Goal: Task Accomplishment & Management: Manage account settings

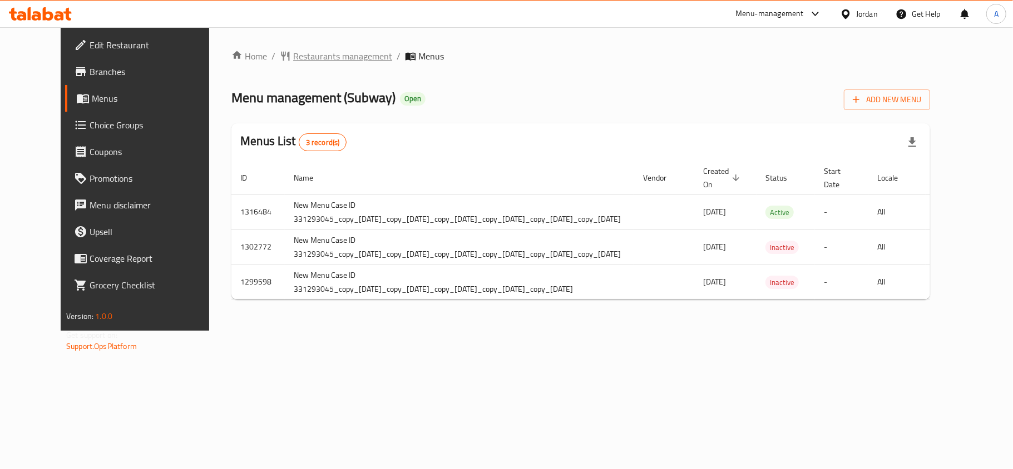
click at [293, 60] on span "Restaurants management" at bounding box center [342, 55] width 99 height 13
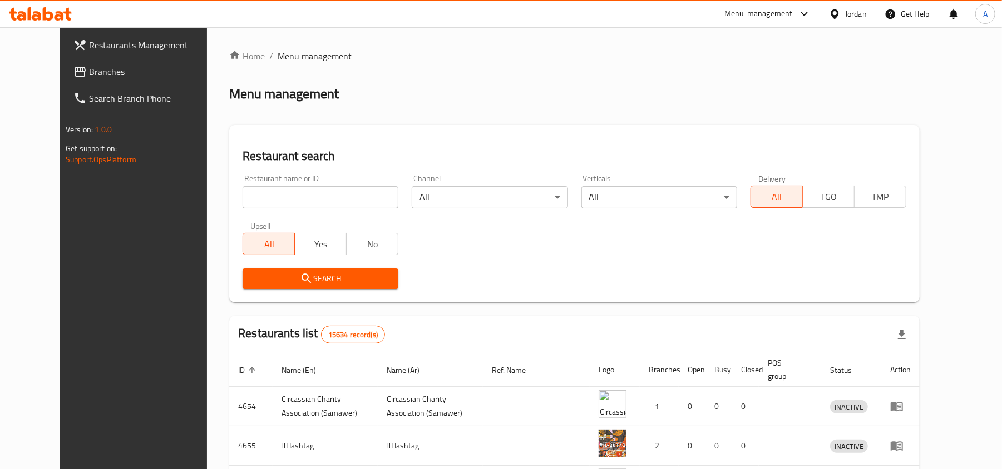
click at [256, 214] on div "Restaurant name or ID Restaurant name or ID" at bounding box center [320, 191] width 169 height 47
click at [259, 191] on input "search" at bounding box center [320, 197] width 156 height 22
paste input "5476"
type input "5476"
click button "Search" at bounding box center [320, 279] width 156 height 21
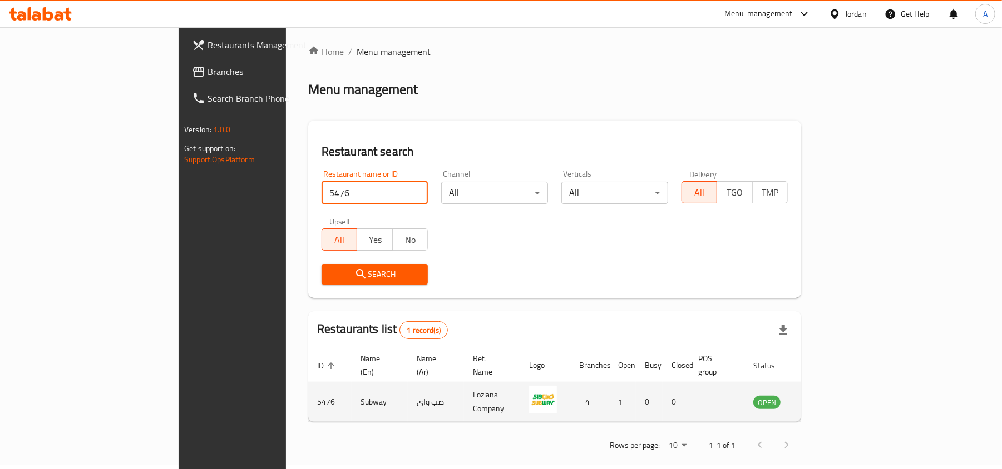
scroll to position [6, 0]
click at [832, 394] on link "enhanced table" at bounding box center [821, 400] width 21 height 13
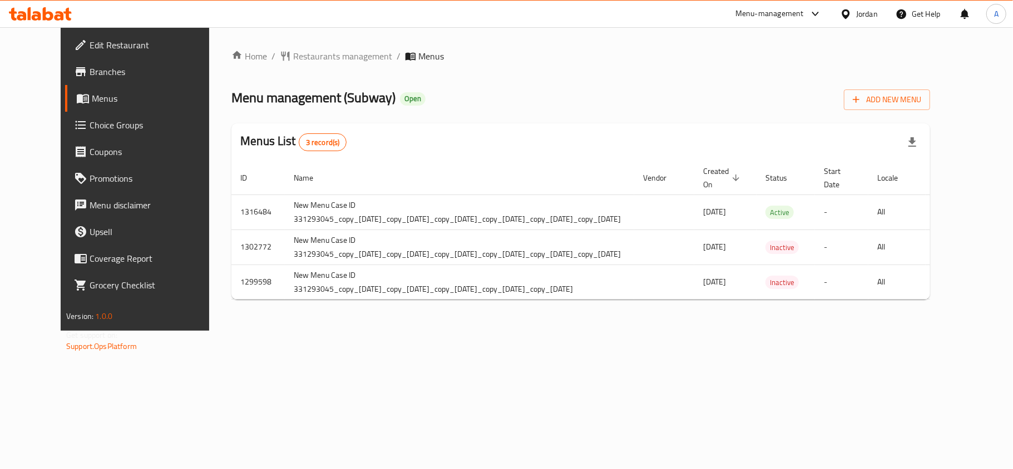
click at [918, 309] on div "Home / Restaurants management / Menus Menu management ( Subway ) Open Add New M…" at bounding box center [580, 178] width 699 height 259
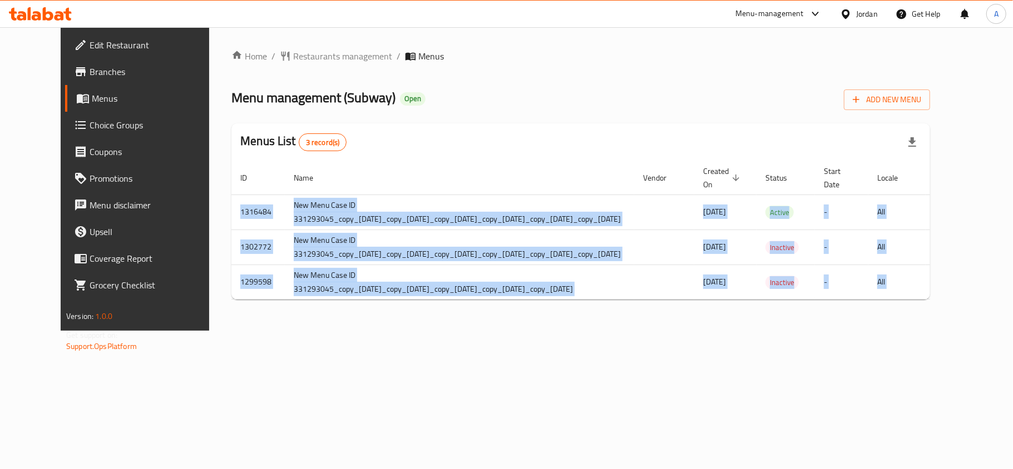
click at [918, 309] on div "Home / Restaurants management / Menus Menu management ( Subway ) Open Add New M…" at bounding box center [580, 178] width 699 height 259
click at [930, 300] on div "ID Name Vendor Created On sorted descending Status Start Date Locale Actions 13…" at bounding box center [580, 230] width 699 height 139
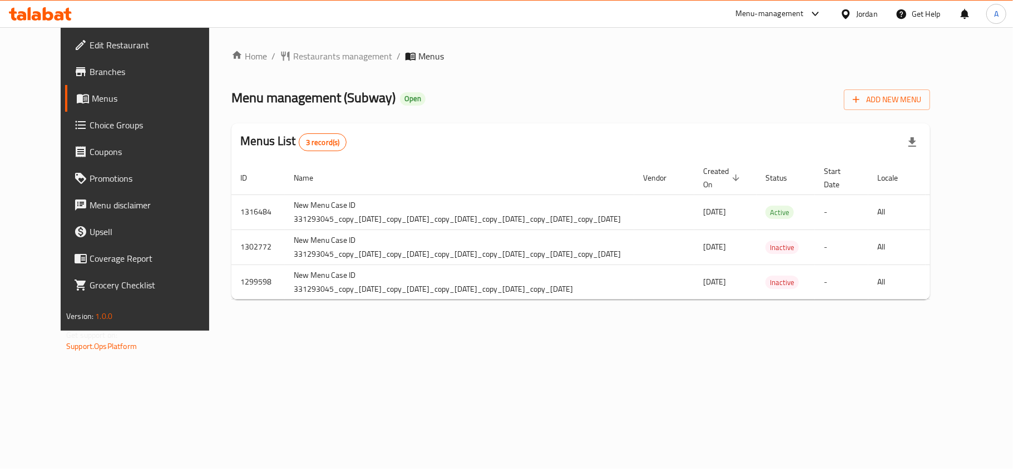
click at [922, 300] on div "ID Name Vendor Created On sorted descending Status Start Date Locale Actions 13…" at bounding box center [580, 230] width 699 height 139
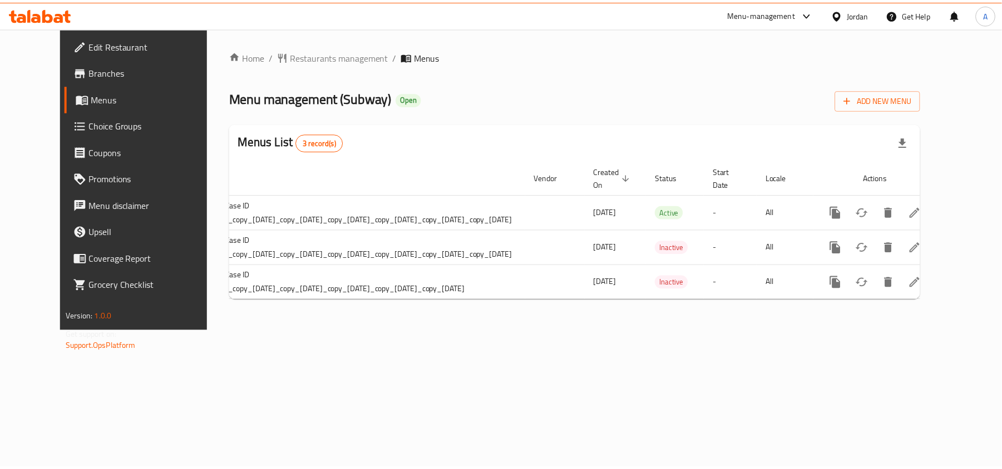
scroll to position [0, 129]
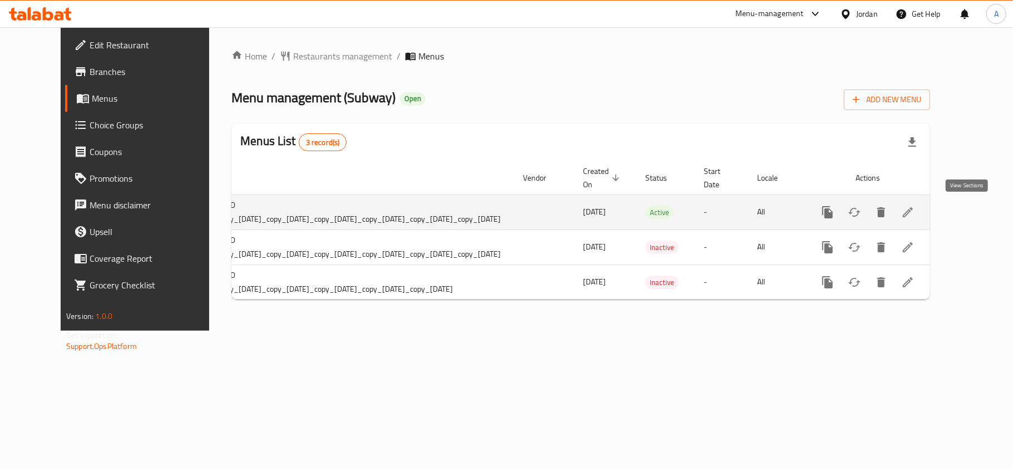
click at [913, 210] on icon "enhanced table" at bounding box center [908, 212] width 10 height 10
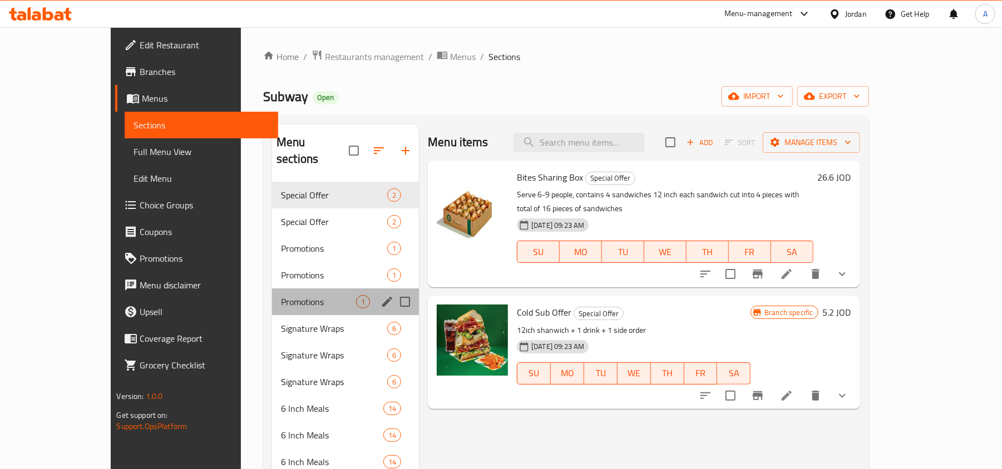
click at [294, 289] on div "Promotions 1" at bounding box center [345, 302] width 147 height 27
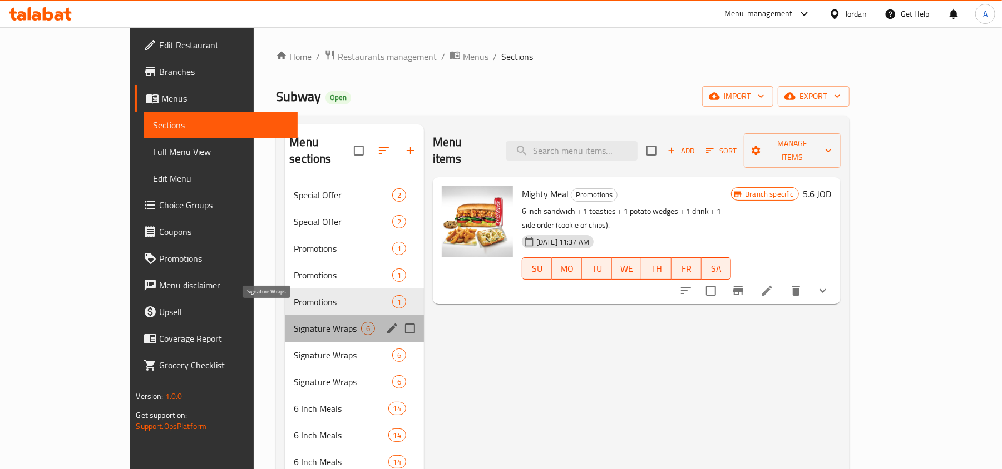
click at [294, 322] on span "Signature Wraps" at bounding box center [327, 328] width 67 height 13
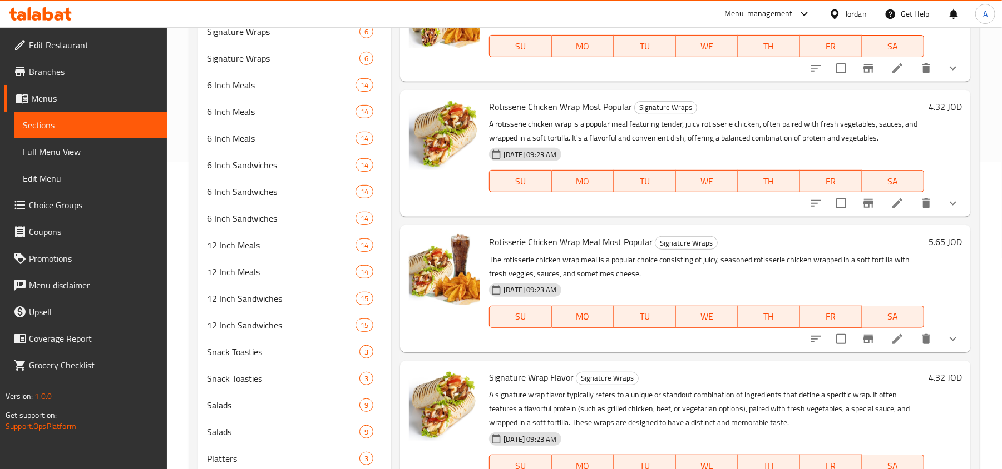
scroll to position [506, 0]
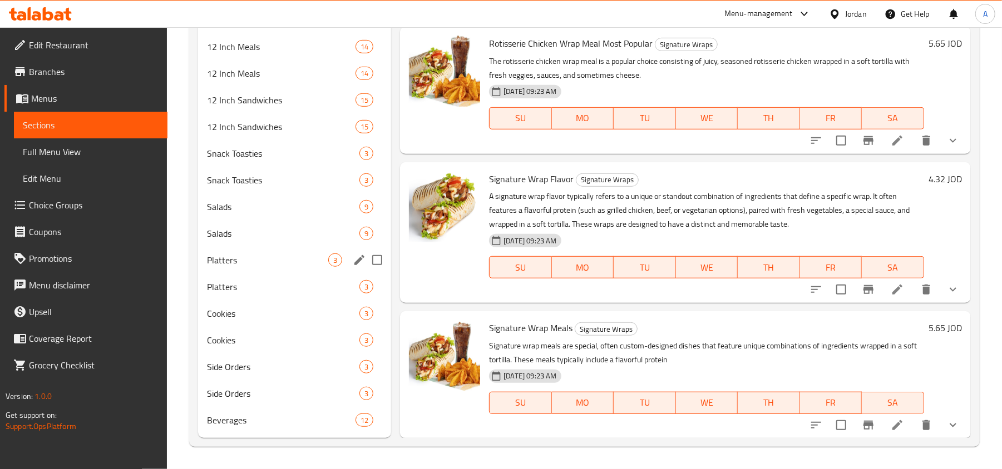
click at [245, 248] on div "Platters 3" at bounding box center [294, 260] width 193 height 27
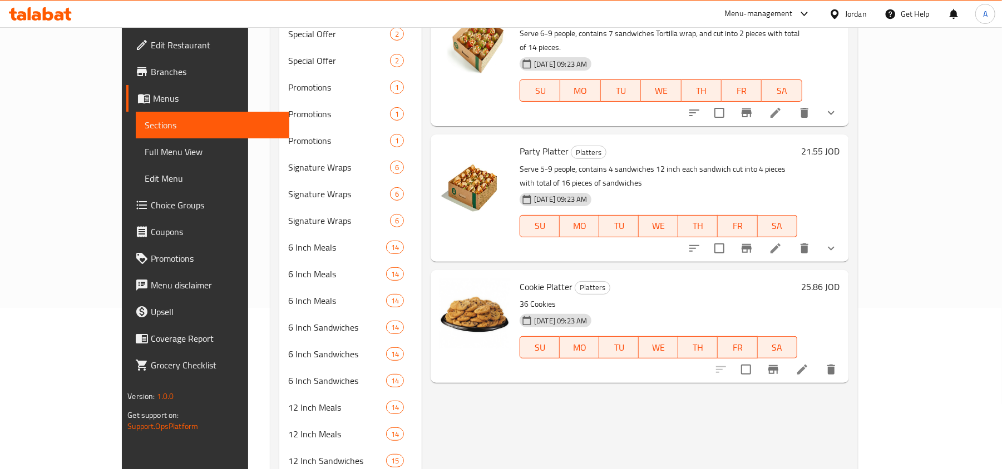
scroll to position [136, 0]
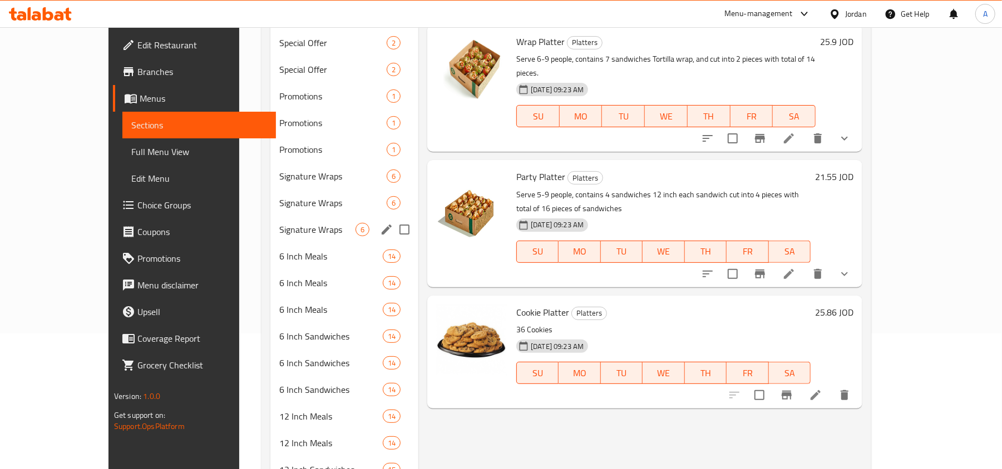
click at [270, 220] on div "Signature Wraps 6" at bounding box center [344, 229] width 148 height 27
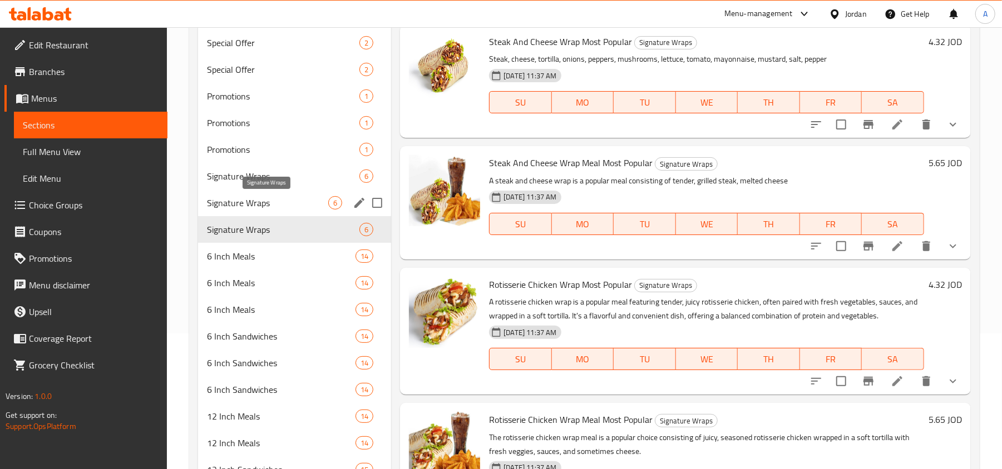
click at [256, 190] on div "Signature Wraps 6" at bounding box center [294, 203] width 193 height 27
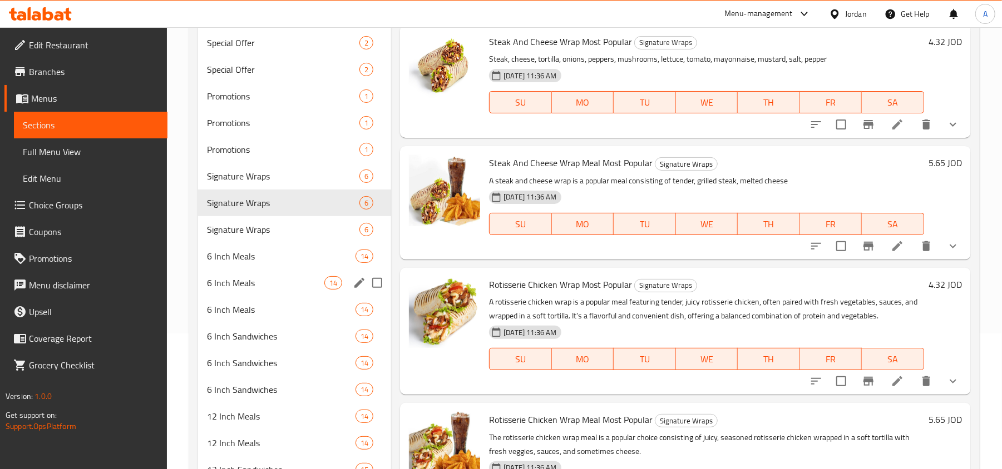
click at [257, 285] on span "6 Inch Meals" at bounding box center [265, 282] width 117 height 13
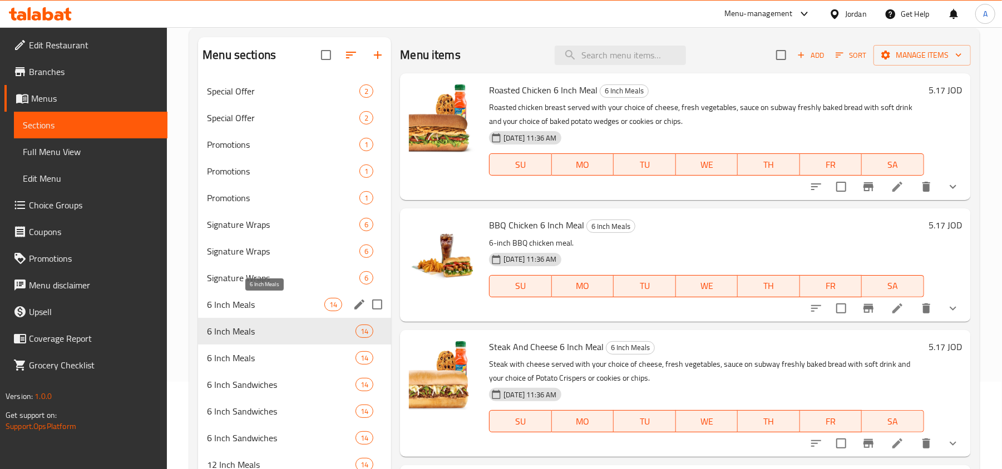
scroll to position [61, 0]
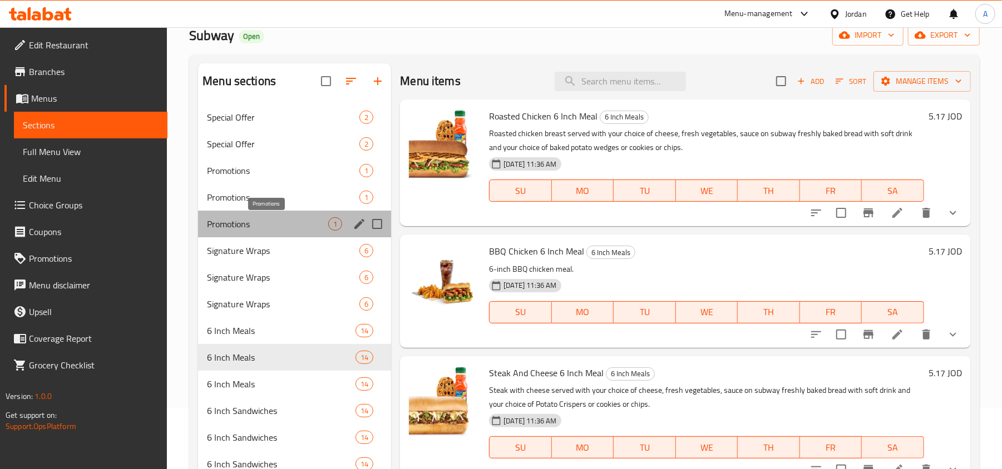
click at [274, 230] on span "Promotions" at bounding box center [267, 223] width 121 height 13
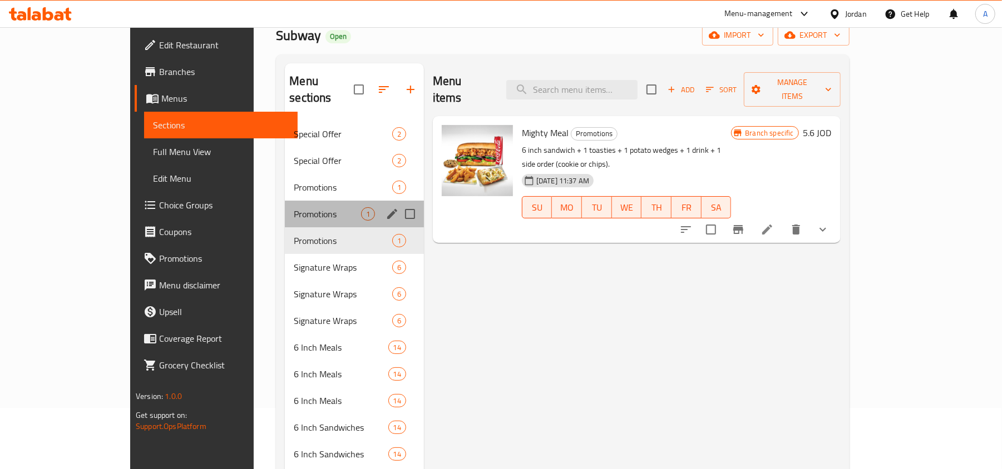
click at [285, 201] on div "Promotions 1" at bounding box center [354, 214] width 139 height 27
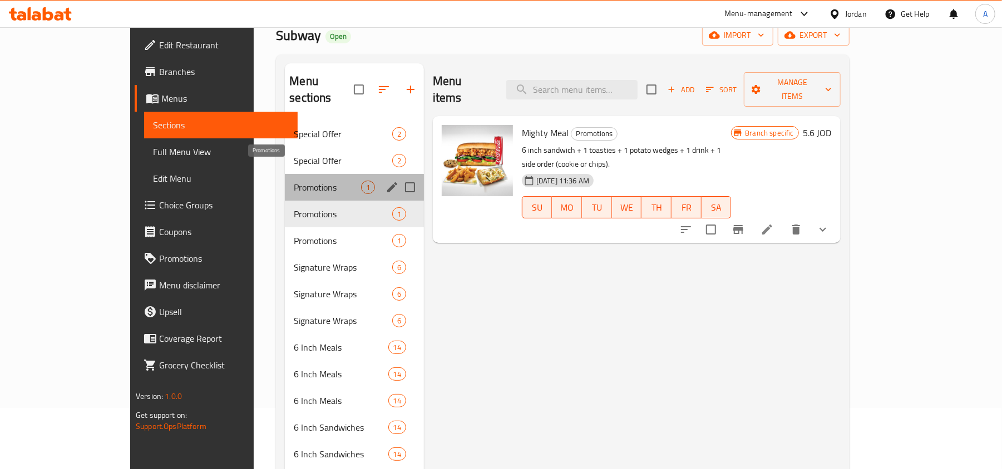
click at [294, 181] on span "Promotions" at bounding box center [327, 187] width 67 height 13
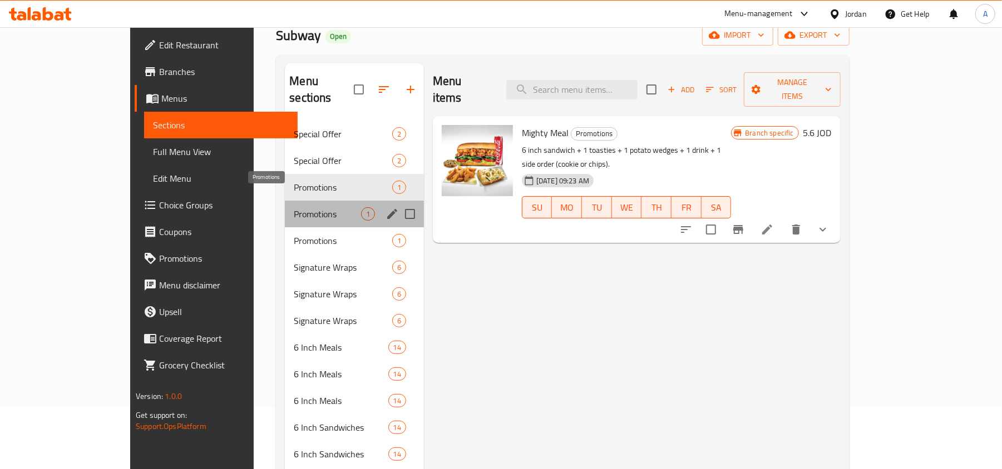
click at [294, 207] on span "Promotions" at bounding box center [327, 213] width 67 height 13
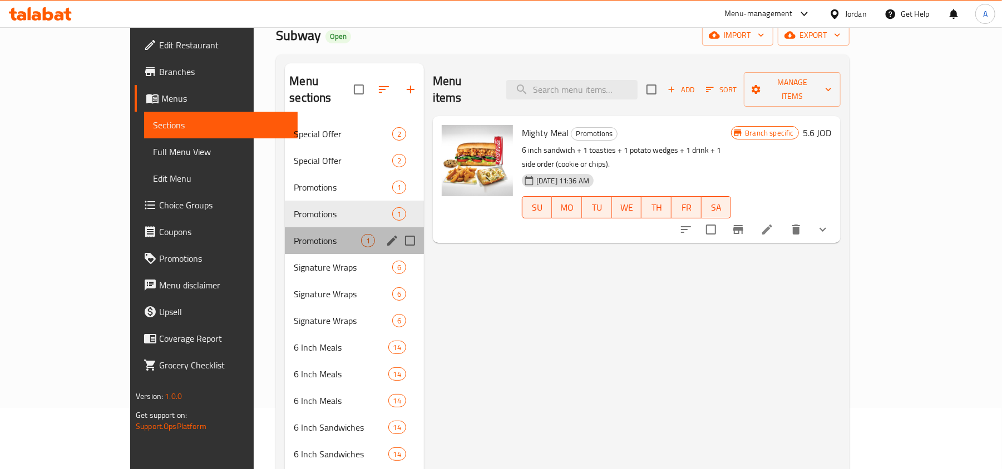
click at [285, 227] on div "Promotions 1" at bounding box center [354, 240] width 139 height 27
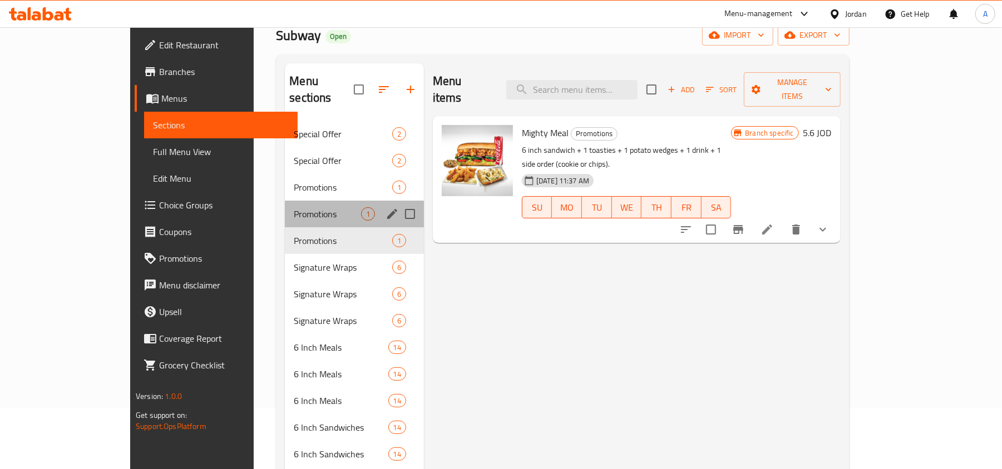
click at [285, 201] on div "Promotions 1" at bounding box center [354, 214] width 139 height 27
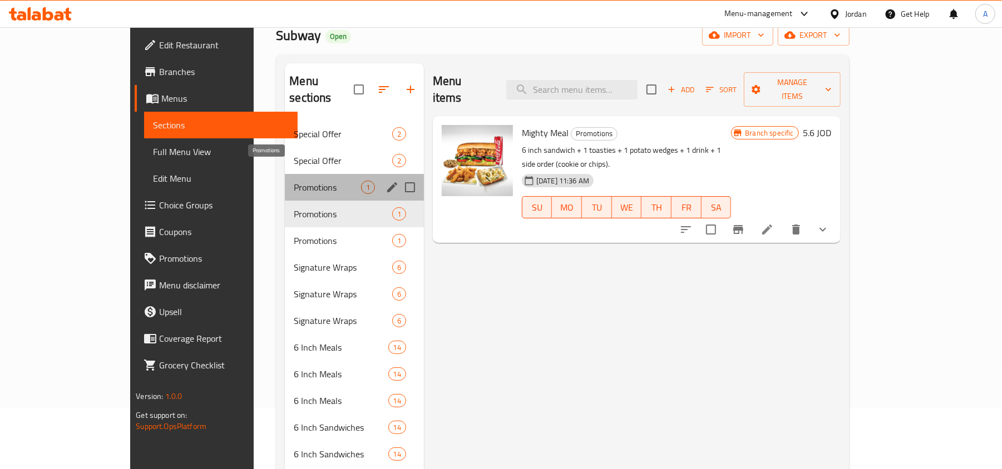
click at [294, 181] on span "Promotions" at bounding box center [327, 187] width 67 height 13
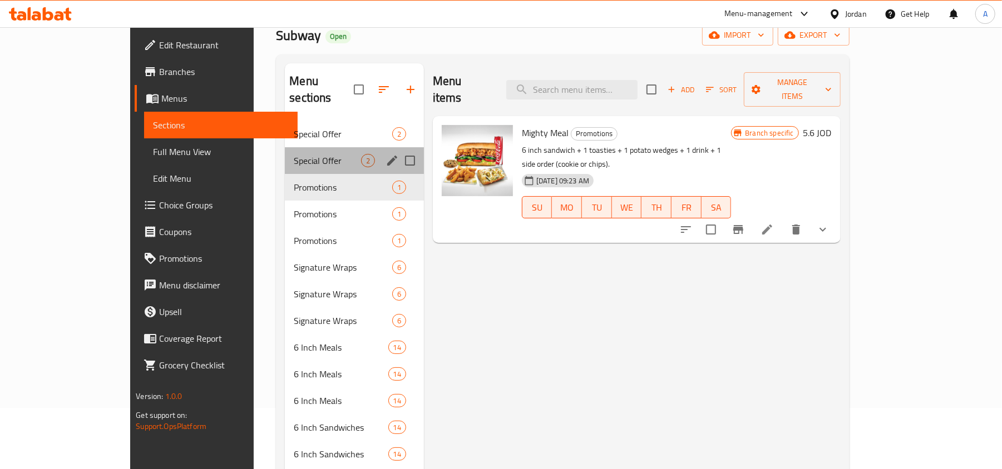
click at [285, 154] on div "Special Offer 2" at bounding box center [354, 160] width 139 height 27
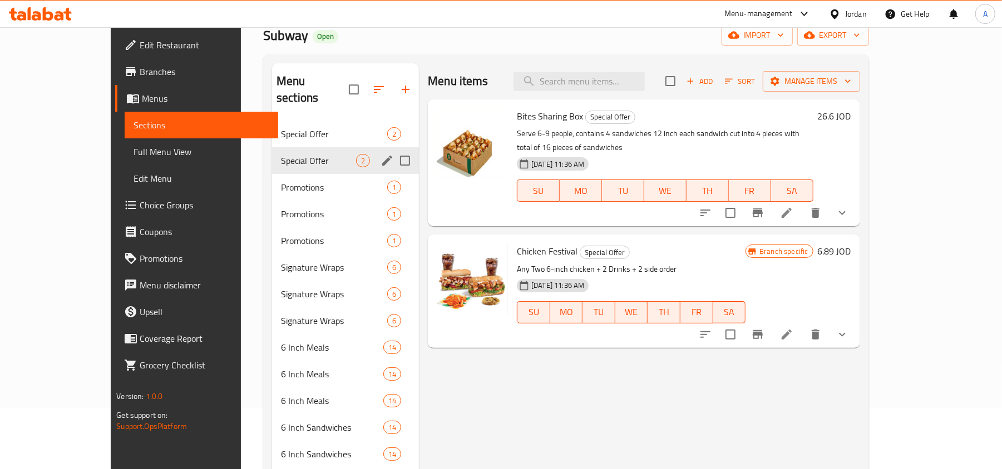
click at [272, 147] on div "Special Offer 2" at bounding box center [345, 160] width 147 height 27
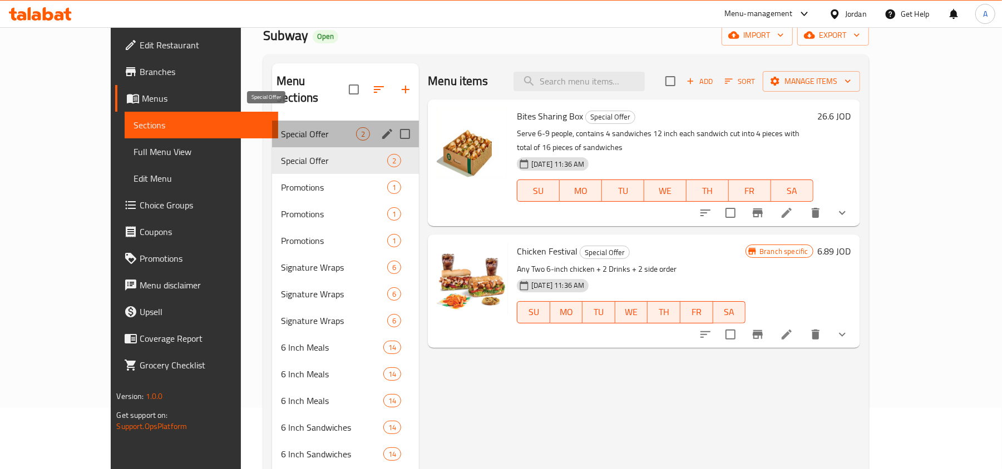
click at [281, 127] on span "Special Offer" at bounding box center [318, 133] width 75 height 13
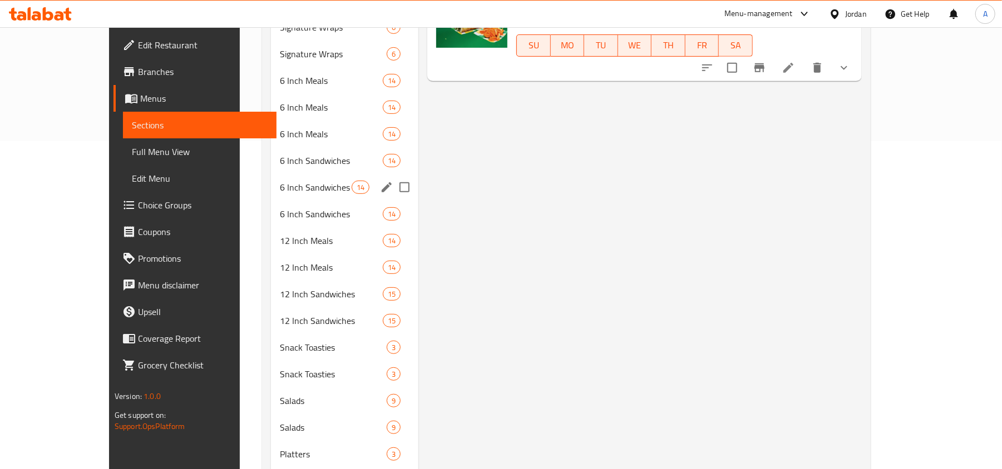
scroll to position [358, 0]
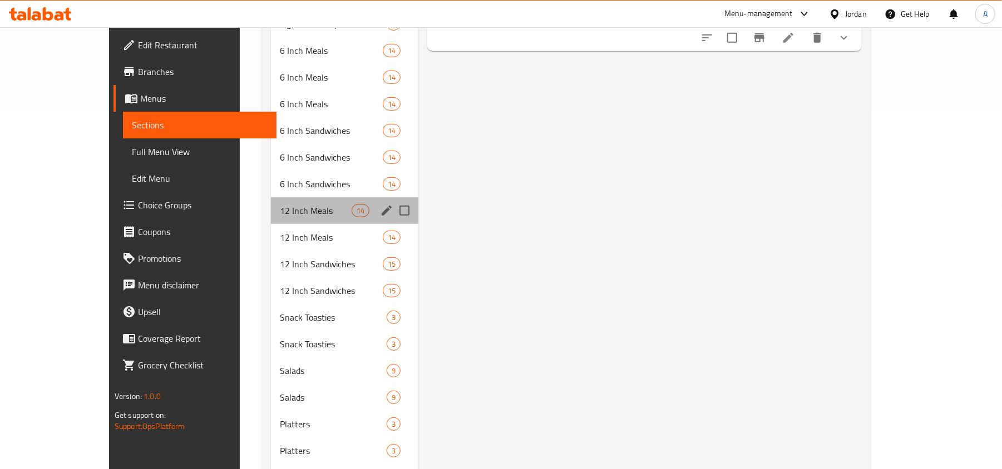
click at [271, 201] on div "12 Inch Meals 14" at bounding box center [345, 210] width 148 height 27
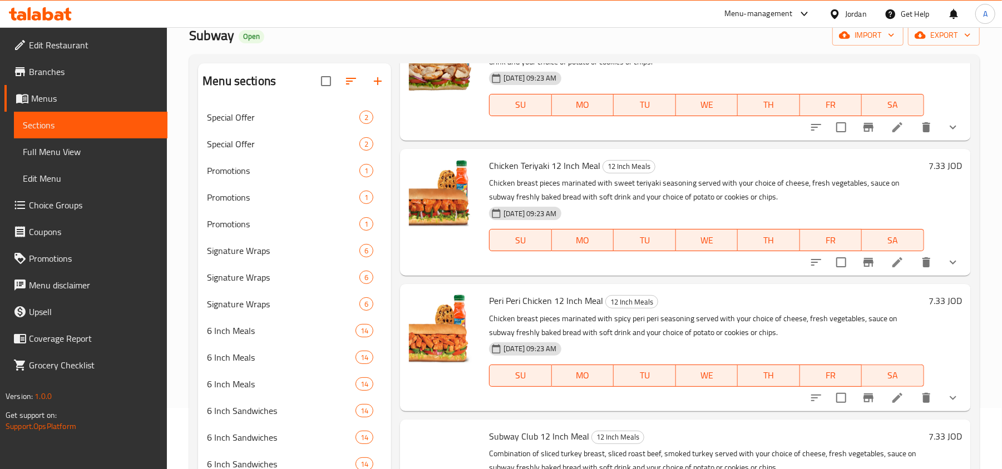
scroll to position [593, 0]
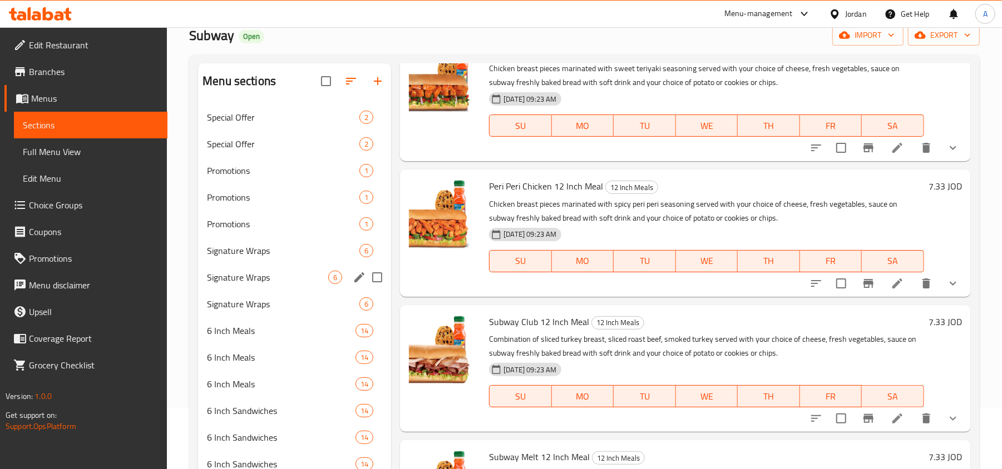
click at [225, 265] on div "Signature Wraps 6" at bounding box center [294, 277] width 193 height 27
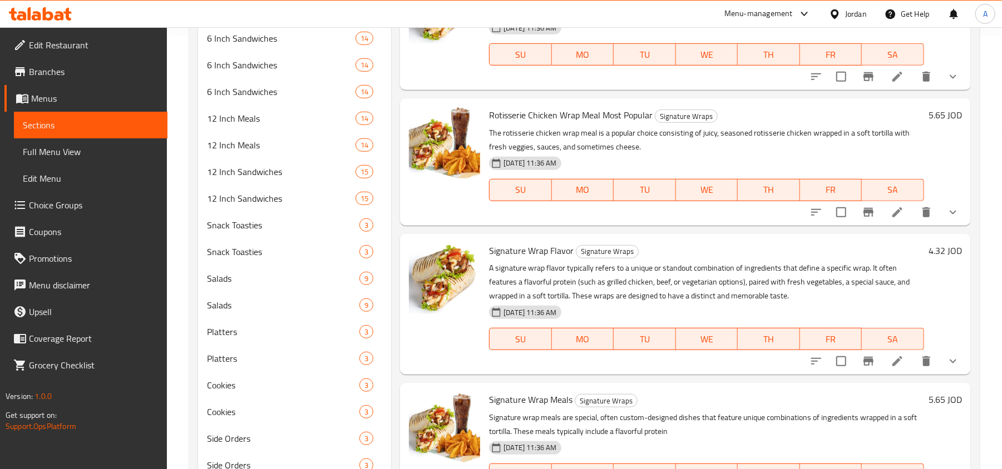
scroll to position [506, 0]
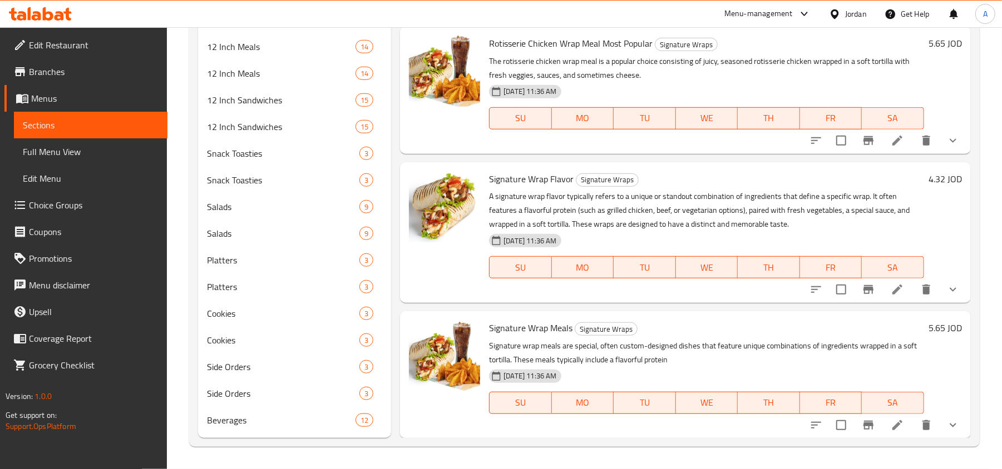
click at [545, 327] on span "Signature Wrap Meals" at bounding box center [530, 328] width 83 height 17
copy h6 "Signature Wrap Meals"
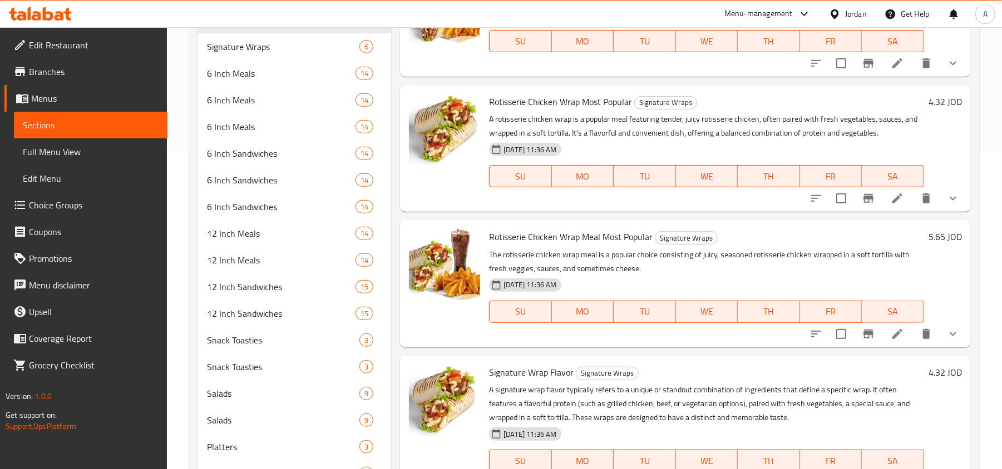
scroll to position [445, 0]
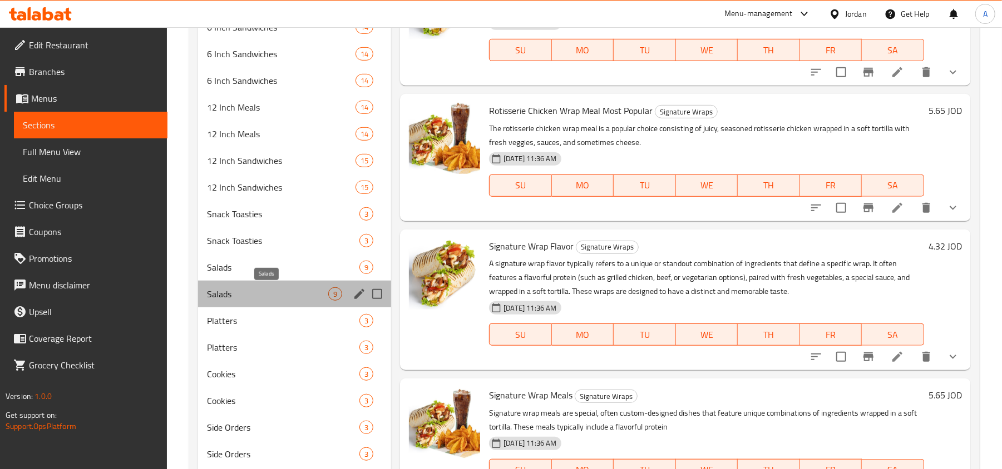
click at [235, 289] on span "Salads" at bounding box center [267, 294] width 121 height 13
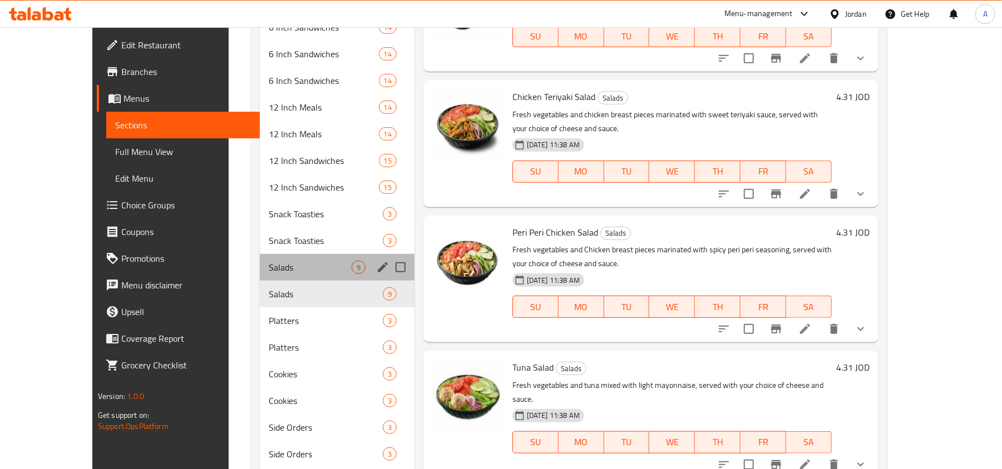
click at [260, 260] on div "Salads 9" at bounding box center [337, 267] width 155 height 27
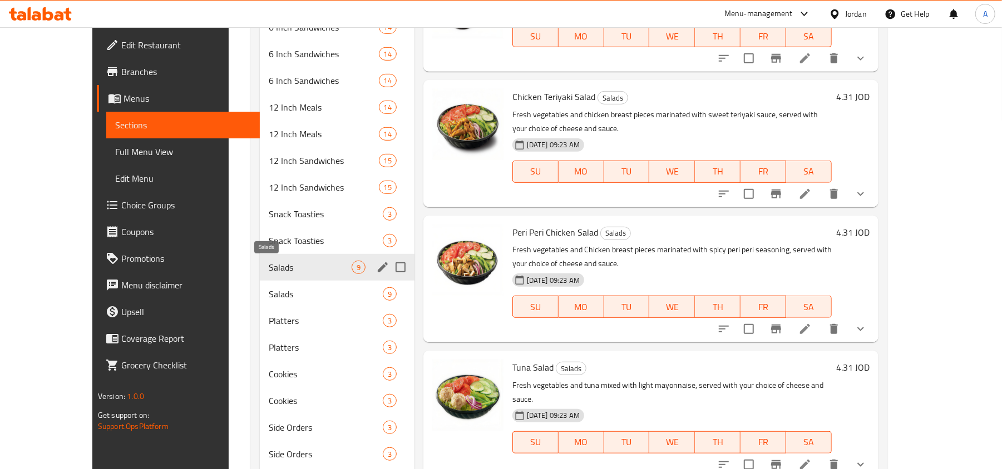
click at [269, 274] on span "Salads" at bounding box center [310, 267] width 83 height 13
click at [269, 290] on span "Salads" at bounding box center [310, 294] width 83 height 13
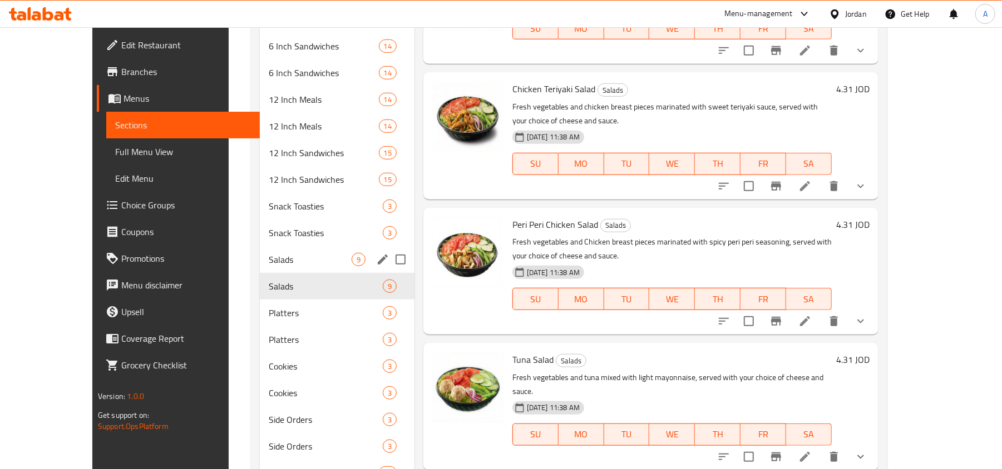
scroll to position [506, 0]
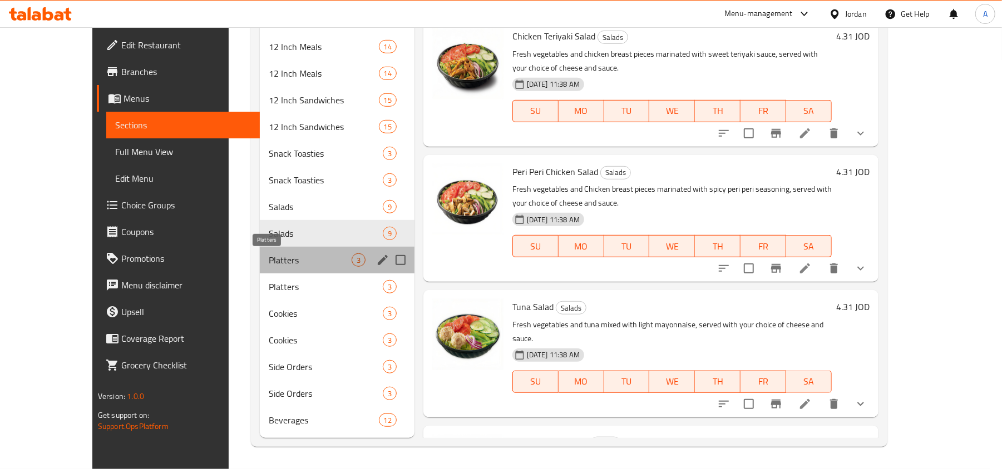
click at [269, 261] on span "Platters" at bounding box center [310, 260] width 83 height 13
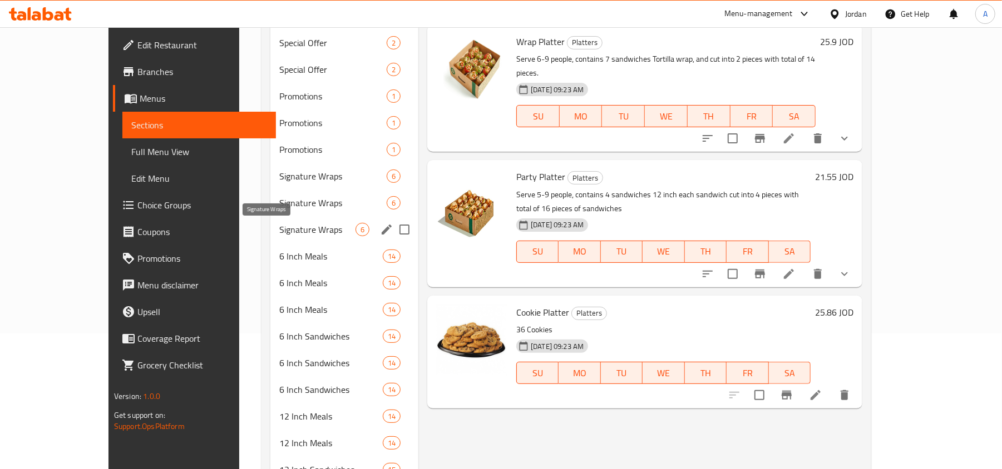
scroll to position [506, 0]
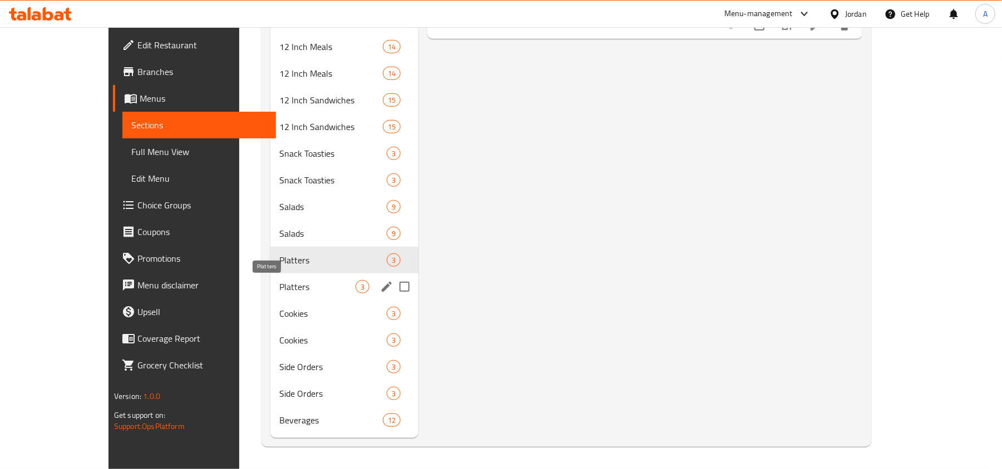
click at [279, 289] on span "Platters" at bounding box center [317, 286] width 76 height 13
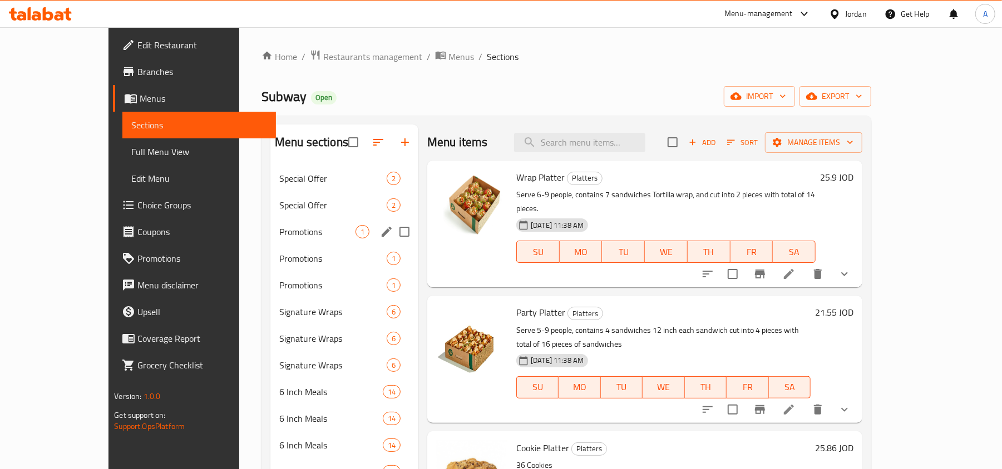
click at [279, 210] on span "Special Offer" at bounding box center [332, 205] width 107 height 13
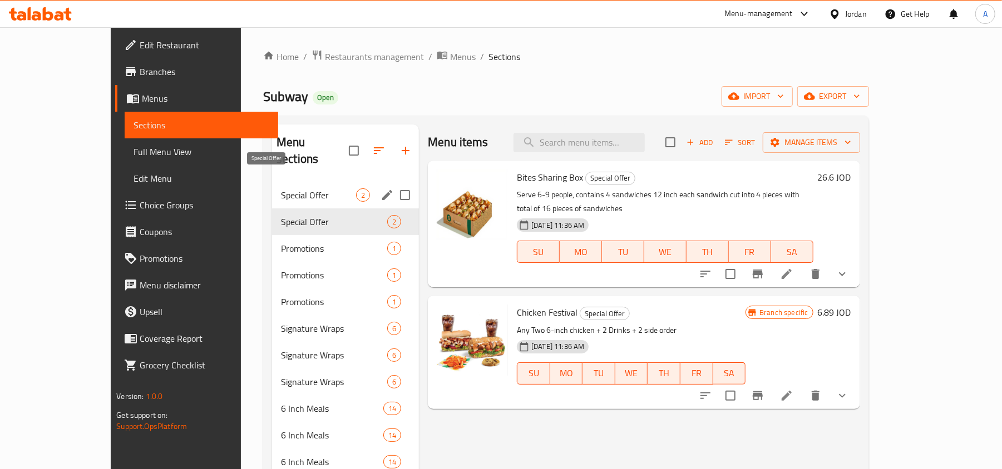
click at [281, 189] on span "Special Offer" at bounding box center [318, 195] width 75 height 13
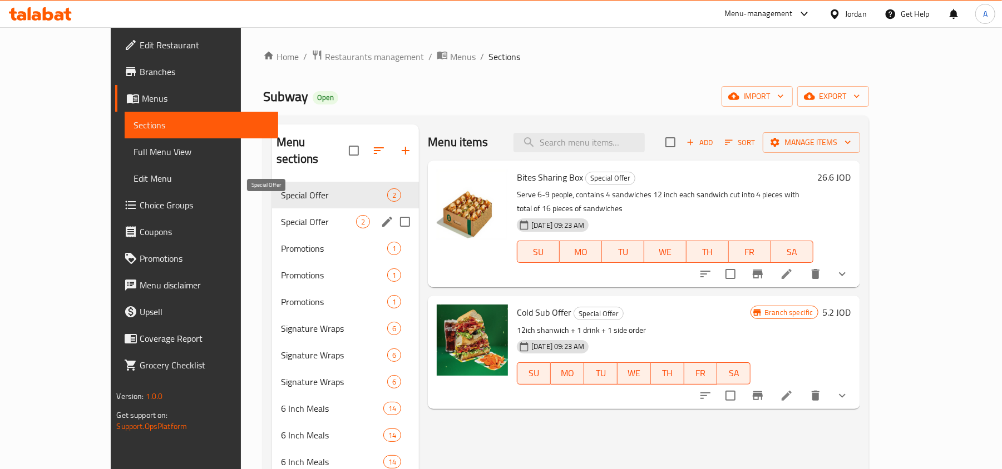
click at [281, 215] on span "Special Offer" at bounding box center [318, 221] width 75 height 13
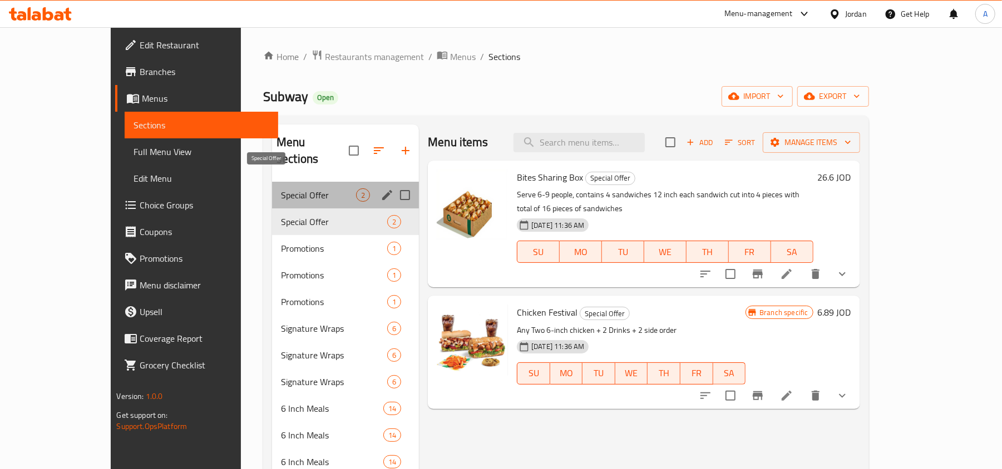
click at [281, 189] on span "Special Offer" at bounding box center [318, 195] width 75 height 13
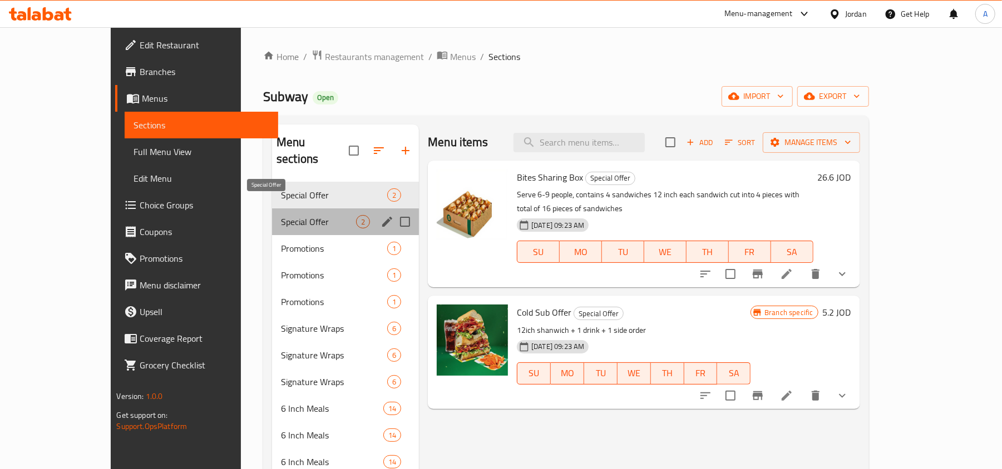
click at [281, 215] on span "Special Offer" at bounding box center [318, 221] width 75 height 13
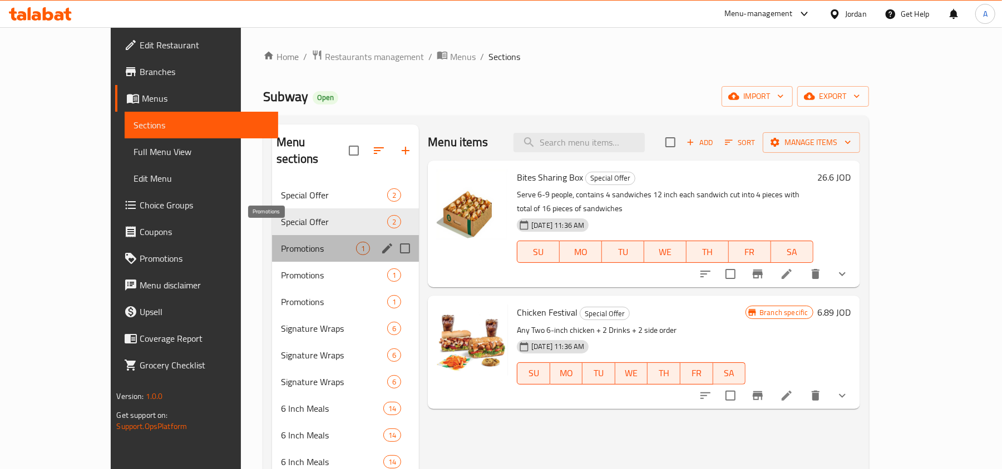
click at [281, 242] on span "Promotions" at bounding box center [318, 248] width 75 height 13
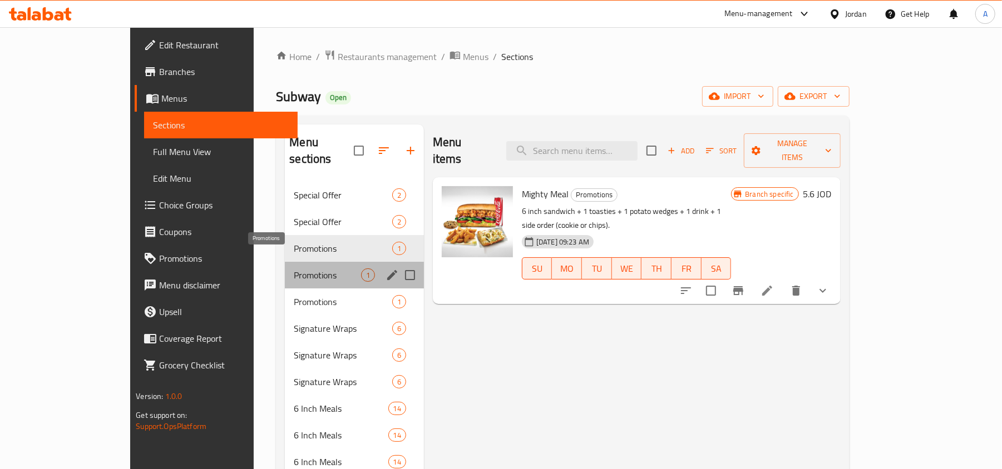
click at [294, 269] on span "Promotions" at bounding box center [327, 275] width 67 height 13
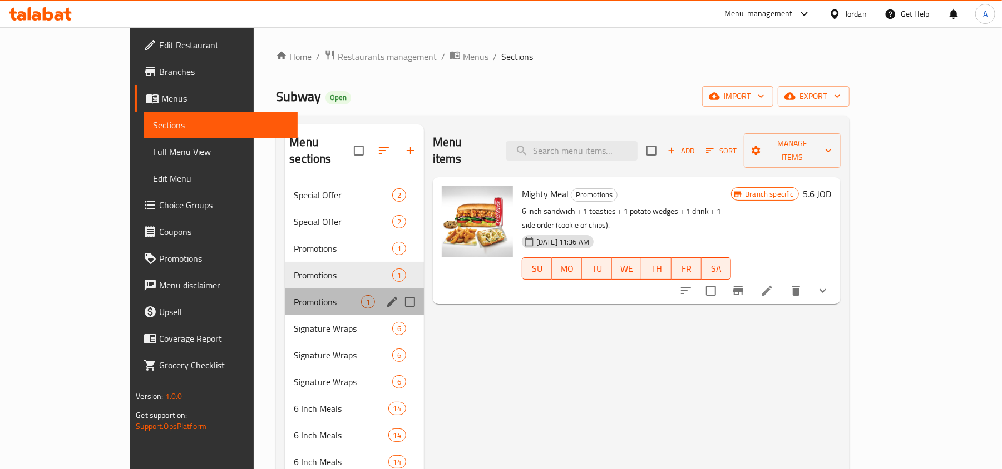
click at [285, 289] on div "Promotions 1" at bounding box center [354, 302] width 139 height 27
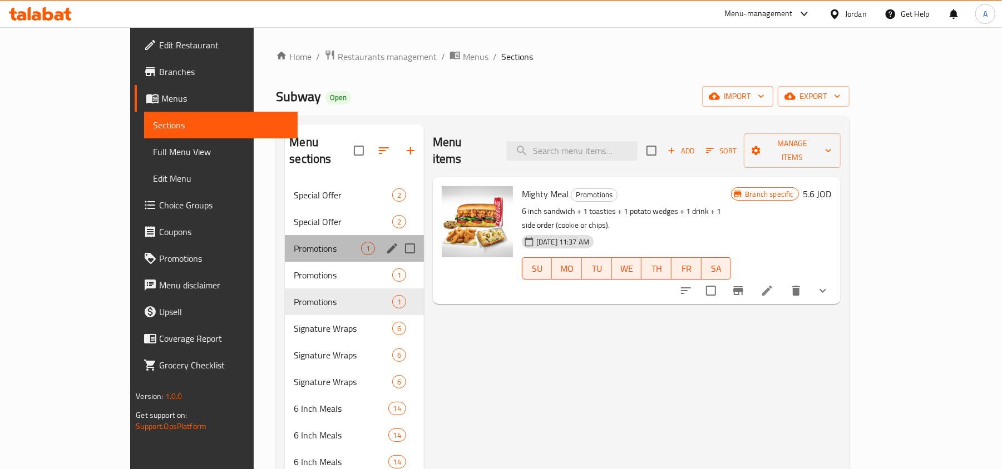
click at [285, 239] on div "Promotions 1" at bounding box center [354, 248] width 139 height 27
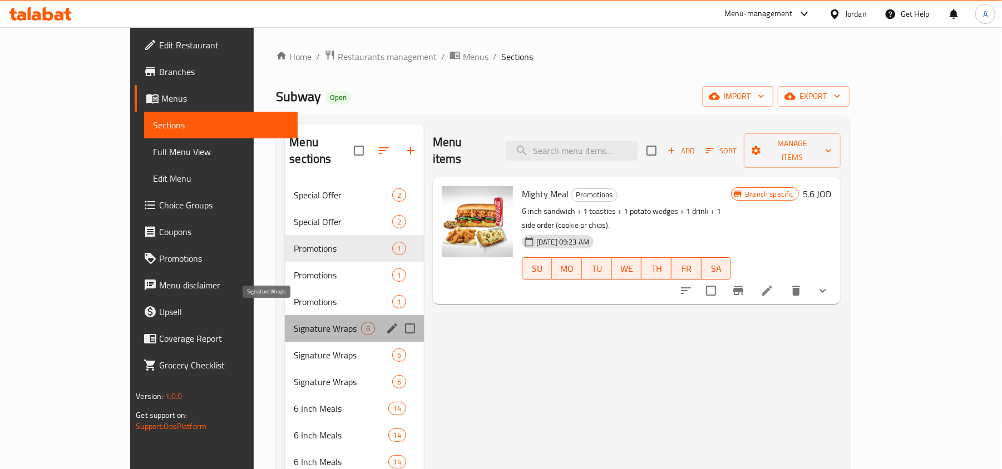
click at [294, 322] on span "Signature Wraps" at bounding box center [327, 328] width 67 height 13
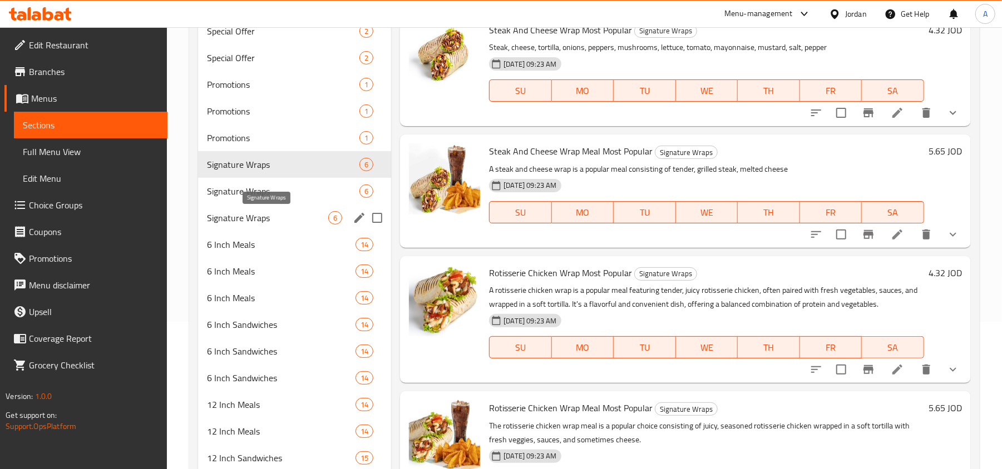
scroll to position [148, 0]
click at [265, 197] on span "Signature Wraps" at bounding box center [267, 190] width 121 height 13
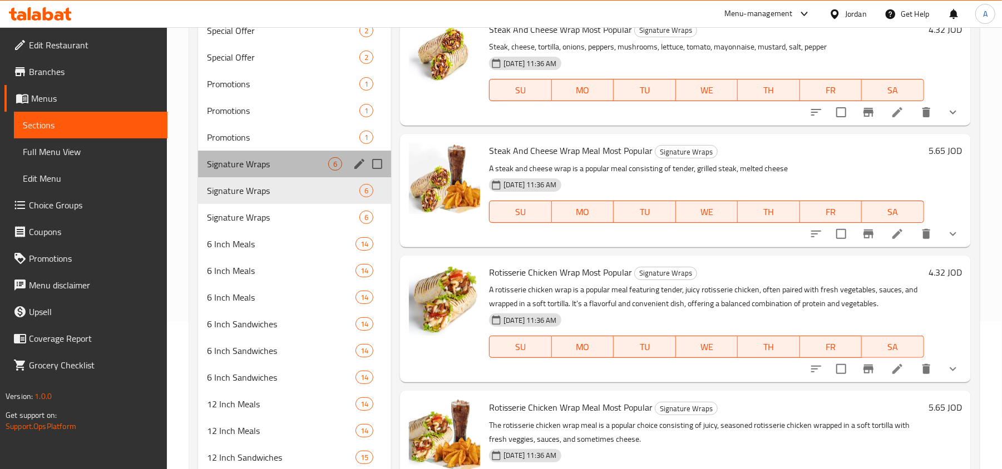
click at [261, 175] on div "Signature Wraps 6" at bounding box center [294, 164] width 193 height 27
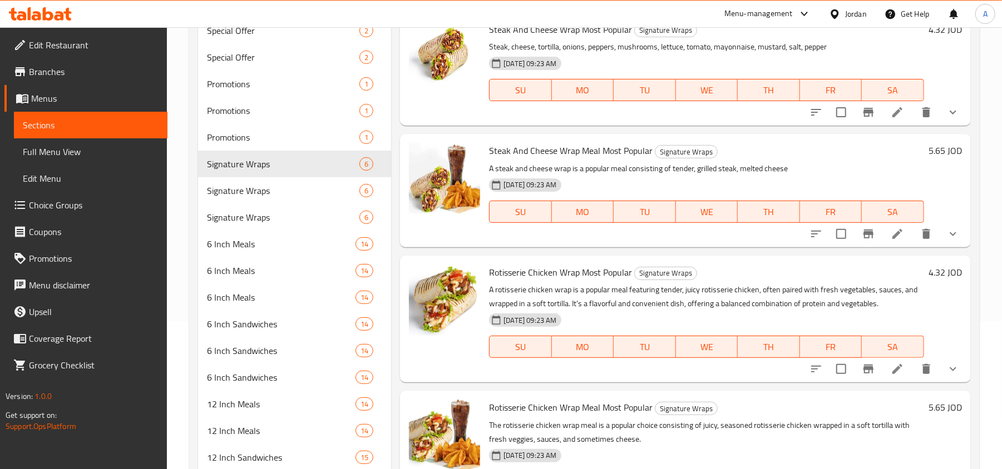
click at [34, 68] on span "Branches" at bounding box center [94, 71] width 130 height 13
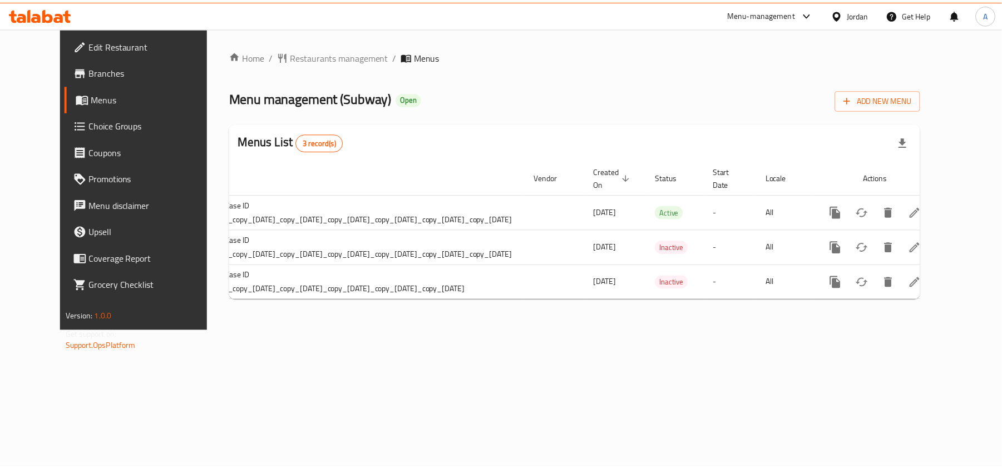
scroll to position [0, 129]
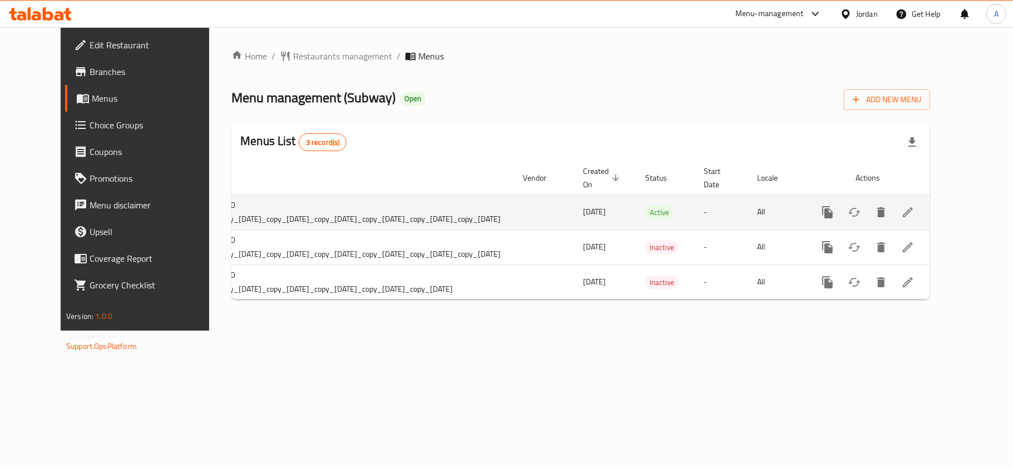
click at [914, 208] on icon "enhanced table" at bounding box center [907, 212] width 13 height 13
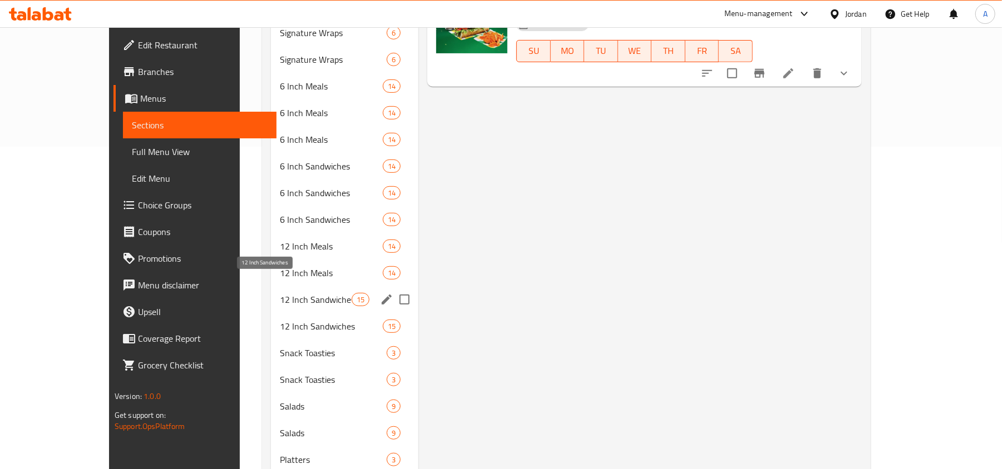
scroll to position [296, 0]
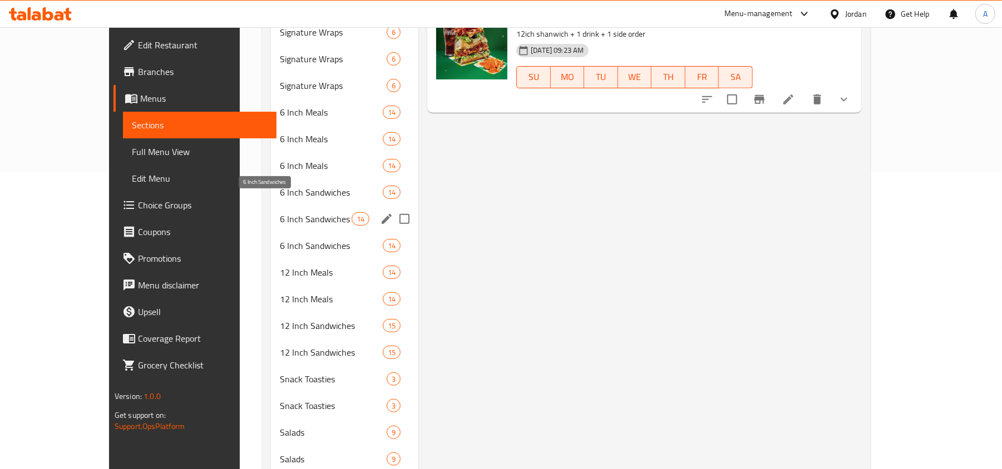
click at [280, 186] on span "6 Inch Sandwiches" at bounding box center [331, 192] width 103 height 13
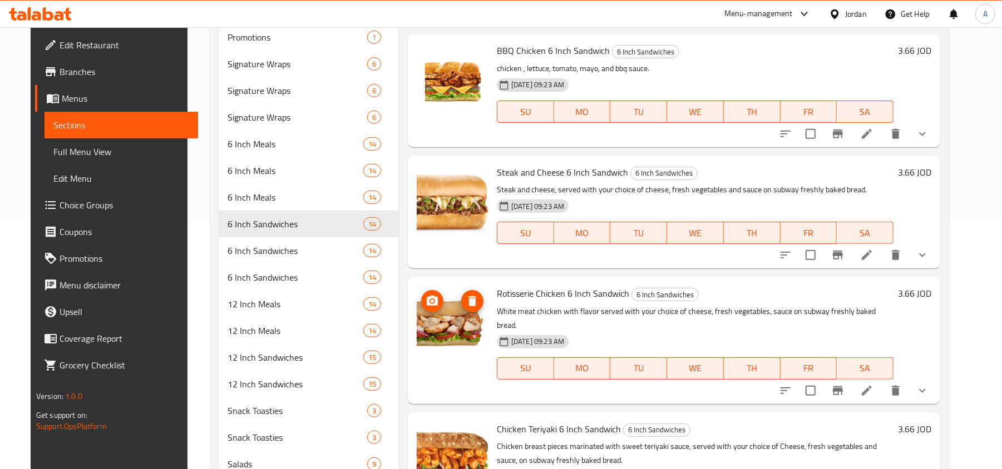
scroll to position [222, 0]
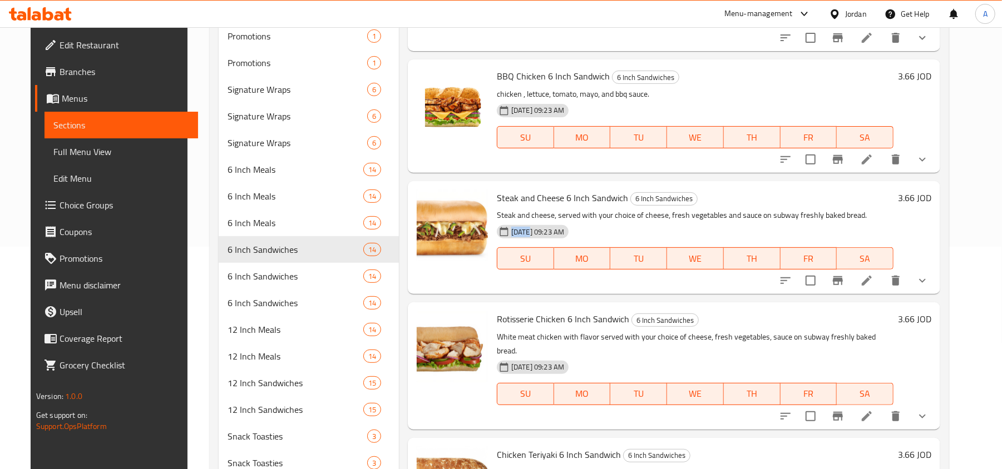
drag, startPoint x: 521, startPoint y: 235, endPoint x: 499, endPoint y: 230, distance: 22.1
click at [507, 230] on span "[DATE] 09:23 AM" at bounding box center [538, 232] width 62 height 11
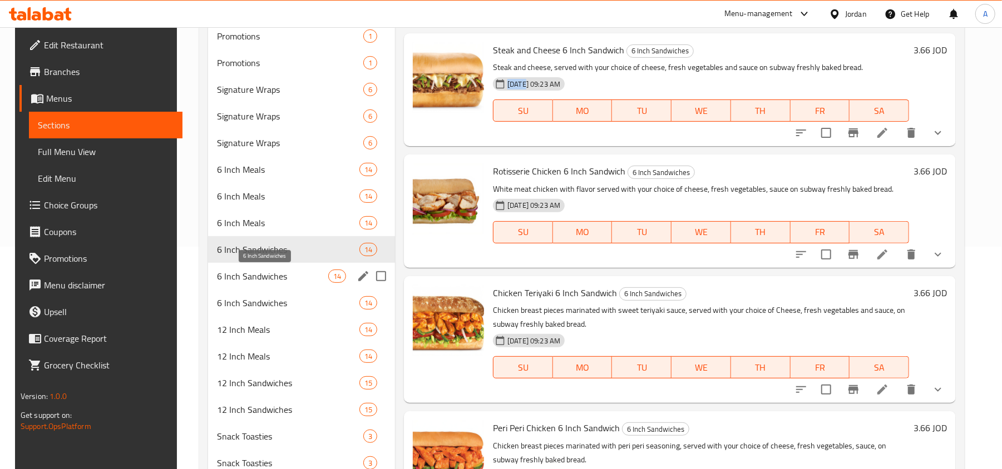
click at [245, 275] on span "6 Inch Sandwiches" at bounding box center [272, 276] width 111 height 13
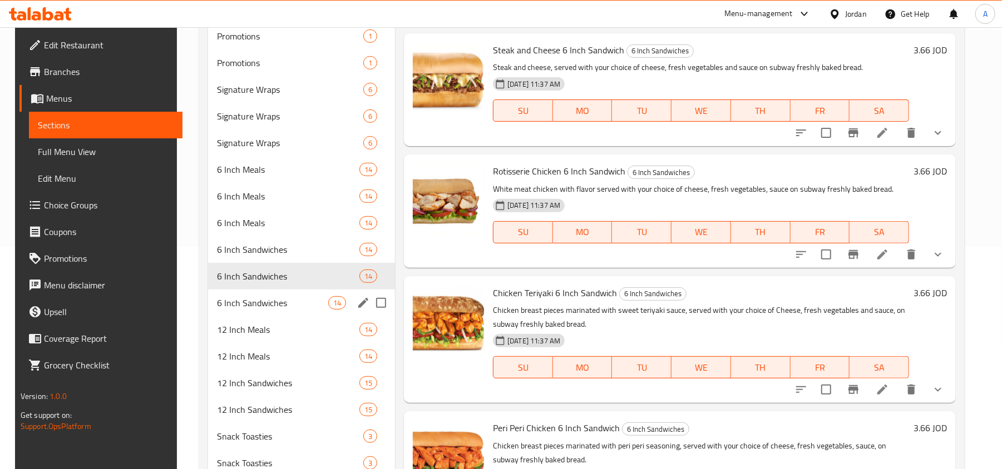
click at [264, 310] on div "6 Inch Sandwiches 14" at bounding box center [301, 303] width 187 height 27
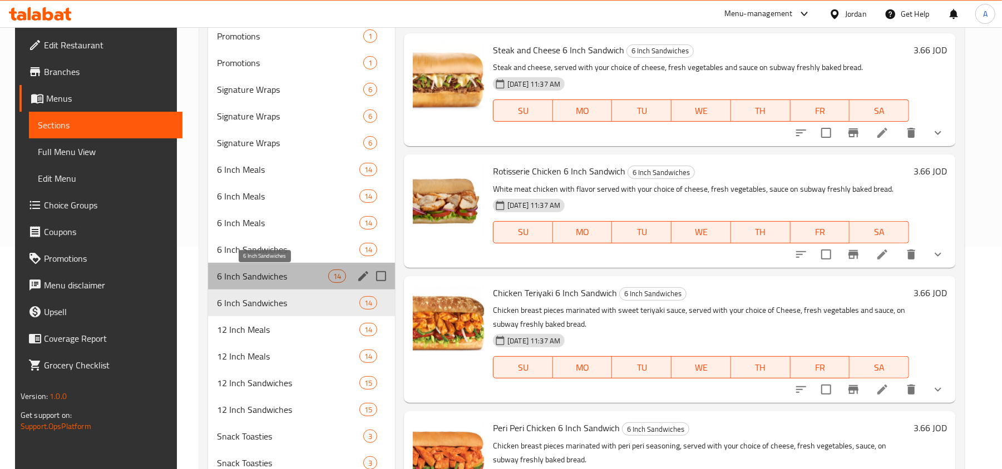
click at [259, 274] on span "6 Inch Sandwiches" at bounding box center [272, 276] width 111 height 13
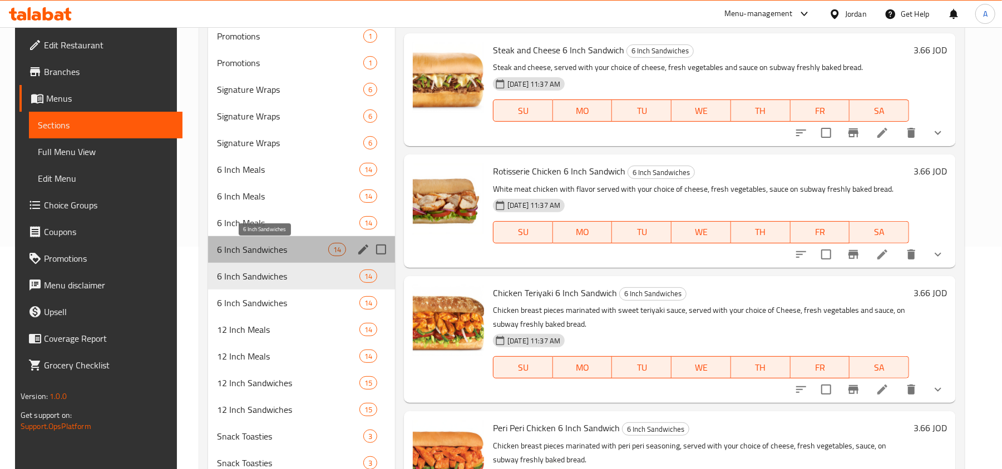
click at [261, 253] on span "6 Inch Sandwiches" at bounding box center [272, 249] width 111 height 13
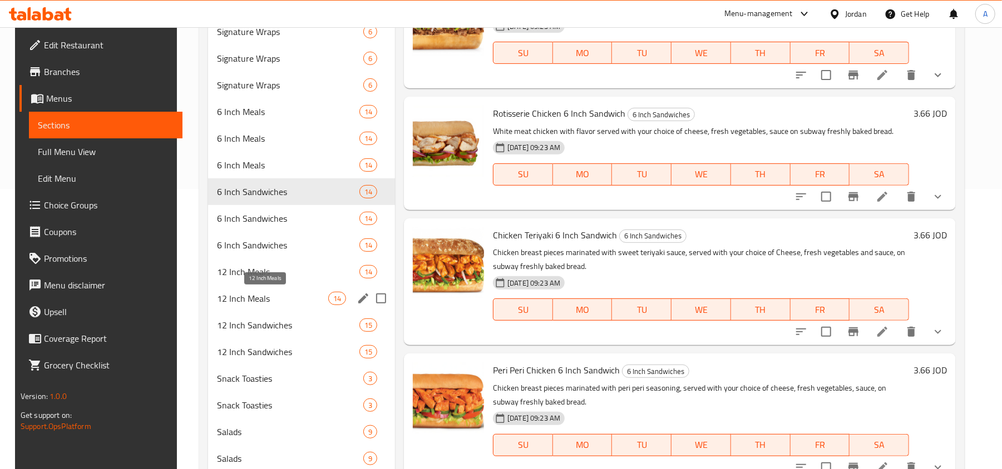
scroll to position [296, 0]
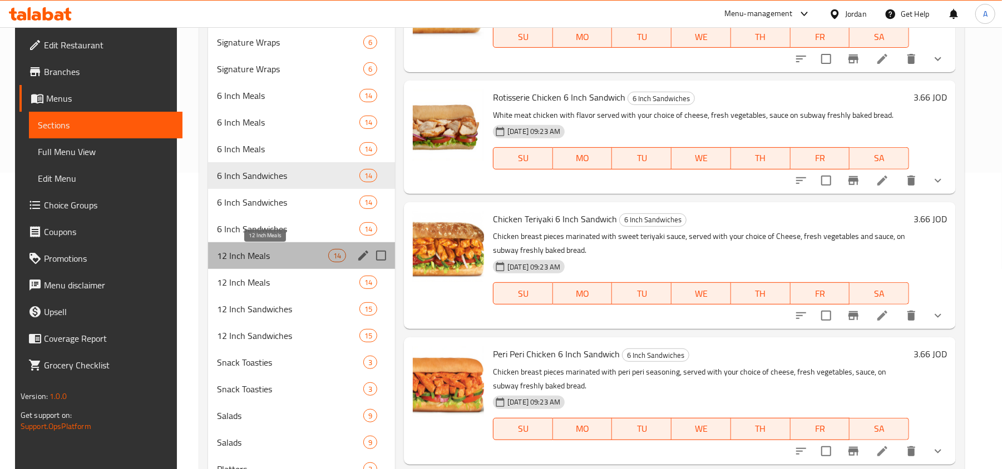
click at [259, 257] on span "12 Inch Meals" at bounding box center [272, 255] width 111 height 13
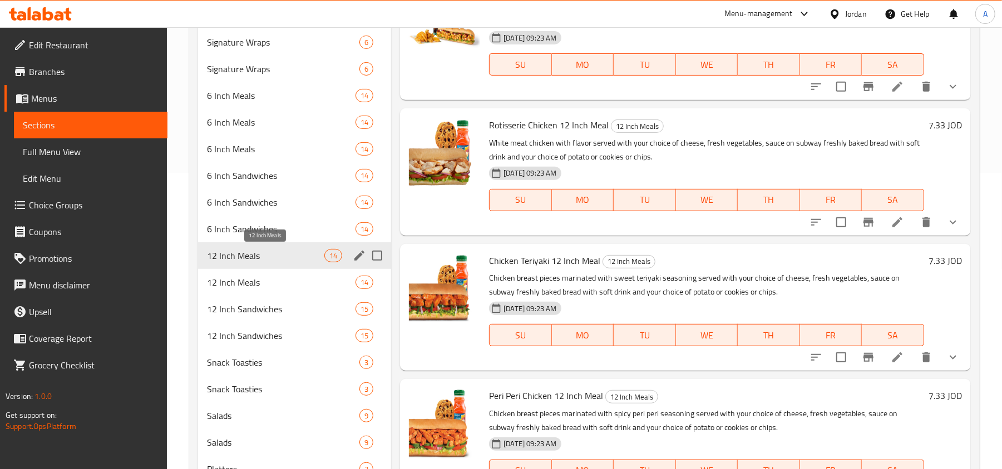
scroll to position [222, 0]
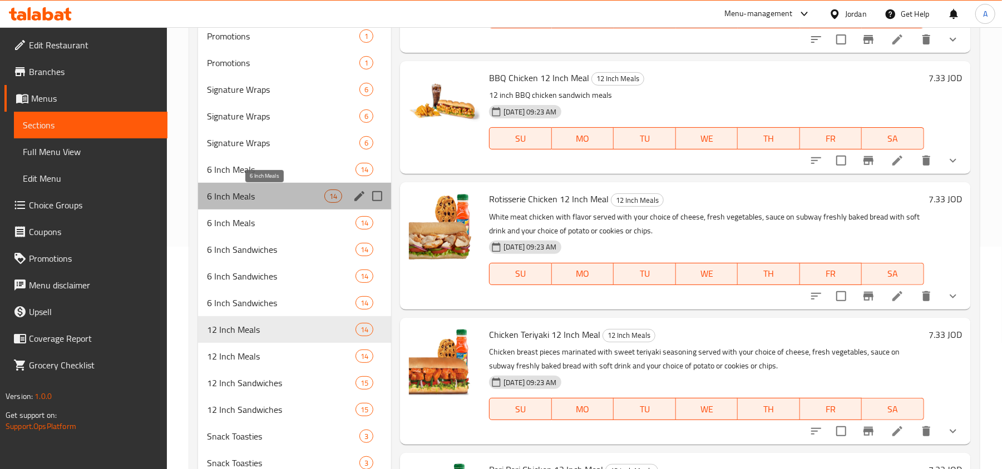
click at [254, 202] on span "6 Inch Meals" at bounding box center [265, 196] width 117 height 13
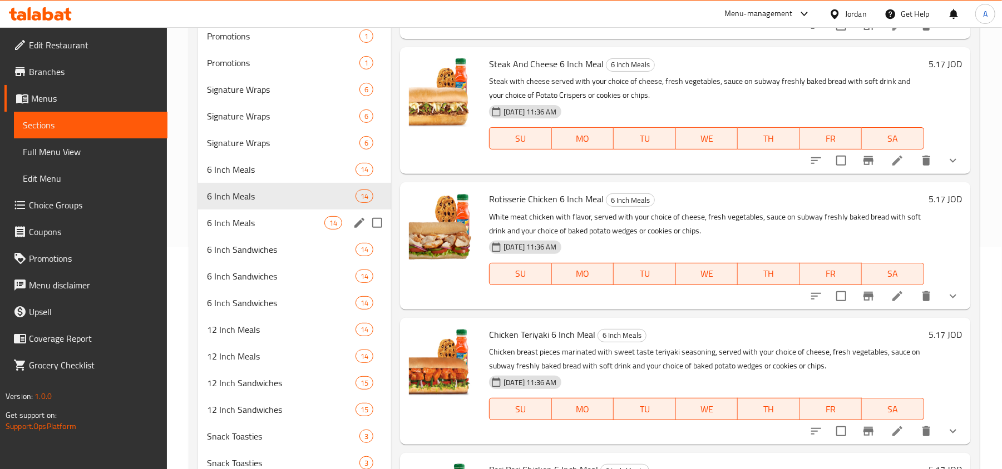
click at [257, 231] on div "6 Inch Meals 14" at bounding box center [294, 223] width 193 height 27
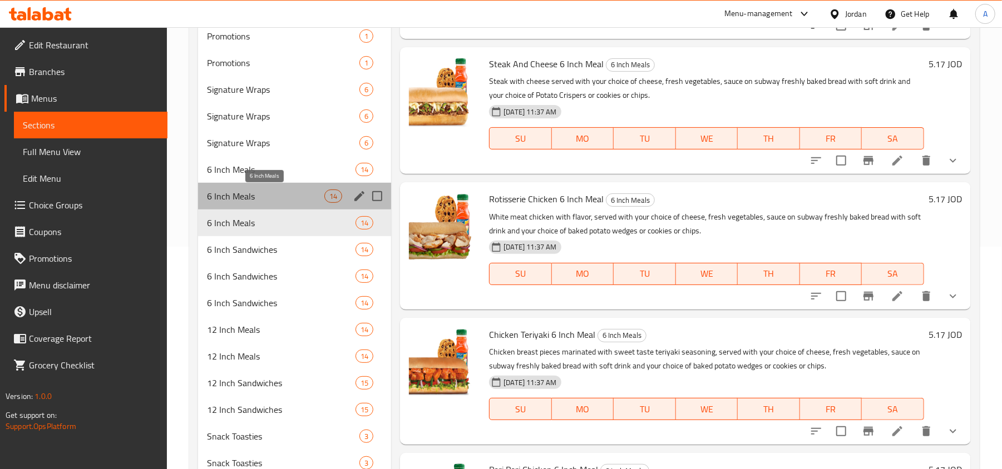
click at [257, 202] on span "6 Inch Meals" at bounding box center [265, 196] width 117 height 13
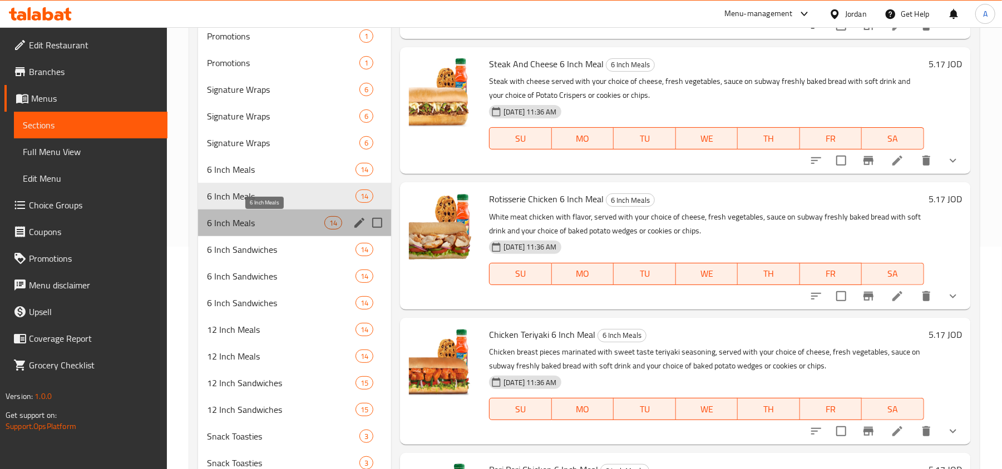
click at [257, 221] on span "6 Inch Meals" at bounding box center [265, 222] width 117 height 13
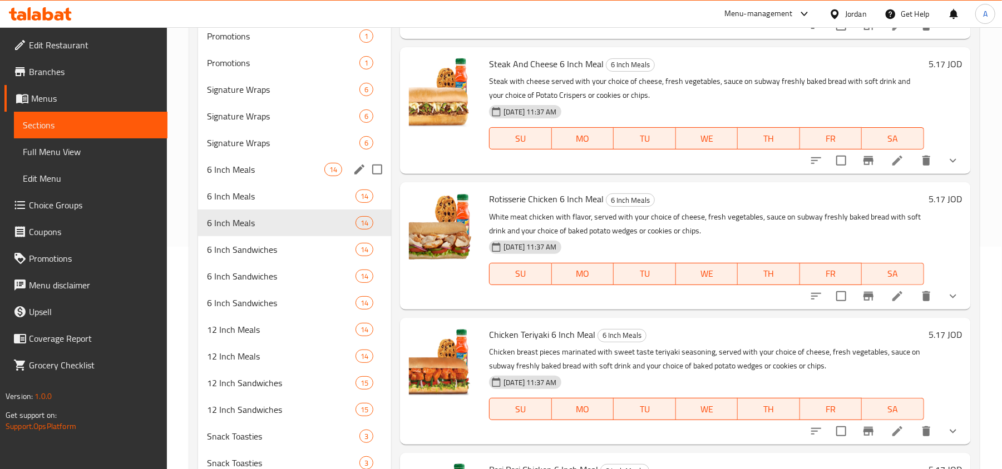
click at [246, 179] on div "6 Inch Meals 14" at bounding box center [294, 169] width 193 height 27
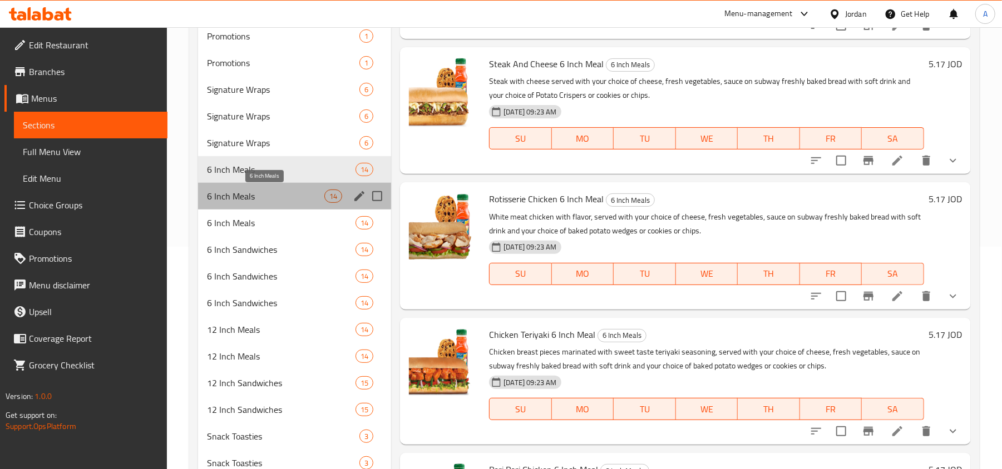
click at [245, 201] on span "6 Inch Meals" at bounding box center [265, 196] width 117 height 13
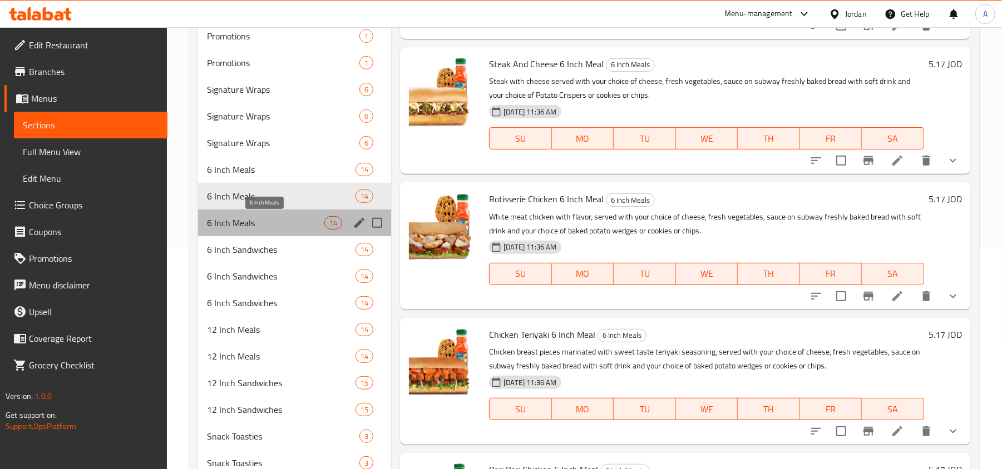
click at [246, 225] on span "6 Inch Meals" at bounding box center [265, 222] width 117 height 13
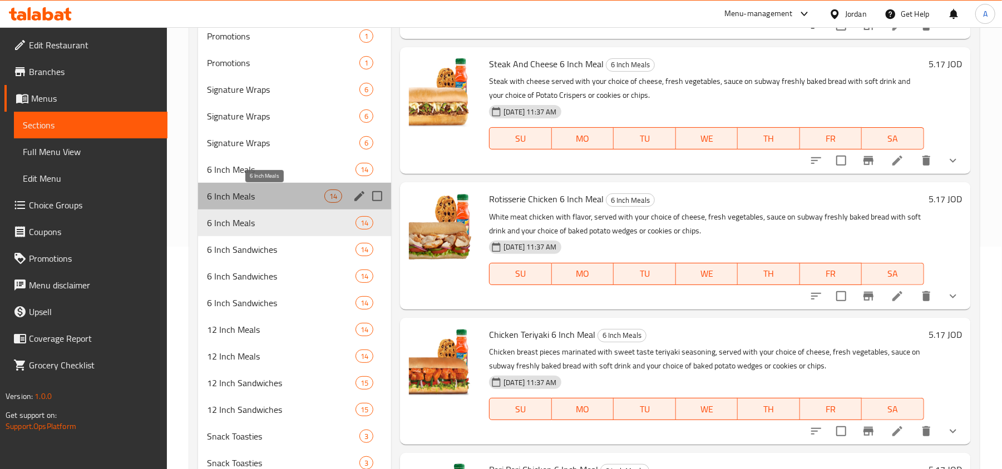
click at [251, 201] on span "6 Inch Meals" at bounding box center [265, 196] width 117 height 13
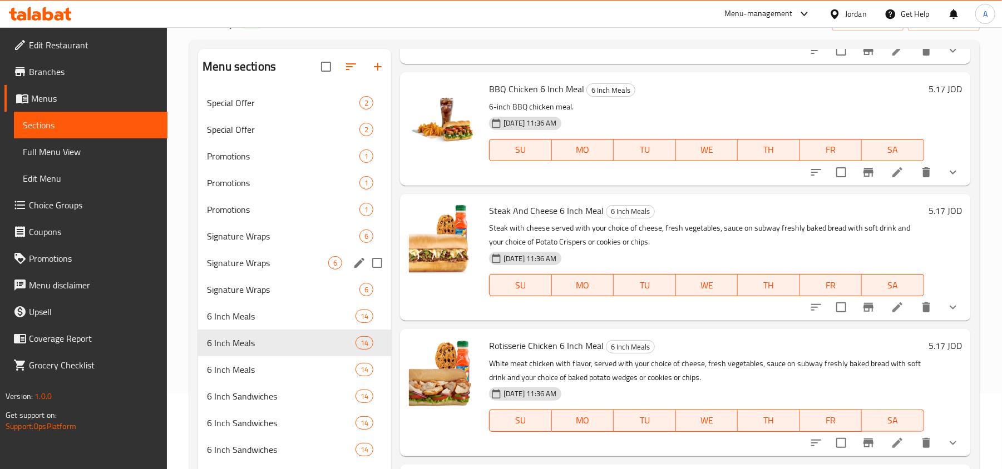
scroll to position [74, 0]
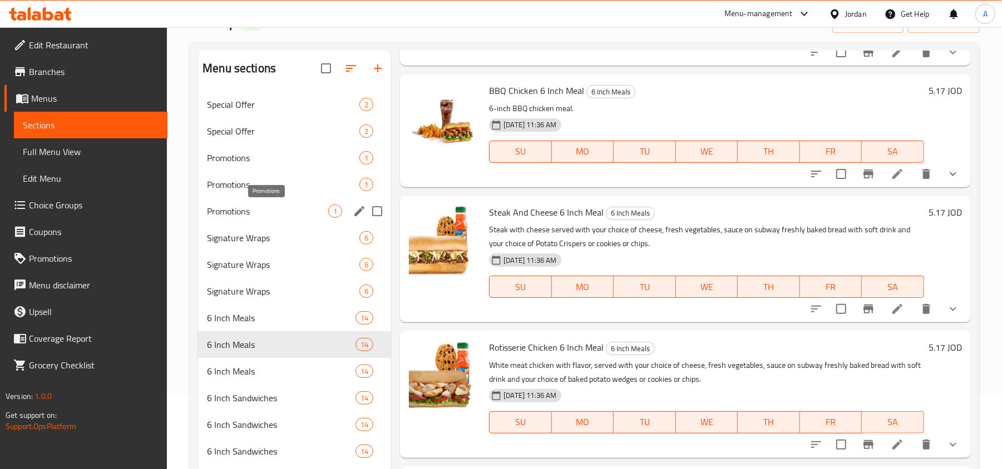
click at [253, 214] on span "Promotions" at bounding box center [267, 211] width 121 height 13
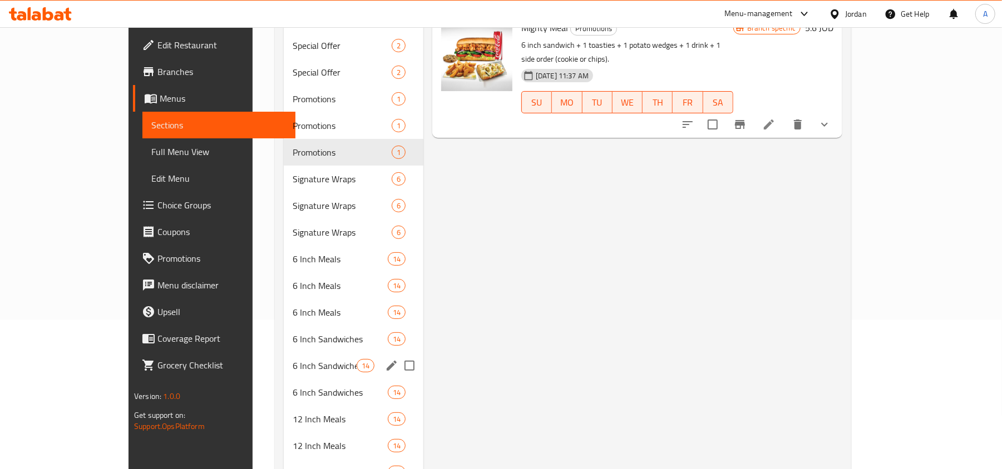
scroll to position [222, 0]
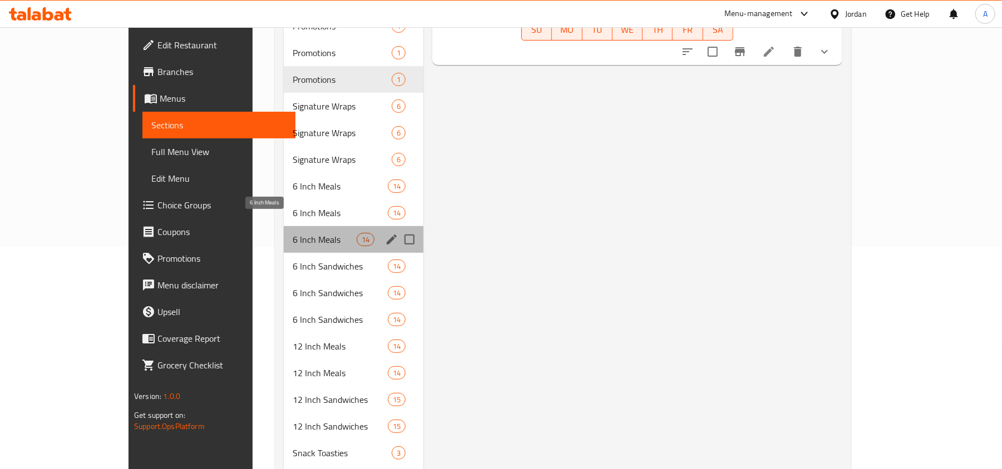
click at [293, 233] on span "6 Inch Meals" at bounding box center [325, 239] width 64 height 13
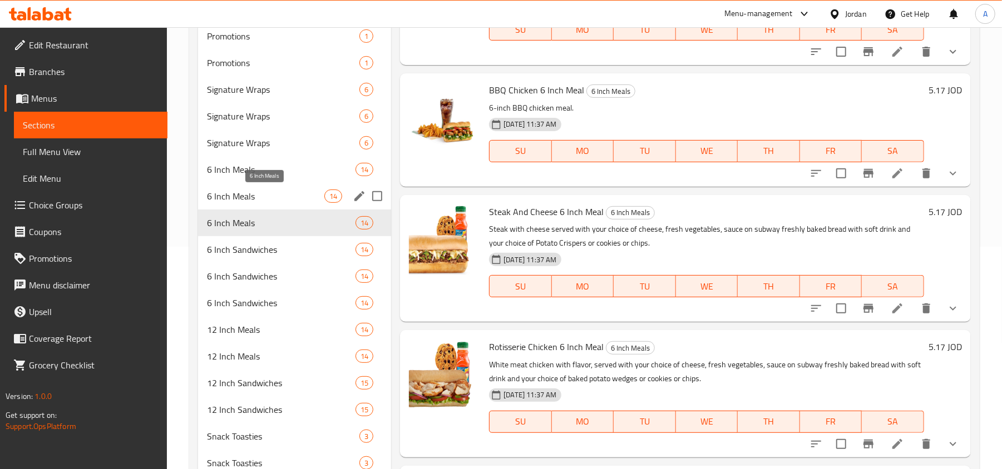
click at [248, 196] on span "6 Inch Meals" at bounding box center [265, 196] width 117 height 13
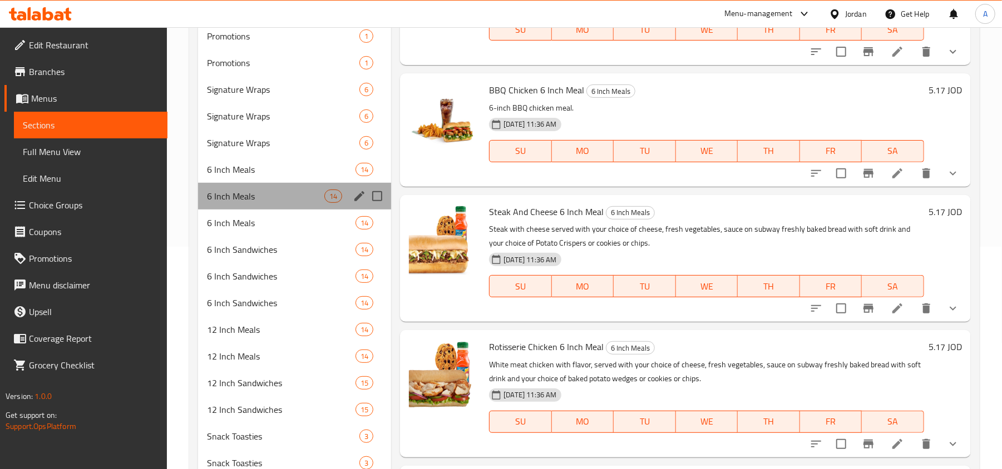
click at [247, 183] on div "6 Inch Meals 14" at bounding box center [294, 196] width 193 height 27
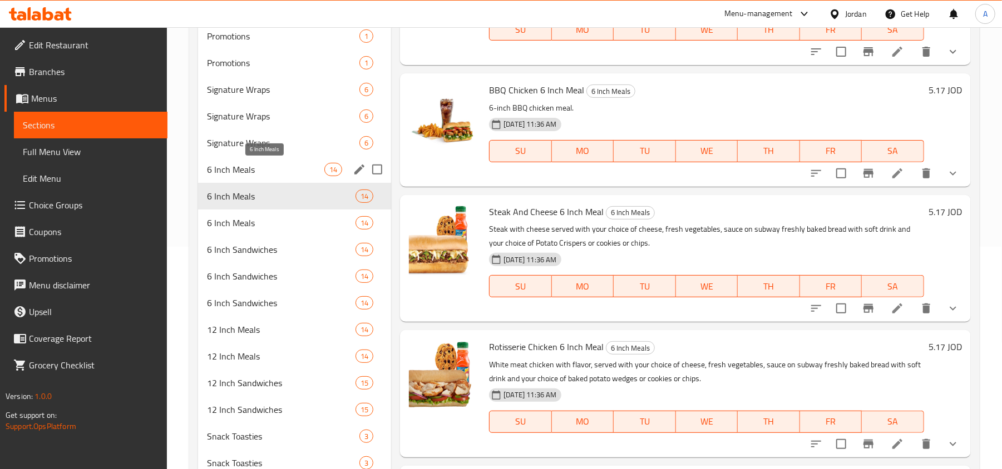
click at [247, 171] on span "6 Inch Meals" at bounding box center [265, 169] width 117 height 13
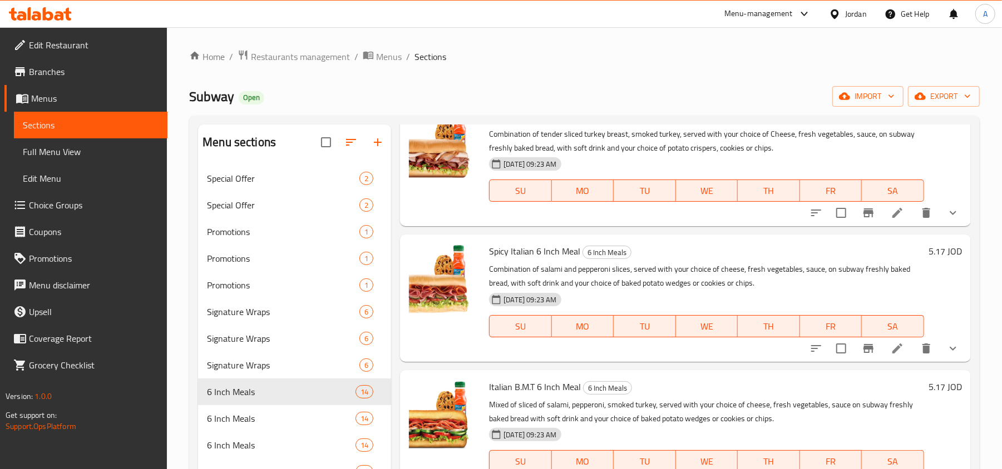
scroll to position [1090, 0]
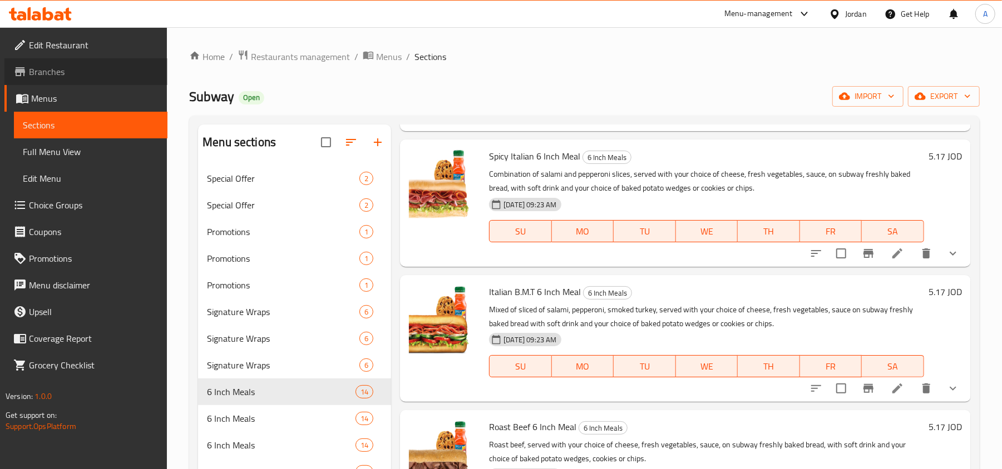
click at [47, 77] on span "Branches" at bounding box center [94, 71] width 130 height 13
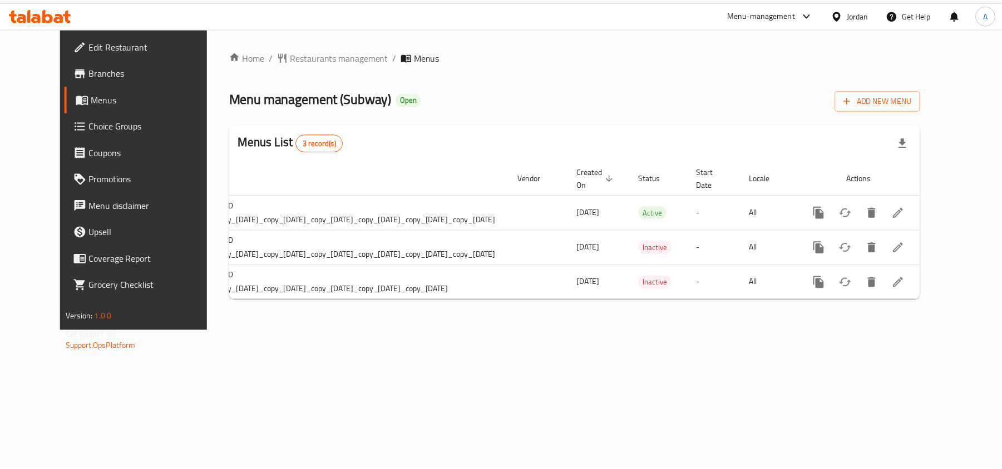
scroll to position [0, 129]
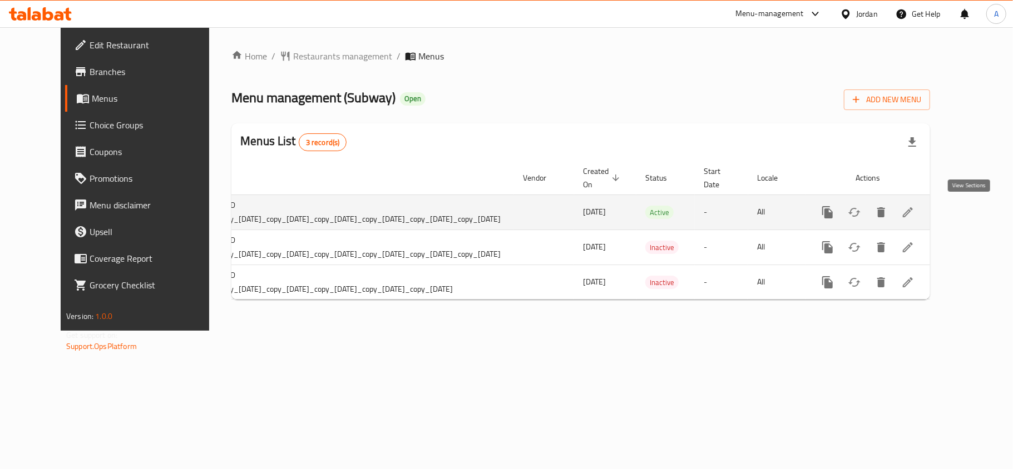
click at [914, 214] on icon "enhanced table" at bounding box center [907, 212] width 13 height 13
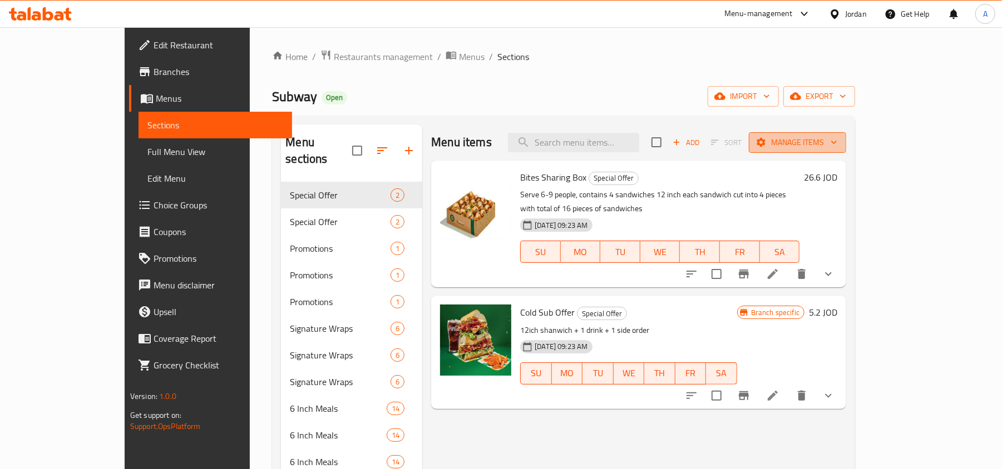
click at [846, 132] on button "Manage items" at bounding box center [797, 142] width 97 height 21
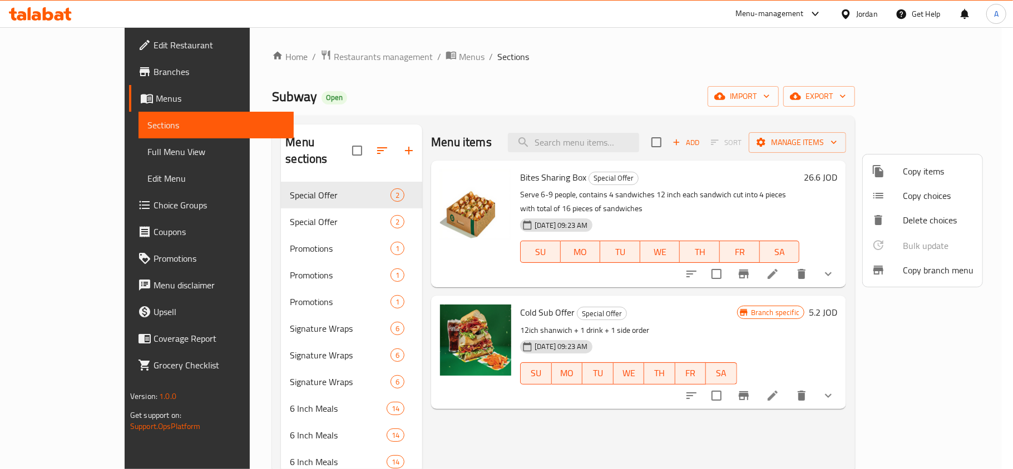
click at [687, 99] on div at bounding box center [506, 234] width 1013 height 469
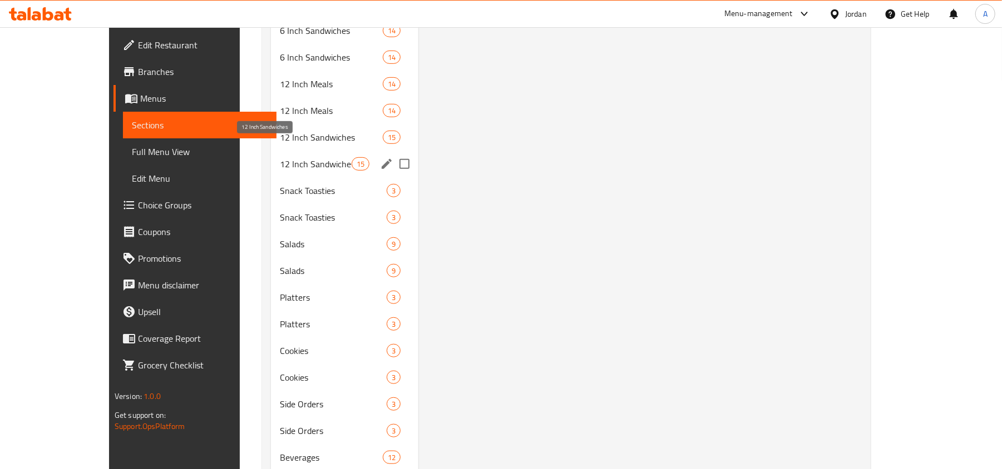
scroll to position [506, 0]
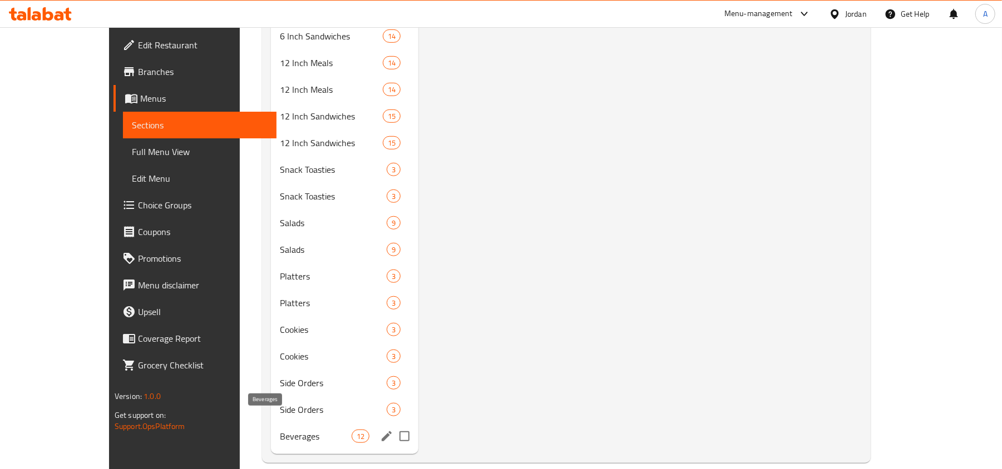
click at [280, 430] on span "Beverages" at bounding box center [316, 436] width 72 height 13
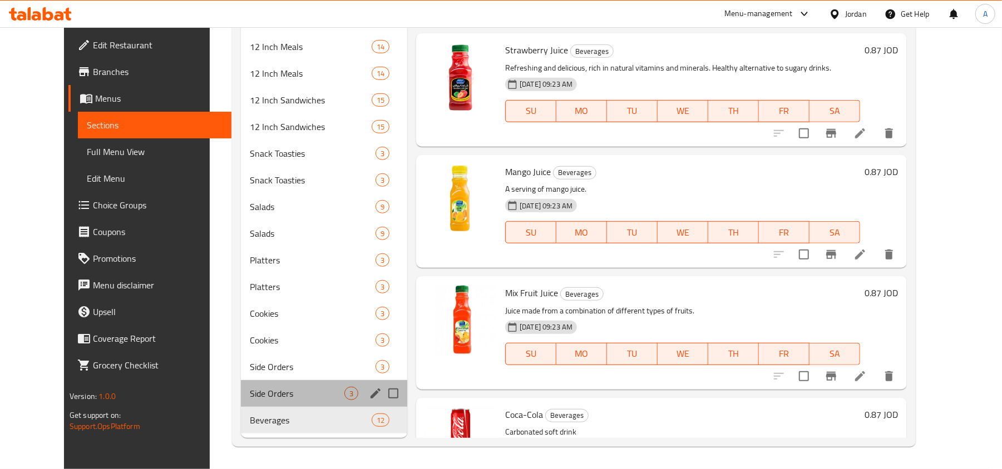
click at [259, 399] on div "Side Orders 3" at bounding box center [324, 393] width 166 height 27
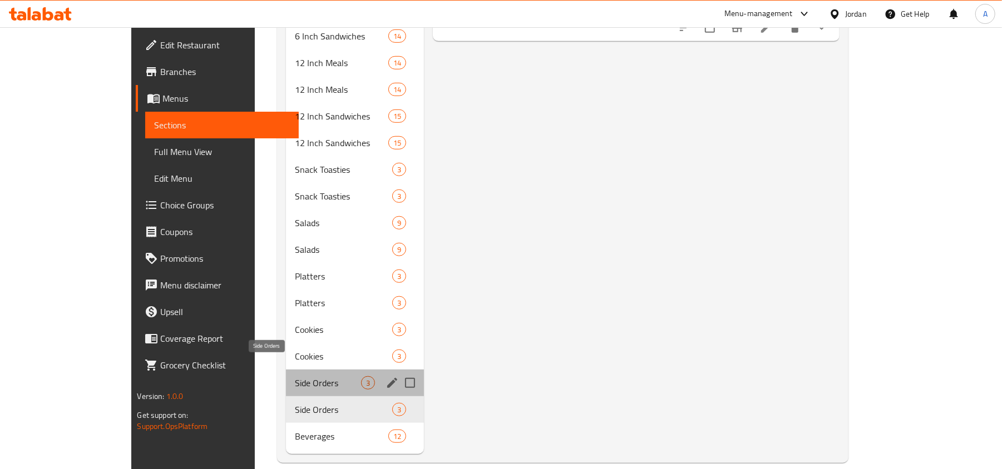
click at [295, 377] on span "Side Orders" at bounding box center [328, 383] width 67 height 13
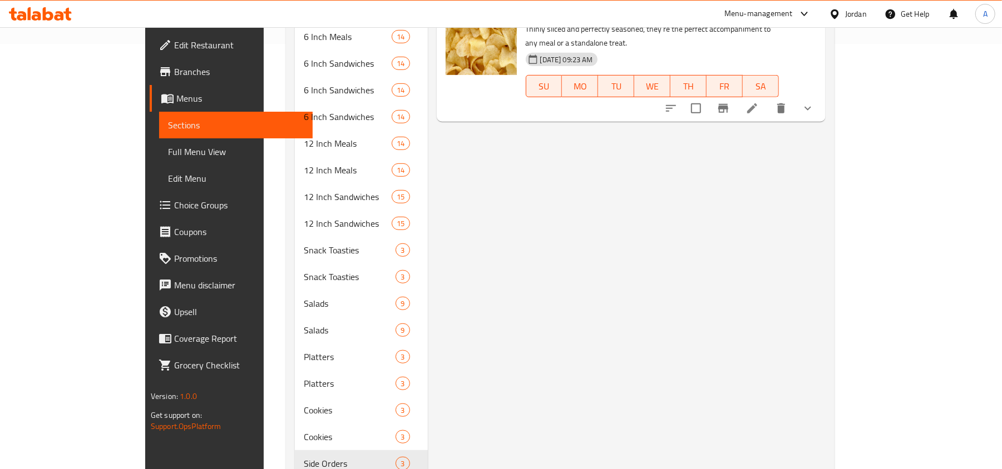
scroll to position [506, 0]
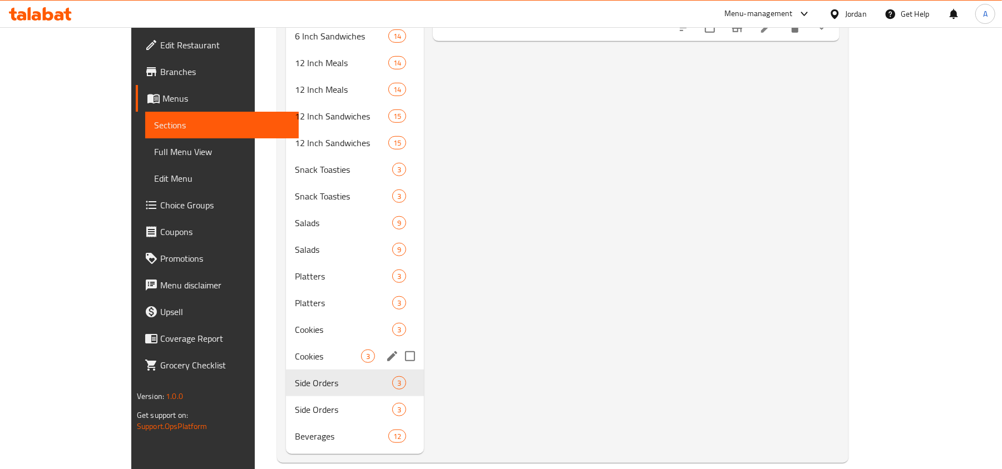
click at [295, 350] on span "Cookies" at bounding box center [328, 356] width 67 height 13
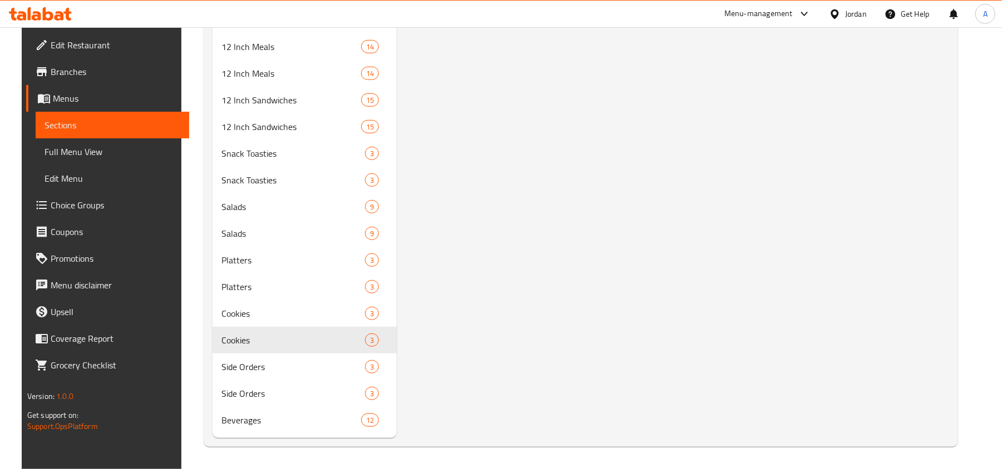
scroll to position [210, 0]
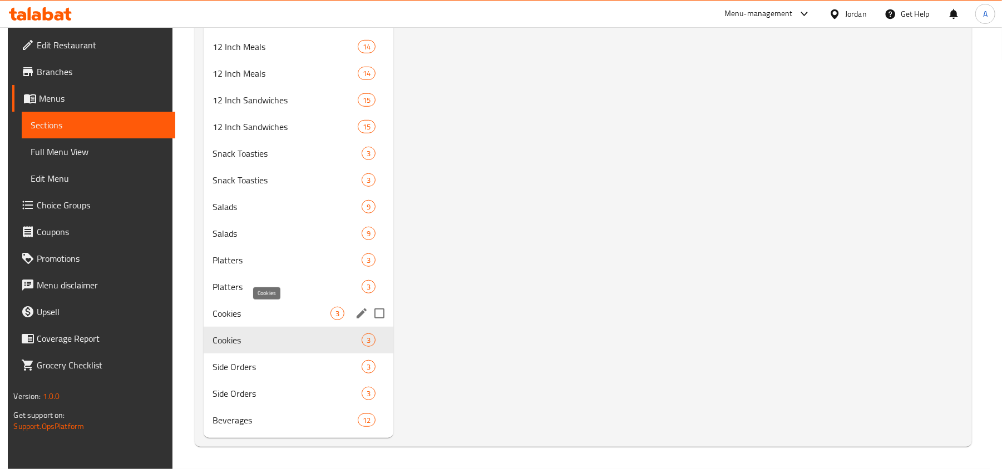
click at [244, 305] on div "Cookies 3" at bounding box center [299, 313] width 190 height 27
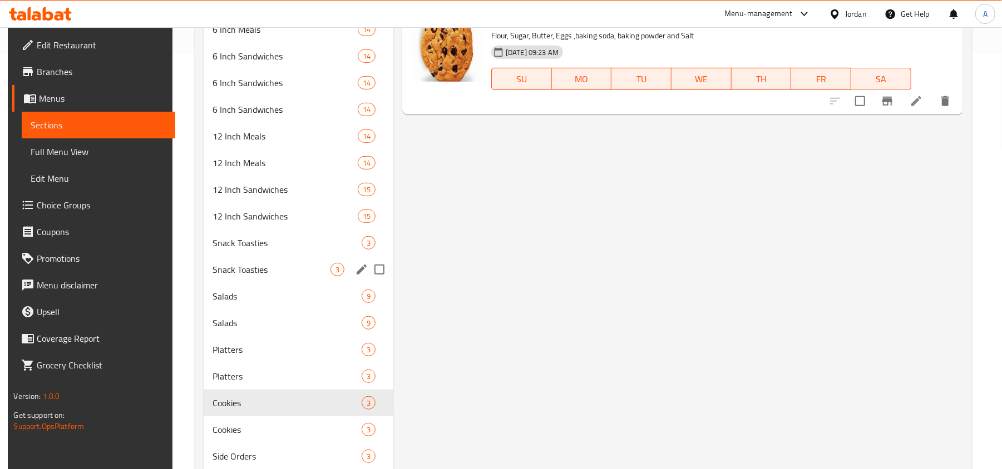
scroll to position [506, 0]
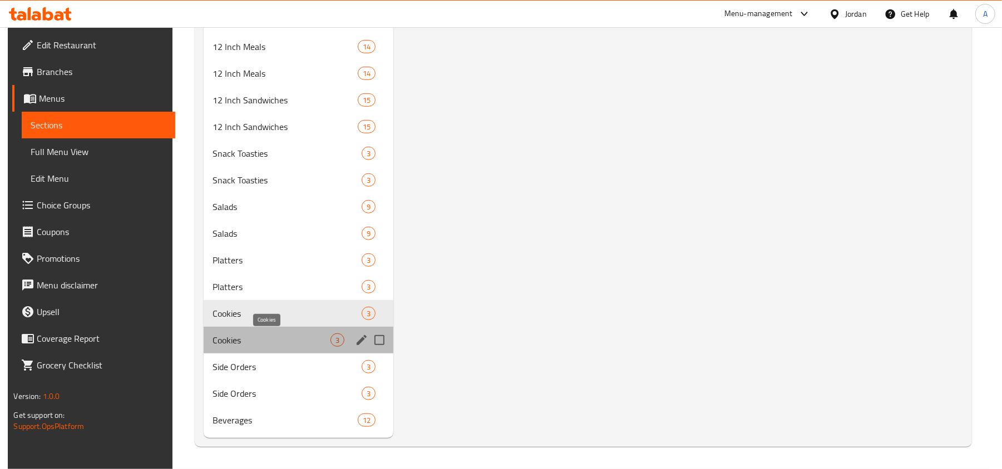
click at [263, 335] on span "Cookies" at bounding box center [271, 340] width 118 height 13
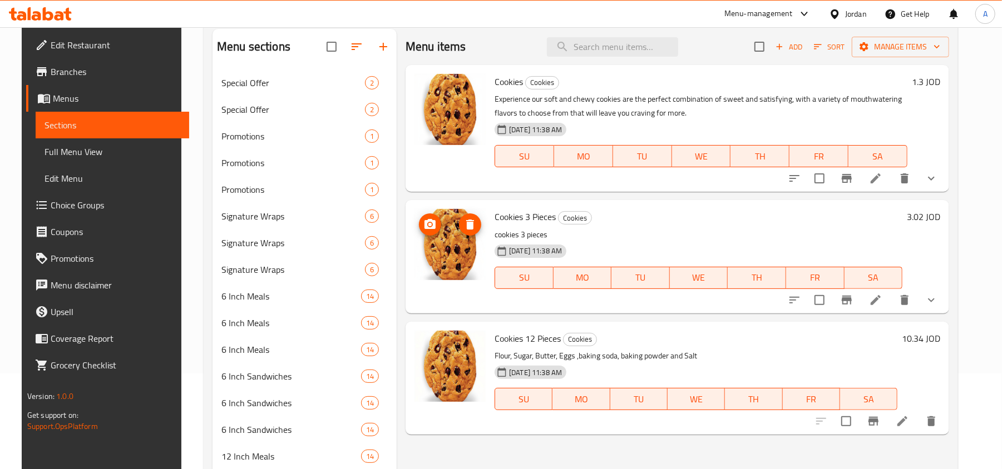
scroll to position [61, 0]
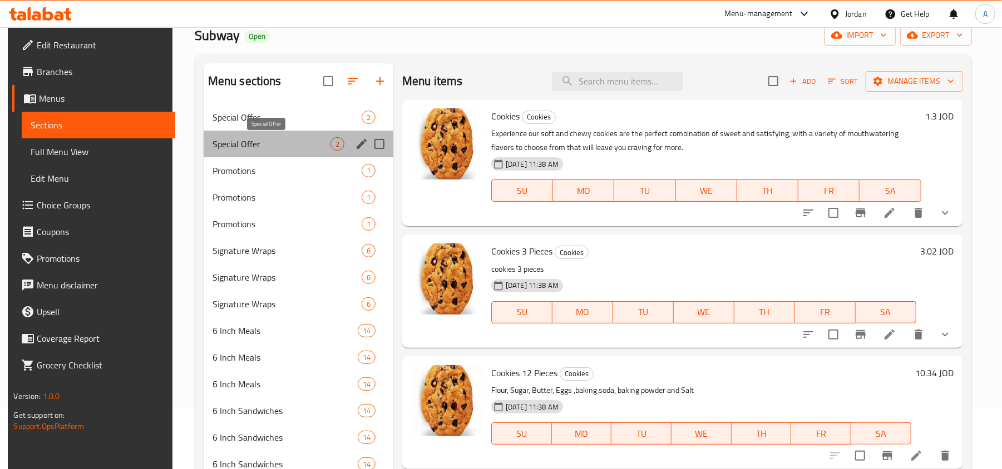
click at [253, 145] on span "Special Offer" at bounding box center [271, 143] width 118 height 13
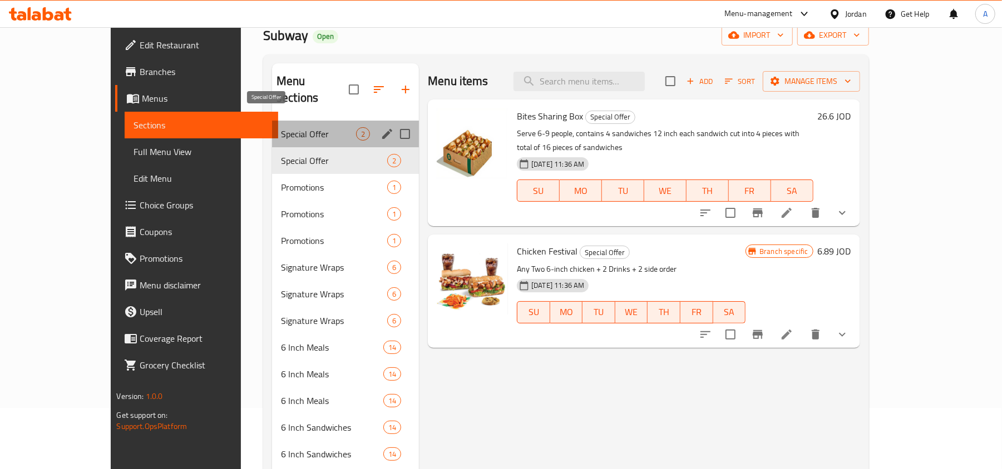
click at [281, 127] on span "Special Offer" at bounding box center [318, 133] width 75 height 13
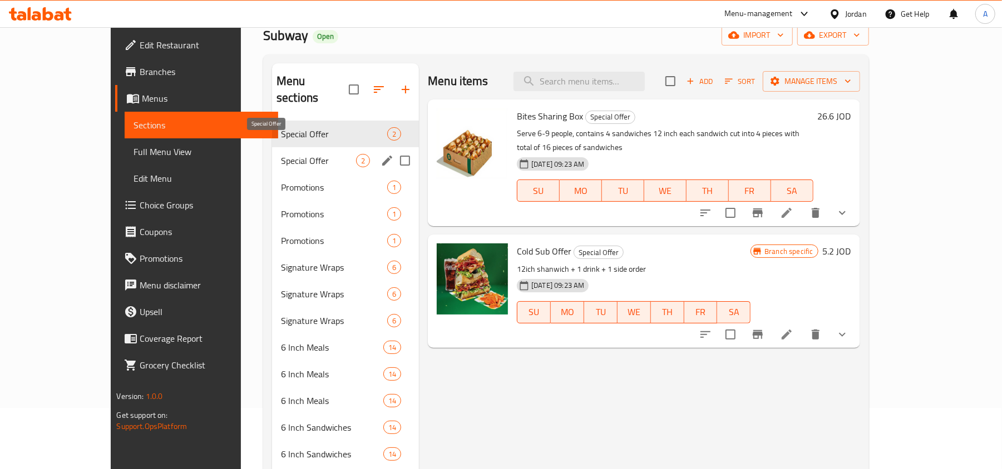
click at [281, 154] on span "Special Offer" at bounding box center [318, 160] width 75 height 13
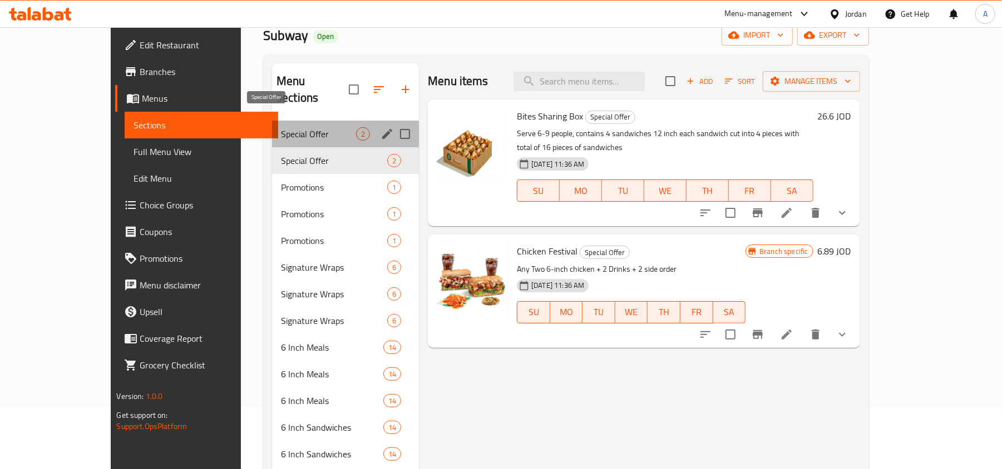
click at [281, 127] on span "Special Offer" at bounding box center [318, 133] width 75 height 13
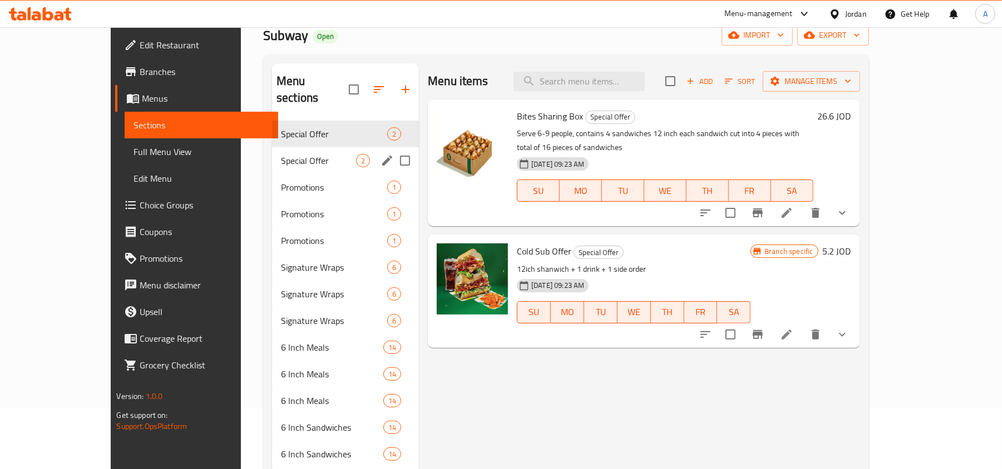
click at [279, 155] on div "Special Offer 2" at bounding box center [345, 160] width 147 height 27
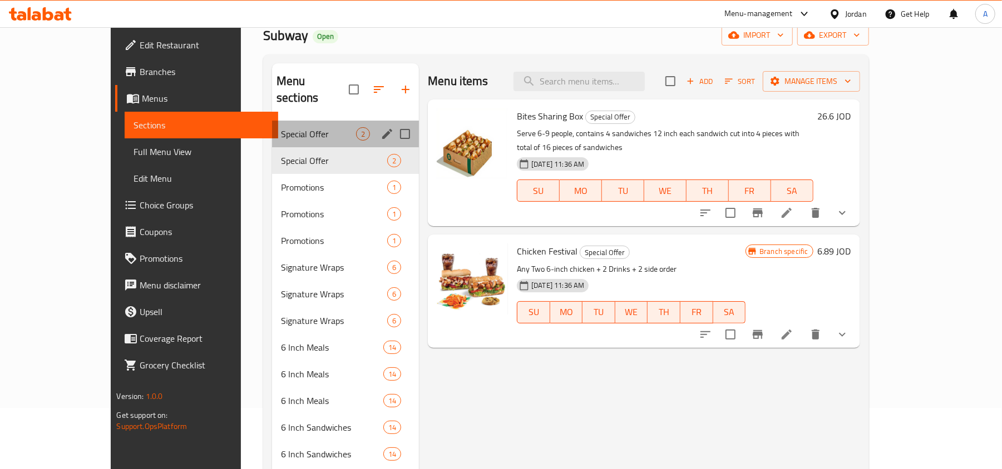
click at [272, 126] on div "Special Offer 2" at bounding box center [345, 134] width 147 height 27
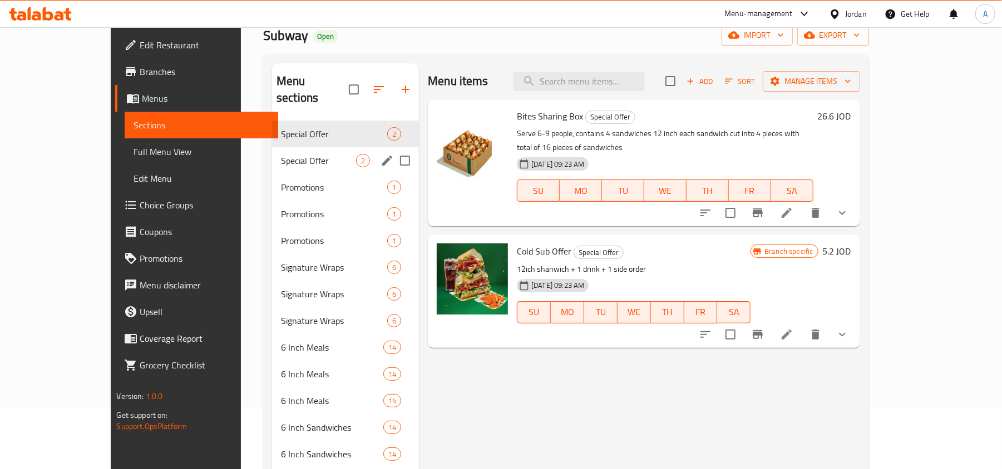
click at [281, 154] on span "Special Offer" at bounding box center [318, 160] width 75 height 13
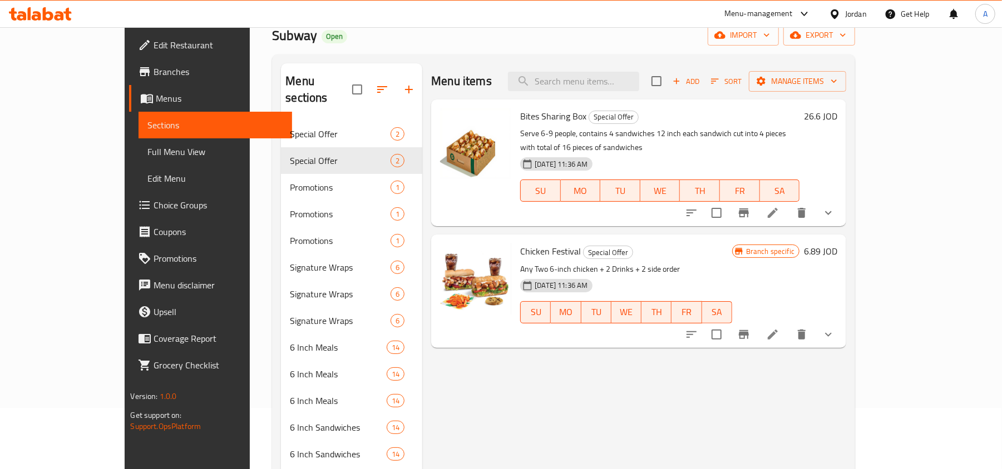
click at [531, 245] on span "Chicken Festival" at bounding box center [550, 251] width 61 height 17
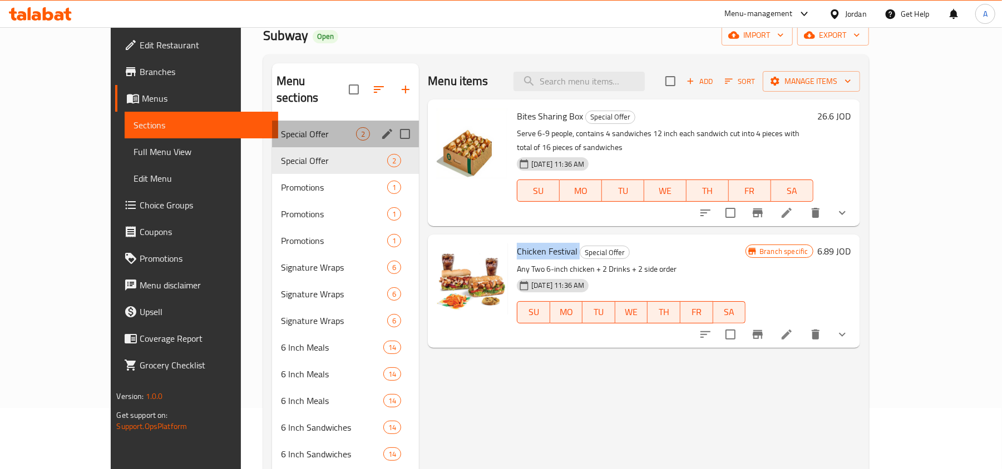
click at [272, 125] on div "Special Offer 2" at bounding box center [345, 134] width 147 height 27
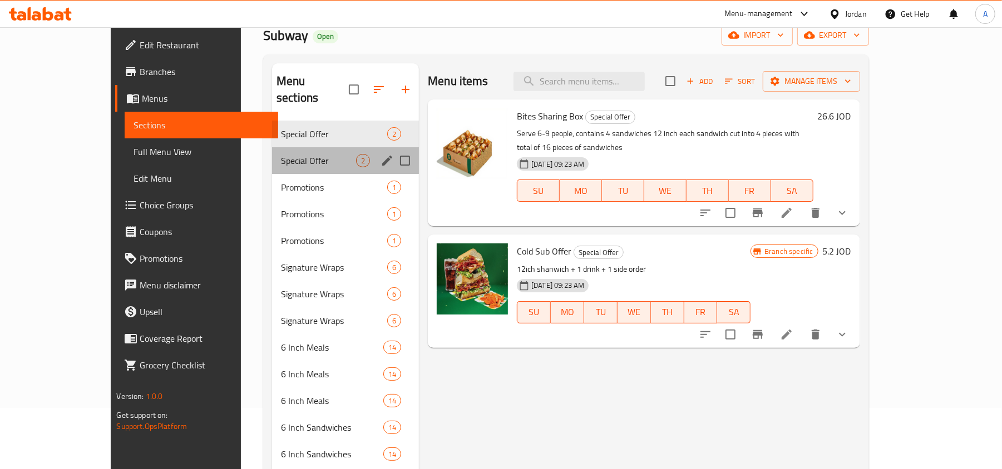
click at [272, 147] on div "Special Offer 2" at bounding box center [345, 160] width 147 height 27
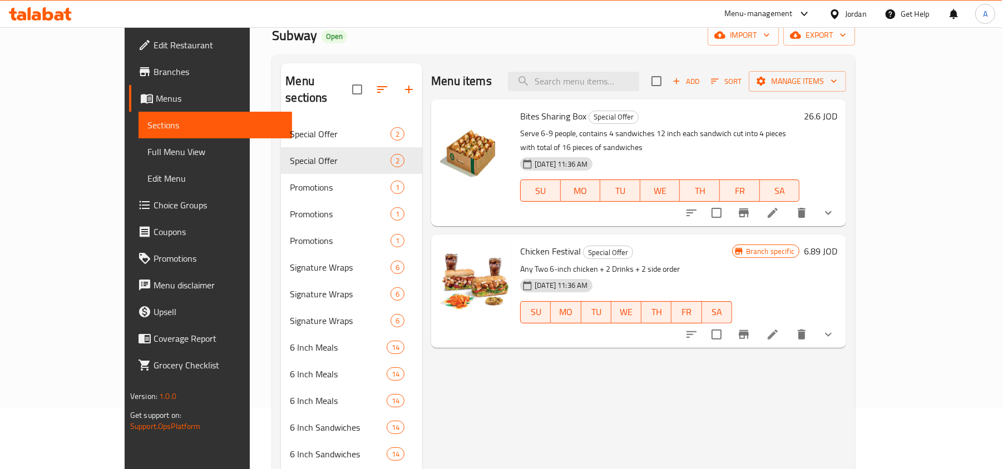
click at [545, 275] on div "13-10-2025 11:36 AM" at bounding box center [543, 286] width 55 height 22
click at [568, 263] on p "Any Two 6-inch chicken + 2 Drinks + 2 side order" at bounding box center [626, 270] width 212 height 14
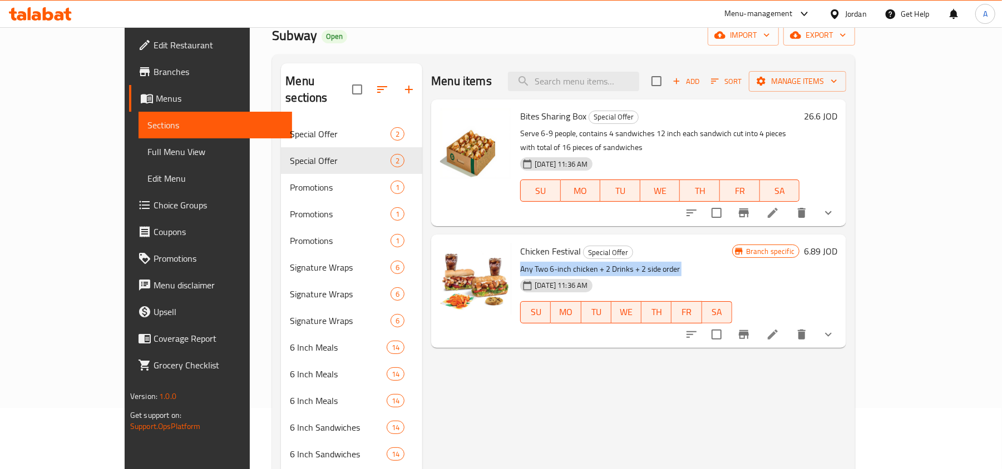
click at [568, 263] on p "Any Two 6-inch chicken + 2 Drinks + 2 side order" at bounding box center [626, 270] width 212 height 14
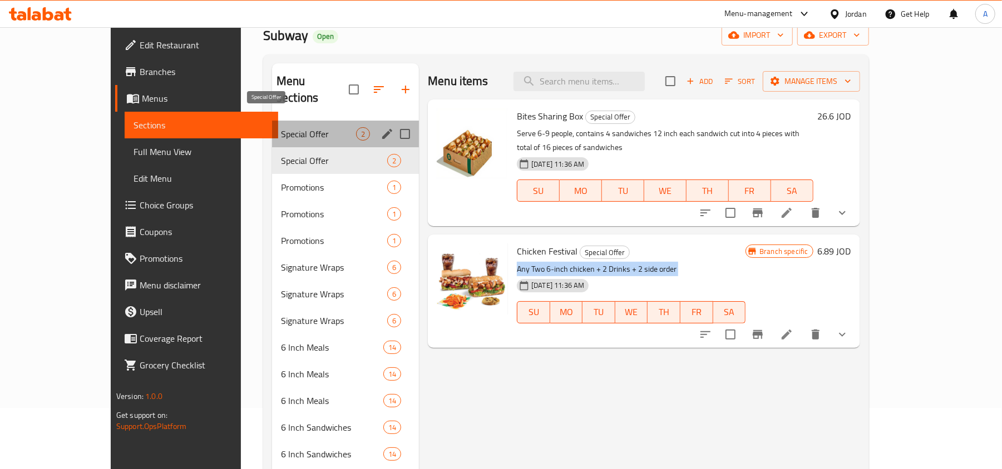
click at [281, 127] on span "Special Offer" at bounding box center [318, 133] width 75 height 13
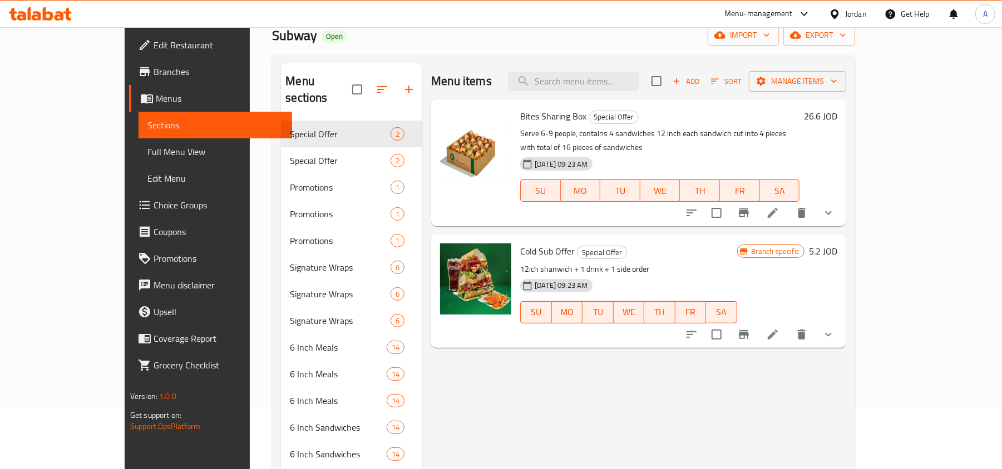
click at [520, 243] on span "Cold Sub Offer" at bounding box center [547, 251] width 55 height 17
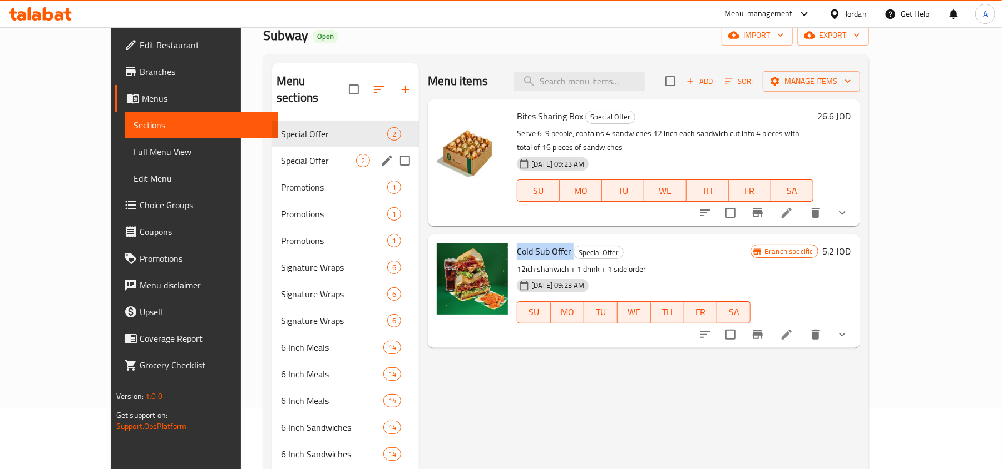
click at [281, 154] on span "Special Offer" at bounding box center [318, 160] width 75 height 13
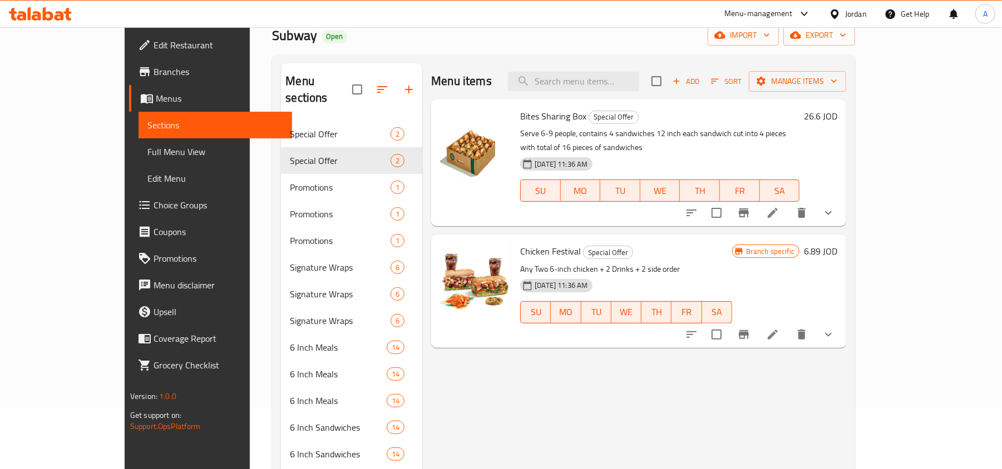
click at [525, 245] on span "Chicken Festival" at bounding box center [550, 251] width 61 height 17
click at [517, 275] on div "13-10-2025 11:36 AM" at bounding box center [543, 286] width 55 height 22
drag, startPoint x: 506, startPoint y: 275, endPoint x: 570, endPoint y: 269, distance: 64.2
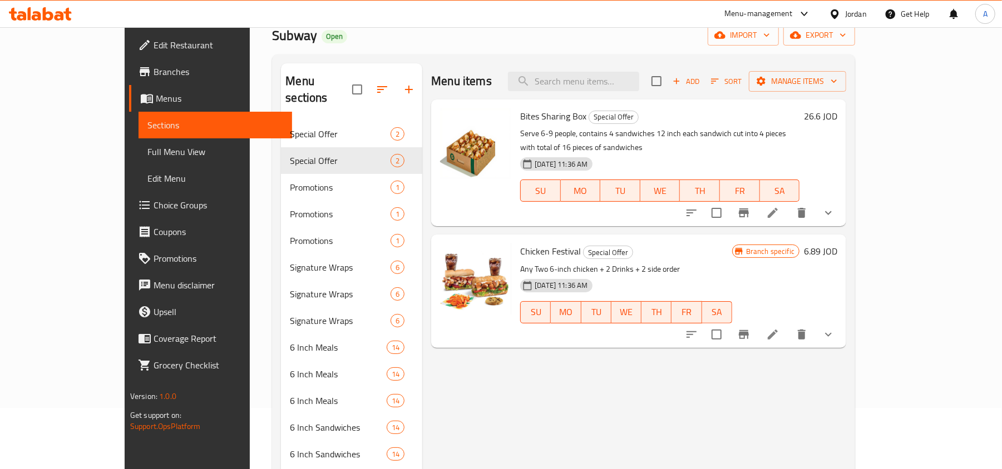
click at [570, 280] on span "13-10-2025 11:36 AM" at bounding box center [561, 285] width 62 height 11
click at [528, 243] on span "Chicken Festival" at bounding box center [550, 251] width 61 height 17
copy h6 "Chicken Festival"
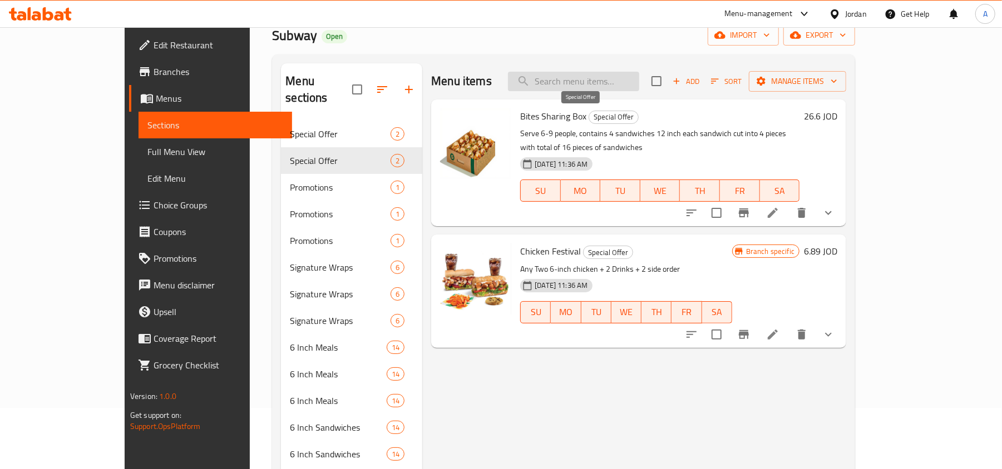
click at [612, 83] on input "search" at bounding box center [573, 81] width 131 height 19
paste input "Chicken Festival"
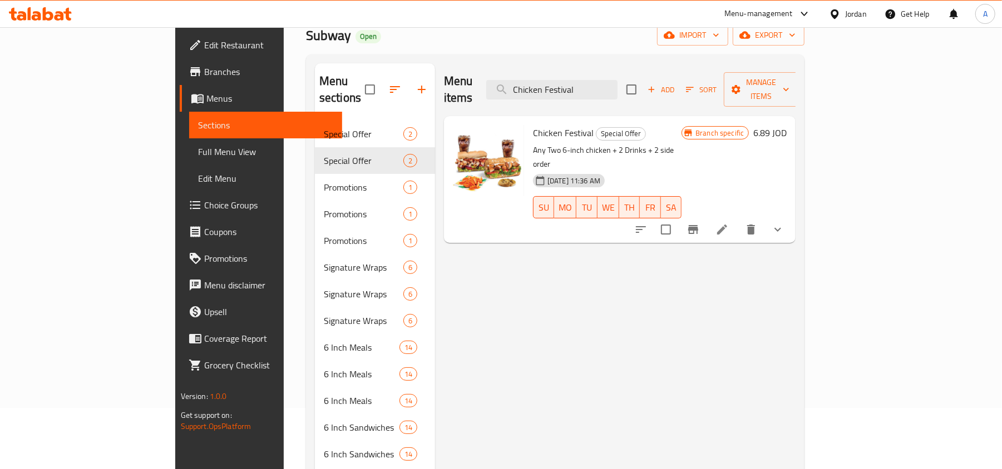
type input "Chicken Festival"
click at [533, 125] on span "Chicken Festival" at bounding box center [563, 133] width 61 height 17
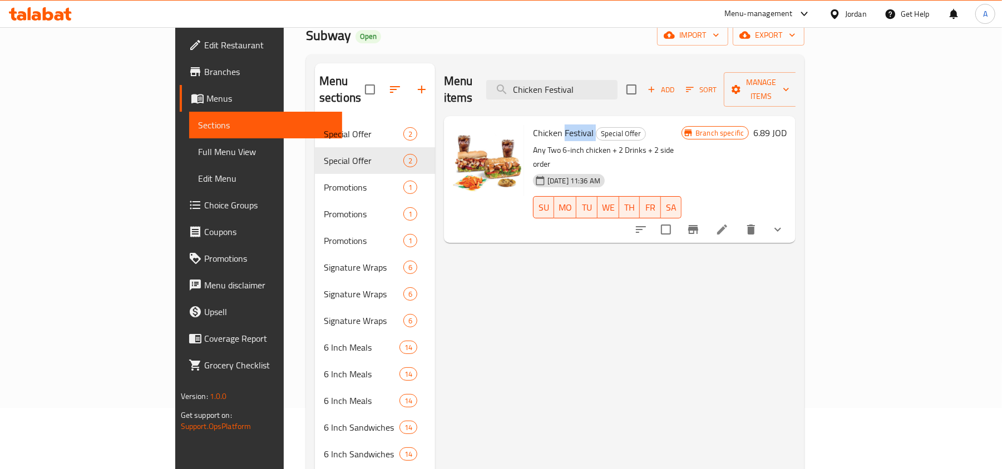
click at [533, 125] on span "Chicken Festival" at bounding box center [563, 133] width 61 height 17
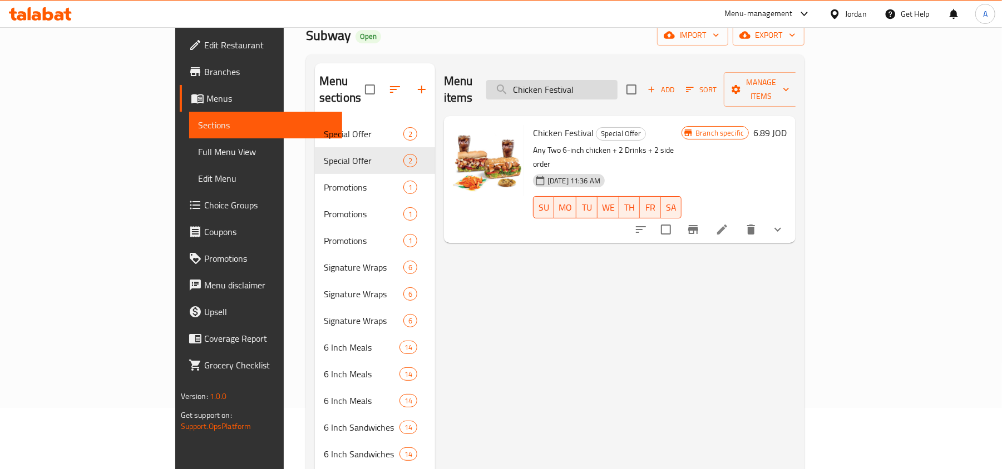
click at [617, 85] on input "Chicken Festival" at bounding box center [551, 89] width 131 height 19
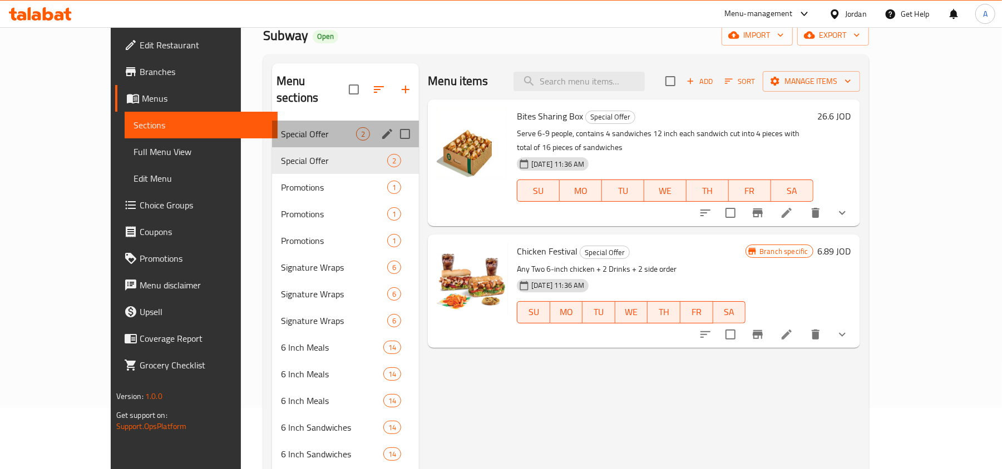
click at [276, 121] on div "Special Offer 2" at bounding box center [345, 134] width 147 height 27
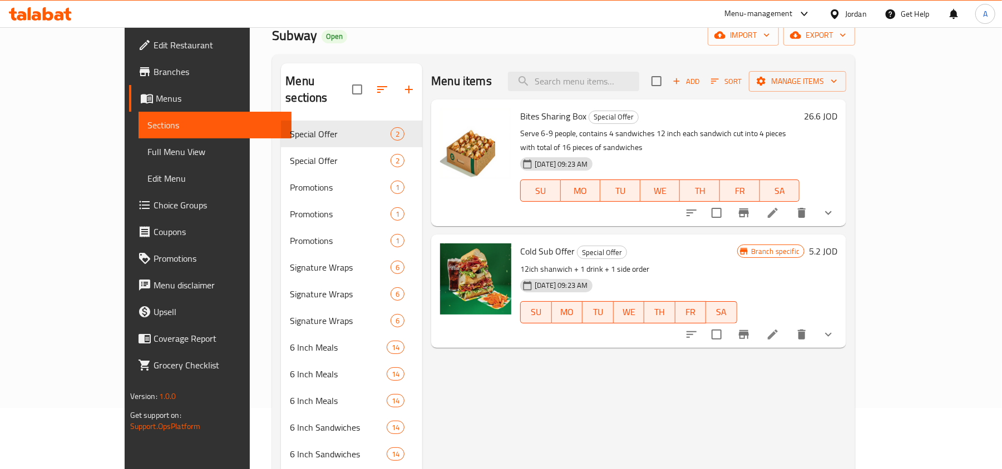
click at [532, 243] on span "Cold Sub Offer" at bounding box center [547, 251] width 55 height 17
copy h6 "Cold Sub Offer"
click at [612, 85] on input "search" at bounding box center [573, 81] width 131 height 19
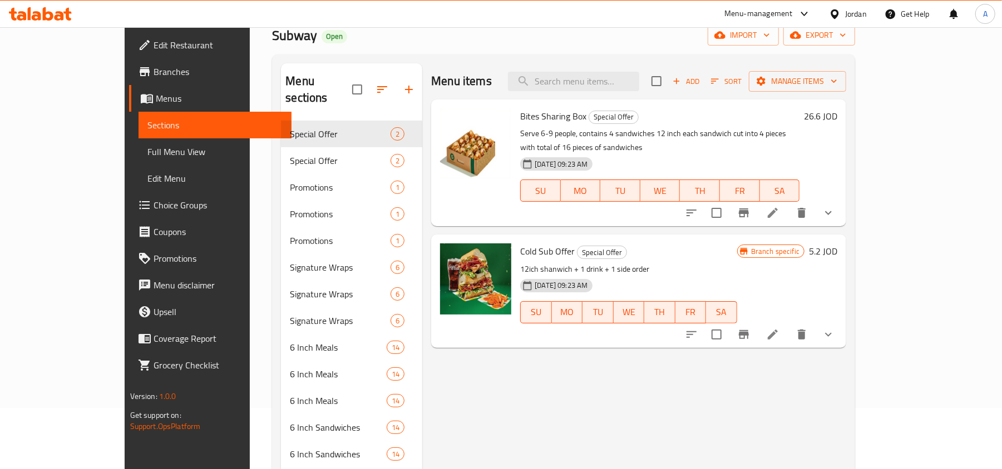
paste input "Cold Sub Offer"
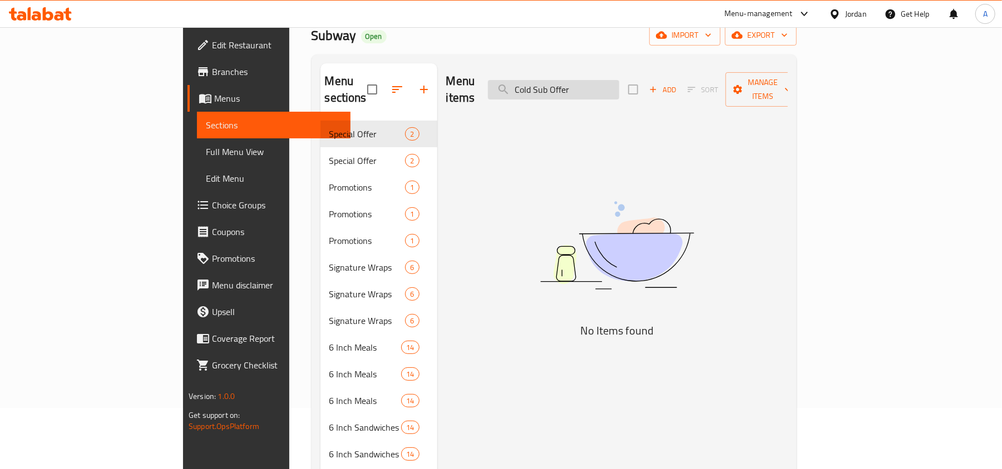
click at [579, 88] on input "Cold Sub Offer" at bounding box center [553, 89] width 131 height 19
click at [619, 80] on input "Cold Sub Offer" at bounding box center [553, 89] width 131 height 19
type input "Cold Sub"
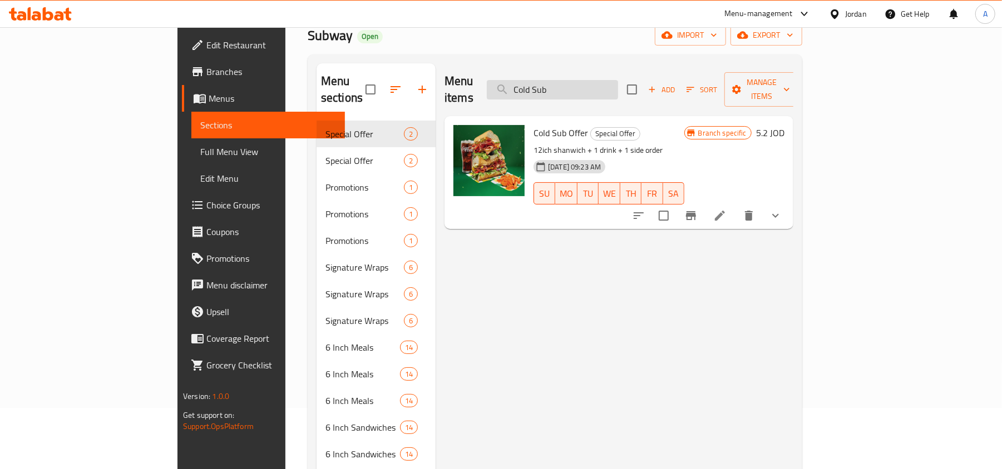
click at [603, 89] on input "Cold Sub" at bounding box center [552, 89] width 131 height 19
click at [577, 81] on input "Cold Sub" at bounding box center [552, 89] width 131 height 19
click at [607, 85] on input "Cold Sub" at bounding box center [552, 89] width 131 height 19
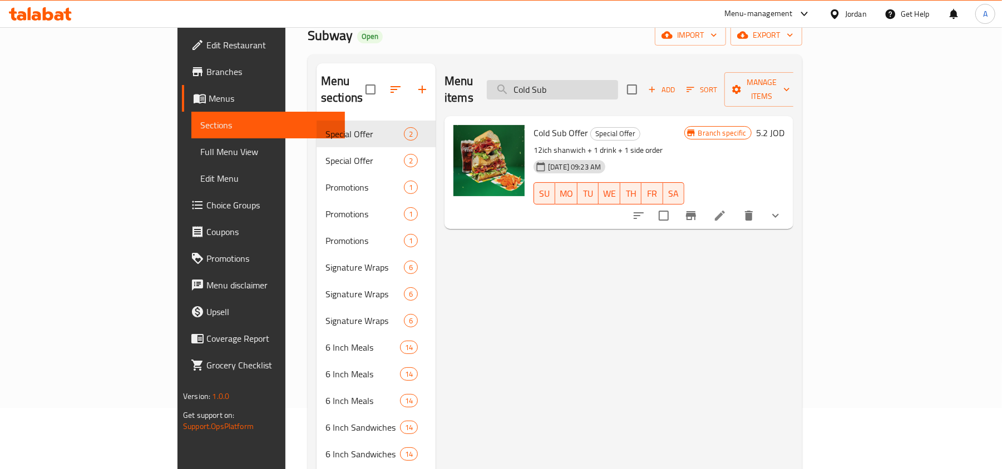
click at [607, 85] on input "Cold Sub" at bounding box center [552, 89] width 131 height 19
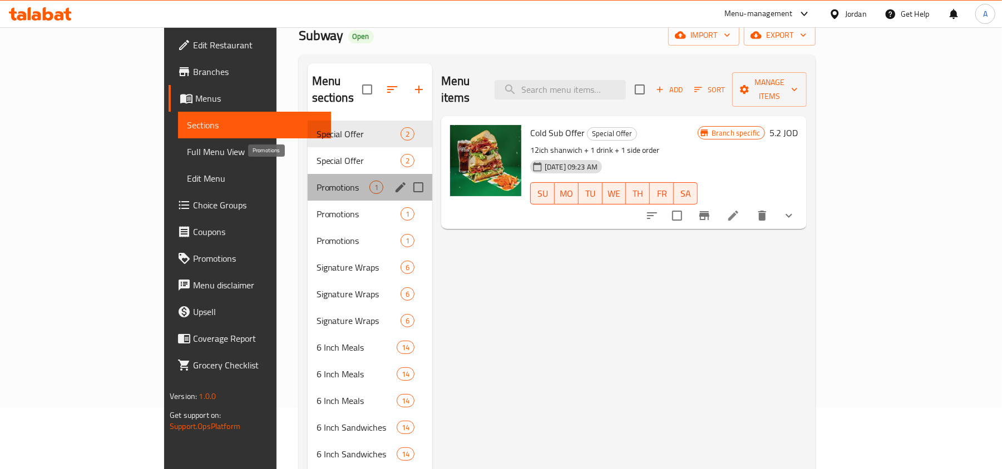
click at [316, 181] on span "Promotions" at bounding box center [342, 187] width 53 height 13
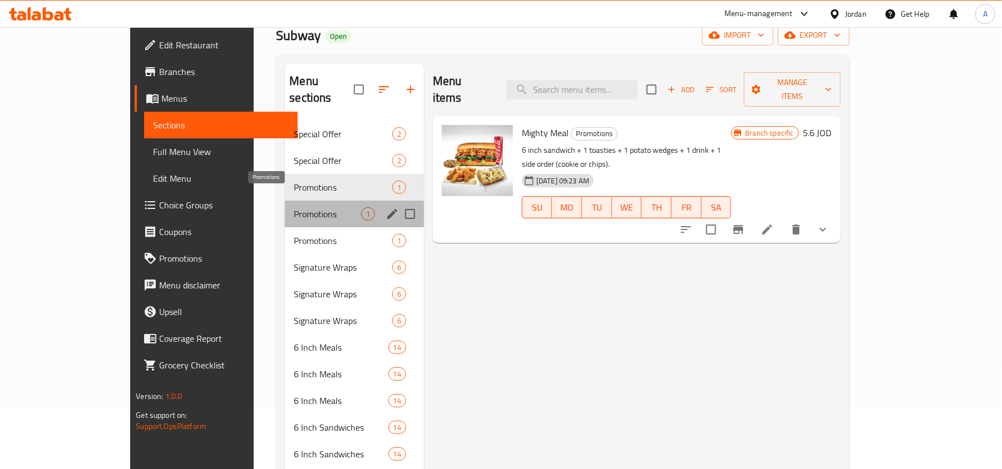
click at [294, 207] on span "Promotions" at bounding box center [327, 213] width 67 height 13
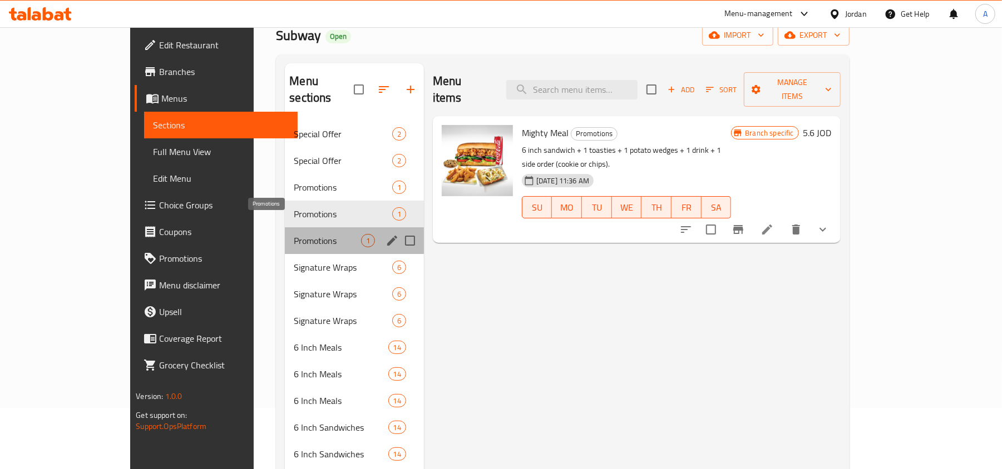
click at [294, 234] on span "Promotions" at bounding box center [327, 240] width 67 height 13
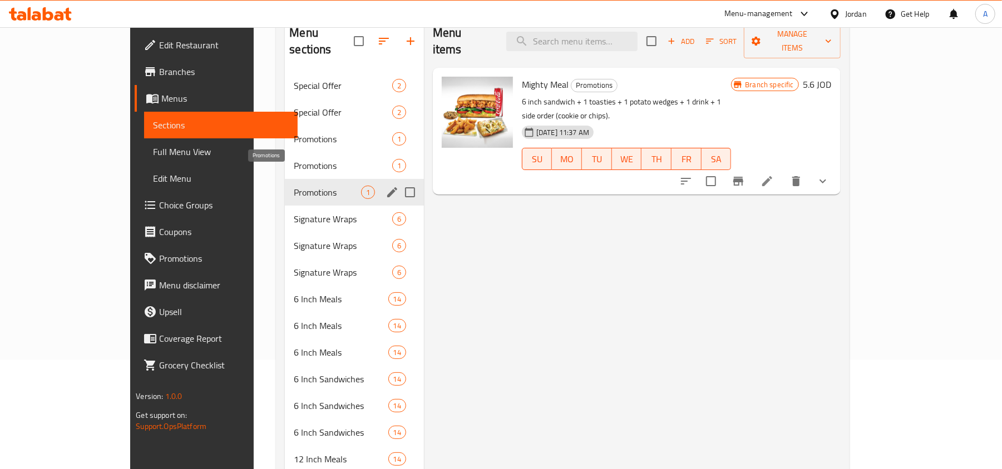
scroll to position [136, 0]
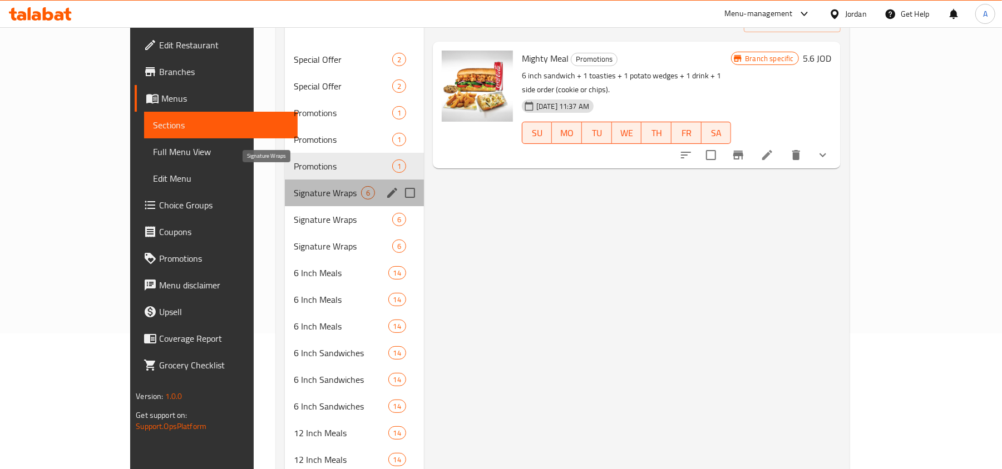
click at [294, 186] on span "Signature Wraps" at bounding box center [327, 192] width 67 height 13
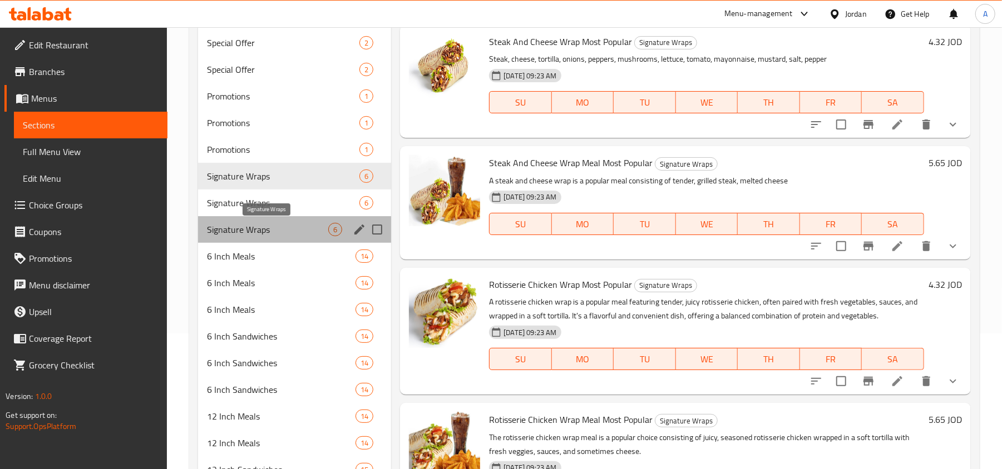
click at [256, 226] on span "Signature Wraps" at bounding box center [267, 229] width 121 height 13
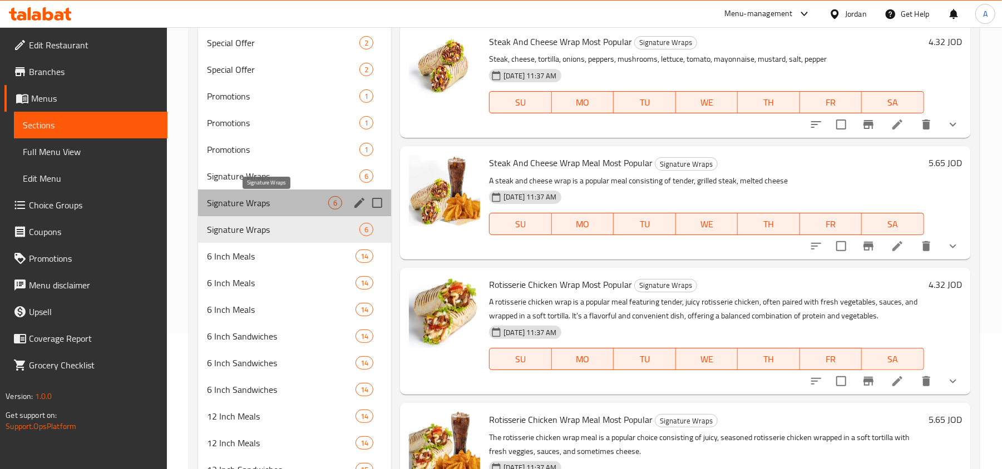
click at [263, 201] on span "Signature Wraps" at bounding box center [267, 202] width 121 height 13
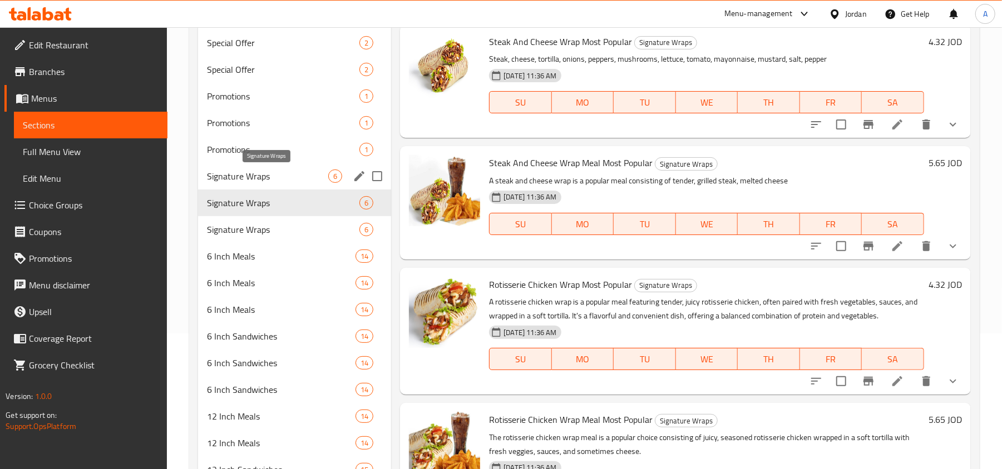
click at [264, 179] on span "Signature Wraps" at bounding box center [267, 176] width 121 height 13
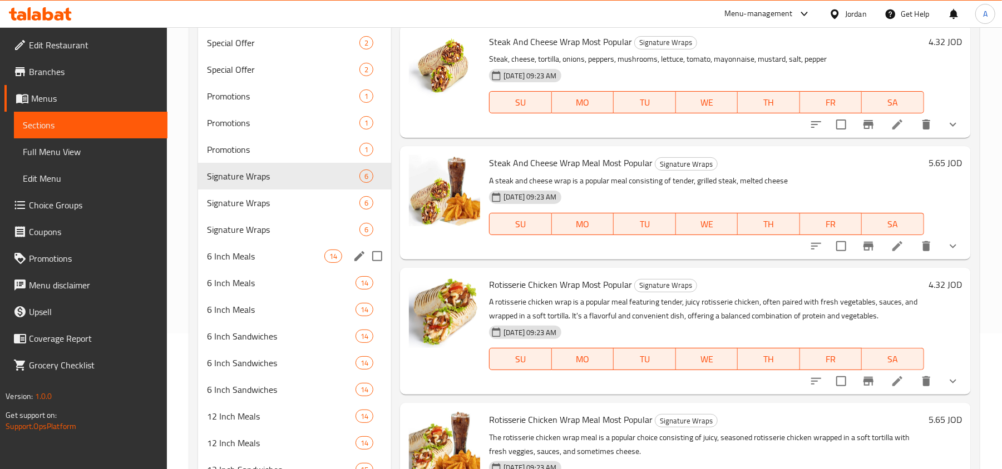
click at [261, 264] on div "6 Inch Meals 14" at bounding box center [294, 256] width 193 height 27
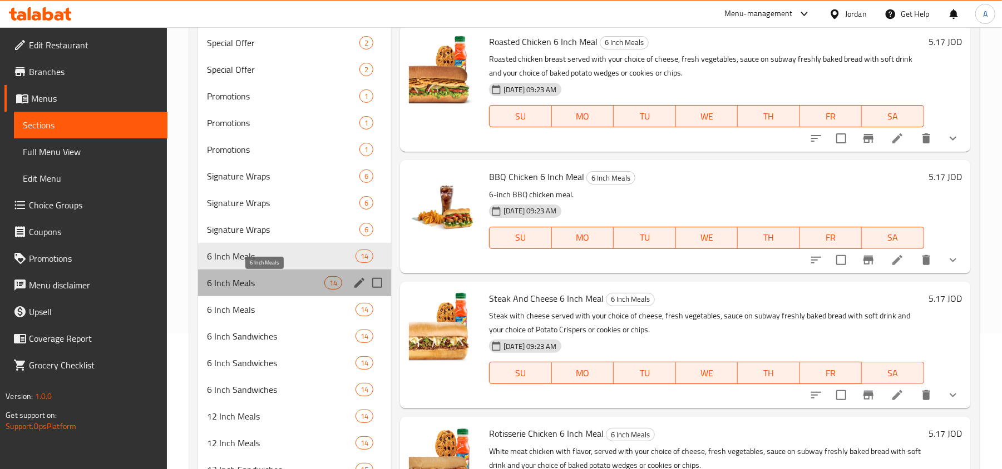
click at [260, 283] on span "6 Inch Meals" at bounding box center [265, 282] width 117 height 13
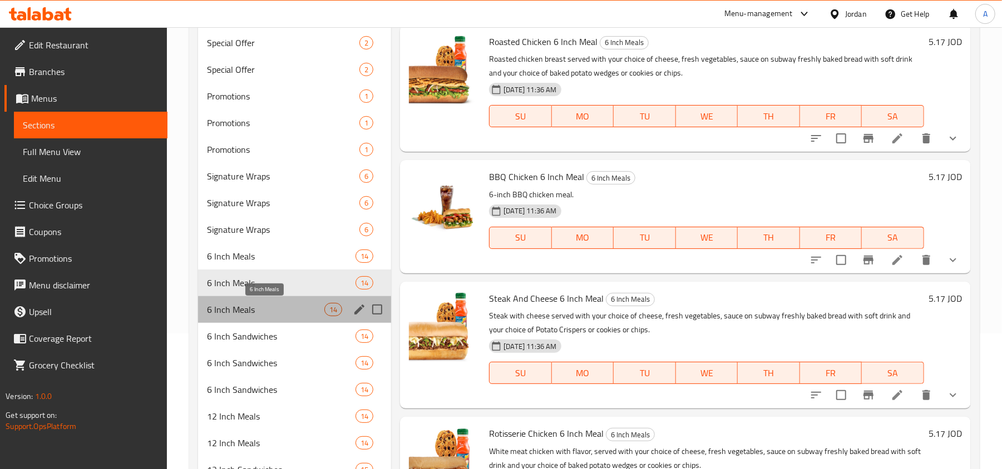
click at [264, 314] on span "6 Inch Meals" at bounding box center [265, 309] width 117 height 13
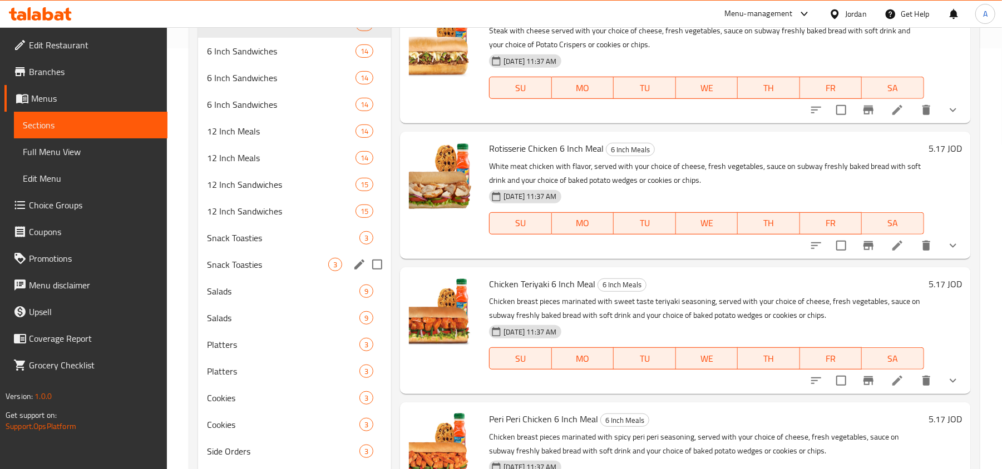
scroll to position [506, 0]
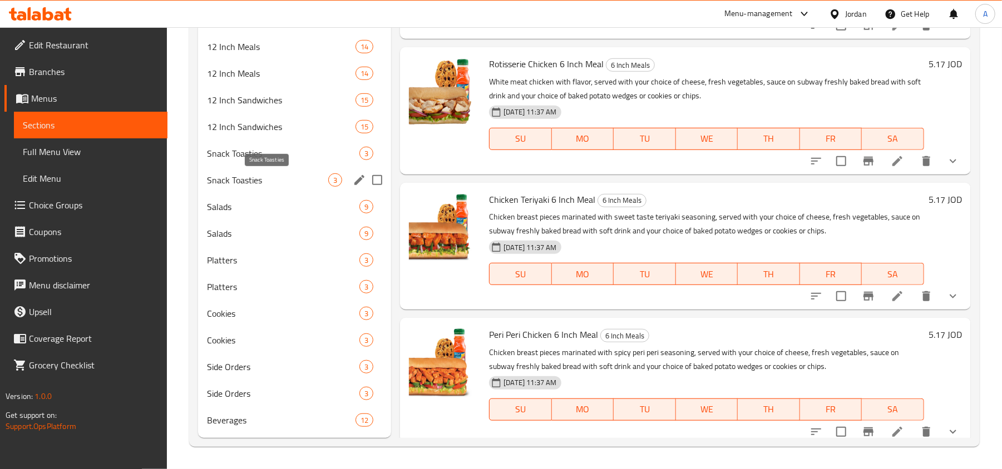
click at [247, 161] on div "Snack Toasties 3" at bounding box center [294, 153] width 193 height 27
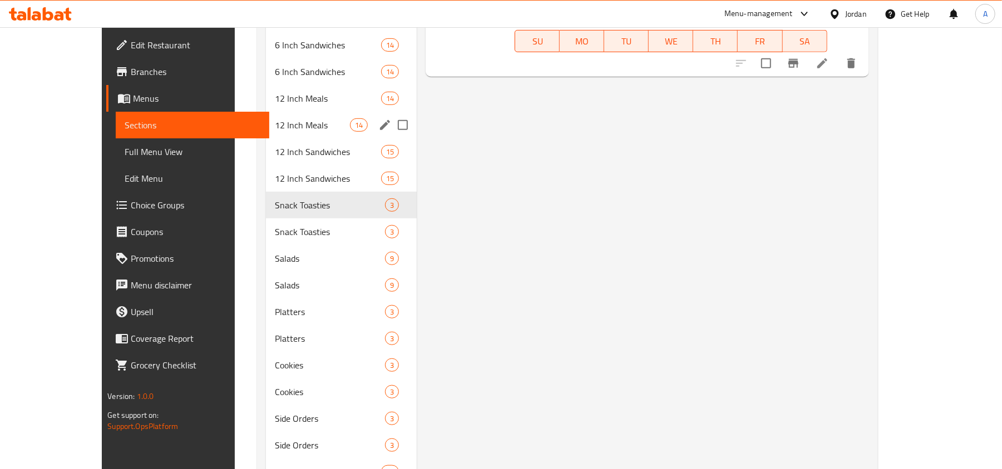
scroll to position [506, 0]
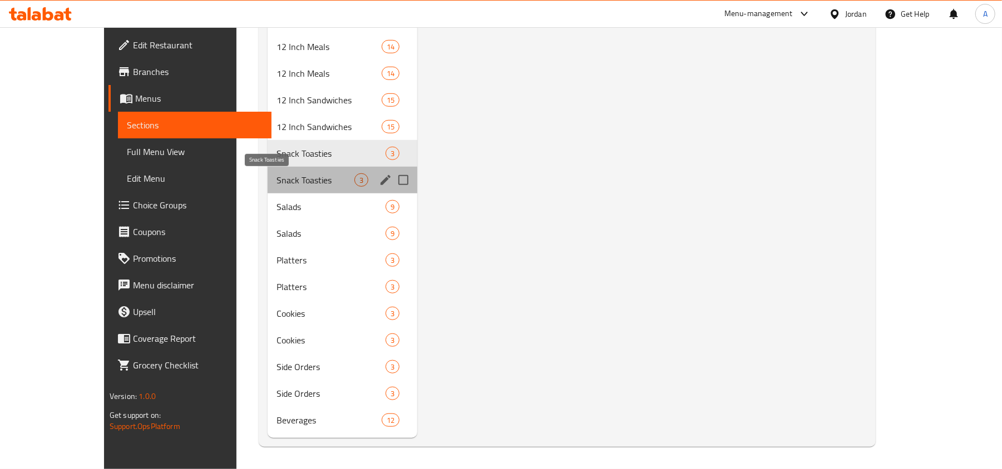
click at [276, 185] on span "Snack Toasties" at bounding box center [315, 180] width 78 height 13
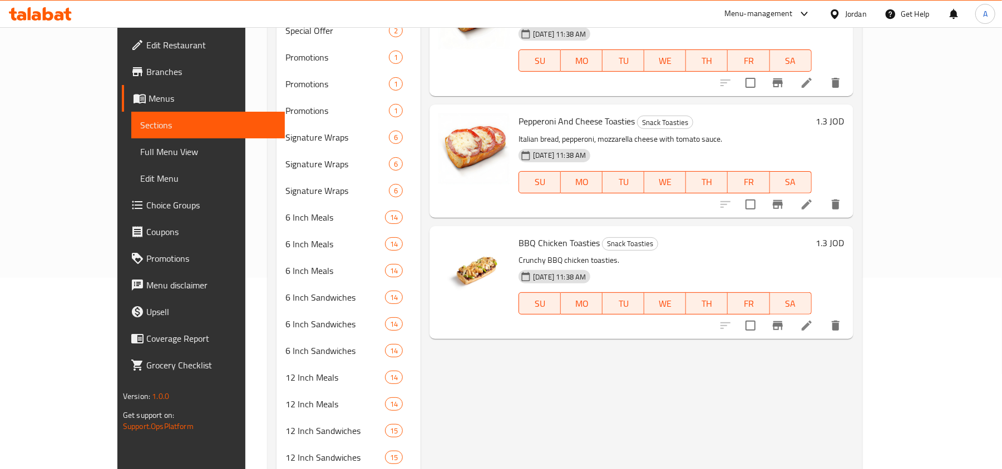
scroll to position [61, 0]
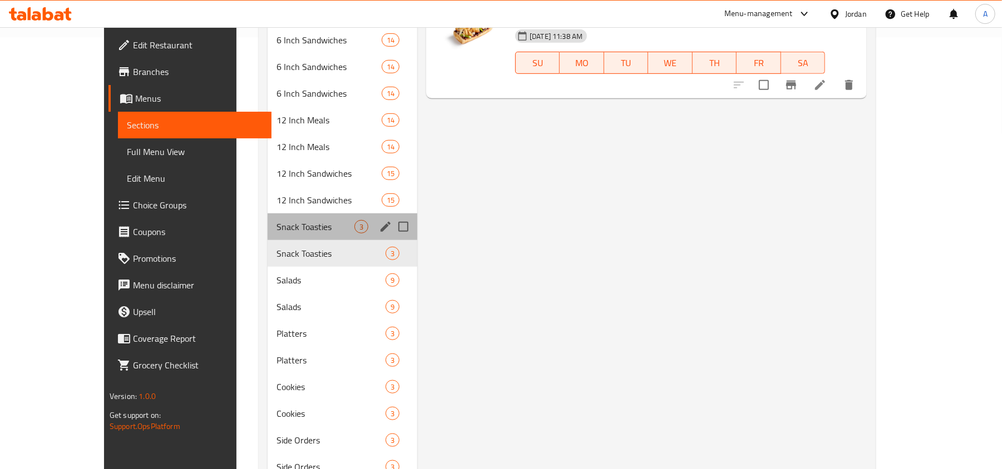
click at [268, 234] on div "Snack Toasties 3" at bounding box center [343, 227] width 150 height 27
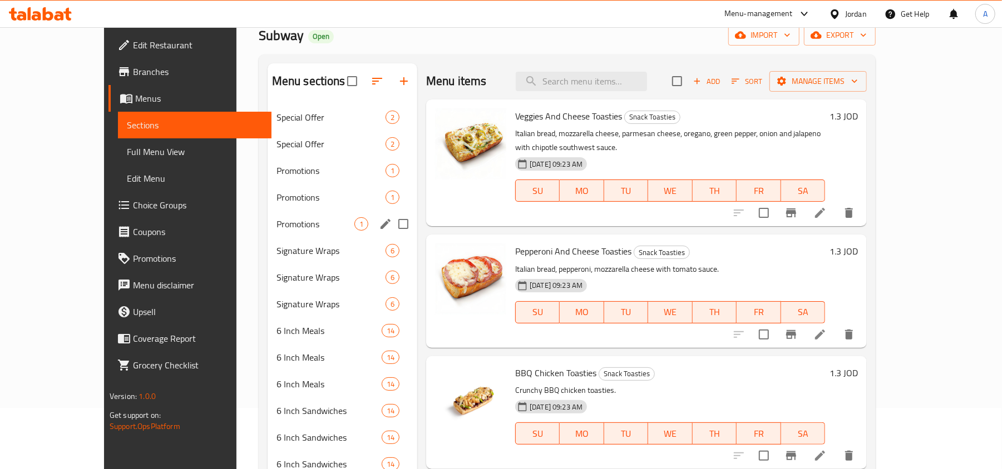
scroll to position [358, 0]
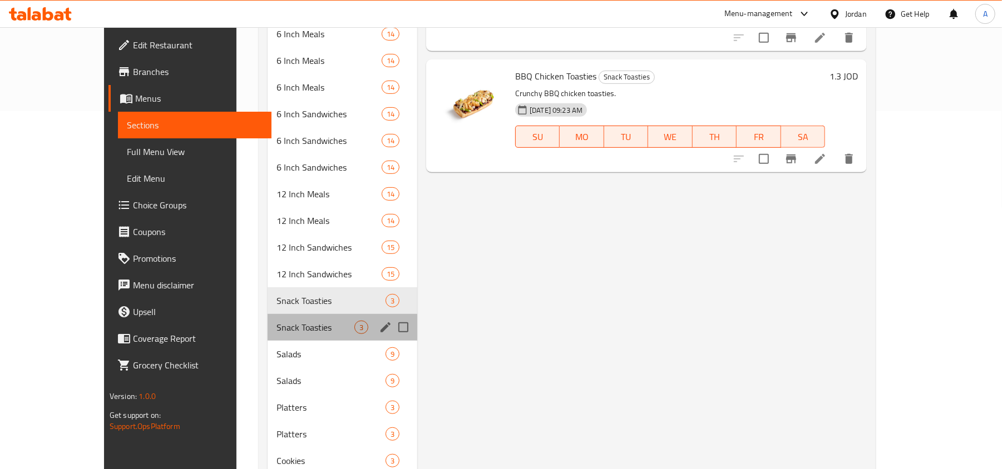
click at [271, 318] on div "Snack Toasties 3" at bounding box center [343, 327] width 150 height 27
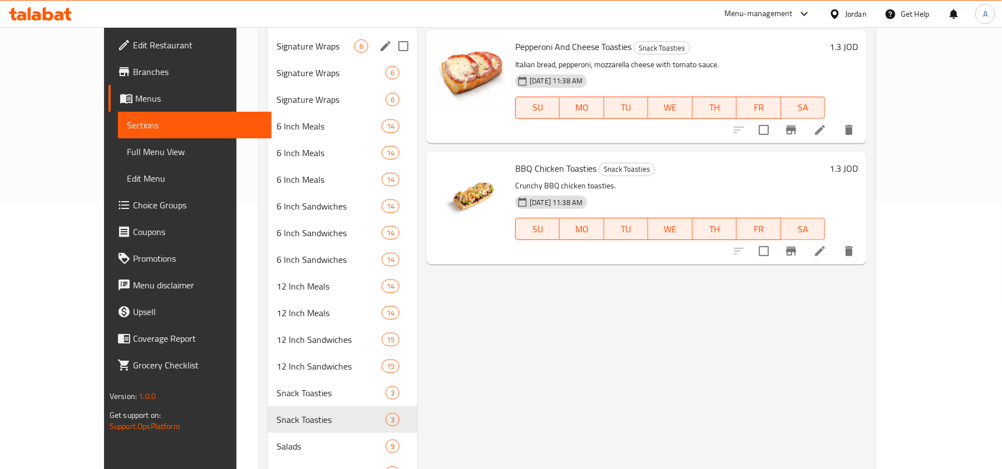
scroll to position [358, 0]
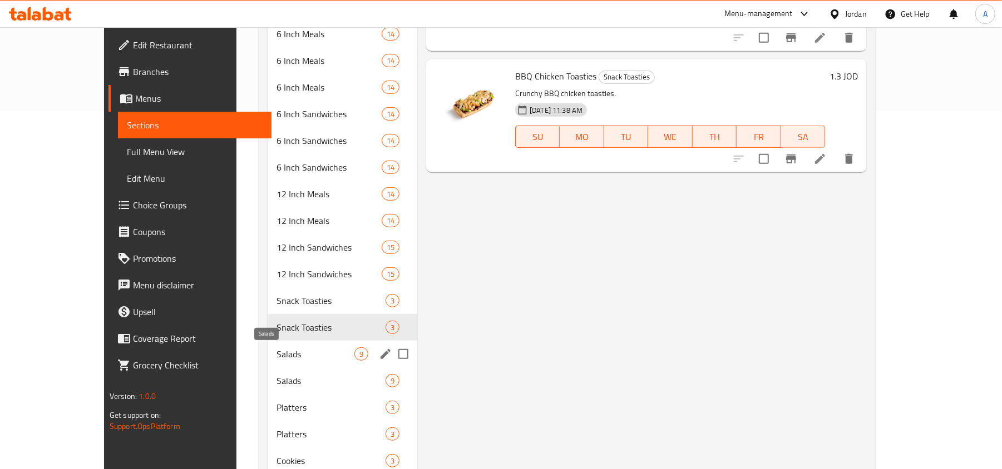
click at [276, 349] on span "Salads" at bounding box center [315, 354] width 78 height 13
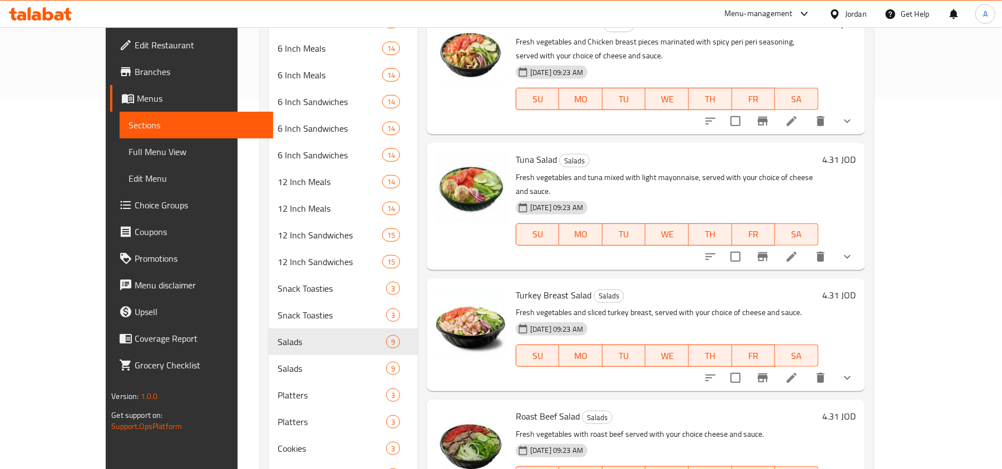
scroll to position [301, 0]
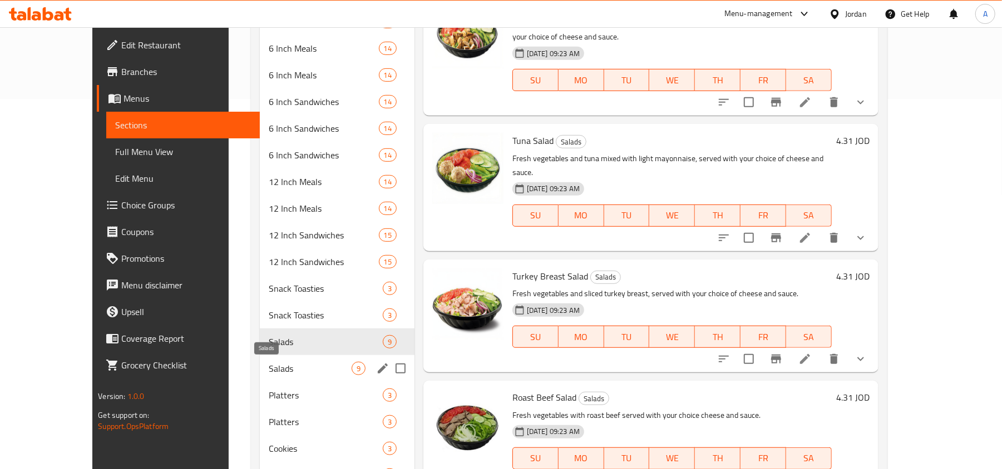
click at [269, 364] on span "Salads" at bounding box center [310, 368] width 83 height 13
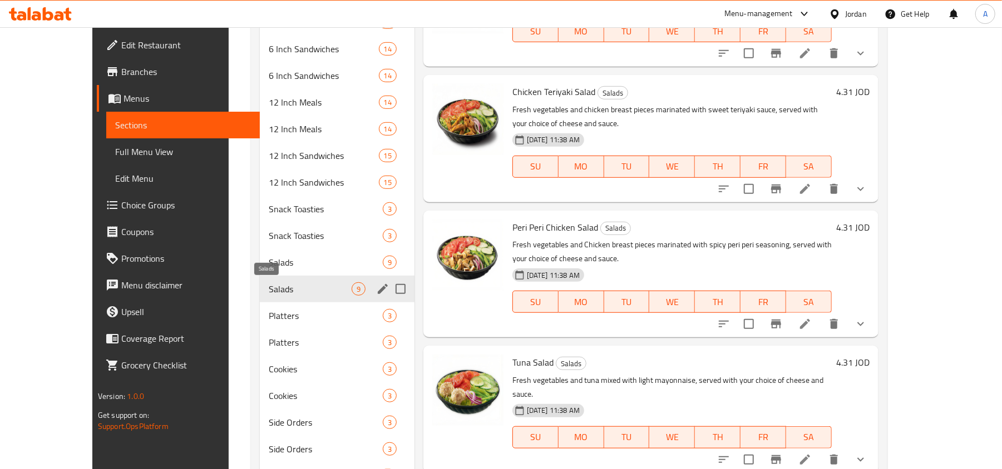
scroll to position [506, 0]
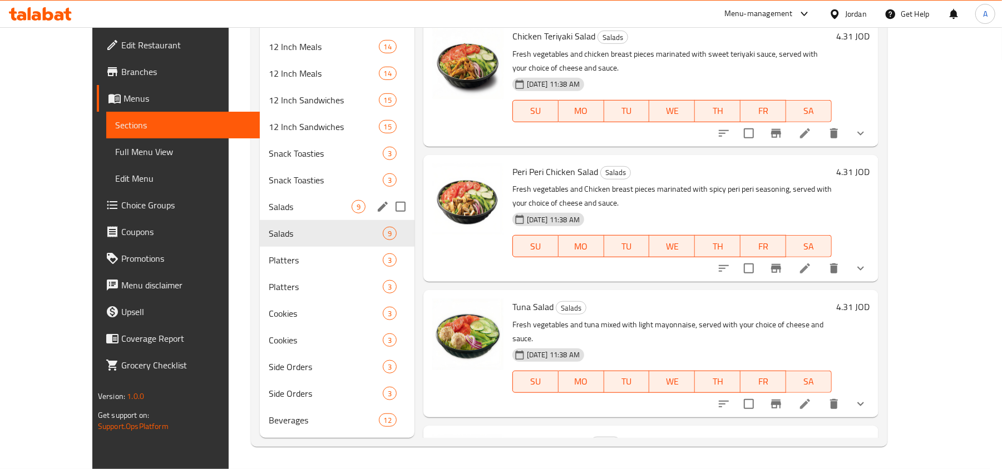
click at [260, 219] on div "Salads 9" at bounding box center [337, 207] width 155 height 27
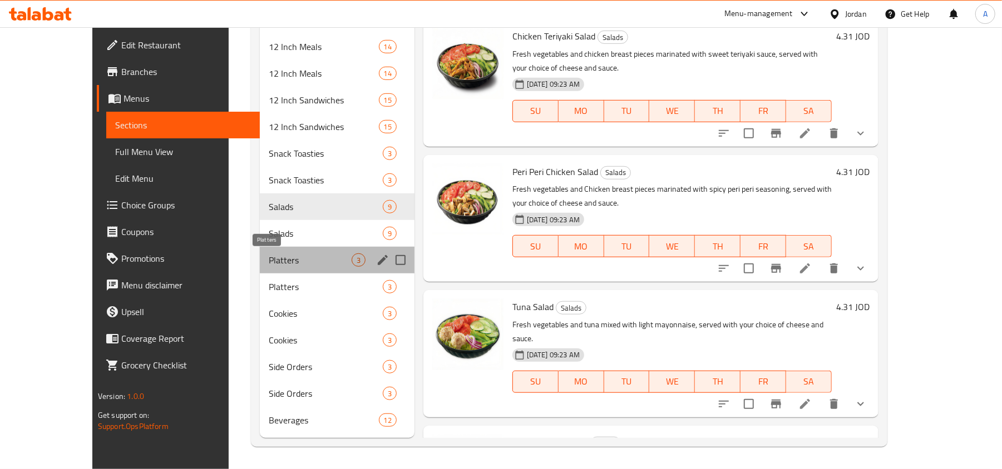
click at [273, 260] on span "Platters" at bounding box center [310, 260] width 83 height 13
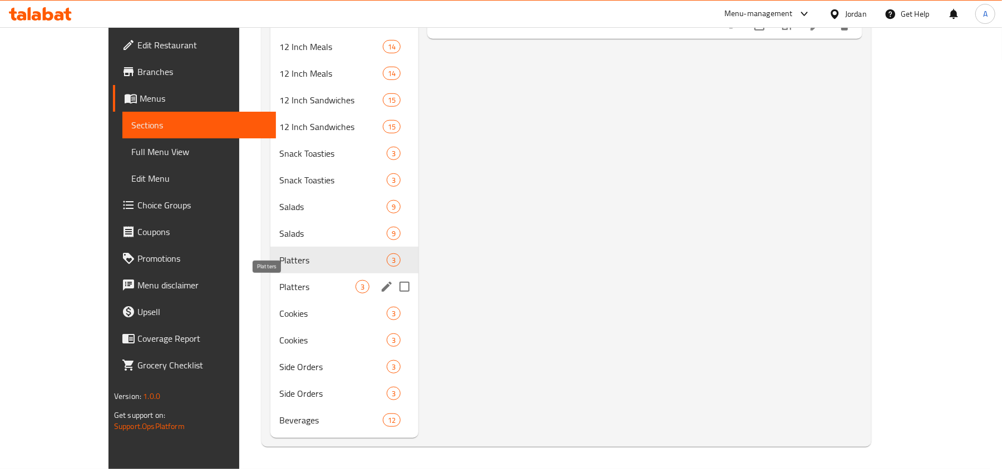
click at [279, 288] on span "Platters" at bounding box center [317, 286] width 76 height 13
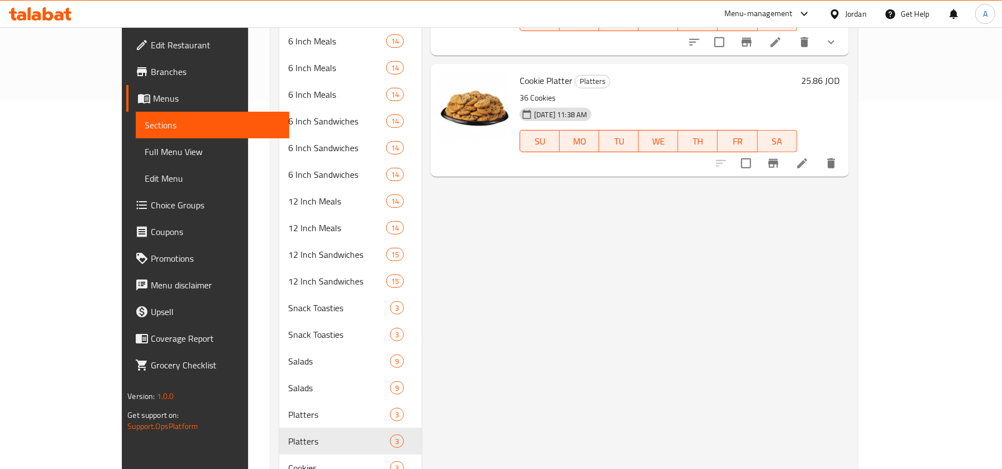
scroll to position [506, 0]
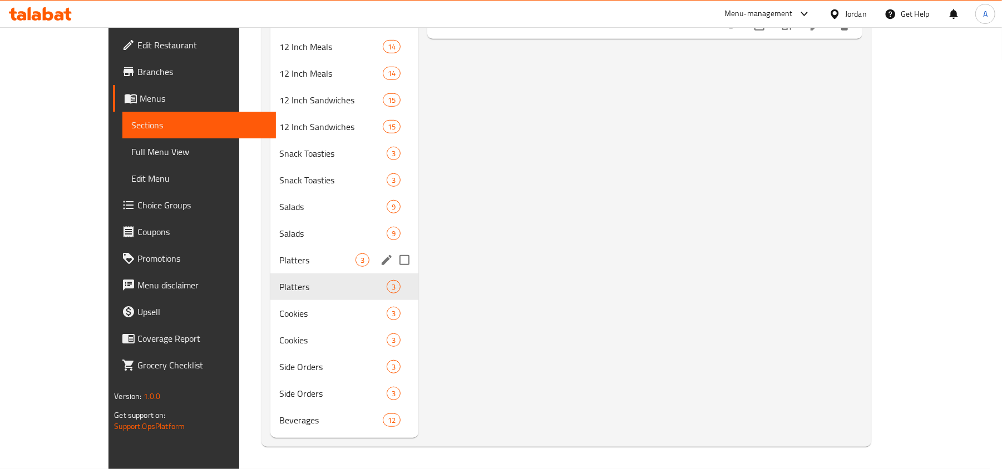
click at [271, 268] on div "Platters 3" at bounding box center [344, 260] width 148 height 27
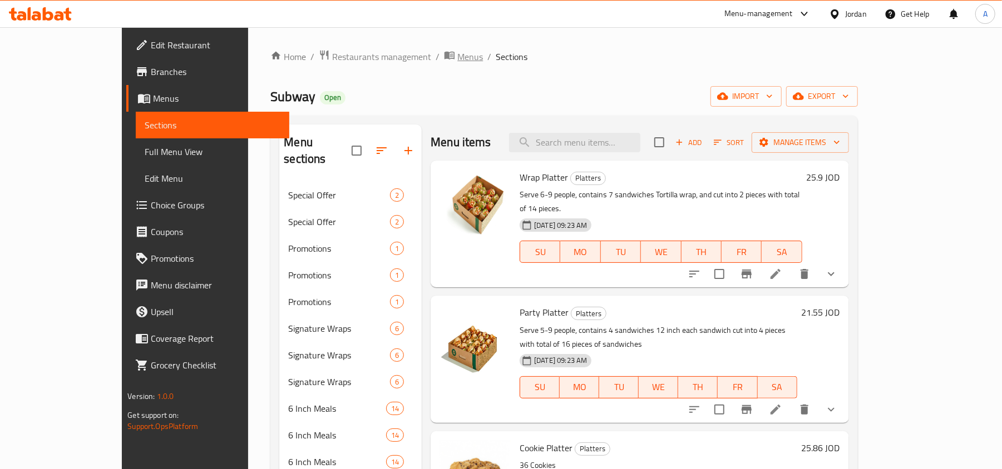
click at [457, 58] on span "Menus" at bounding box center [470, 56] width 26 height 13
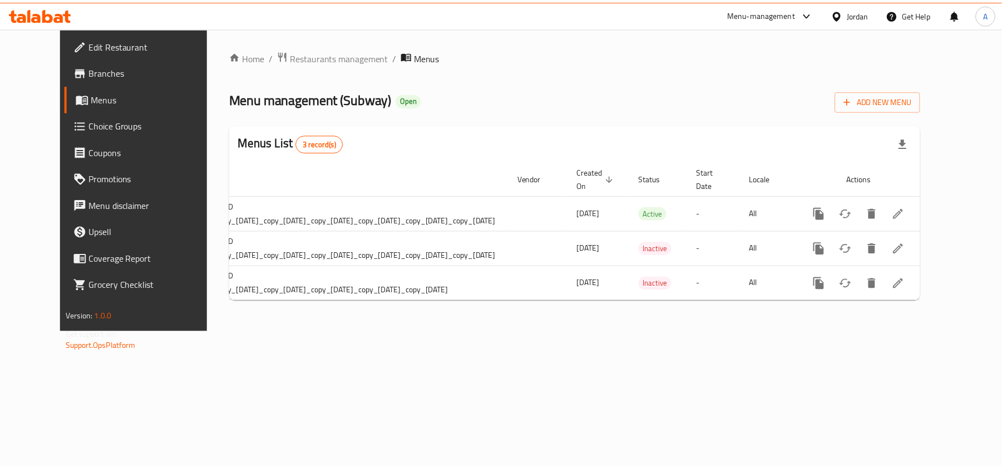
scroll to position [0, 123]
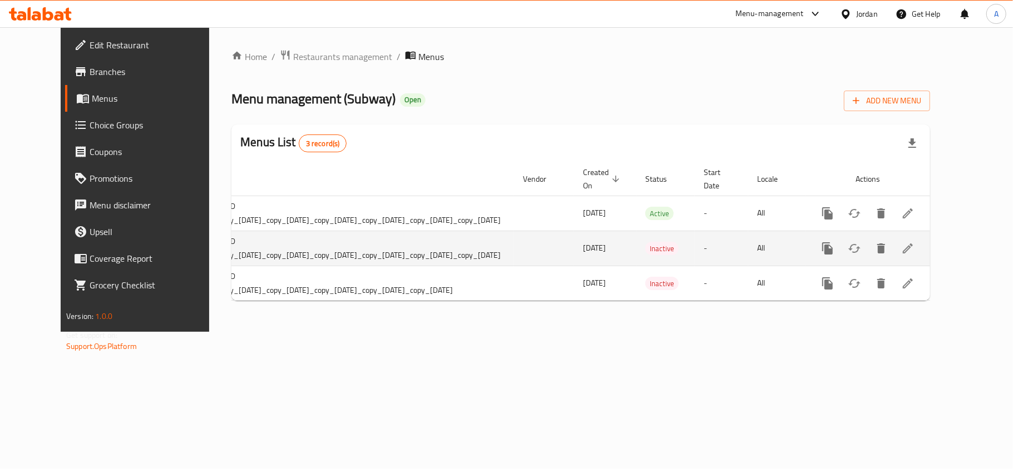
click at [914, 253] on icon "enhanced table" at bounding box center [907, 248] width 13 height 13
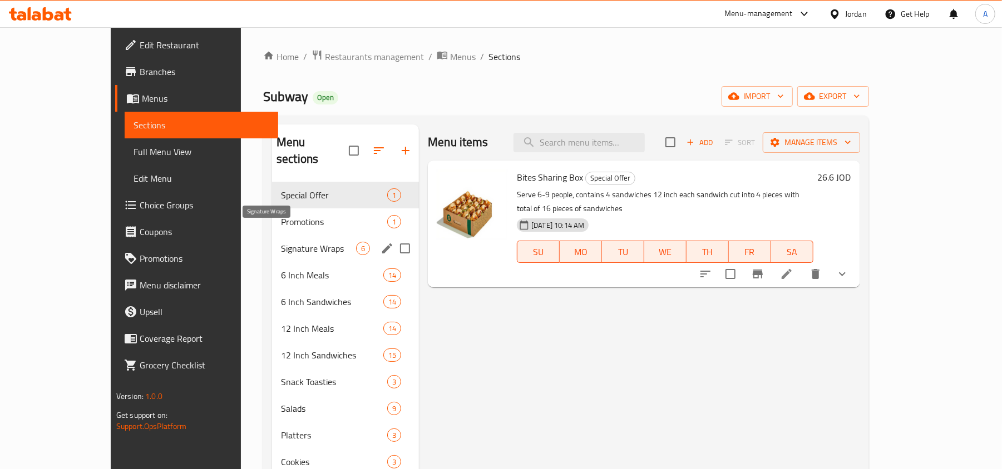
drag, startPoint x: 261, startPoint y: 227, endPoint x: 259, endPoint y: 255, distance: 27.9
click at [281, 242] on span "Signature Wraps" at bounding box center [318, 248] width 75 height 13
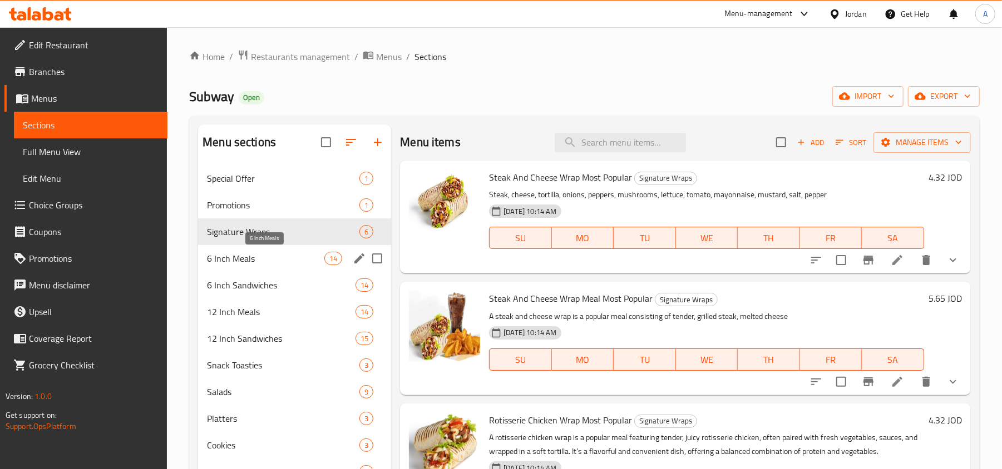
click at [259, 264] on span "6 Inch Meals" at bounding box center [265, 258] width 117 height 13
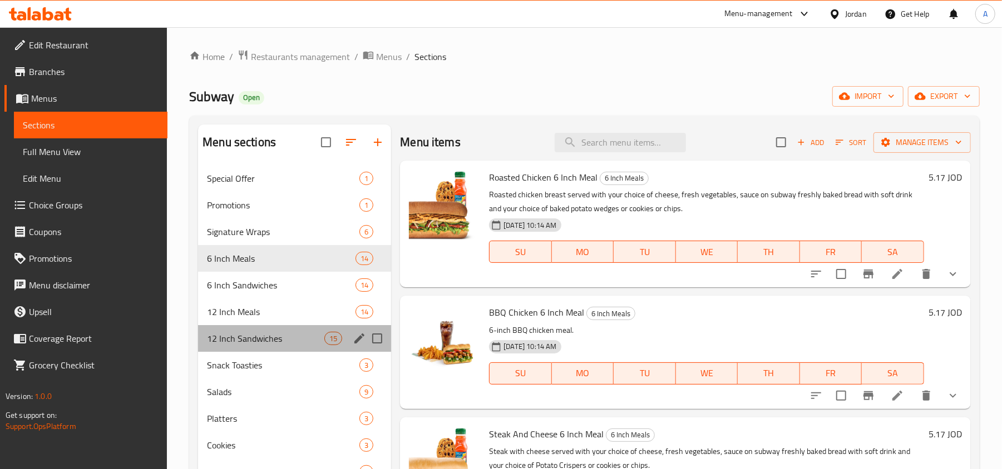
click at [253, 328] on div "12 Inch Sandwiches 15" at bounding box center [294, 338] width 193 height 27
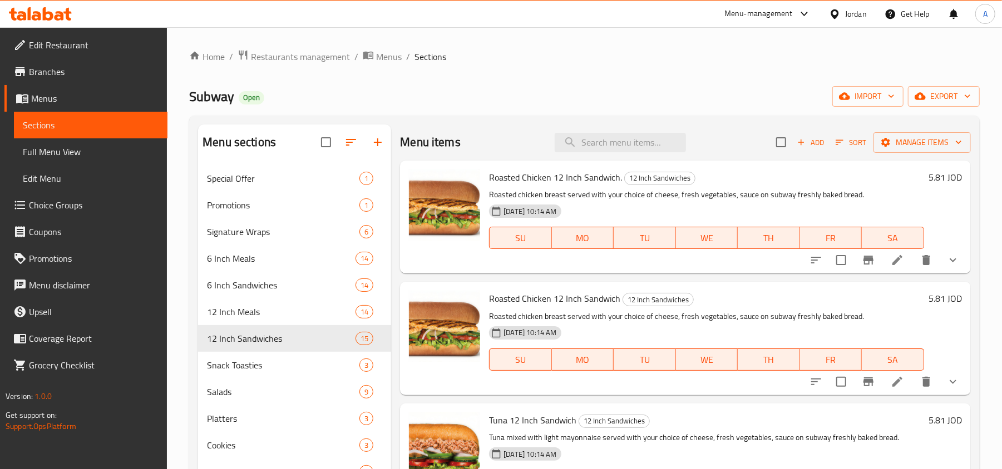
click at [390, 72] on div "Home / Restaurants management / Menus / Sections Subway Open import export Menu…" at bounding box center [584, 325] width 790 height 553
click at [388, 63] on span "Menus" at bounding box center [389, 56] width 26 height 13
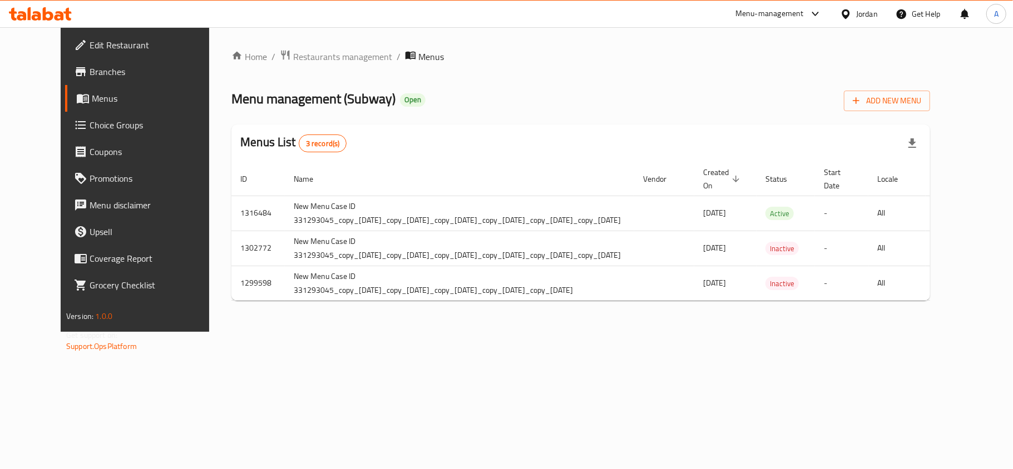
scroll to position [0, 129]
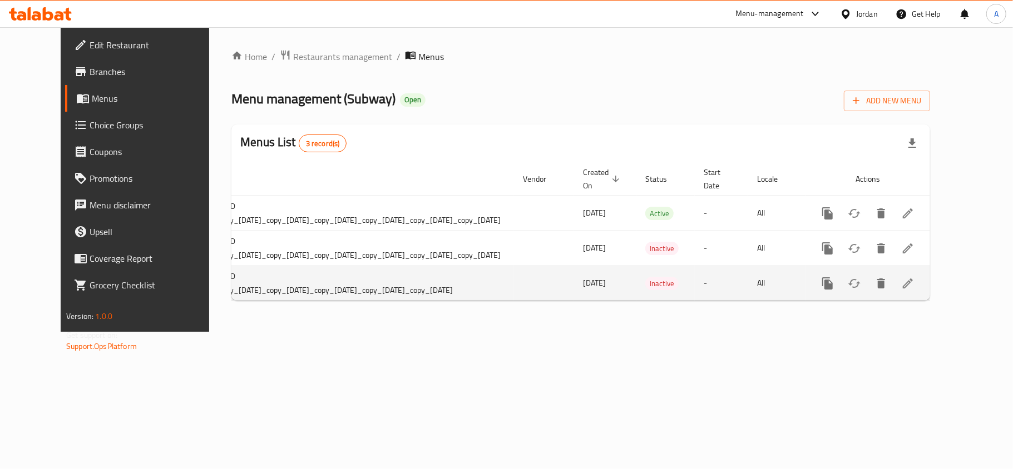
click at [914, 283] on icon "enhanced table" at bounding box center [907, 283] width 13 height 13
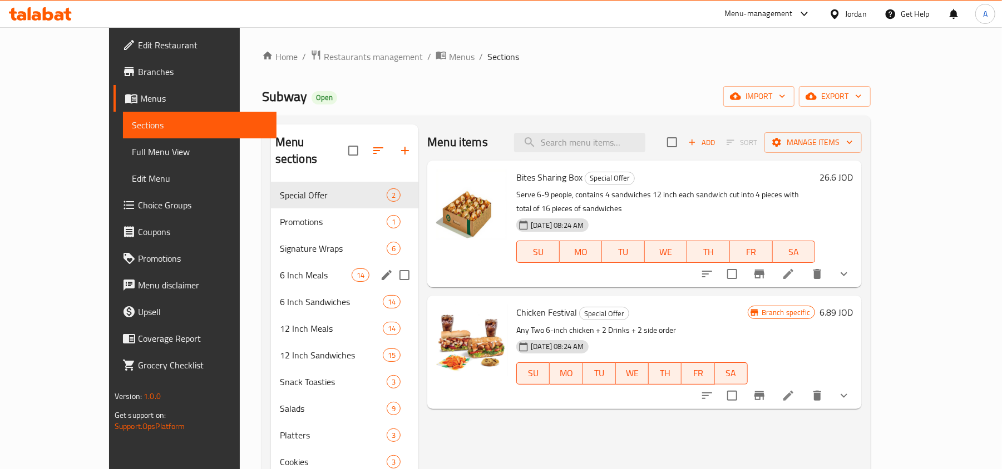
click at [312, 295] on span "6 Inch Sandwiches" at bounding box center [331, 301] width 103 height 13
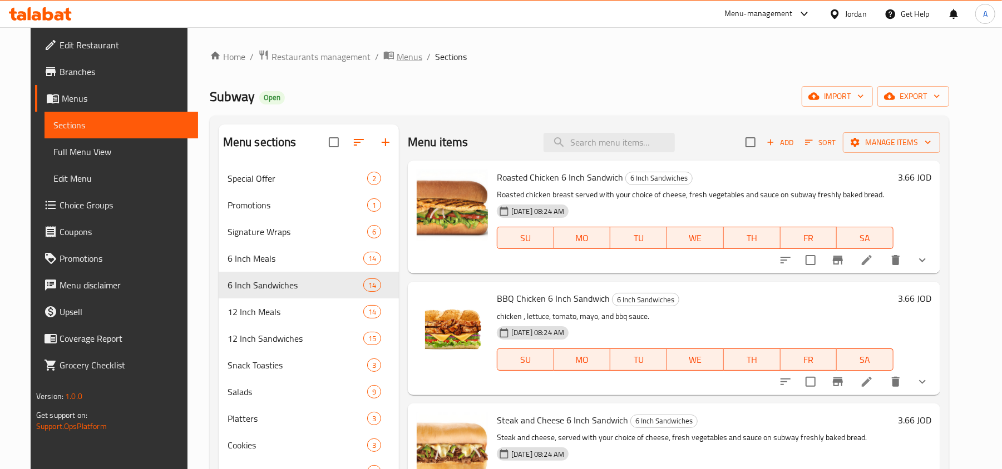
click at [397, 56] on span "Menus" at bounding box center [410, 56] width 26 height 13
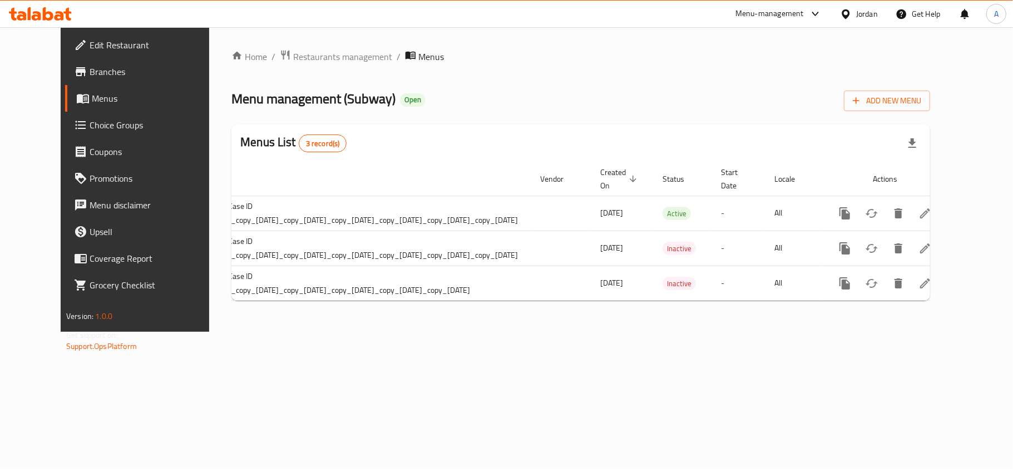
scroll to position [0, 129]
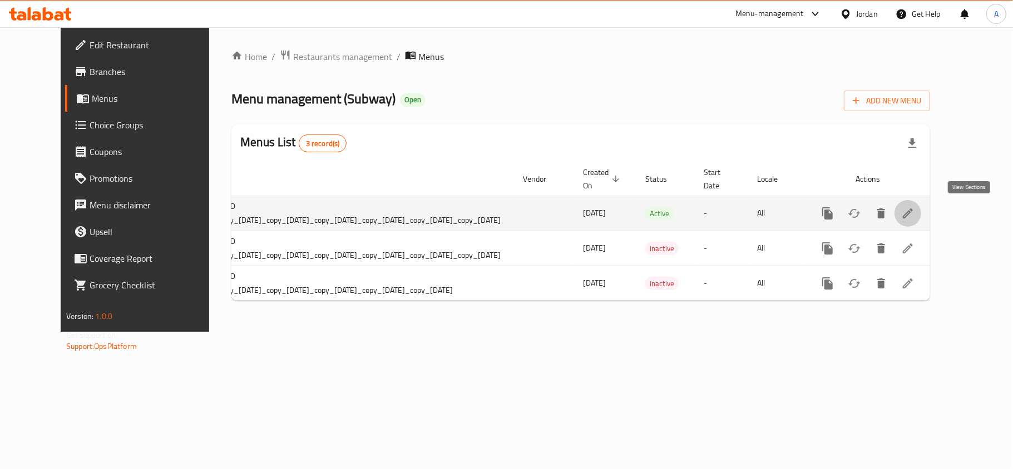
click at [913, 212] on icon "enhanced table" at bounding box center [908, 214] width 10 height 10
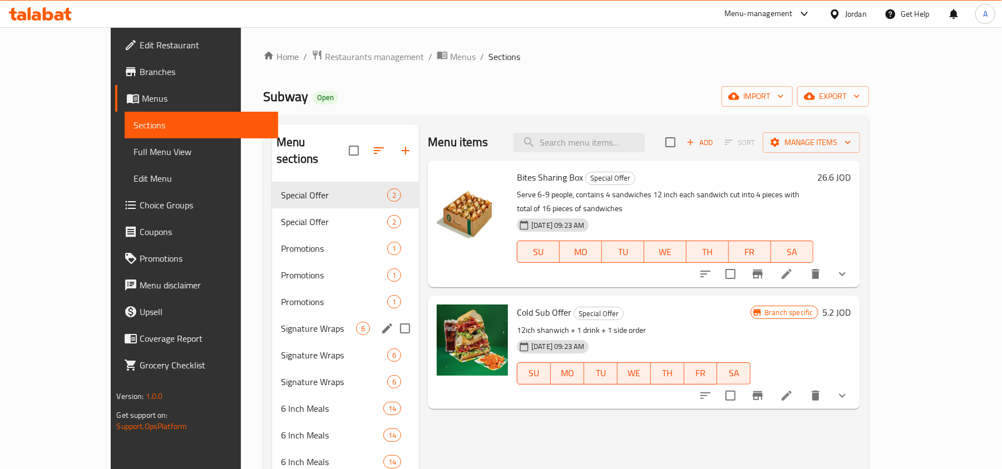
click at [281, 295] on span "Promotions" at bounding box center [334, 301] width 106 height 13
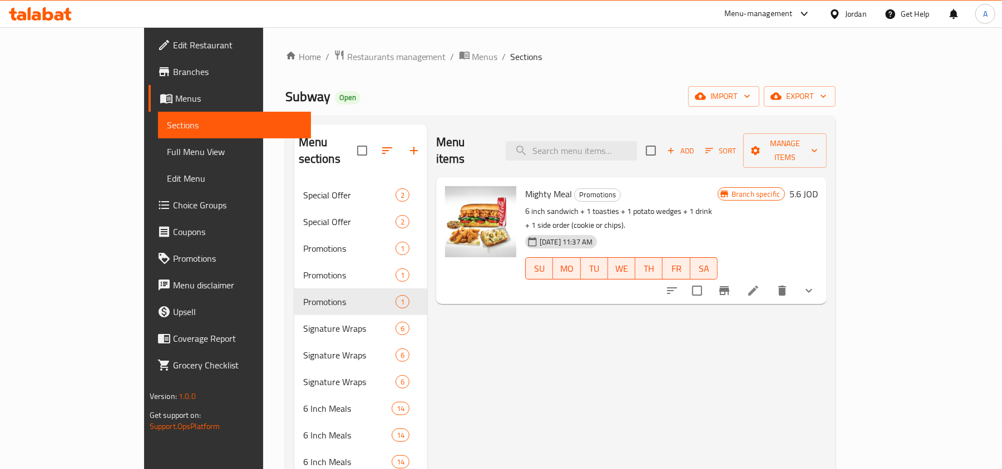
click at [535, 237] on span "13-10-2025 11:37 AM" at bounding box center [566, 242] width 62 height 11
drag, startPoint x: 509, startPoint y: 209, endPoint x: 544, endPoint y: 215, distance: 34.9
click at [544, 237] on span "13-10-2025 11:37 AM" at bounding box center [566, 242] width 62 height 11
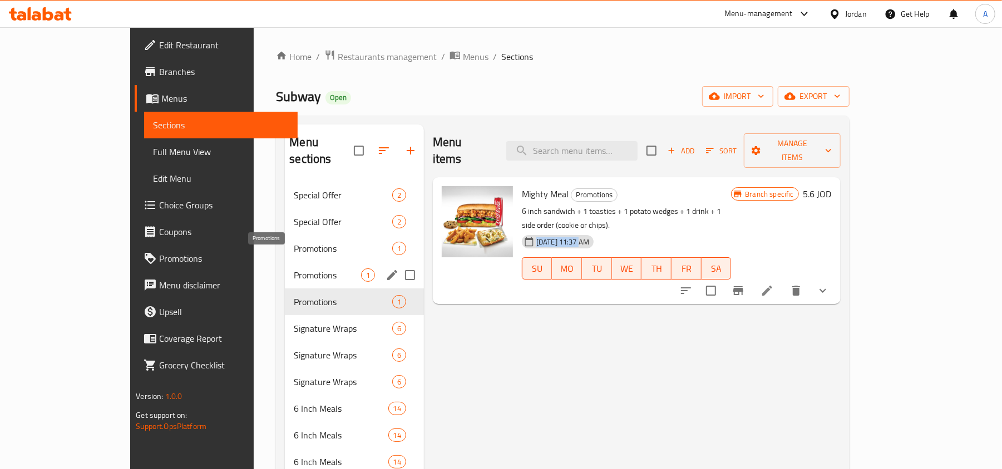
click at [294, 269] on span "Promotions" at bounding box center [327, 275] width 67 height 13
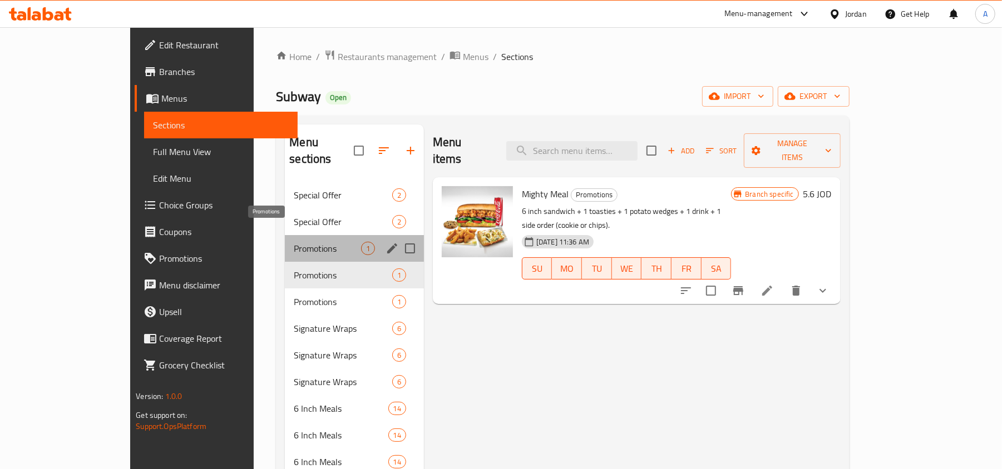
click at [294, 242] on span "Promotions" at bounding box center [327, 248] width 67 height 13
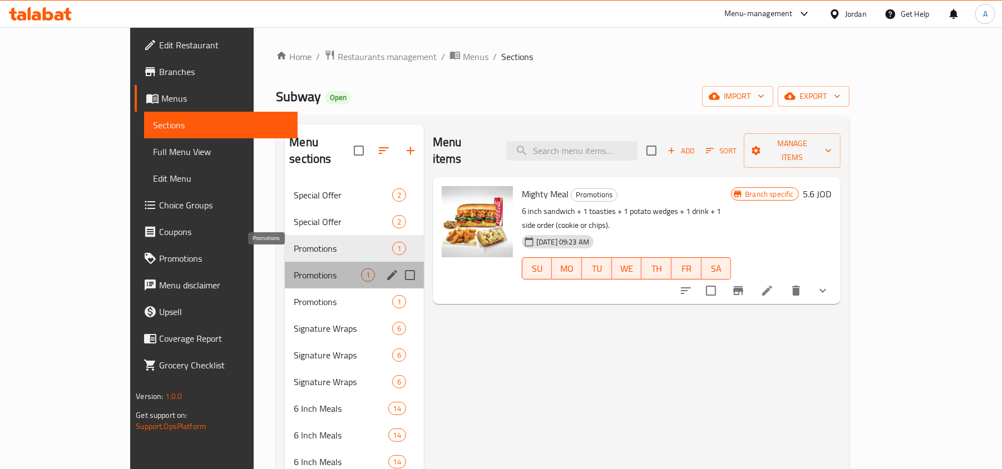
click at [294, 269] on span "Promotions" at bounding box center [327, 275] width 67 height 13
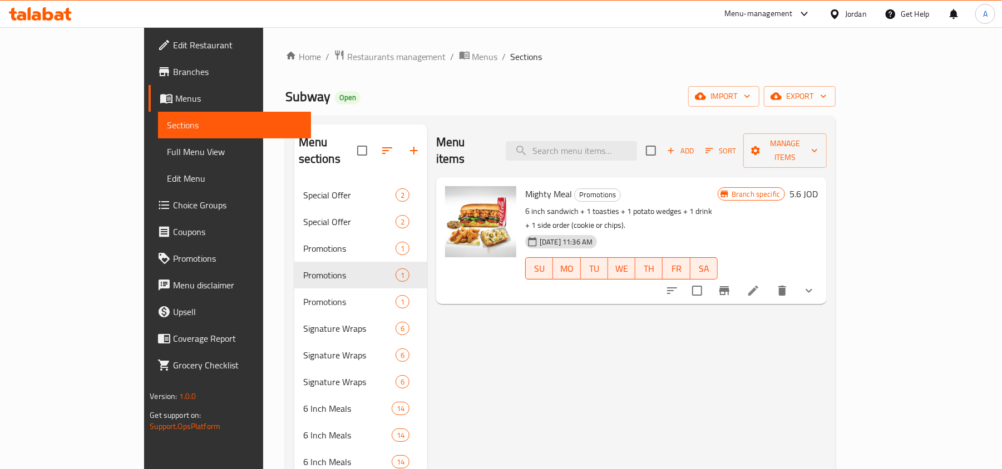
click at [535, 237] on span "13-10-2025 11:36 AM" at bounding box center [566, 242] width 62 height 11
drag, startPoint x: 515, startPoint y: 211, endPoint x: 547, endPoint y: 215, distance: 32.4
click at [547, 237] on span "13-10-2025 11:36 AM" at bounding box center [566, 242] width 62 height 11
click at [561, 237] on span "13-10-2025 11:36 AM" at bounding box center [566, 242] width 62 height 11
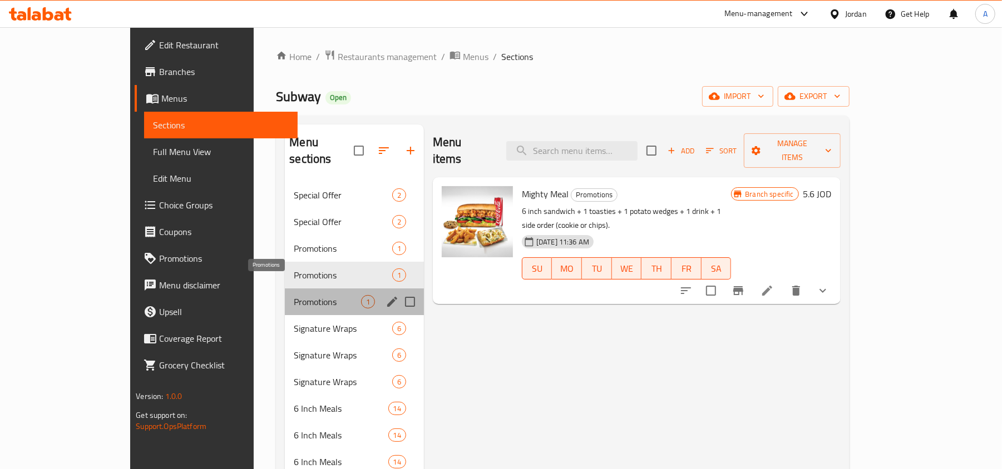
click at [294, 295] on span "Promotions" at bounding box center [327, 301] width 67 height 13
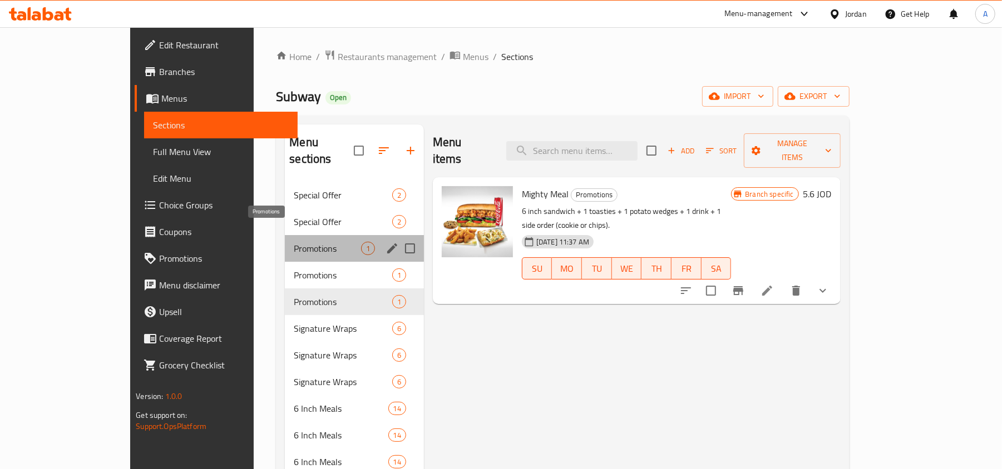
click at [294, 242] on span "Promotions" at bounding box center [327, 248] width 67 height 13
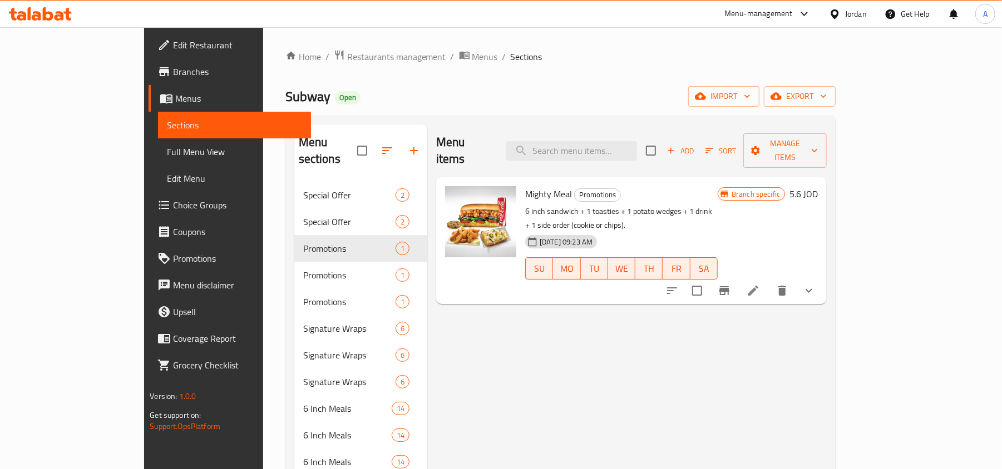
click at [535, 237] on span "09-10-2025 09:23 AM" at bounding box center [566, 242] width 62 height 11
click at [533, 205] on p "6 inch sandwich + 1 toasties + 1 potato wedges + 1 drink + 1 side order (cookie…" at bounding box center [621, 219] width 192 height 28
drag, startPoint x: 392, startPoint y: 57, endPoint x: 406, endPoint y: 78, distance: 25.3
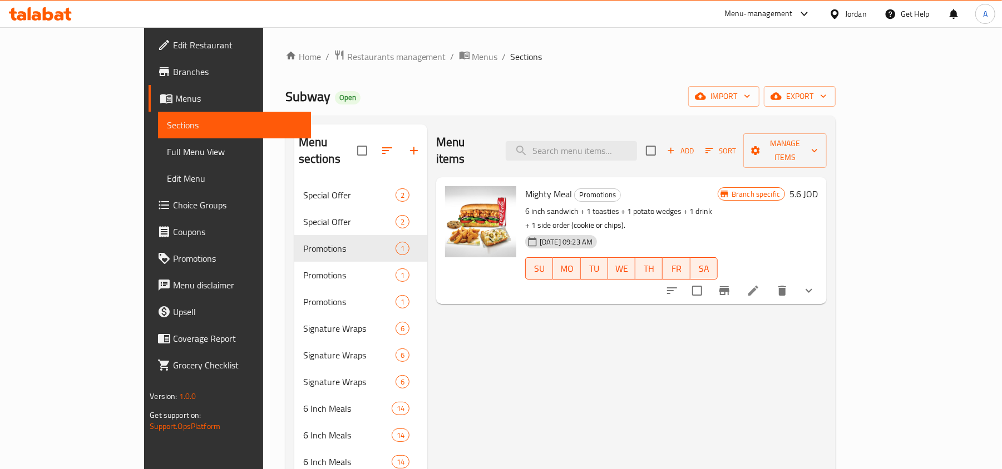
click at [472, 57] on span "Menus" at bounding box center [485, 56] width 26 height 13
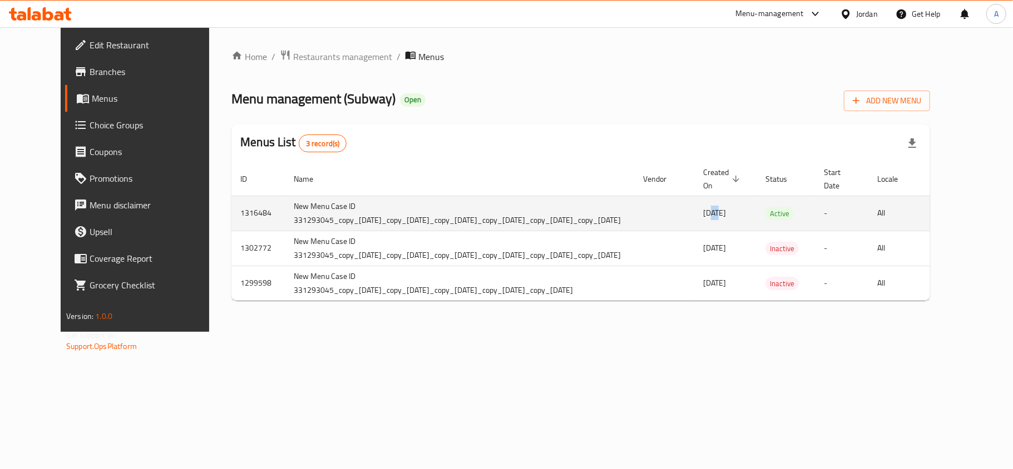
drag, startPoint x: 783, startPoint y: 227, endPoint x: 789, endPoint y: 226, distance: 5.8
click at [756, 226] on td "09/10/2025" at bounding box center [725, 213] width 62 height 35
click at [726, 220] on span "09/10/2025" at bounding box center [714, 213] width 23 height 14
click at [726, 214] on span "09/10/2025" at bounding box center [714, 213] width 23 height 14
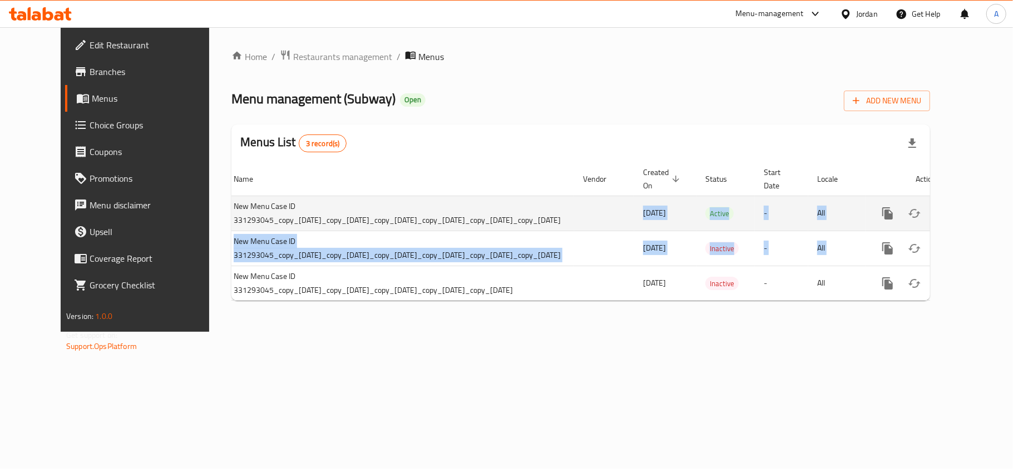
scroll to position [0, 130]
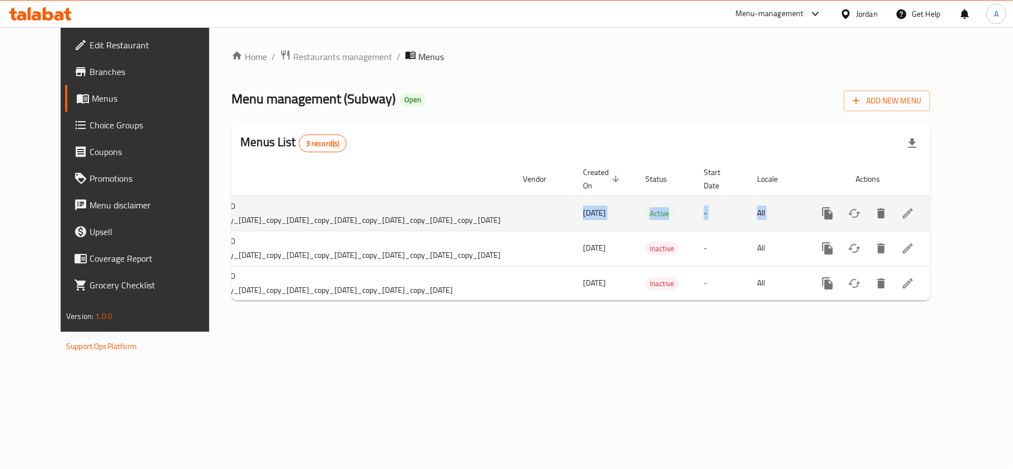
drag, startPoint x: 775, startPoint y: 214, endPoint x: 868, endPoint y: 221, distance: 93.1
click at [877, 221] on tr "1316484 New Menu Case ID 331293045_copy_06/01/2025_copy_13/01/2025_copy_30/01/2…" at bounding box center [520, 213] width 819 height 35
click at [636, 231] on td "09/10/2025" at bounding box center [605, 213] width 62 height 35
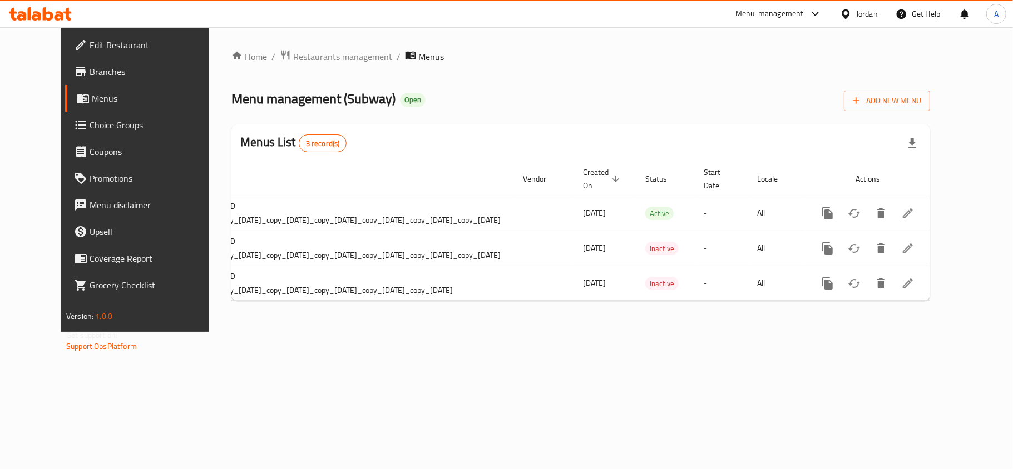
scroll to position [0, 0]
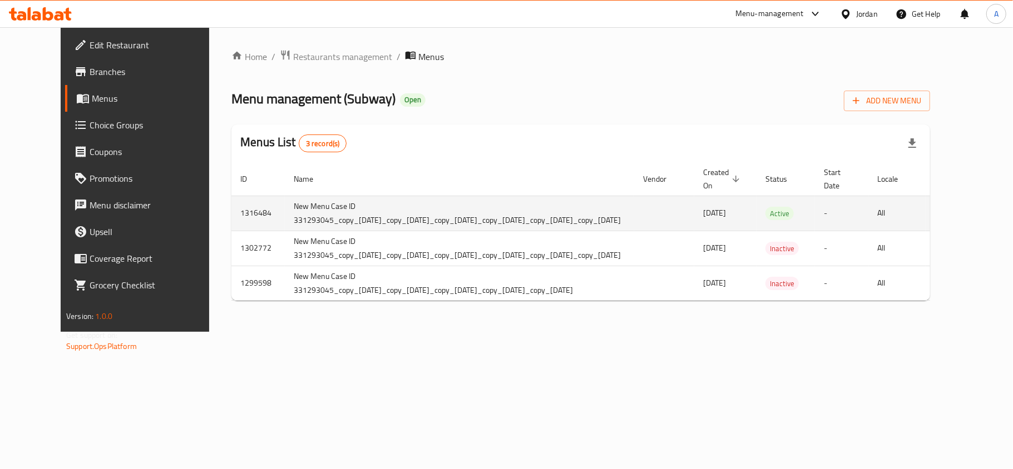
click at [231, 208] on td "1316484" at bounding box center [257, 213] width 53 height 35
click at [231, 214] on td "1316484" at bounding box center [257, 213] width 53 height 35
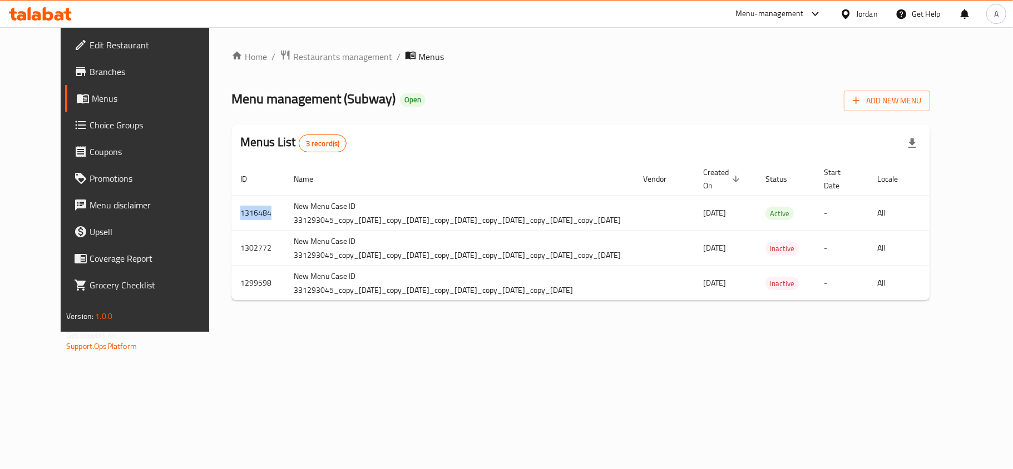
copy td "1316484"
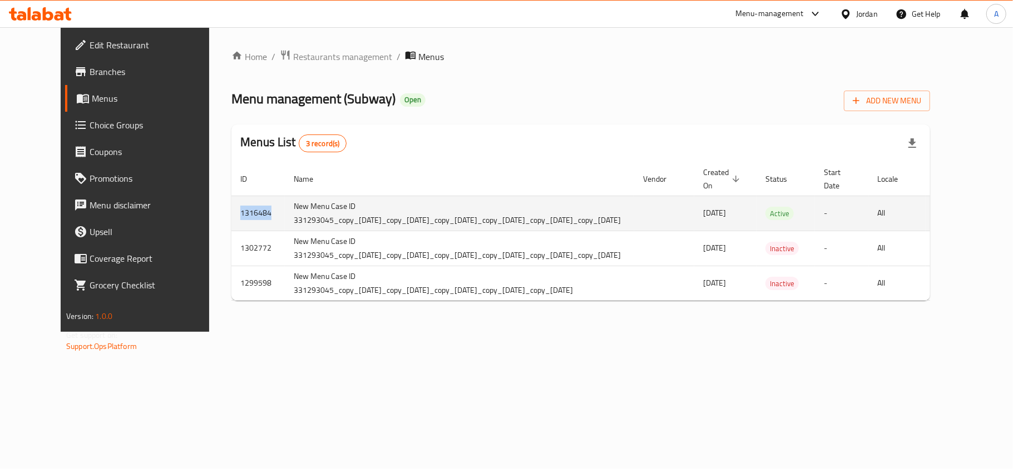
click at [231, 217] on td "1316484" at bounding box center [257, 213] width 53 height 35
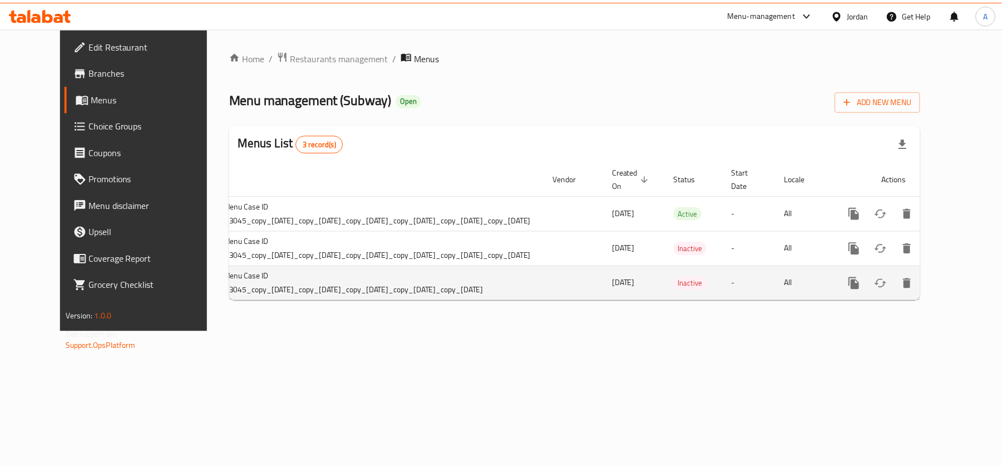
scroll to position [0, 129]
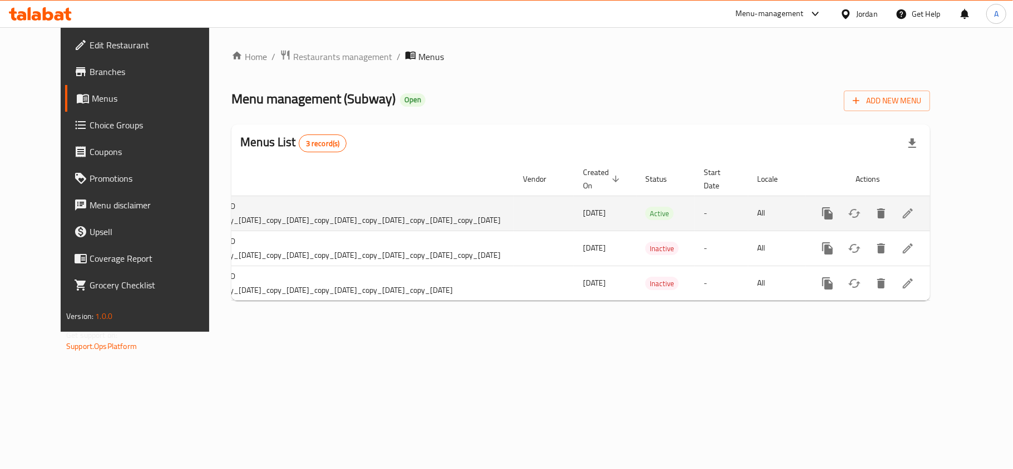
click at [921, 206] on link "enhanced table" at bounding box center [907, 213] width 27 height 27
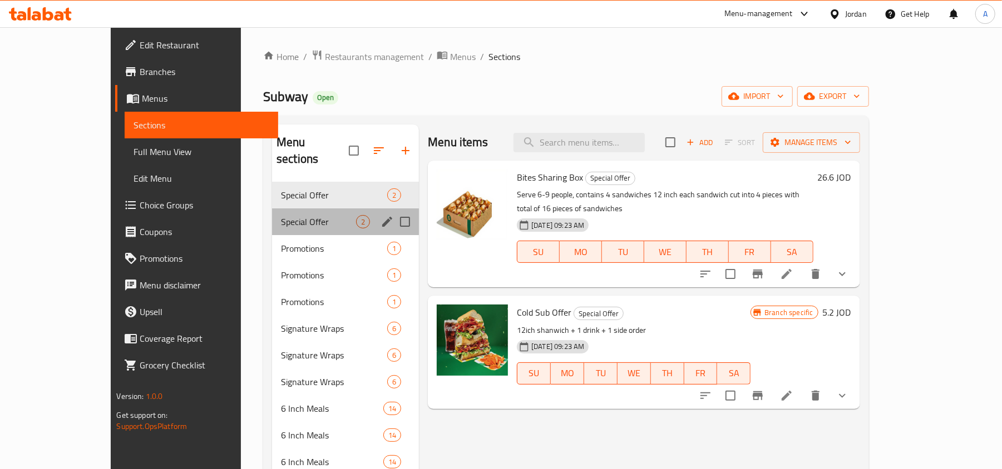
click at [272, 209] on div "Special Offer 2" at bounding box center [345, 222] width 147 height 27
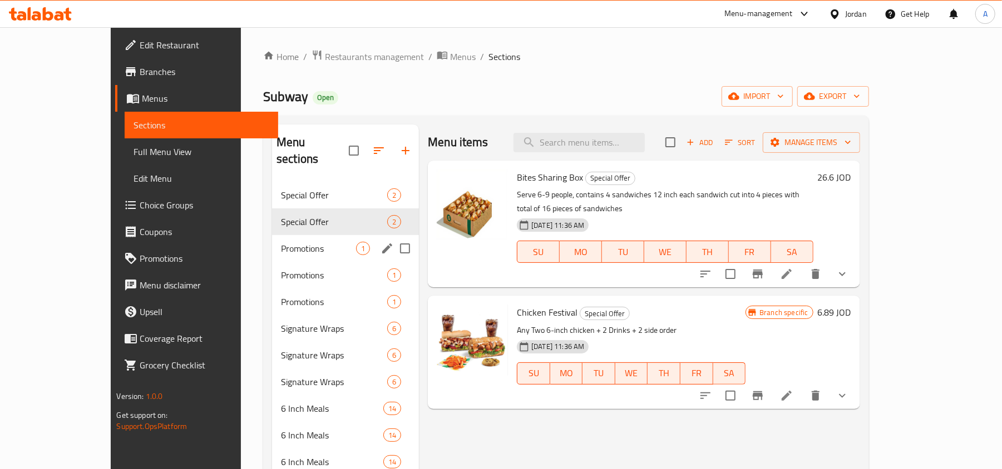
click at [272, 235] on div "Promotions 1" at bounding box center [345, 248] width 147 height 27
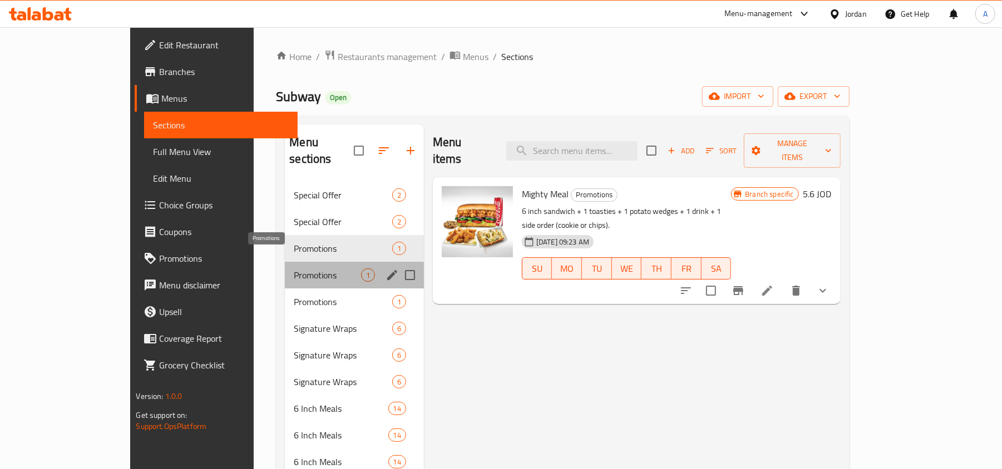
click at [294, 269] on span "Promotions" at bounding box center [327, 275] width 67 height 13
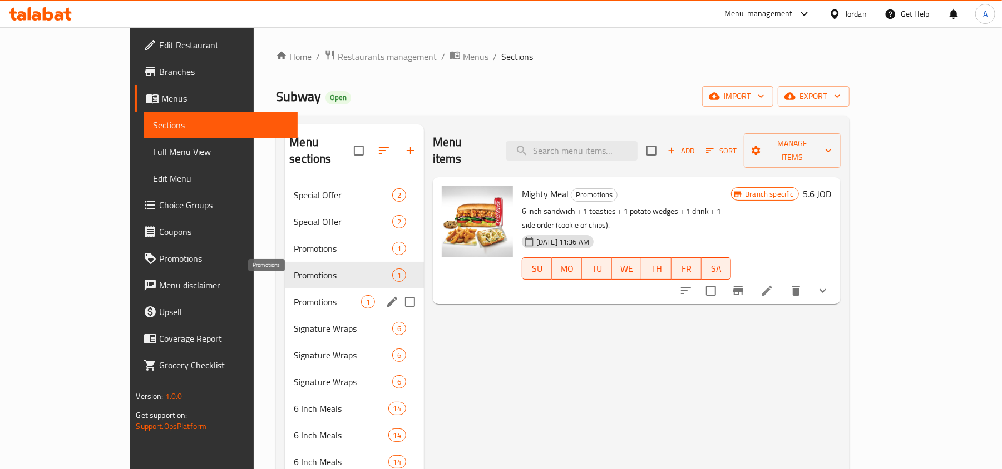
click at [294, 295] on span "Promotions" at bounding box center [327, 301] width 67 height 13
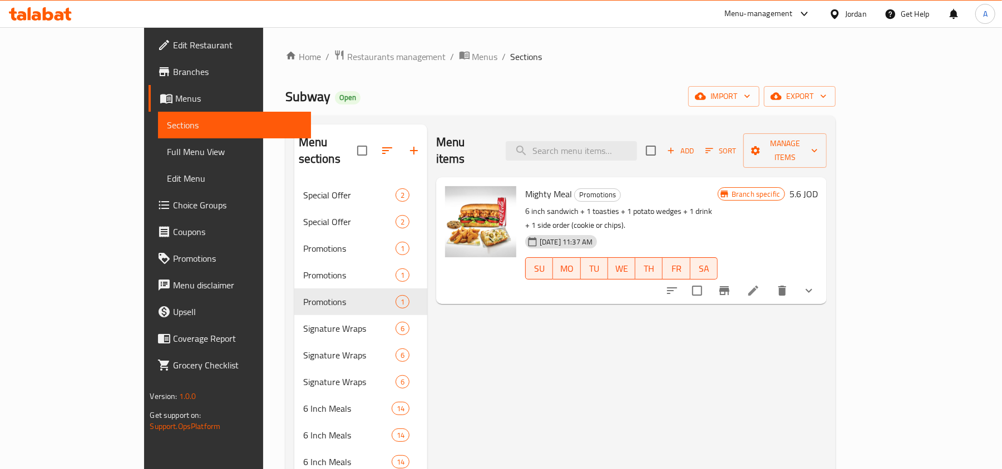
click at [542, 237] on span "13-10-2025 11:37 AM" at bounding box center [566, 242] width 62 height 11
drag, startPoint x: 542, startPoint y: 212, endPoint x: 573, endPoint y: 212, distance: 31.1
click at [573, 237] on span "13-10-2025 11:37 AM" at bounding box center [566, 242] width 62 height 11
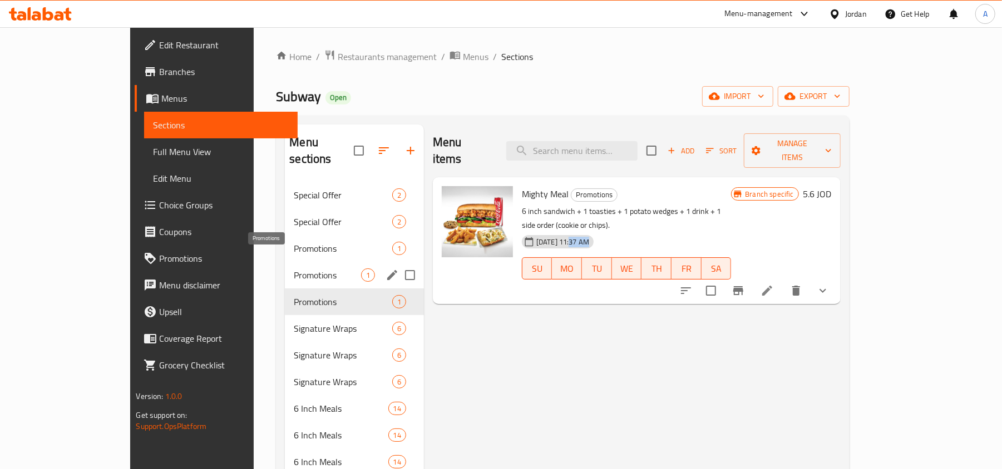
click at [294, 269] on span "Promotions" at bounding box center [327, 275] width 67 height 13
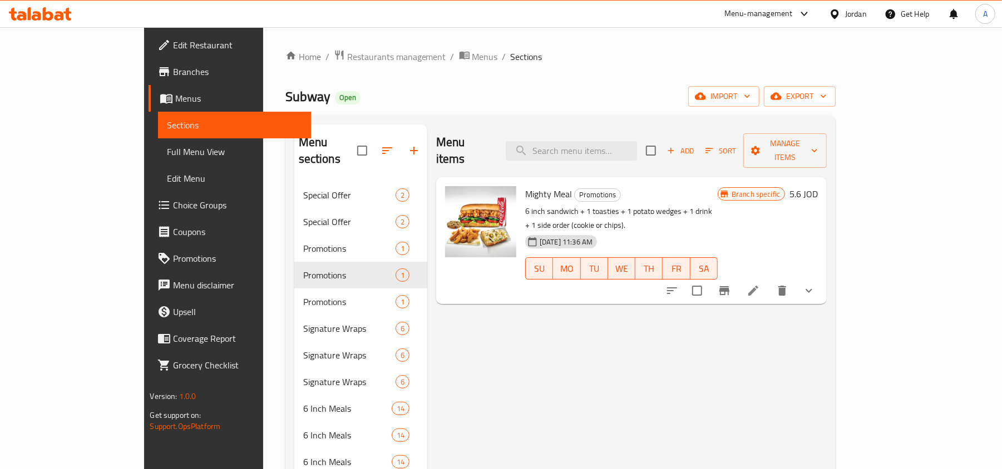
click at [546, 237] on span "13-10-2025 11:36 AM" at bounding box center [566, 242] width 62 height 11
drag, startPoint x: 546, startPoint y: 211, endPoint x: 583, endPoint y: 214, distance: 36.8
click at [583, 231] on div "13-10-2025 11:36 AM SU MO TU WE TH FR SA" at bounding box center [621, 261] width 201 height 60
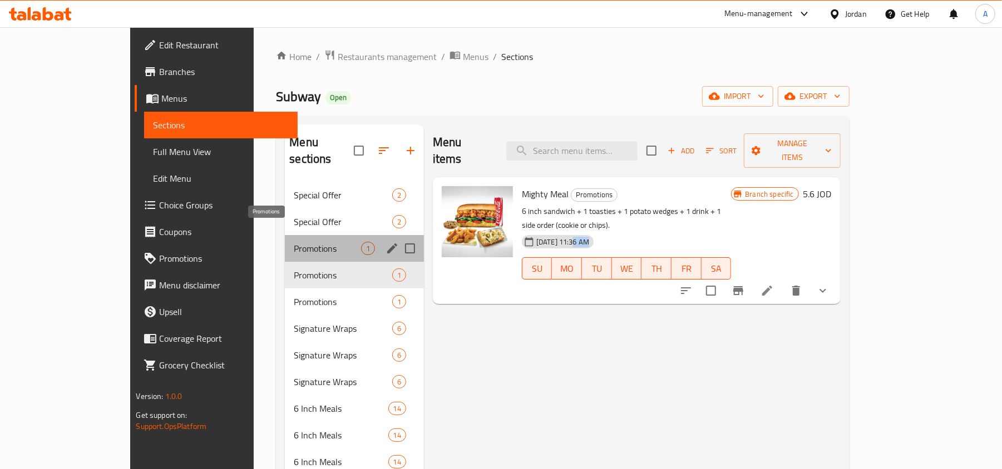
click at [294, 242] on span "Promotions" at bounding box center [327, 248] width 67 height 13
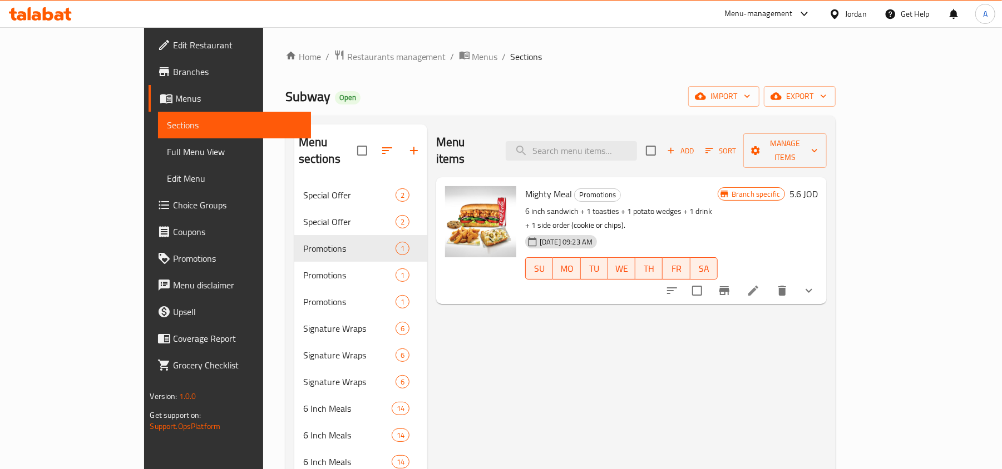
click at [537, 237] on span "09-10-2025 09:23 AM" at bounding box center [566, 242] width 62 height 11
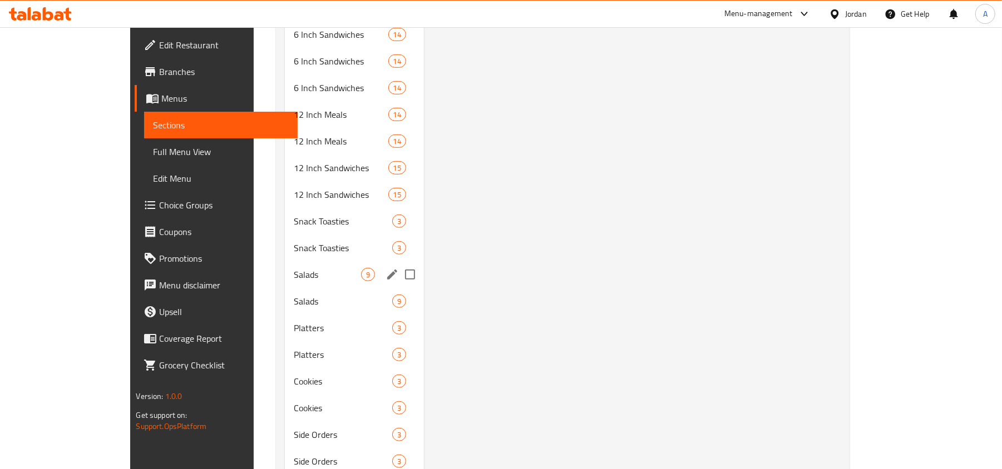
scroll to position [506, 0]
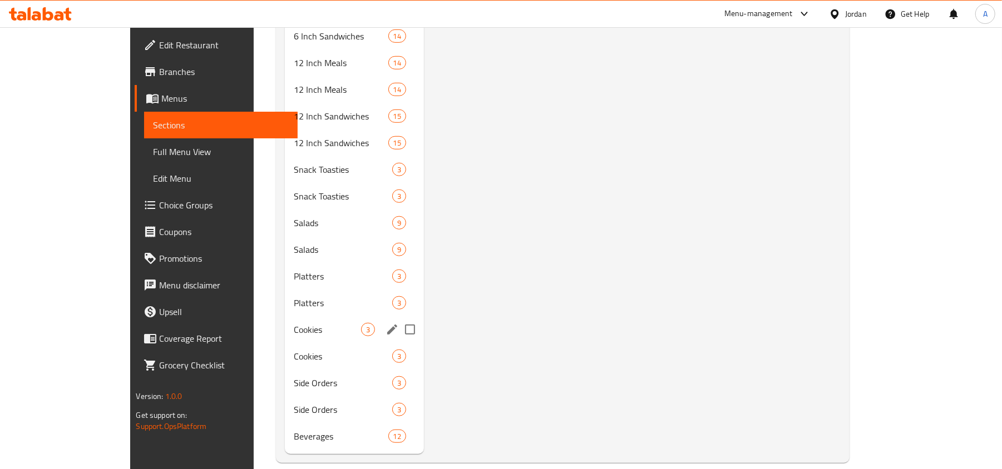
click at [294, 323] on span "Cookies" at bounding box center [327, 329] width 67 height 13
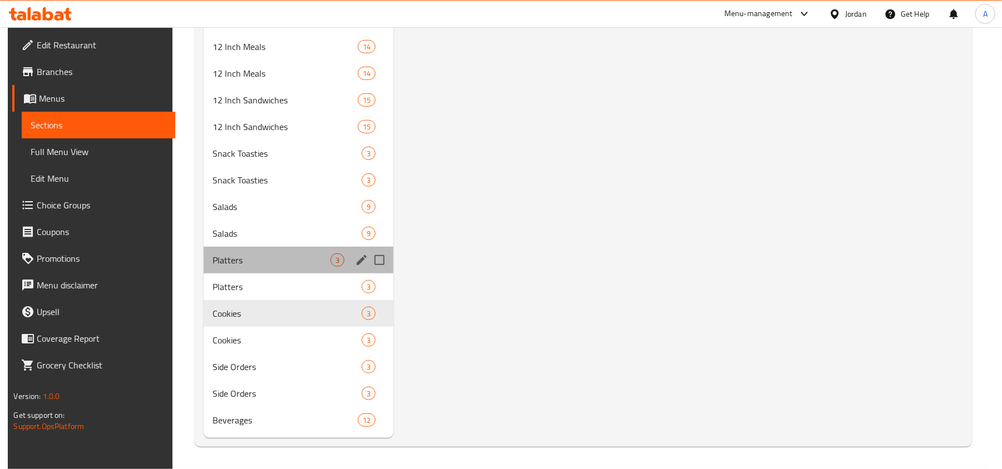
click at [245, 270] on div "Platters 3" at bounding box center [299, 260] width 190 height 27
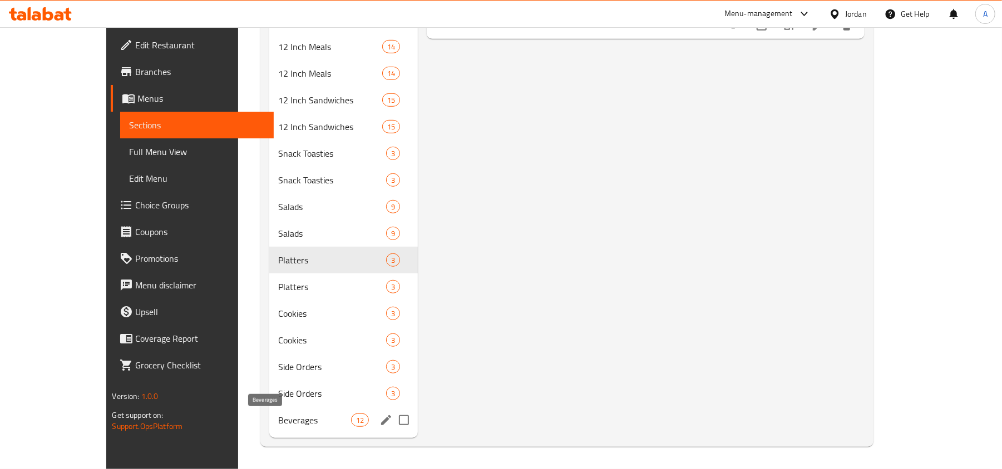
click at [278, 421] on span "Beverages" at bounding box center [314, 420] width 73 height 13
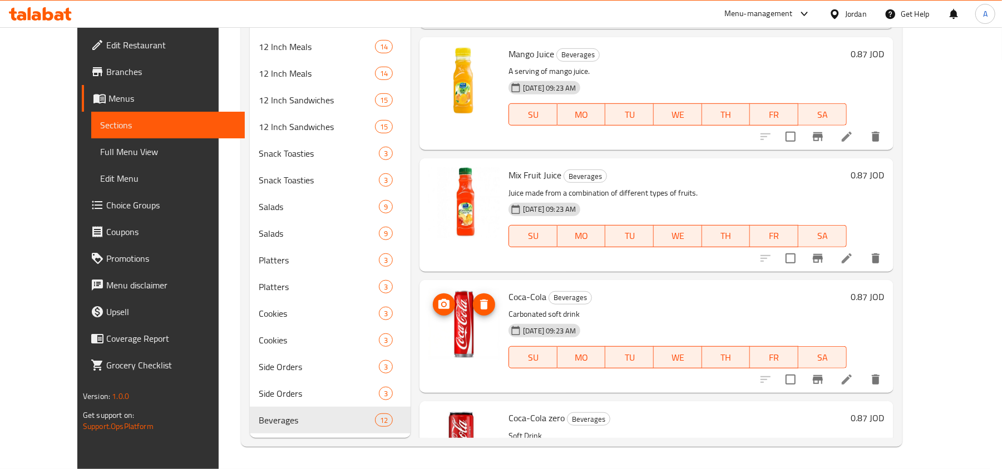
scroll to position [222, 0]
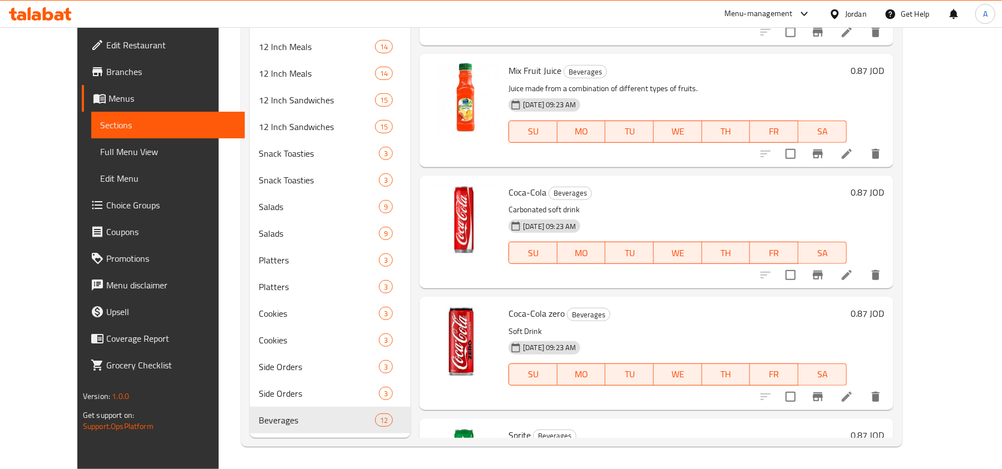
click at [518, 223] on span "09-10-2025 09:23 AM" at bounding box center [549, 226] width 62 height 11
drag, startPoint x: 505, startPoint y: 223, endPoint x: 513, endPoint y: 225, distance: 8.1
click at [518, 225] on span "09-10-2025 09:23 AM" at bounding box center [549, 226] width 62 height 11
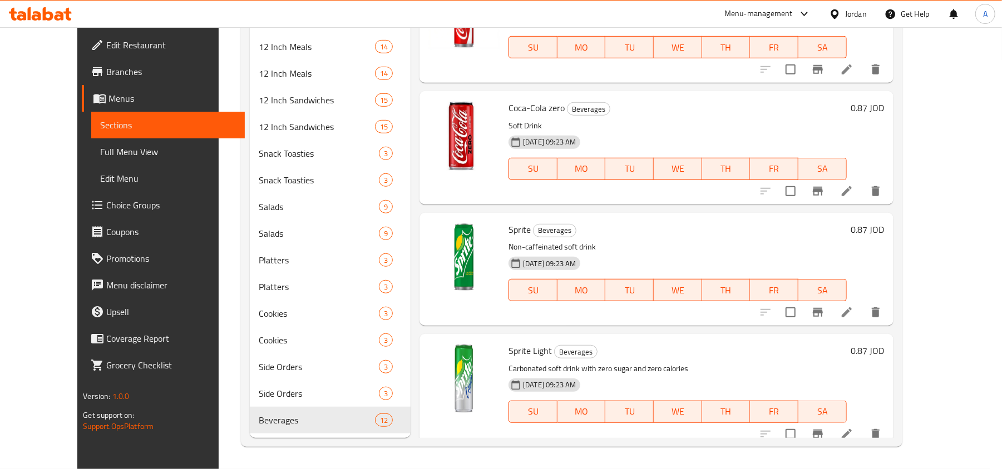
scroll to position [445, 0]
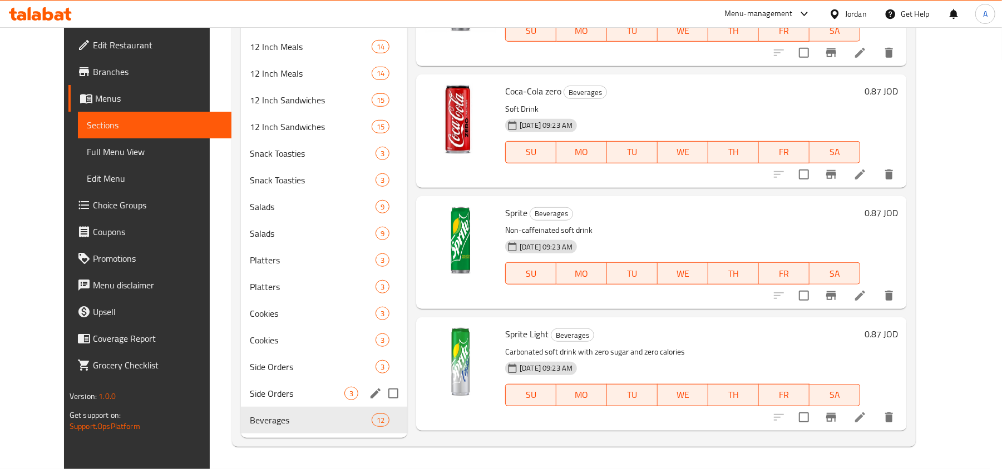
click at [268, 380] on div "Side Orders 3" at bounding box center [324, 393] width 166 height 27
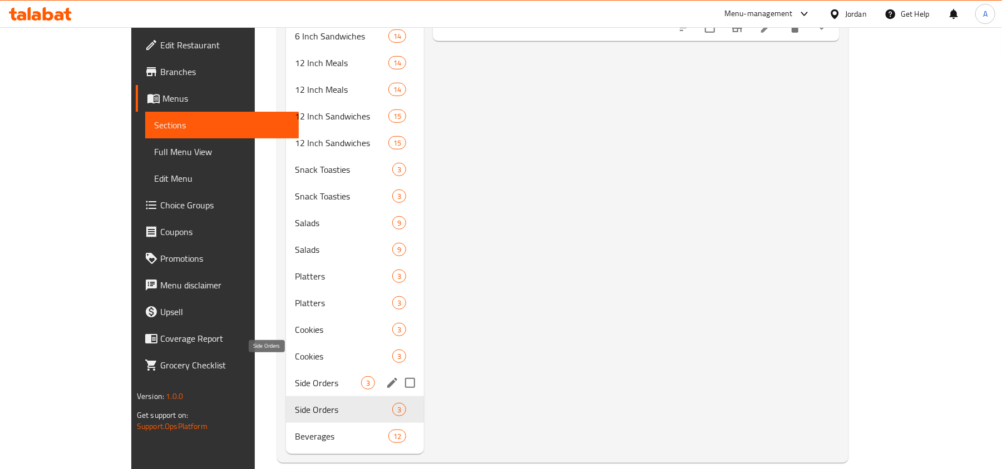
click at [295, 377] on span "Side Orders" at bounding box center [328, 383] width 67 height 13
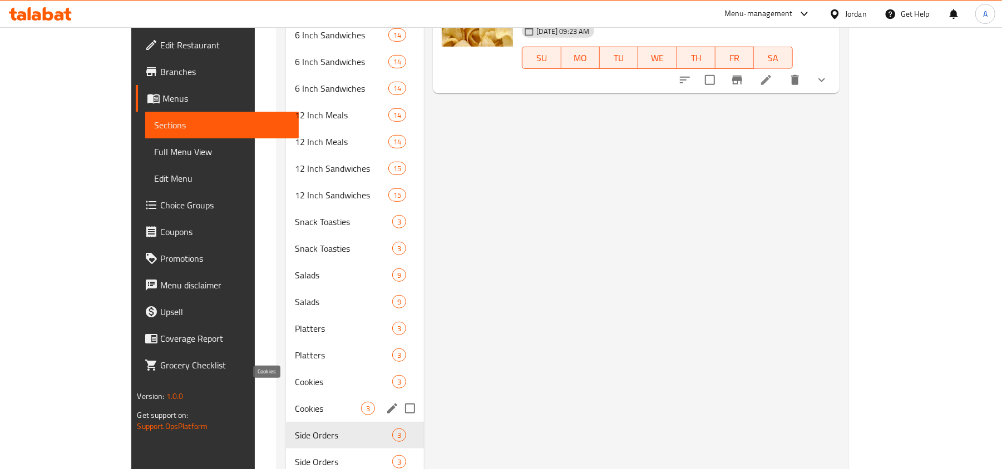
scroll to position [506, 0]
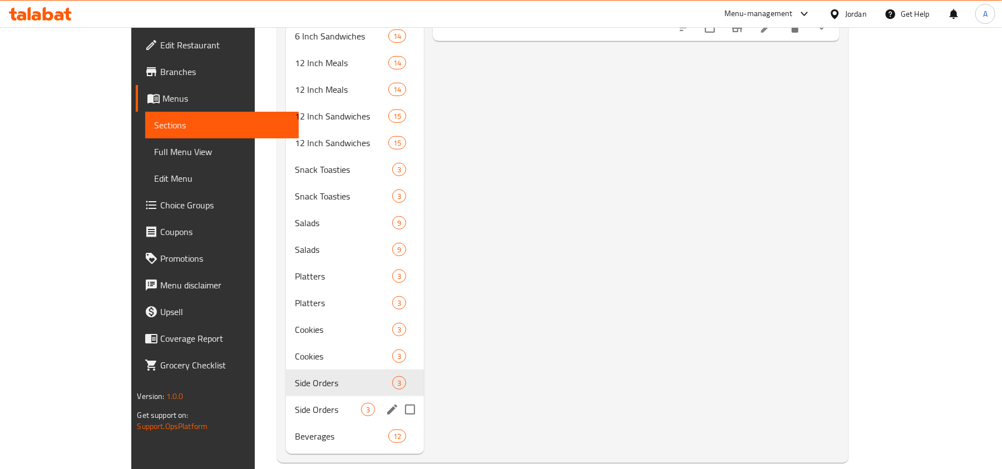
click at [295, 403] on span "Side Orders" at bounding box center [328, 409] width 67 height 13
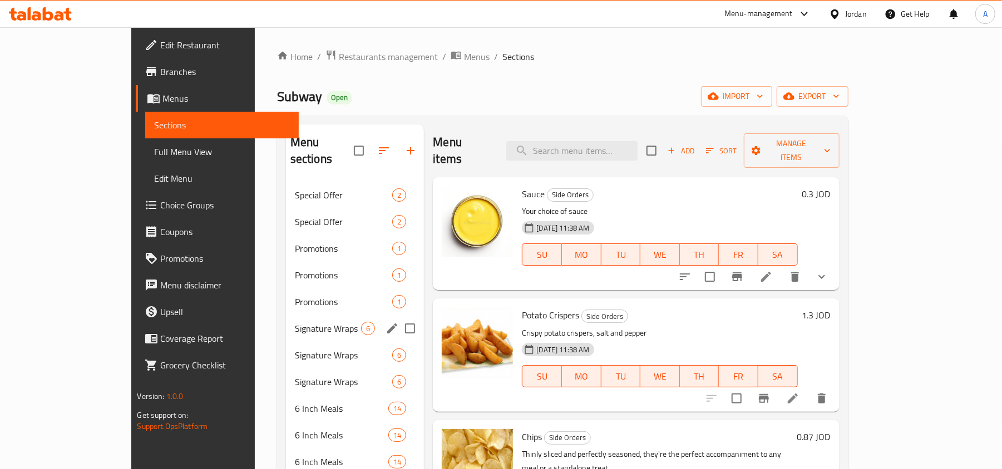
click at [295, 322] on span "Signature Wraps" at bounding box center [328, 328] width 67 height 13
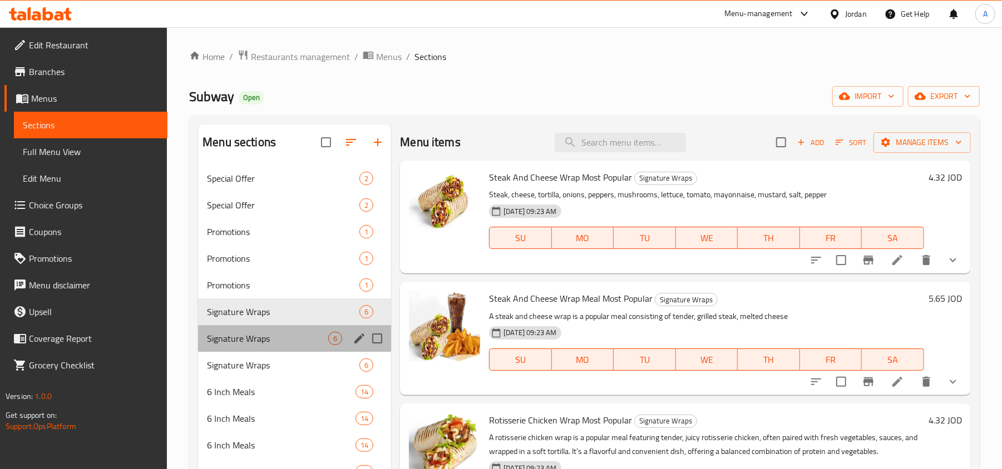
click at [253, 346] on div "Signature Wraps 6" at bounding box center [294, 338] width 193 height 27
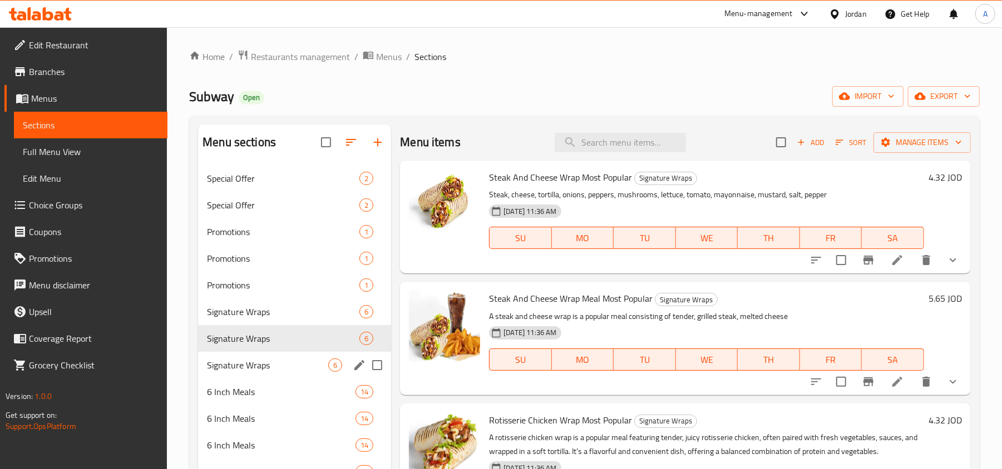
click at [255, 357] on div "Signature Wraps 6" at bounding box center [294, 365] width 193 height 27
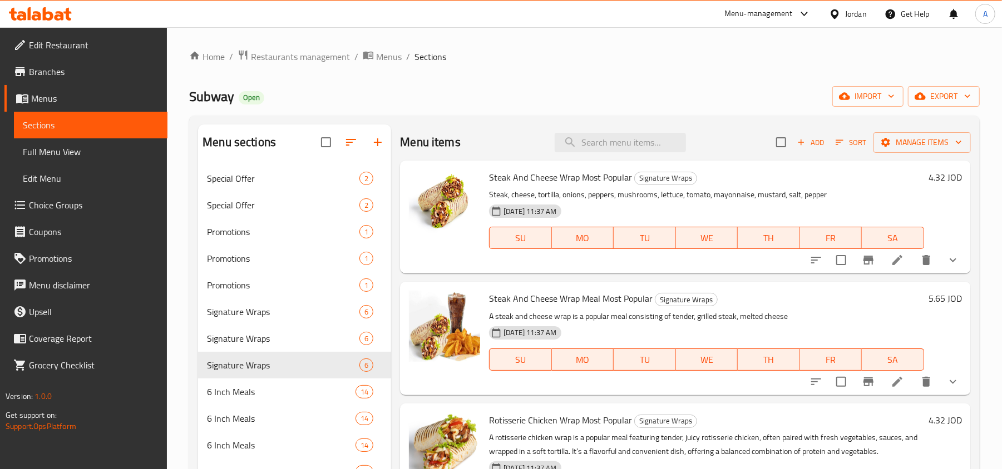
drag, startPoint x: 571, startPoint y: 215, endPoint x: 554, endPoint y: 219, distance: 17.3
click at [559, 214] on span "13-10-2025 11:37 AM" at bounding box center [530, 211] width 62 height 11
click at [272, 343] on span "Signature Wraps" at bounding box center [267, 338] width 121 height 13
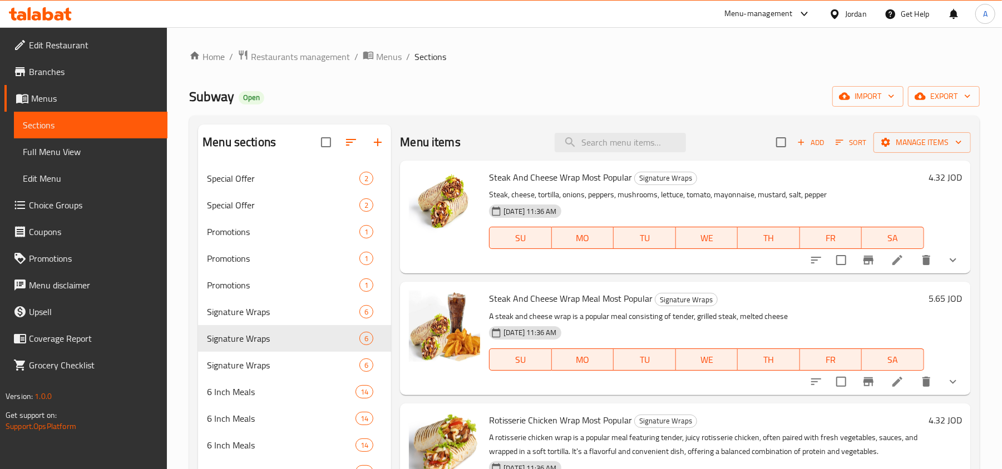
drag, startPoint x: 567, startPoint y: 212, endPoint x: 482, endPoint y: 237, distance: 89.2
click at [545, 208] on span "13-10-2025 11:36 AM" at bounding box center [530, 211] width 62 height 11
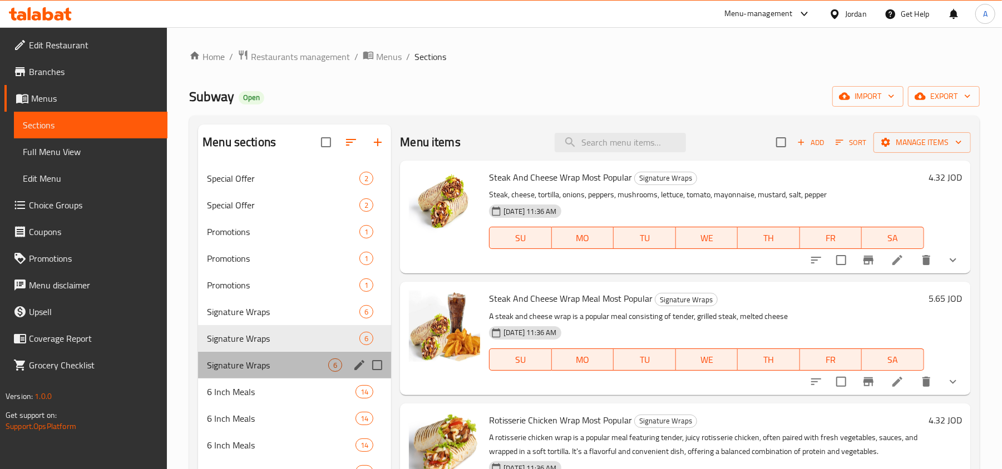
click at [283, 374] on div "Signature Wraps 6" at bounding box center [294, 365] width 193 height 27
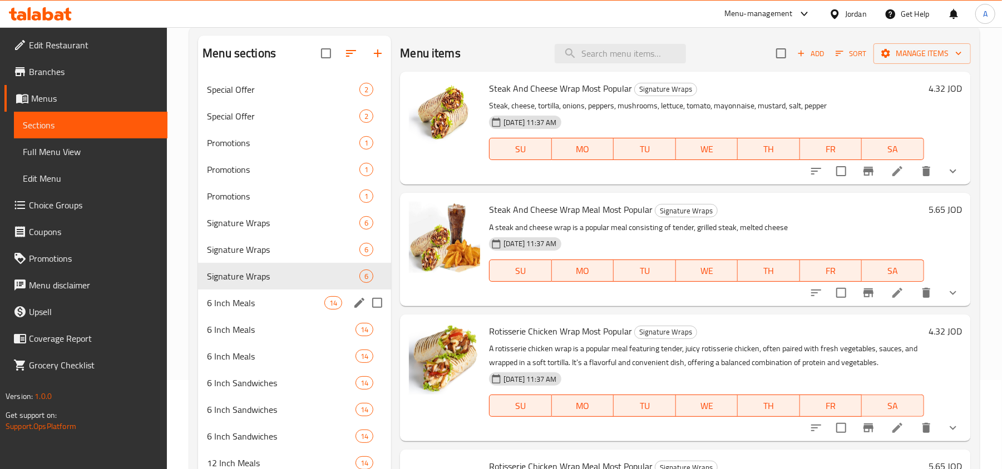
scroll to position [222, 0]
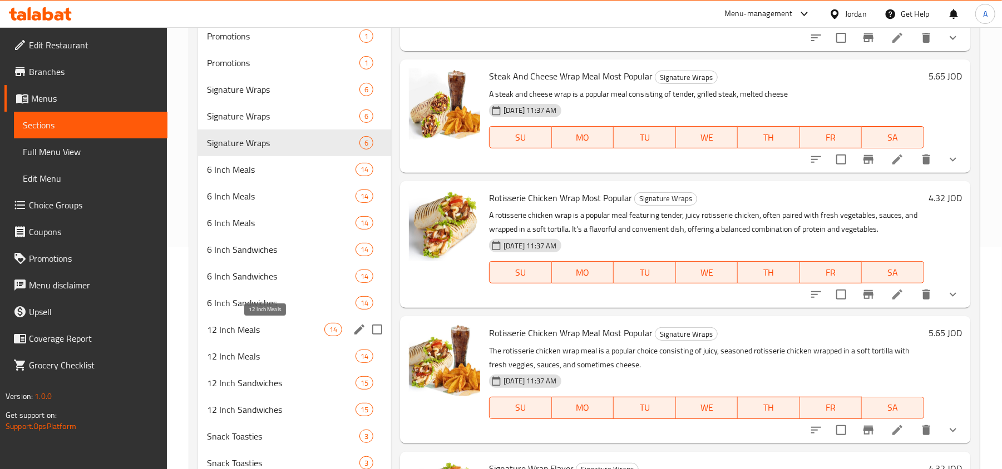
click at [250, 330] on span "12 Inch Meals" at bounding box center [265, 329] width 117 height 13
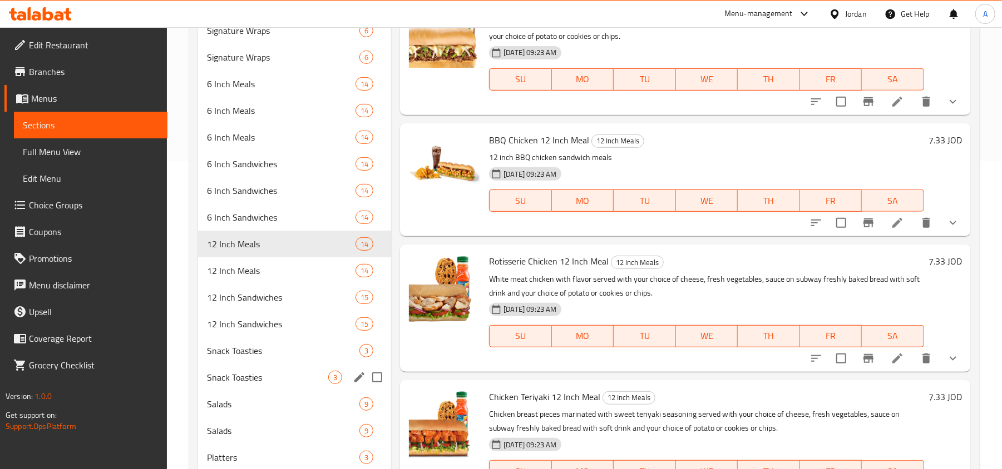
scroll to position [370, 0]
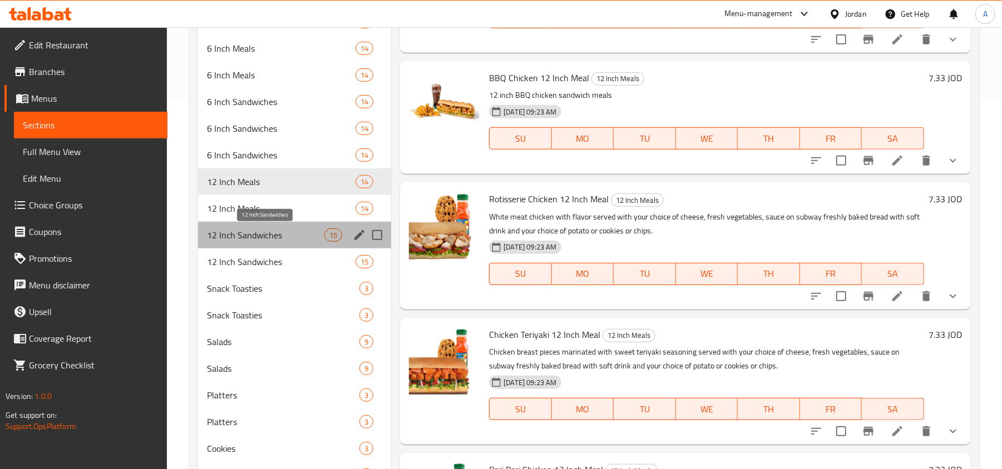
click at [259, 236] on span "12 Inch Sandwiches" at bounding box center [265, 235] width 117 height 13
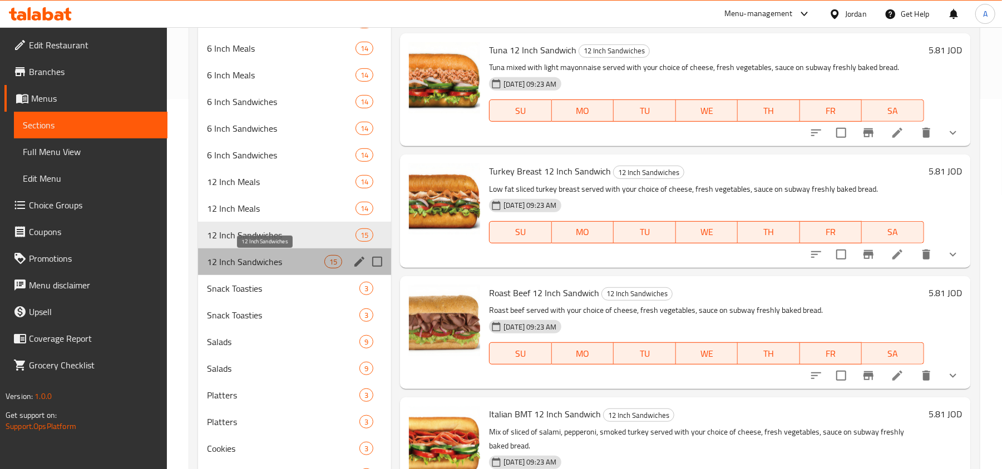
click at [256, 263] on span "12 Inch Sandwiches" at bounding box center [265, 261] width 117 height 13
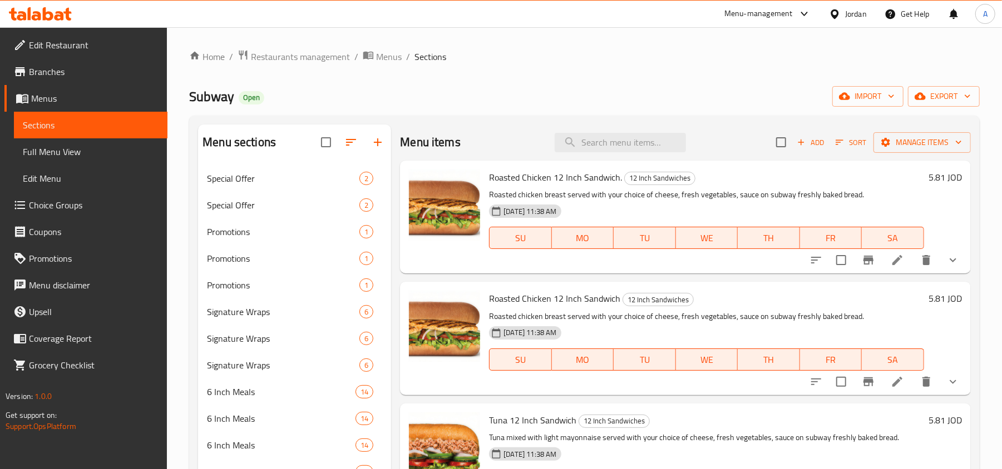
click at [523, 95] on div "Subway Open import export" at bounding box center [584, 96] width 790 height 21
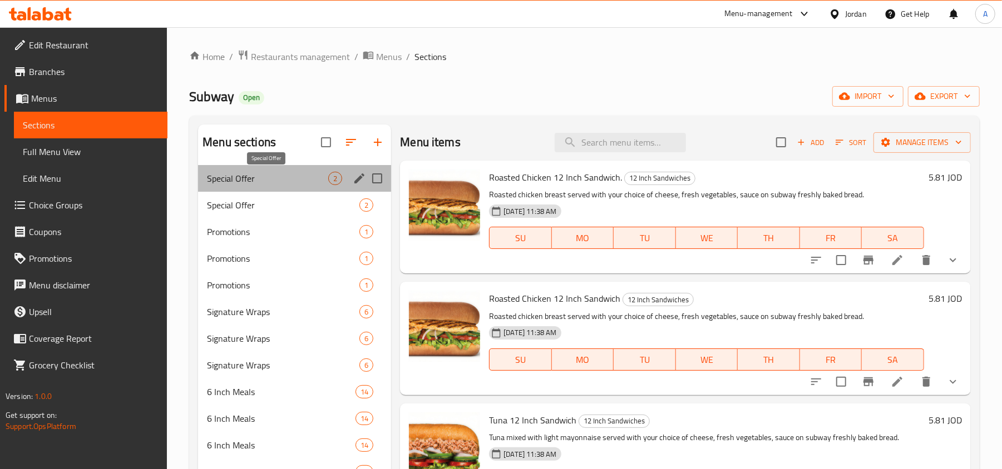
click at [286, 175] on span "Special Offer" at bounding box center [267, 178] width 121 height 13
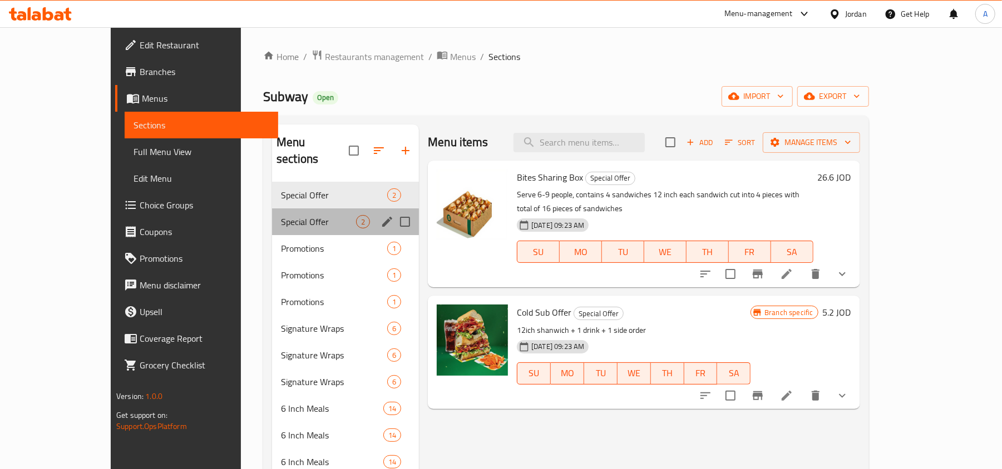
click at [272, 209] on div "Special Offer 2" at bounding box center [345, 222] width 147 height 27
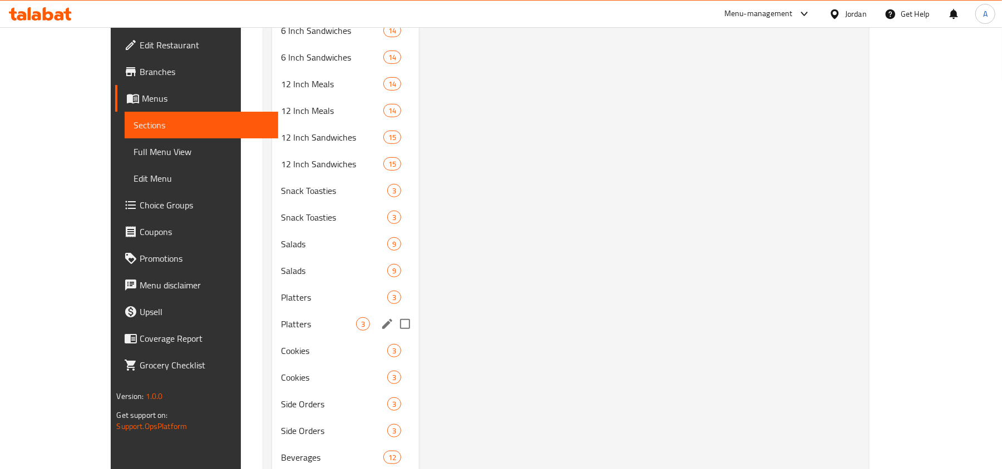
scroll to position [506, 0]
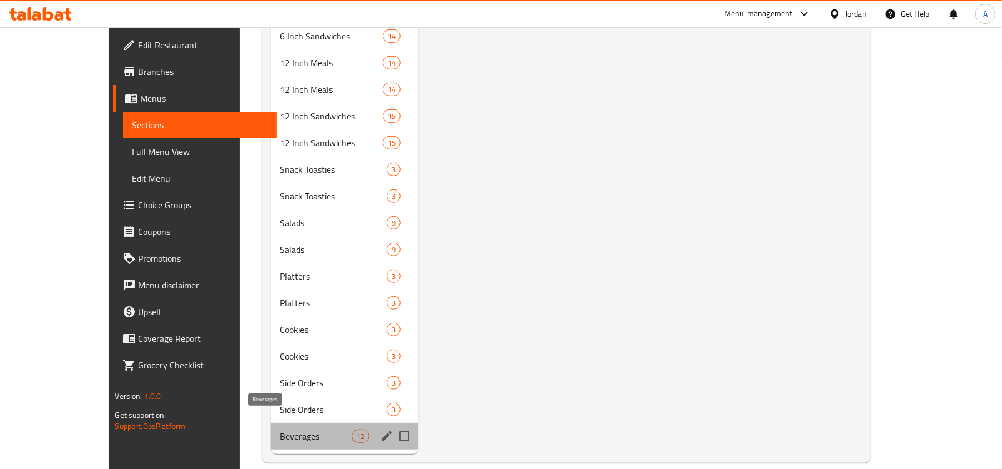
click at [280, 430] on span "Beverages" at bounding box center [316, 436] width 72 height 13
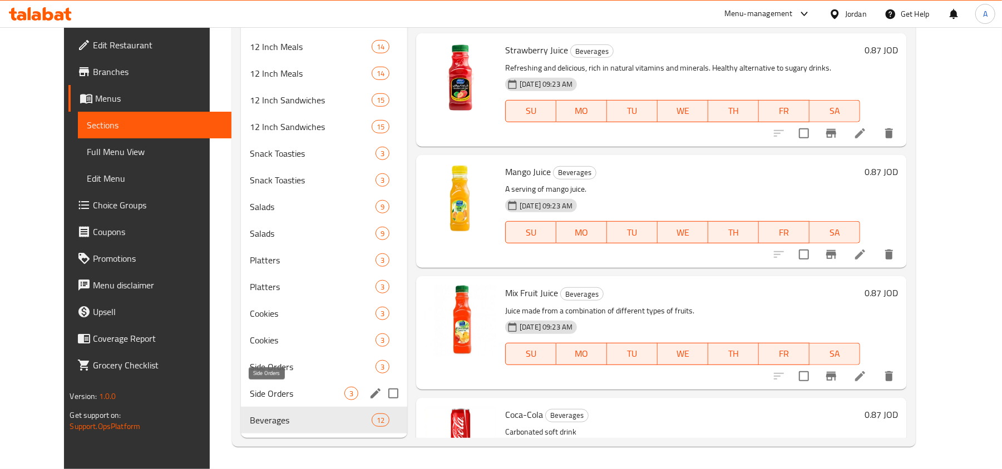
click at [280, 387] on span "Side Orders" at bounding box center [297, 393] width 95 height 13
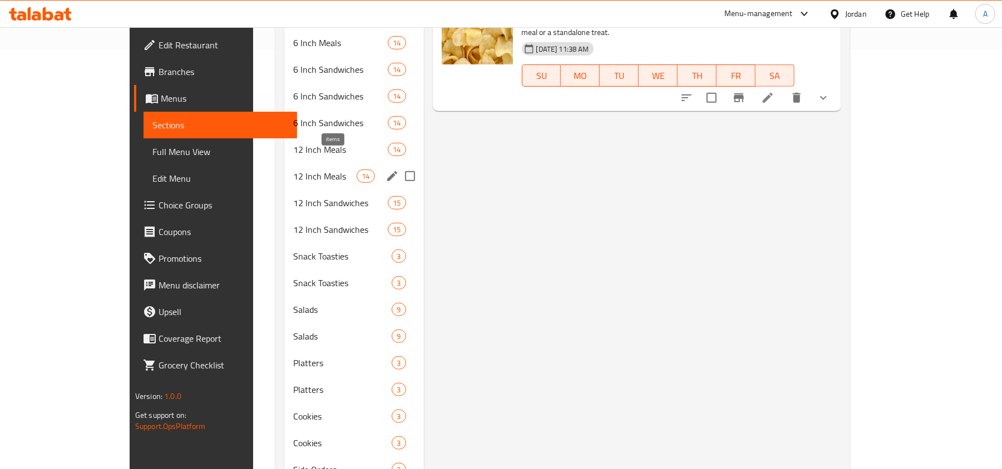
scroll to position [506, 0]
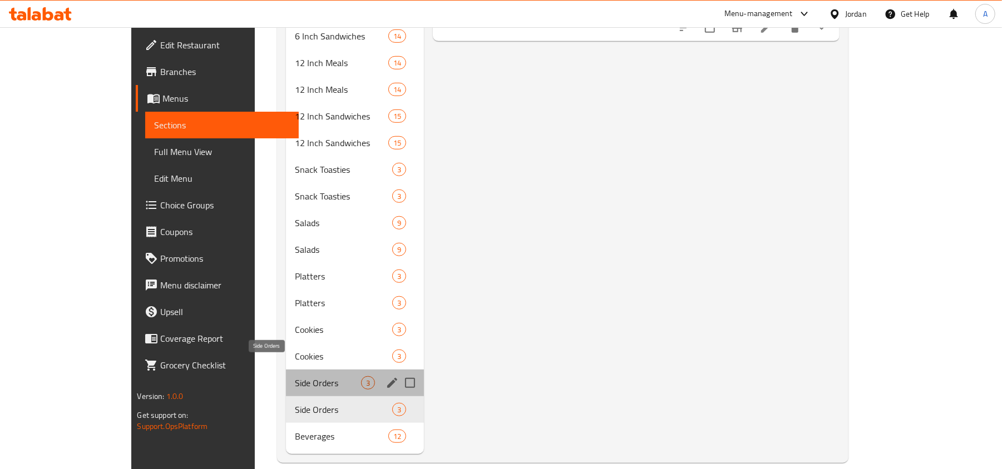
click at [295, 377] on span "Side Orders" at bounding box center [328, 383] width 67 height 13
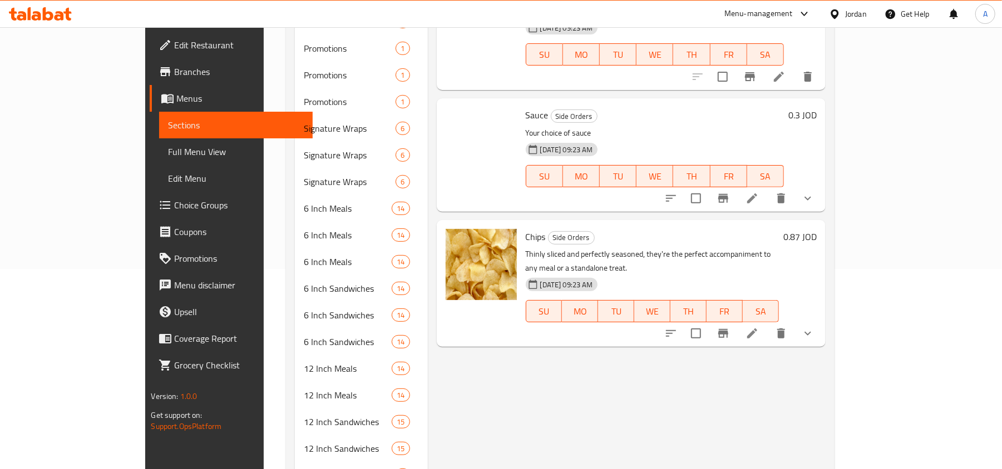
scroll to position [61, 0]
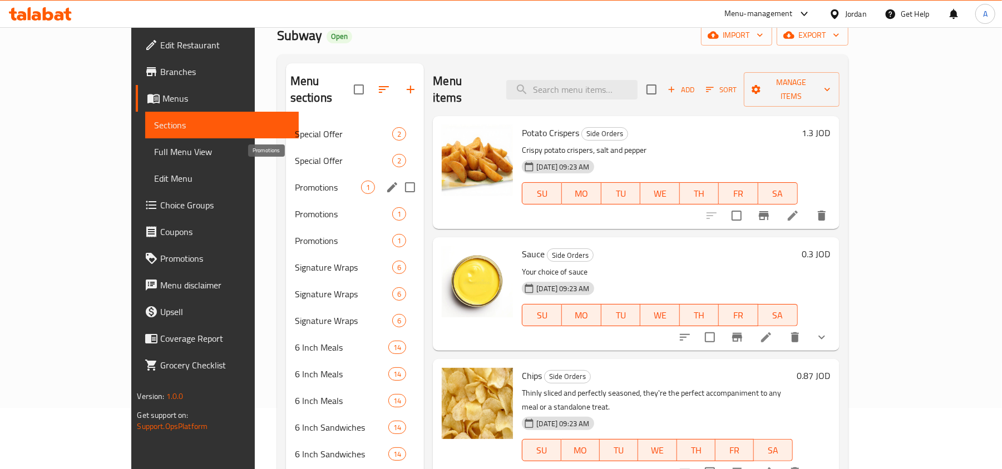
click at [286, 179] on div "Promotions 1" at bounding box center [355, 187] width 138 height 27
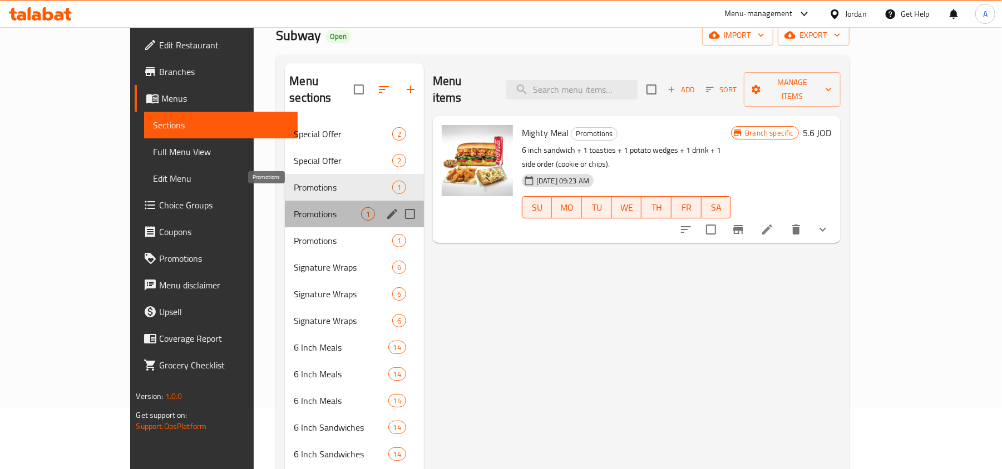
click at [294, 207] on span "Promotions" at bounding box center [327, 213] width 67 height 13
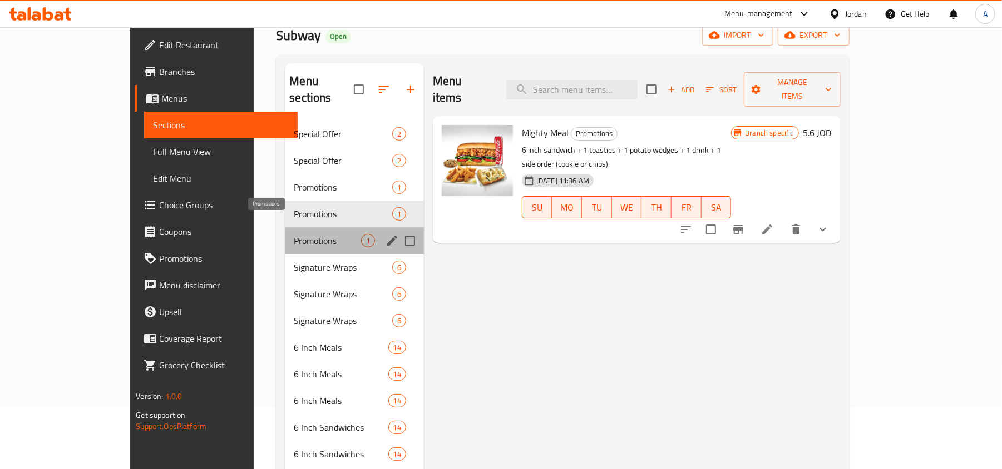
click at [294, 234] on span "Promotions" at bounding box center [327, 240] width 67 height 13
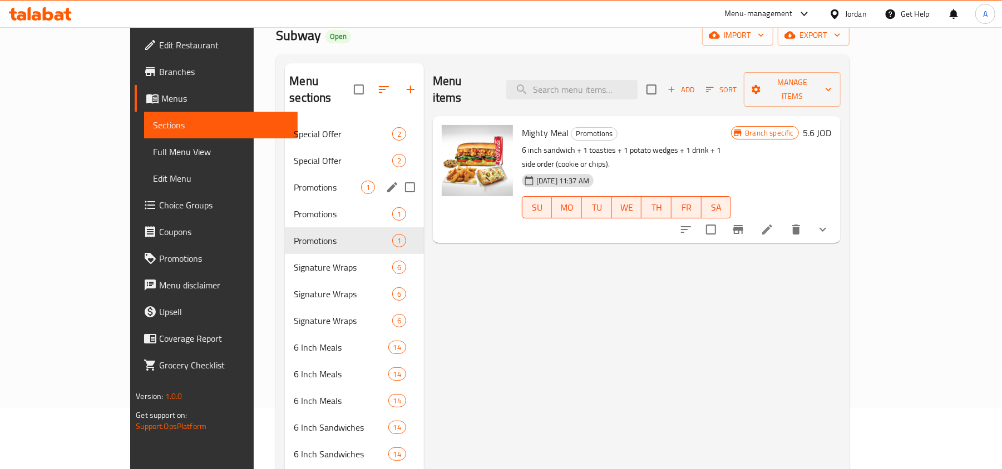
click at [285, 178] on div "Promotions 1" at bounding box center [354, 187] width 139 height 27
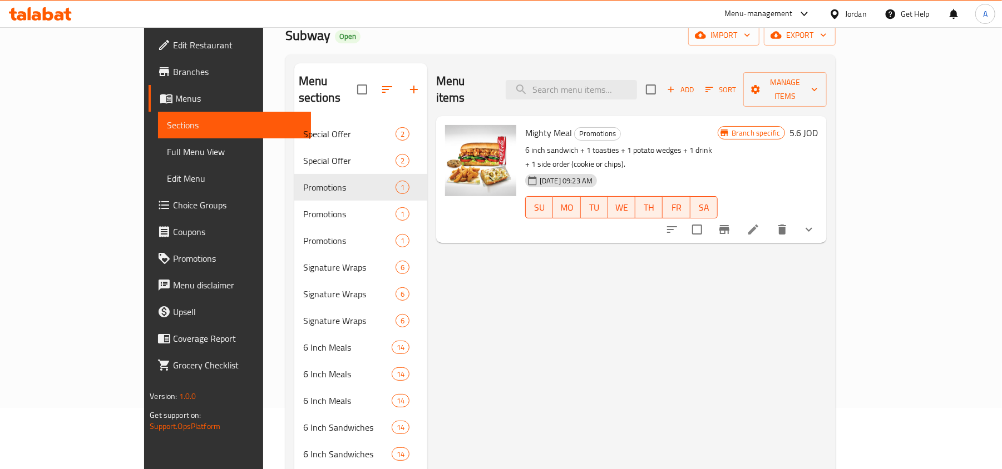
click at [525, 143] on p "6 inch sandwich + 1 toasties + 1 potato wedges + 1 drink + 1 side order (cookie…" at bounding box center [621, 157] width 192 height 28
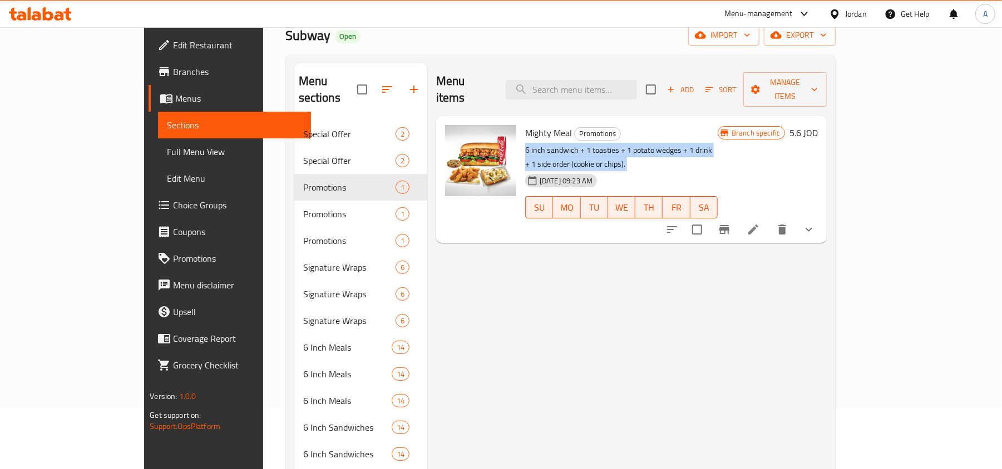
click at [525, 143] on p "6 inch sandwich + 1 toasties + 1 potato wedges + 1 drink + 1 side order (cookie…" at bounding box center [621, 157] width 192 height 28
copy div "6 inch sandwich + 1 toasties + 1 potato wedges + 1 drink + 1 side order (cookie…"
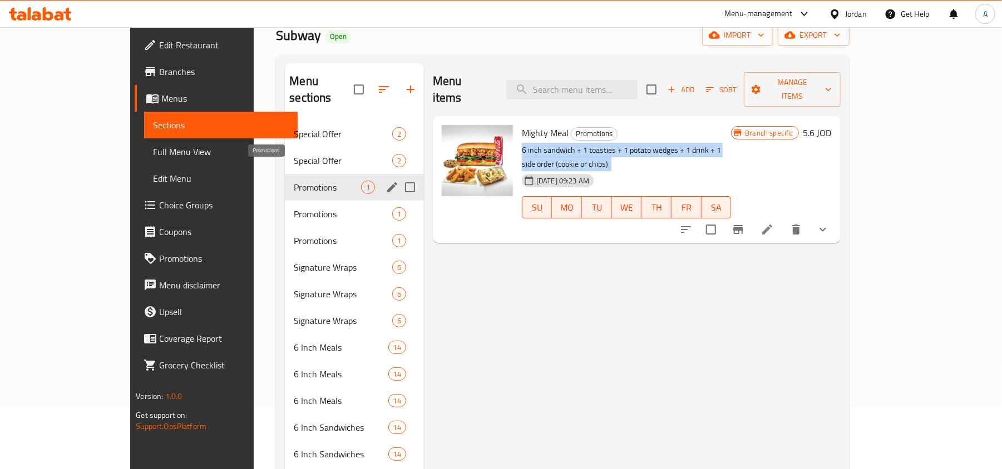
click at [294, 181] on span "Promotions" at bounding box center [327, 187] width 67 height 13
click at [294, 207] on span "Promotions" at bounding box center [327, 213] width 67 height 13
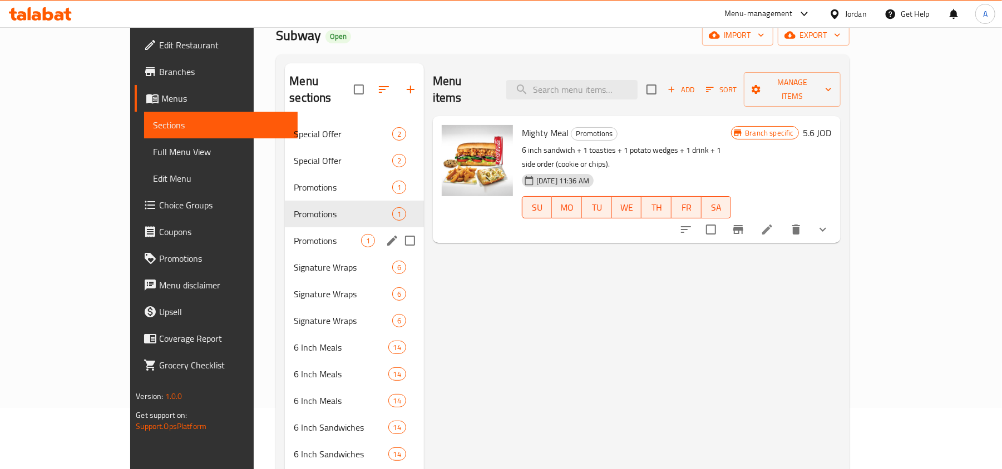
click at [285, 227] on div "Promotions 1" at bounding box center [354, 240] width 139 height 27
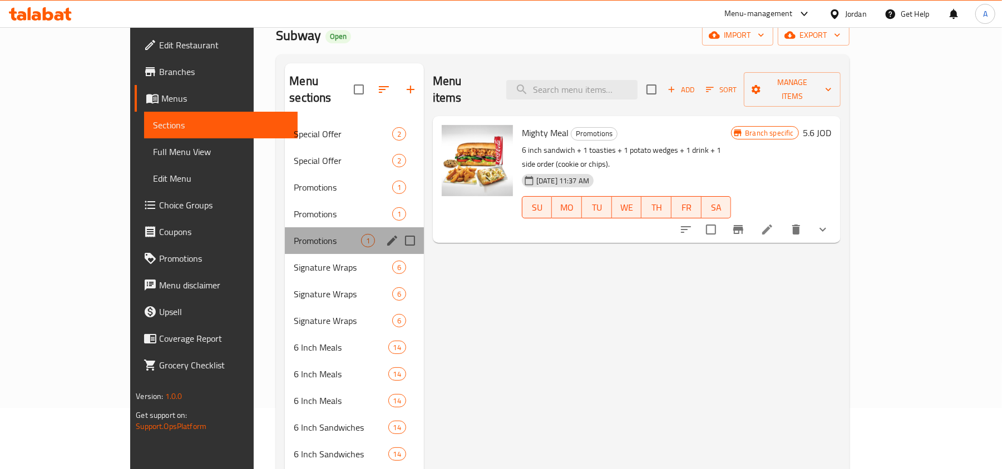
click at [294, 234] on span "Promotions" at bounding box center [327, 240] width 67 height 13
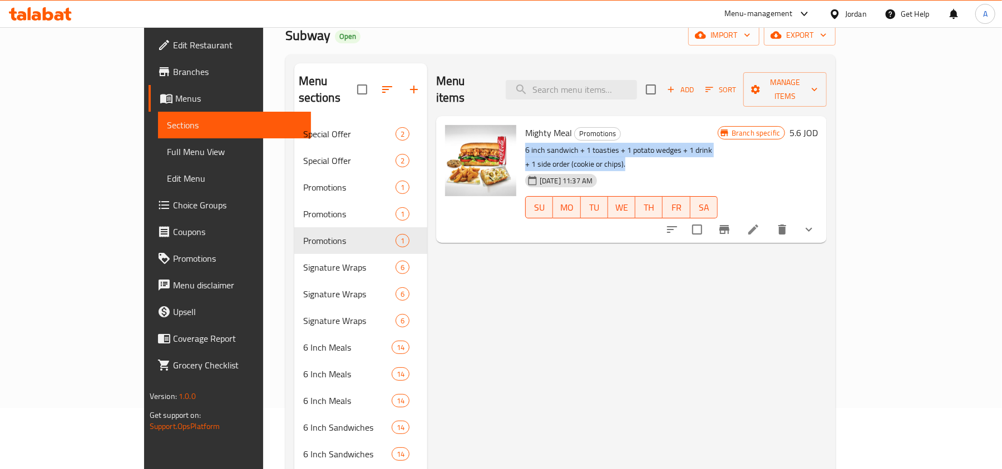
click at [685, 200] on span "FR" at bounding box center [676, 208] width 18 height 16
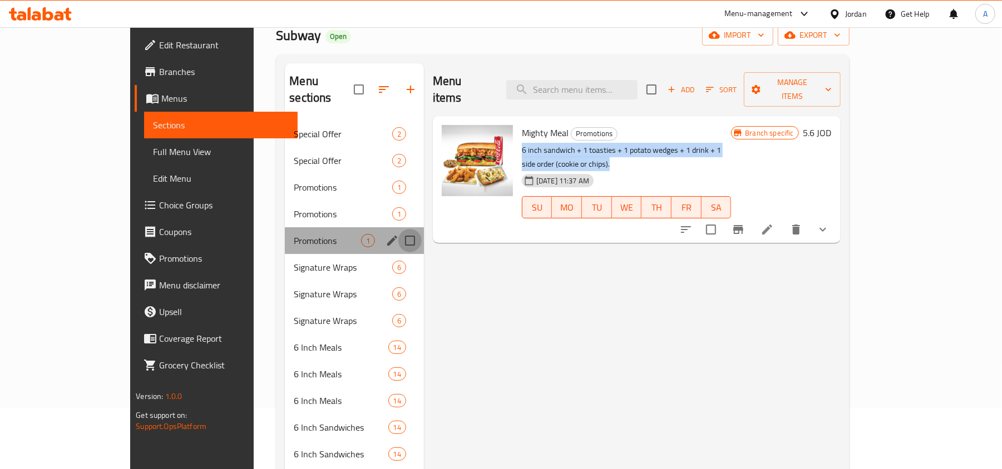
click at [398, 229] on input "Menu sections" at bounding box center [409, 240] width 23 height 23
checkbox input "true"
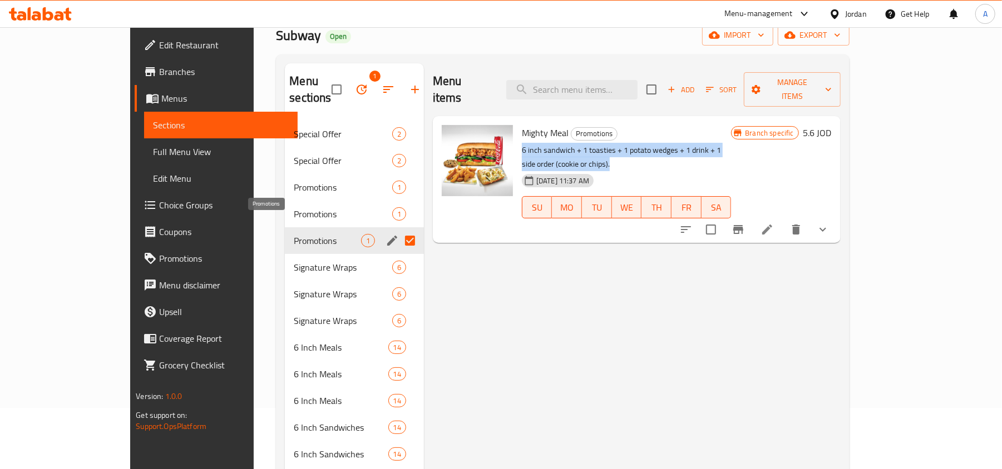
click at [294, 234] on span "Promotions" at bounding box center [327, 240] width 67 height 13
click at [294, 207] on span "Promotions" at bounding box center [327, 213] width 67 height 13
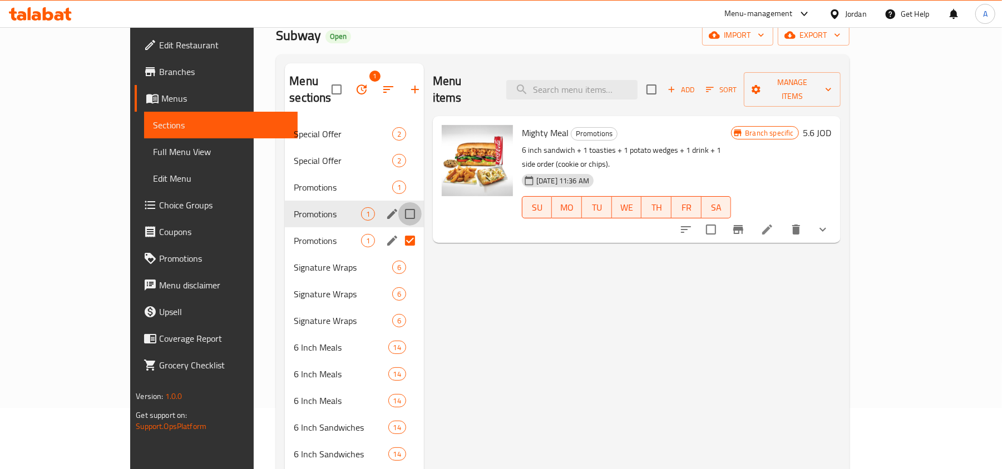
click at [398, 202] on input "Menu sections" at bounding box center [409, 213] width 23 height 23
checkbox input "true"
click at [294, 261] on span "Signature Wraps" at bounding box center [327, 267] width 67 height 13
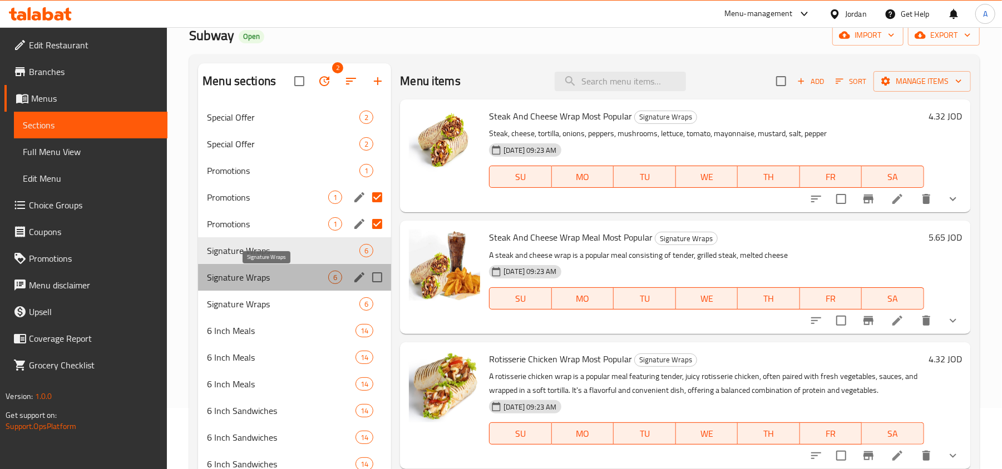
click at [250, 275] on span "Signature Wraps" at bounding box center [267, 277] width 121 height 13
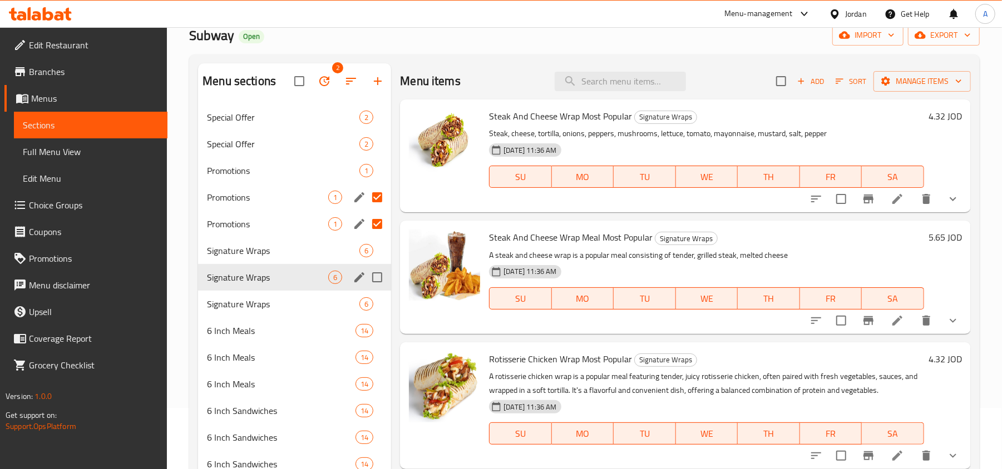
click at [377, 278] on input "Menu sections" at bounding box center [376, 277] width 23 height 23
checkbox input "true"
click at [265, 303] on span "Signature Wraps" at bounding box center [267, 304] width 121 height 13
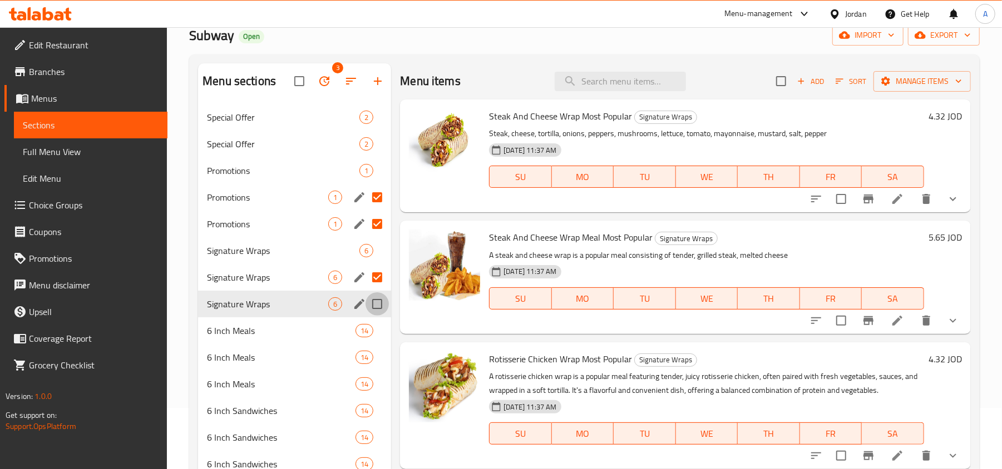
click at [376, 298] on input "Menu sections" at bounding box center [376, 304] width 23 height 23
checkbox input "true"
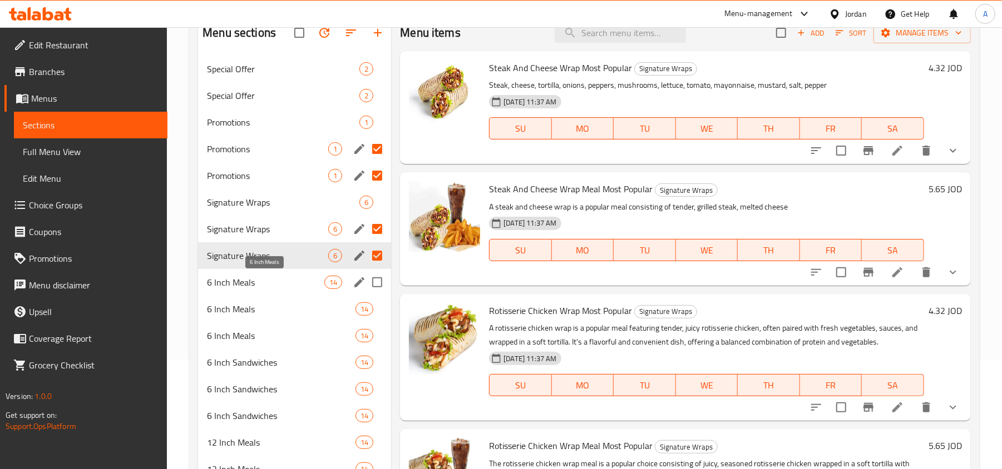
scroll to position [136, 0]
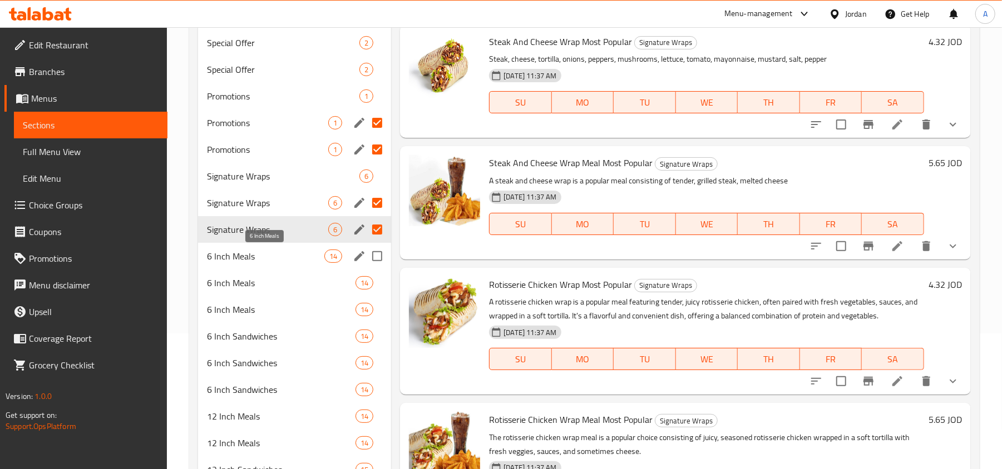
click at [254, 256] on span "6 Inch Meals" at bounding box center [265, 256] width 117 height 13
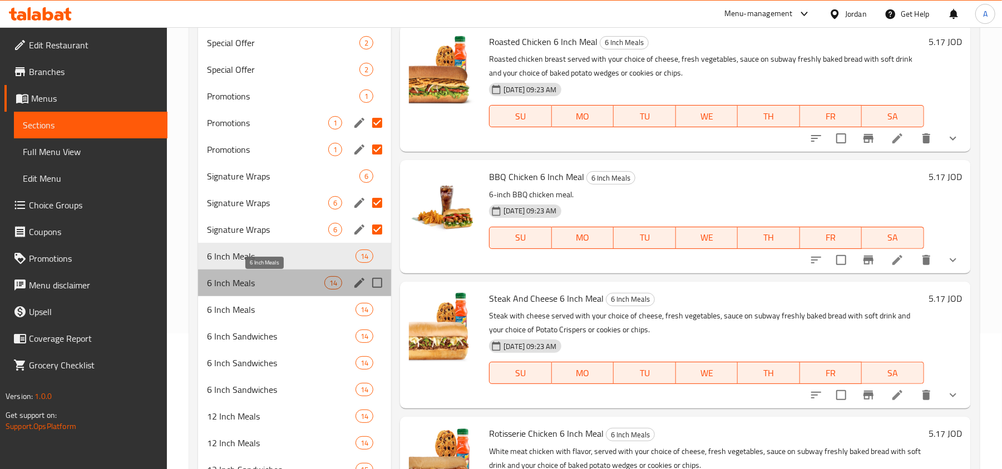
click at [261, 287] on span "6 Inch Meals" at bounding box center [265, 282] width 117 height 13
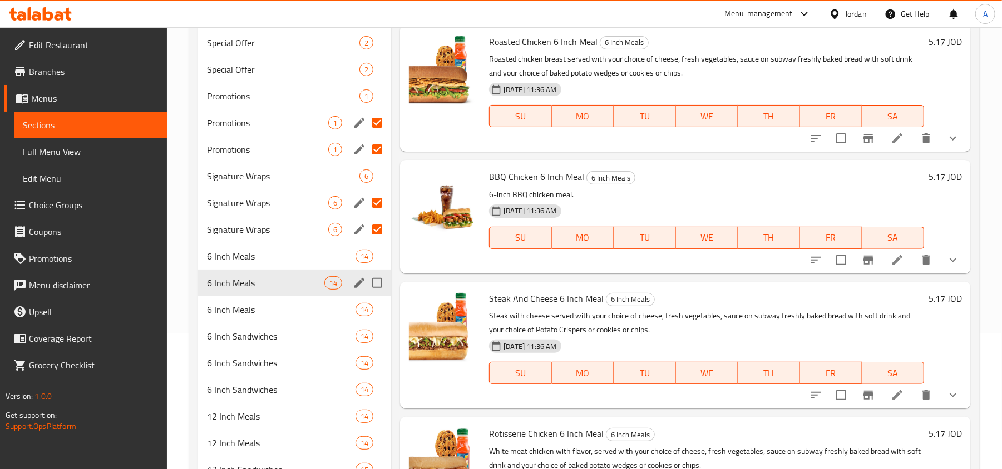
click at [381, 283] on input "Menu sections" at bounding box center [376, 282] width 23 height 23
checkbox input "true"
click at [276, 307] on span "6 Inch Meals" at bounding box center [265, 309] width 117 height 13
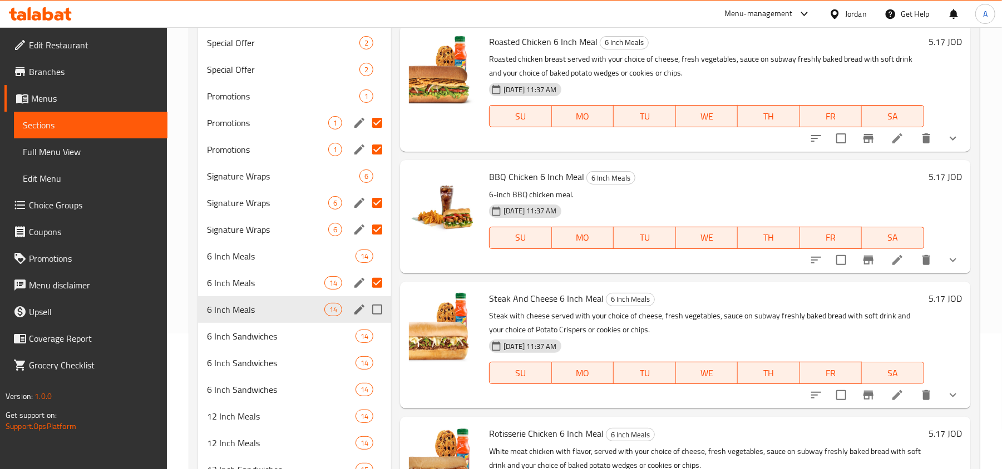
click at [377, 309] on input "Menu sections" at bounding box center [376, 309] width 23 height 23
checkbox input "true"
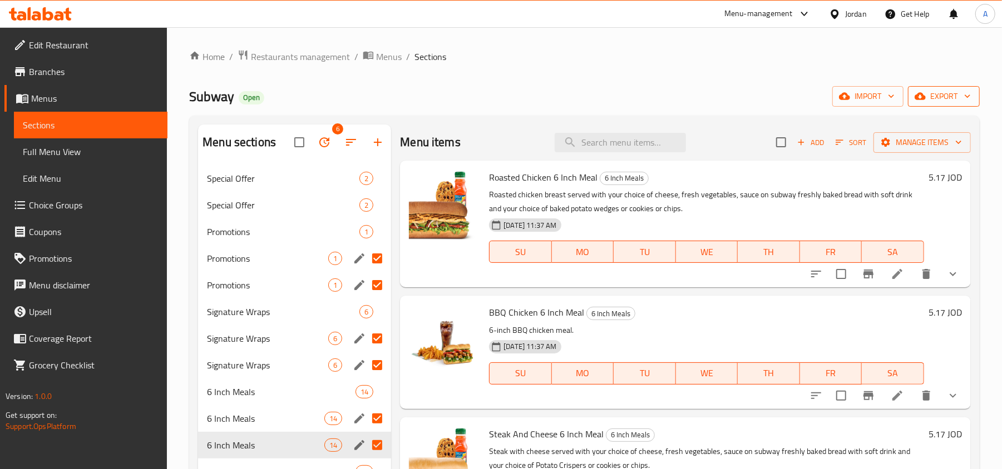
click at [966, 101] on icon "button" at bounding box center [967, 96] width 11 height 11
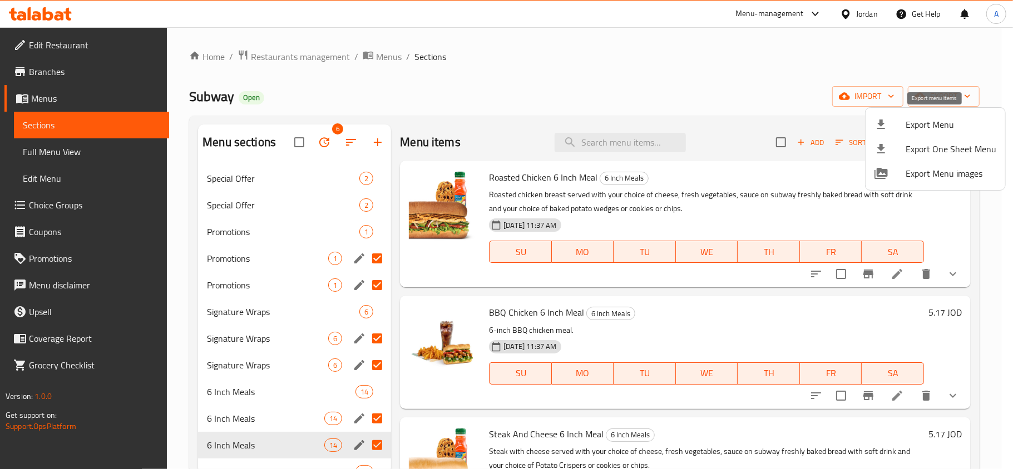
click at [943, 126] on span "Export Menu" at bounding box center [950, 124] width 91 height 13
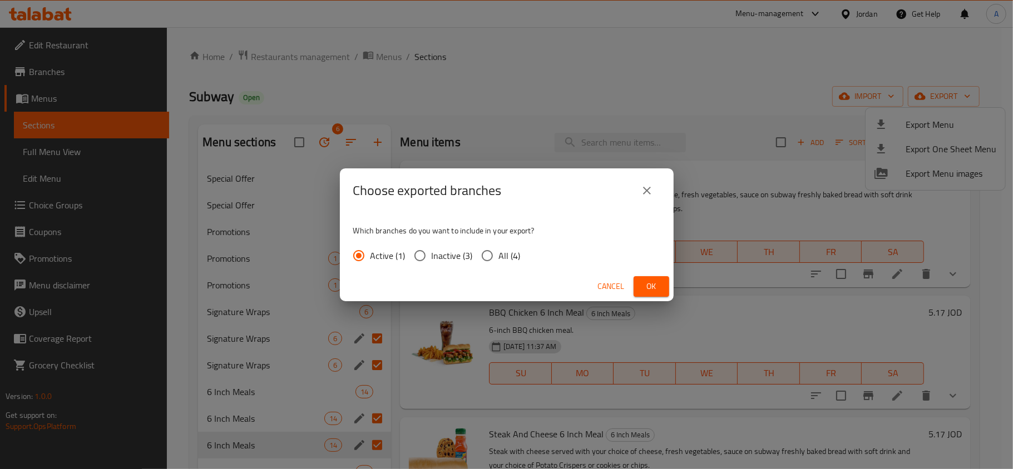
click at [495, 254] on input "All (4)" at bounding box center [487, 255] width 23 height 23
radio input "true"
click at [655, 294] on button "Ok" at bounding box center [651, 286] width 36 height 21
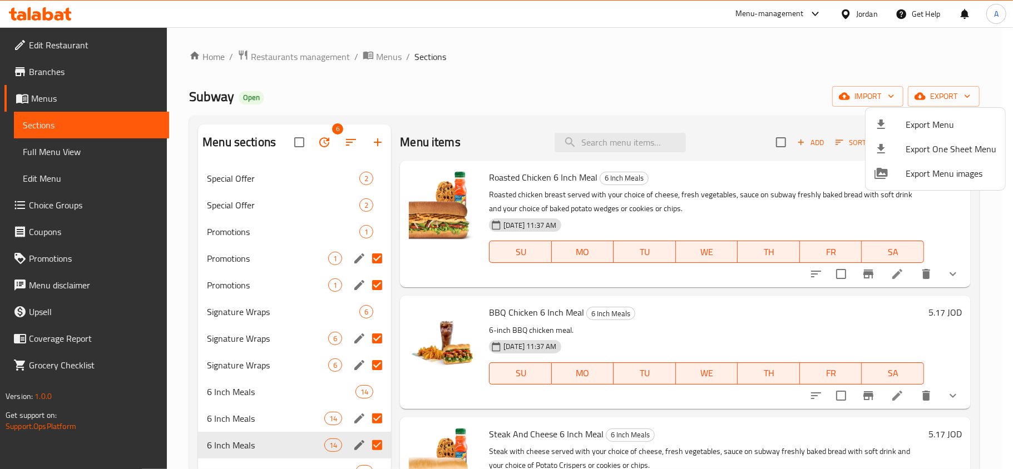
click at [580, 92] on div at bounding box center [506, 234] width 1013 height 469
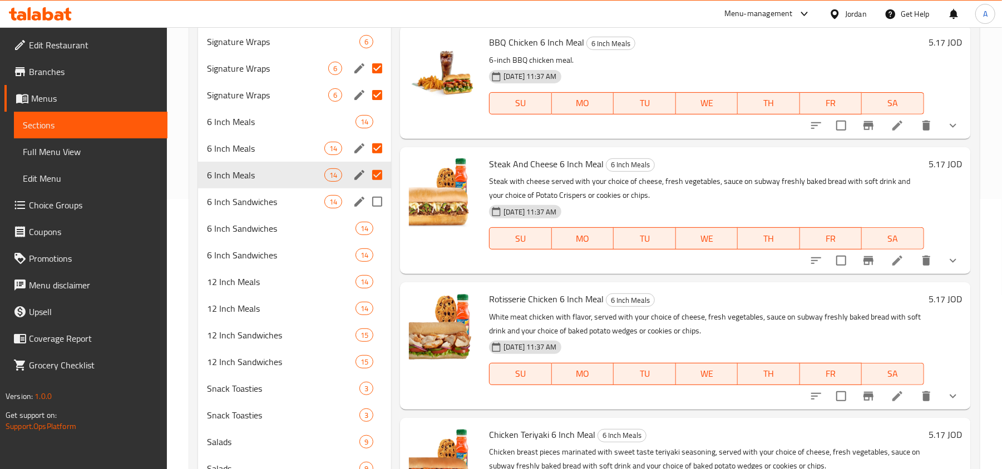
scroll to position [296, 0]
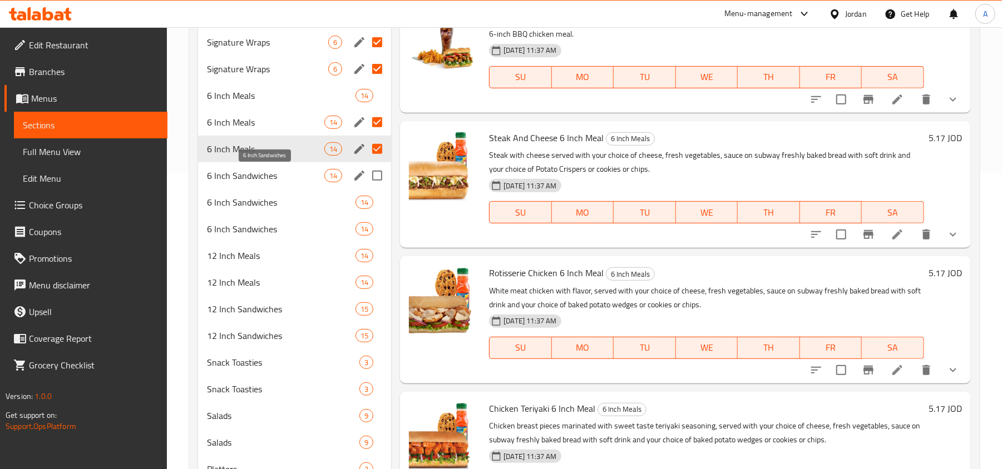
click at [285, 178] on span "6 Inch Sandwiches" at bounding box center [265, 175] width 117 height 13
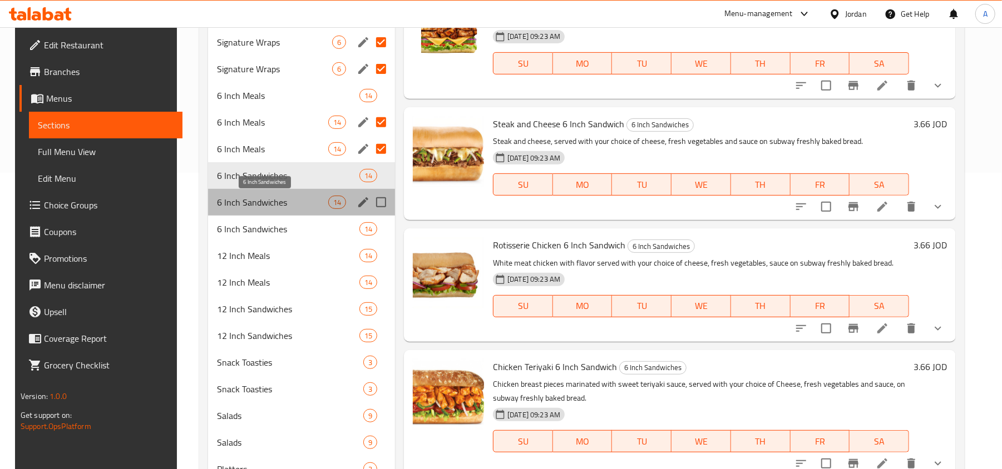
click at [269, 202] on span "6 Inch Sandwiches" at bounding box center [272, 202] width 111 height 13
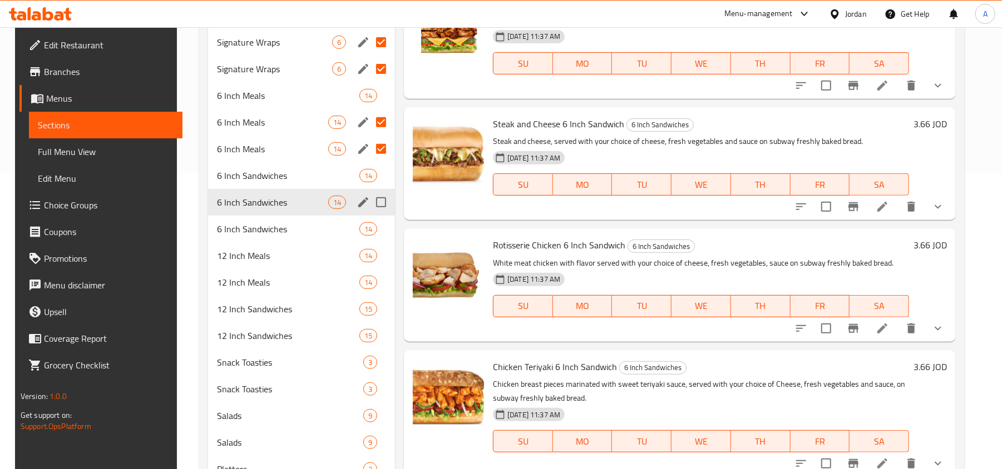
click at [381, 205] on input "Menu sections" at bounding box center [380, 202] width 23 height 23
checkbox input "true"
click at [292, 231] on span "6 Inch Sandwiches" at bounding box center [272, 228] width 111 height 13
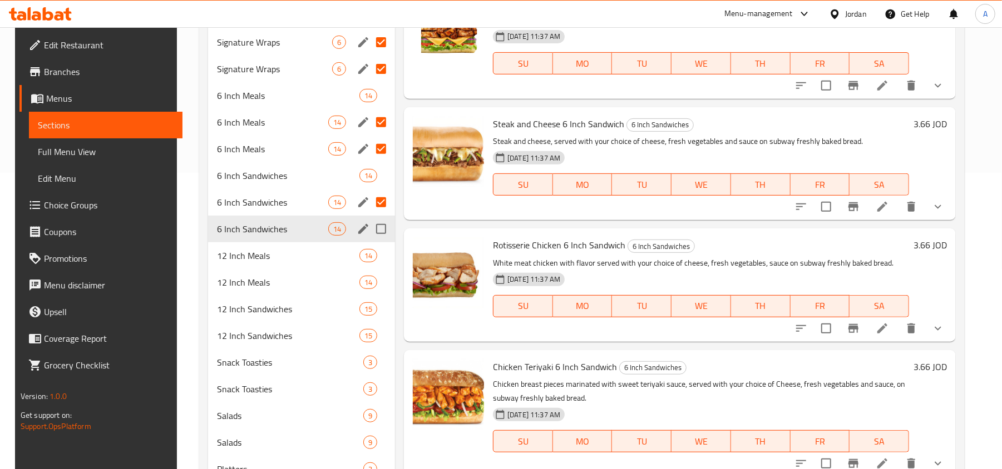
click at [380, 225] on input "Menu sections" at bounding box center [380, 228] width 23 height 23
checkbox input "true"
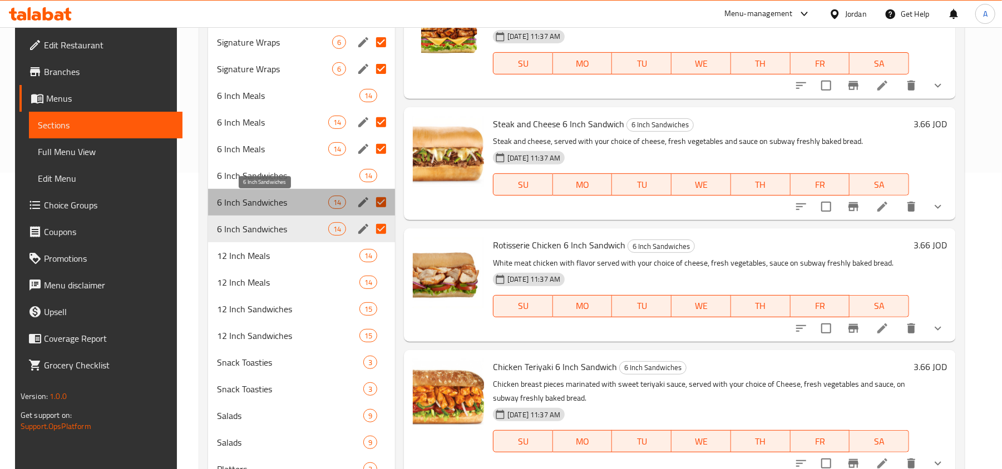
click at [277, 204] on span "6 Inch Sandwiches" at bounding box center [272, 202] width 111 height 13
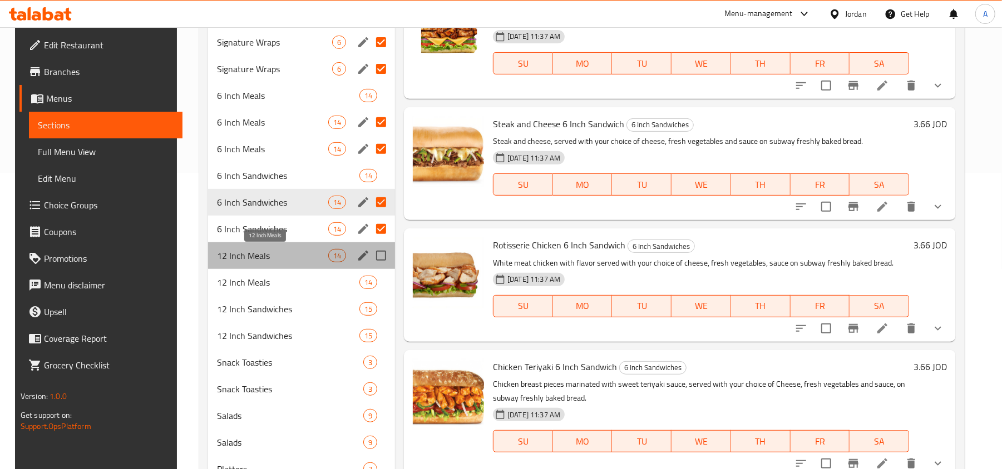
click at [275, 257] on span "12 Inch Meals" at bounding box center [272, 255] width 111 height 13
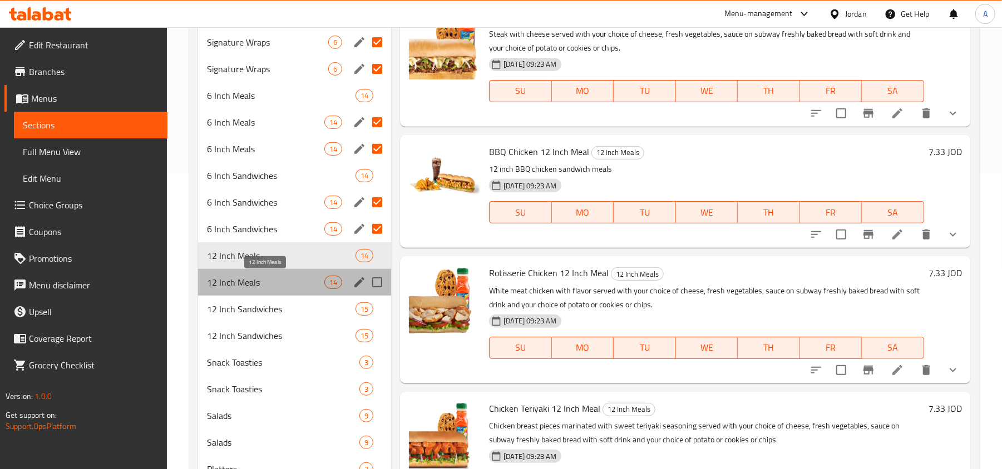
click at [280, 283] on span "12 Inch Meals" at bounding box center [265, 282] width 117 height 13
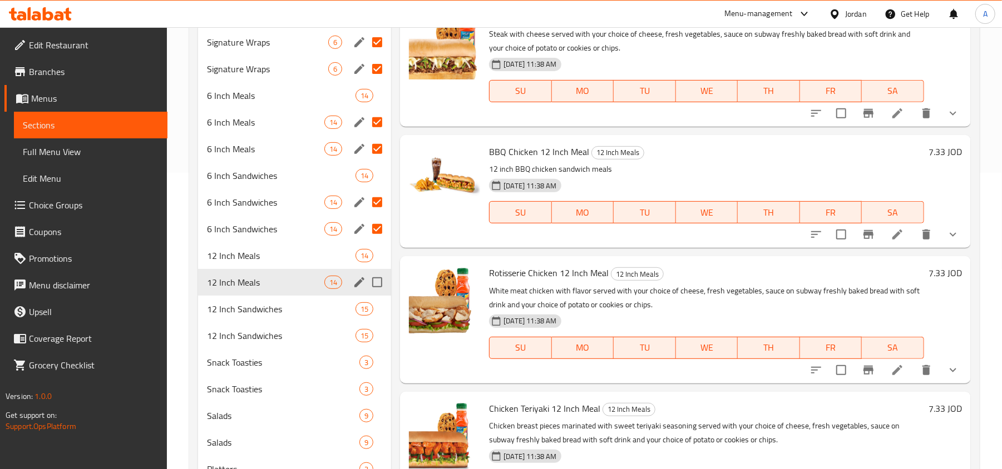
click at [381, 283] on input "Menu sections" at bounding box center [376, 282] width 23 height 23
checkbox input "true"
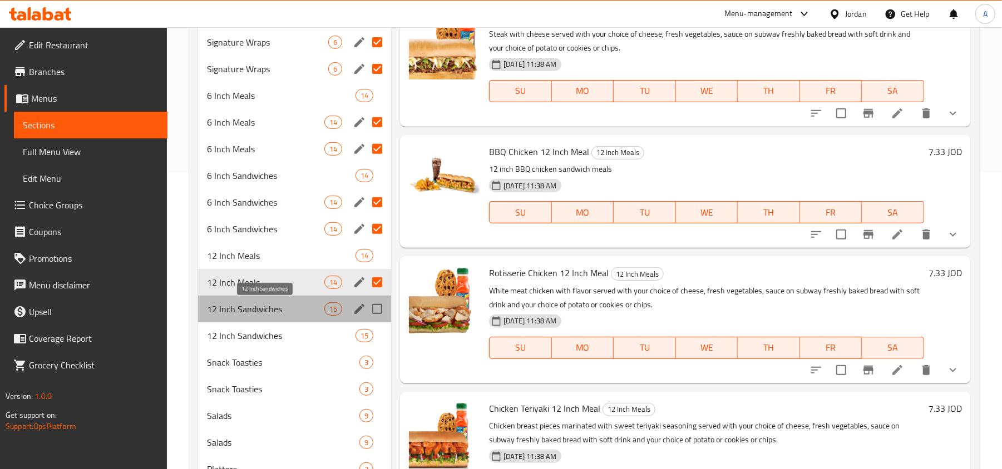
click at [269, 310] on span "12 Inch Sandwiches" at bounding box center [265, 309] width 117 height 13
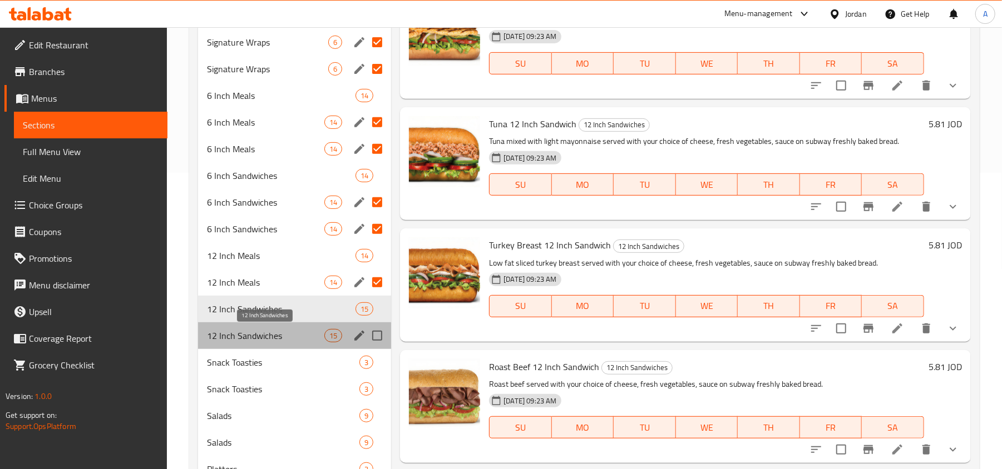
click at [284, 335] on span "12 Inch Sandwiches" at bounding box center [265, 335] width 117 height 13
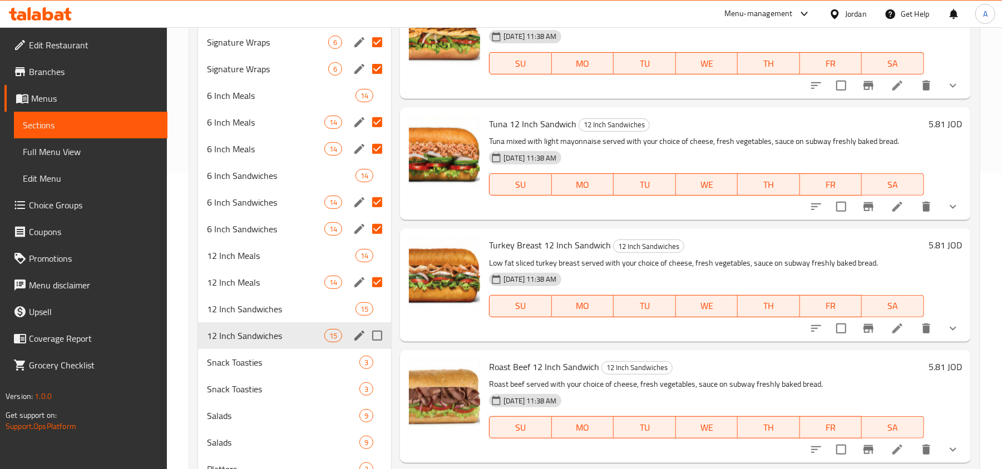
click at [377, 334] on input "Menu sections" at bounding box center [376, 335] width 23 height 23
checkbox input "true"
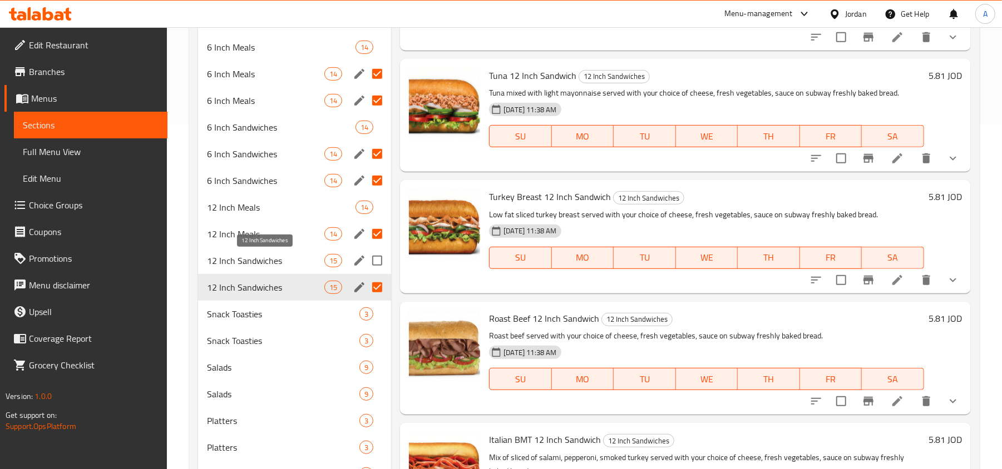
scroll to position [370, 0]
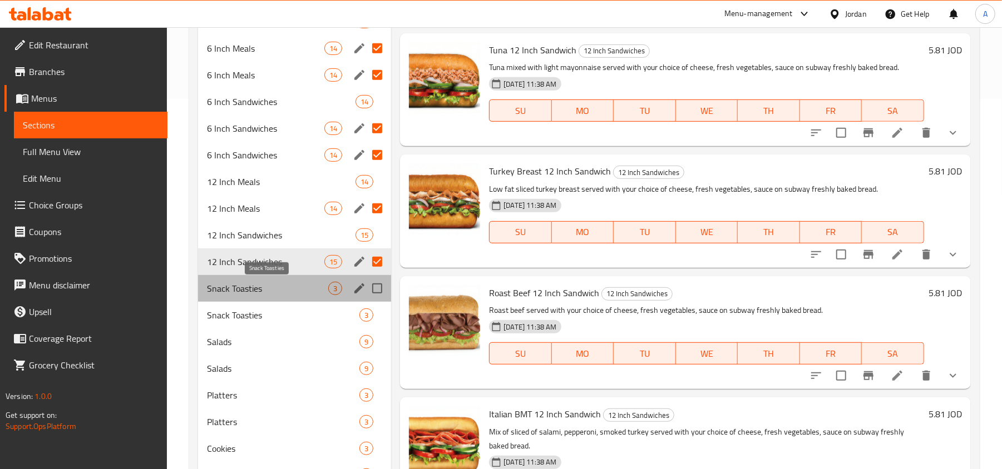
click at [263, 289] on span "Snack Toasties" at bounding box center [267, 288] width 121 height 13
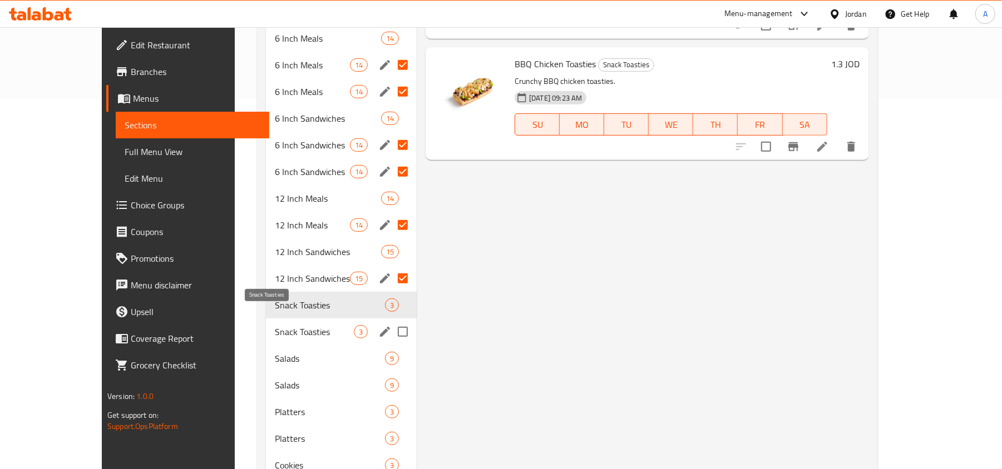
click at [275, 325] on span "Snack Toasties" at bounding box center [314, 331] width 79 height 13
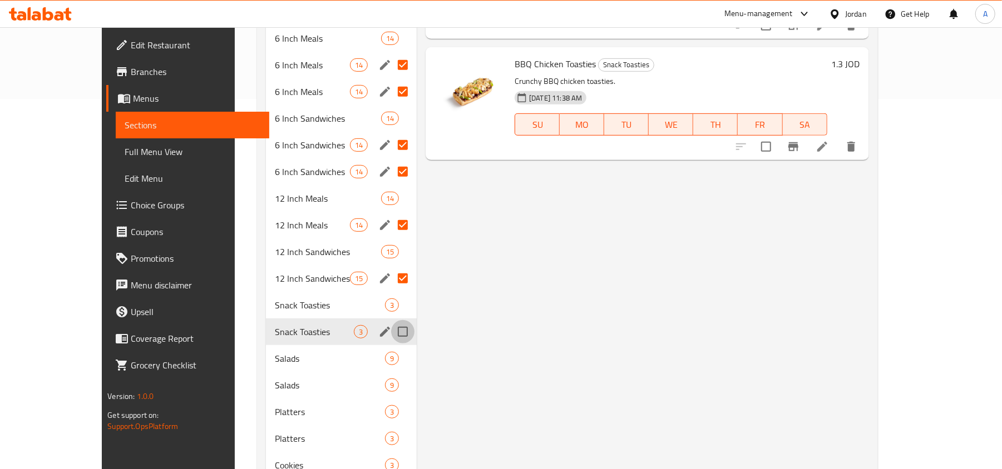
click at [391, 320] on input "Menu sections" at bounding box center [402, 331] width 23 height 23
checkbox input "true"
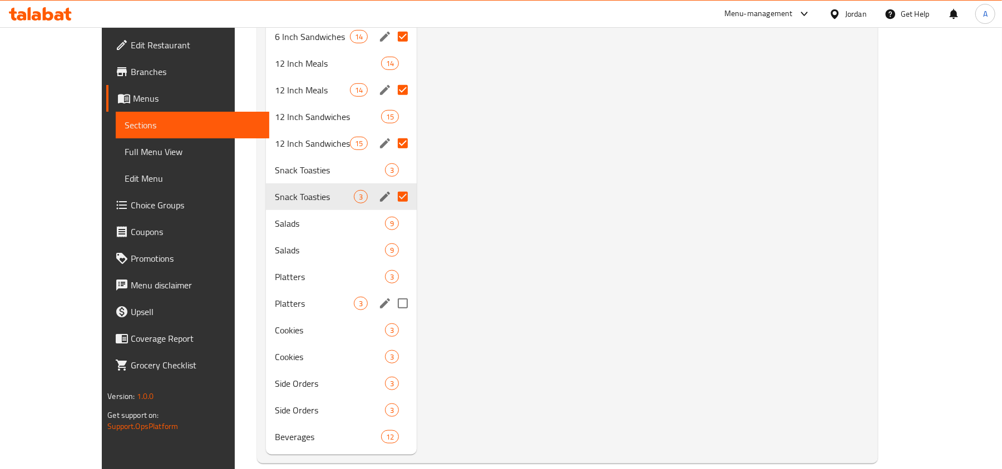
scroll to position [506, 0]
click at [275, 243] on span "Salads" at bounding box center [314, 249] width 79 height 13
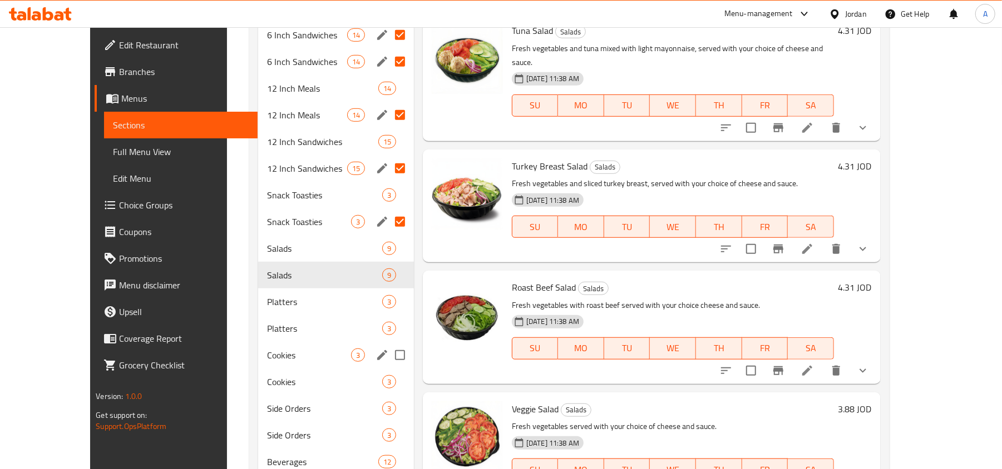
scroll to position [506, 0]
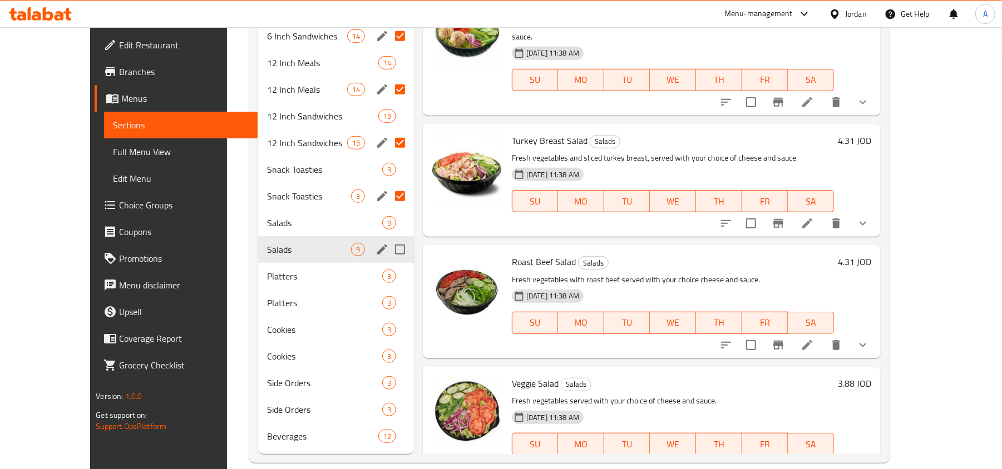
click at [388, 238] on input "Menu sections" at bounding box center [399, 249] width 23 height 23
checkbox input "true"
click at [274, 296] on span "Platters" at bounding box center [308, 302] width 83 height 13
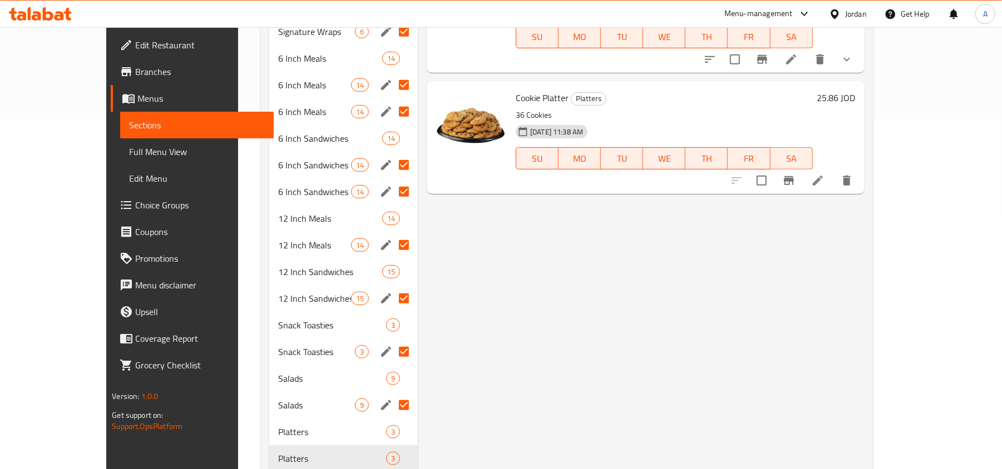
scroll to position [506, 0]
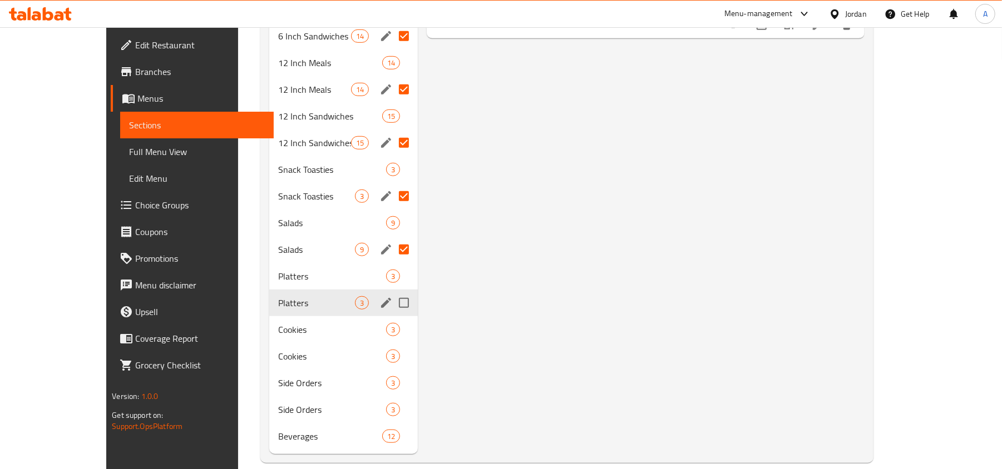
click at [392, 291] on input "Menu sections" at bounding box center [403, 302] width 23 height 23
checkbox input "true"
click at [278, 350] on span "Cookies" at bounding box center [316, 356] width 77 height 13
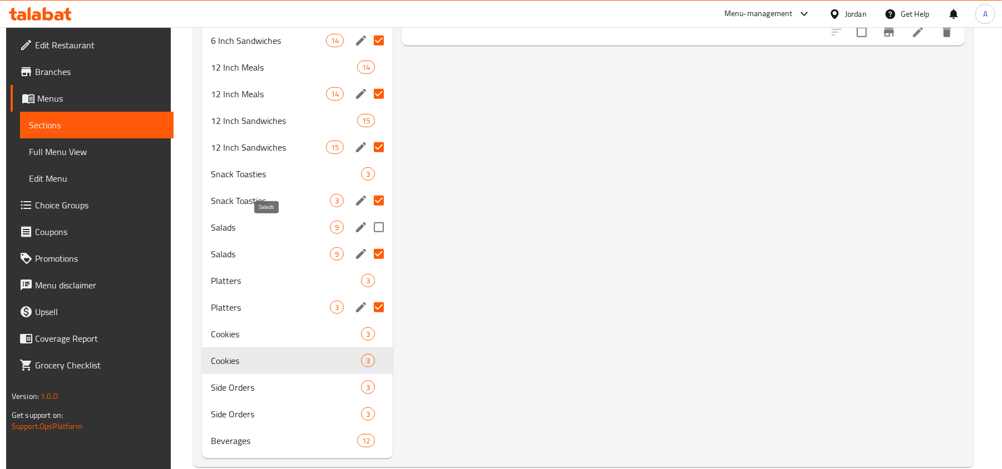
scroll to position [506, 0]
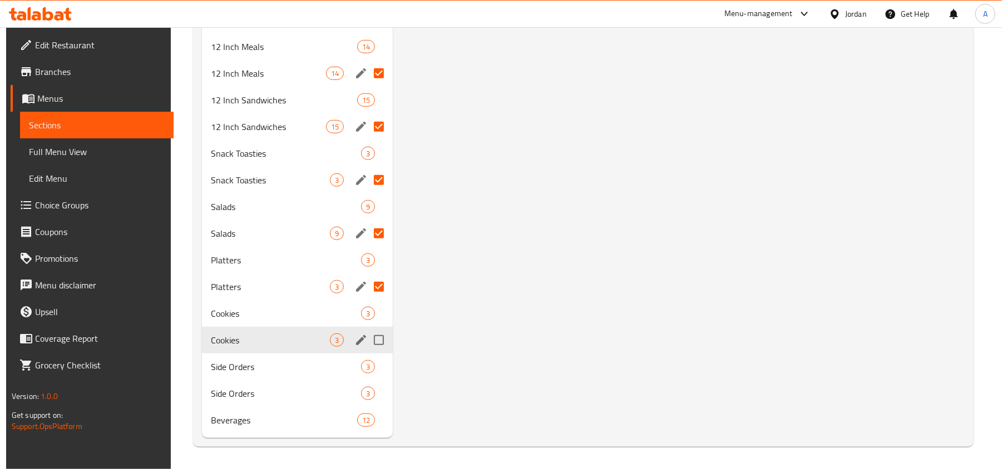
drag, startPoint x: 377, startPoint y: 339, endPoint x: 388, endPoint y: 357, distance: 20.8
click at [377, 339] on input "Menu sections" at bounding box center [378, 340] width 23 height 23
checkbox input "true"
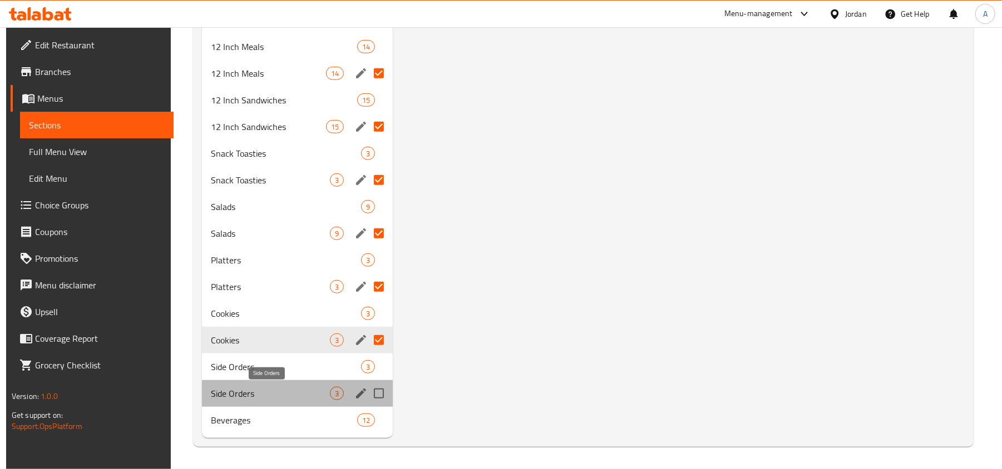
click at [256, 392] on span "Side Orders" at bounding box center [270, 393] width 119 height 13
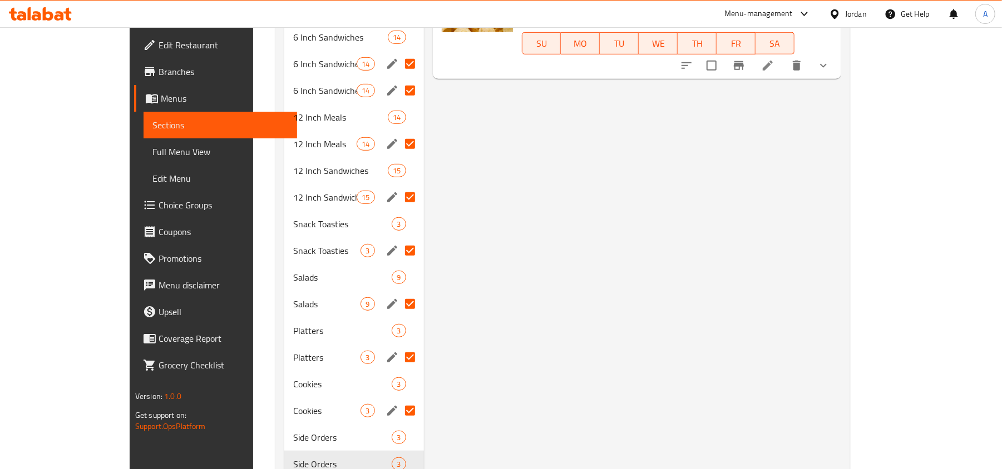
scroll to position [506, 0]
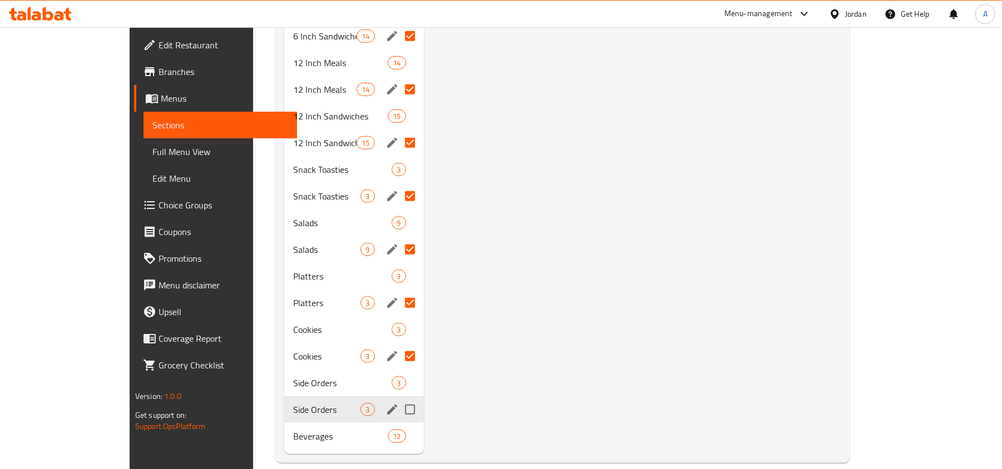
click at [398, 398] on input "Menu sections" at bounding box center [409, 409] width 23 height 23
checkbox input "true"
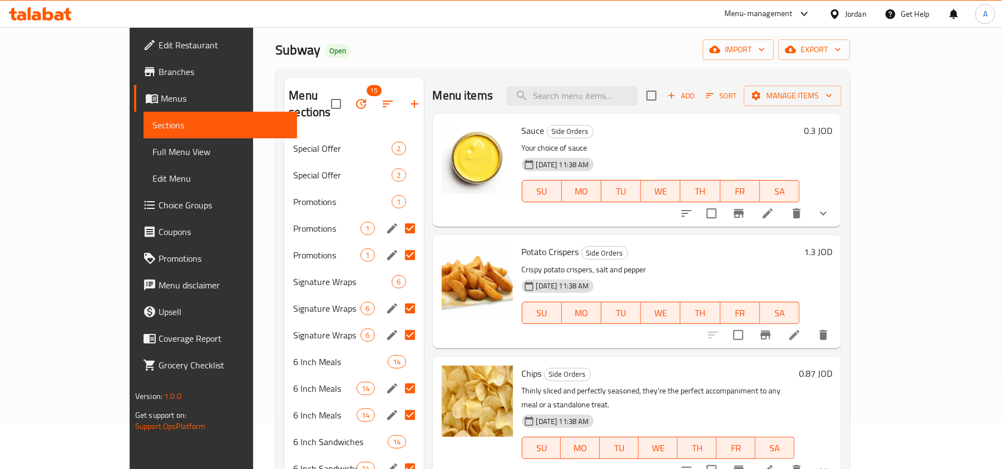
scroll to position [0, 0]
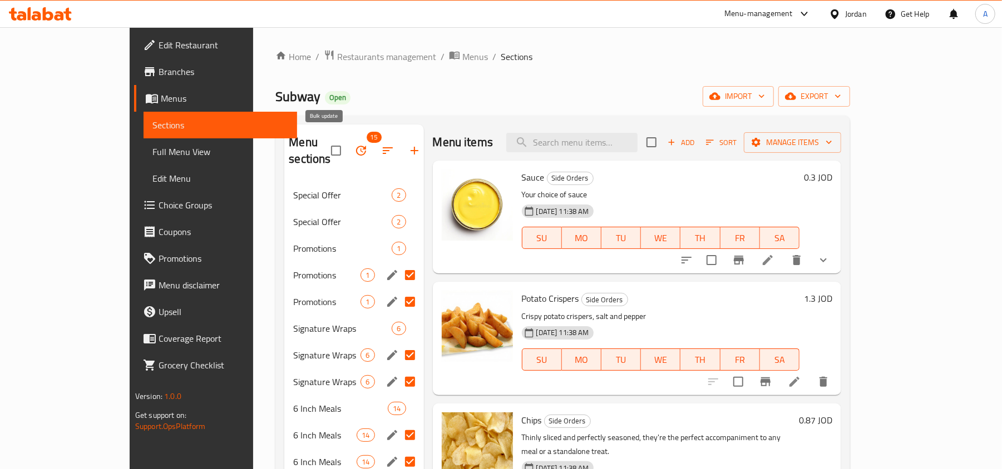
click at [348, 140] on button "button" at bounding box center [361, 150] width 27 height 27
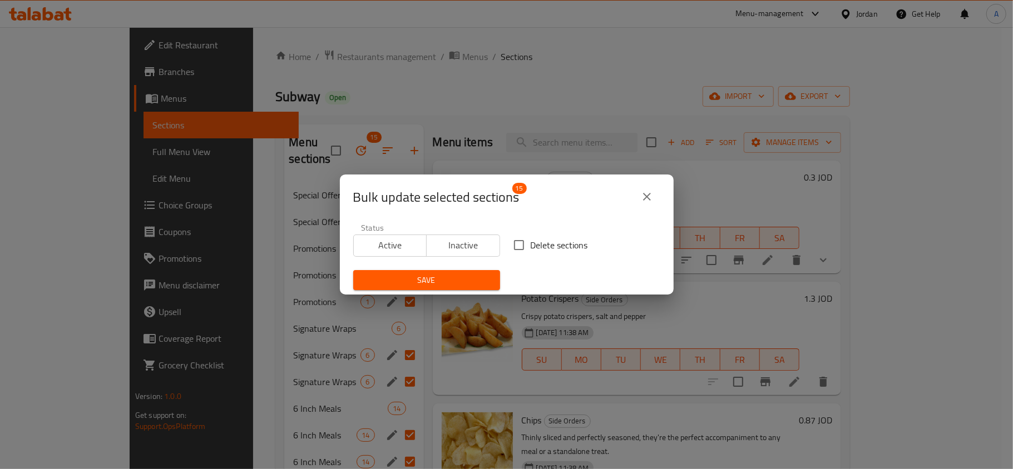
click at [514, 248] on input "Delete sections" at bounding box center [518, 245] width 23 height 23
checkbox input "true"
click at [404, 283] on span "Save" at bounding box center [426, 281] width 129 height 14
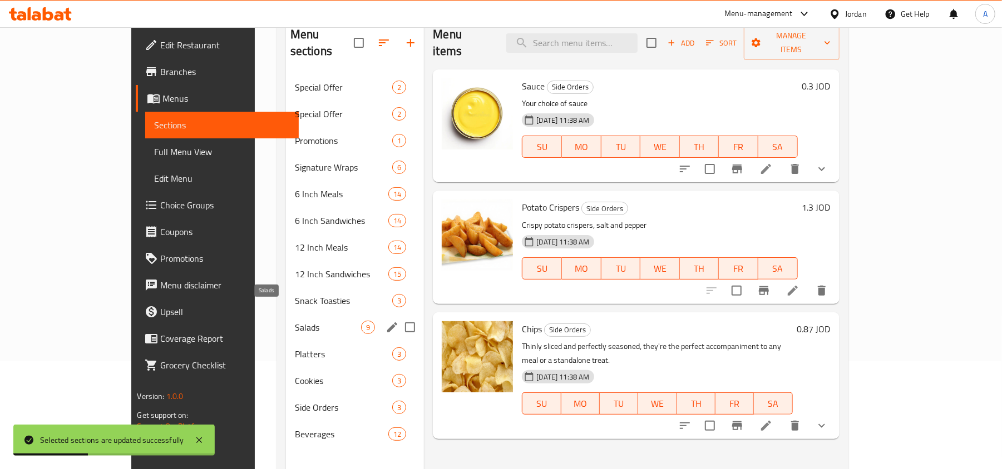
scroll to position [82, 0]
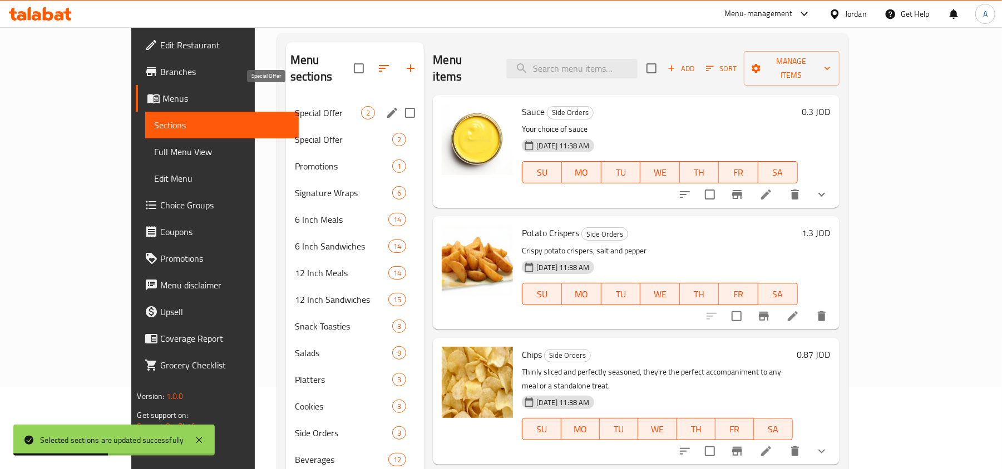
click at [295, 106] on span "Special Offer" at bounding box center [328, 112] width 67 height 13
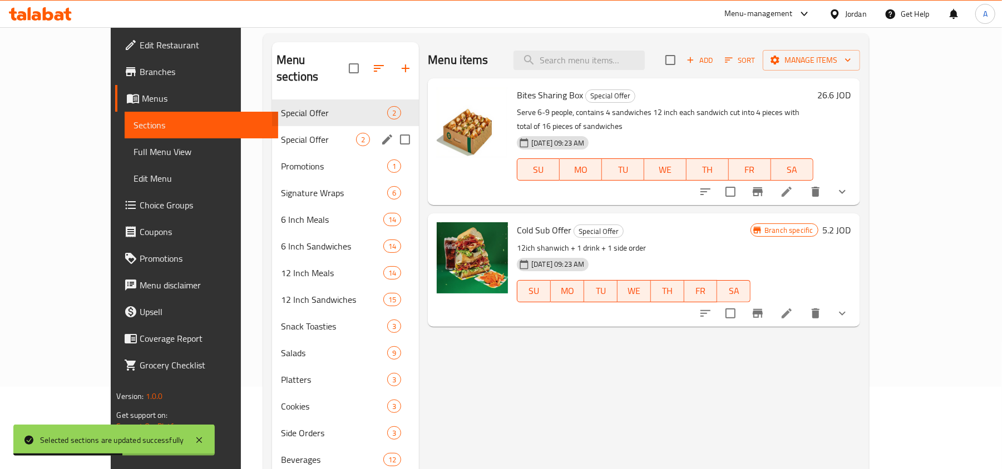
click at [275, 126] on div "Special Offer 2" at bounding box center [345, 139] width 147 height 27
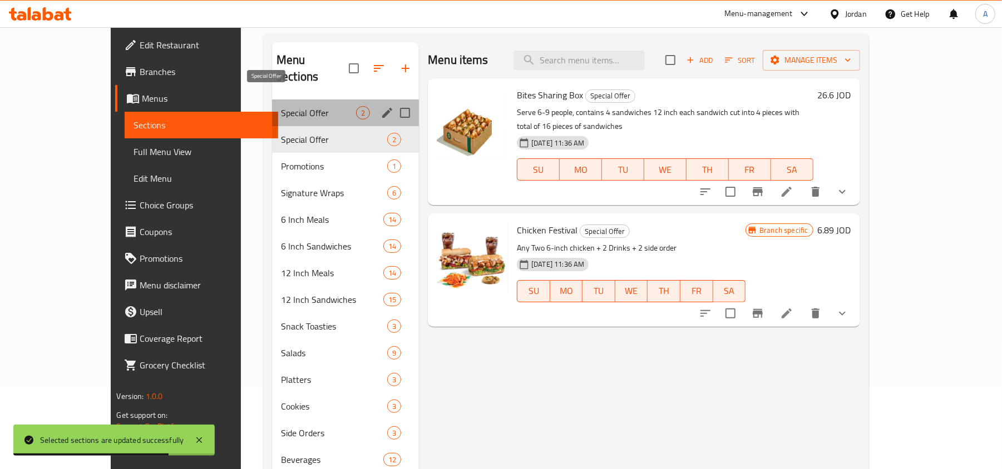
click at [281, 106] on span "Special Offer" at bounding box center [318, 112] width 75 height 13
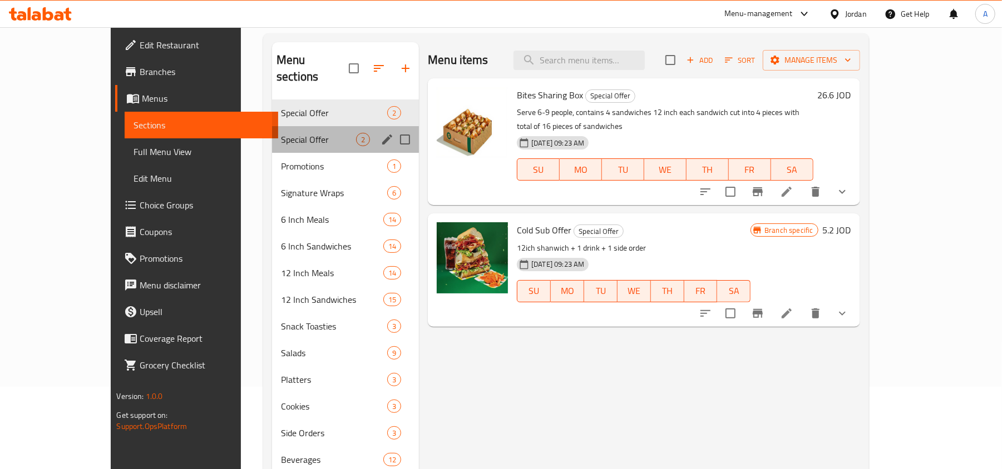
click at [274, 126] on div "Special Offer 2" at bounding box center [345, 139] width 147 height 27
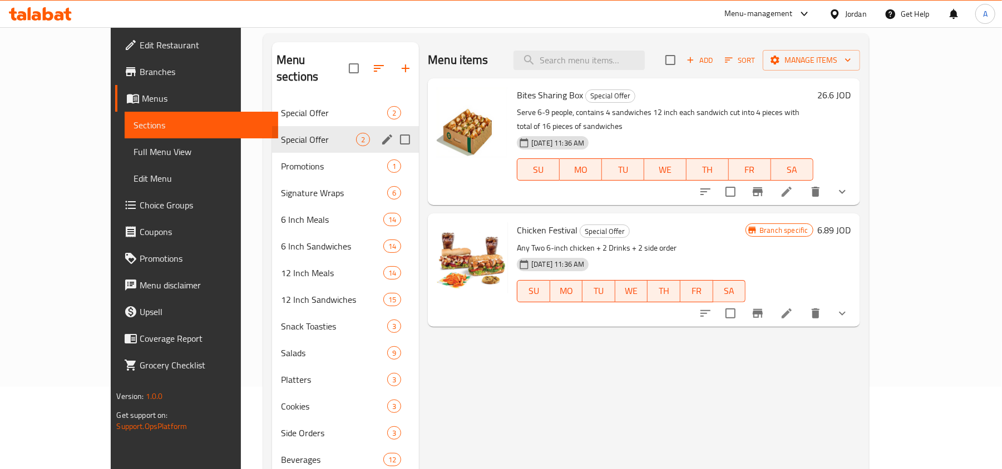
click at [393, 128] on input "Menu sections" at bounding box center [404, 139] width 23 height 23
checkbox input "true"
click at [345, 62] on icon "button" at bounding box center [351, 68] width 13 height 13
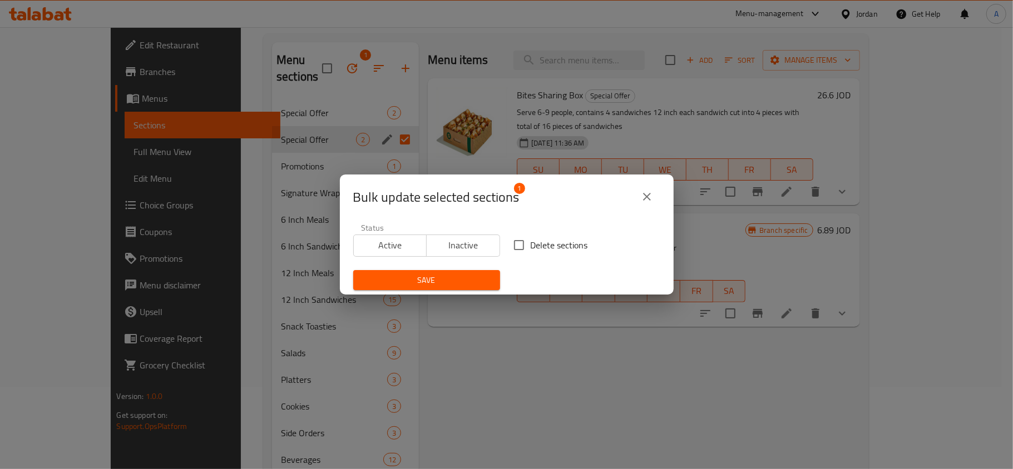
click at [515, 244] on input "Delete sections" at bounding box center [518, 245] width 23 height 23
checkbox input "true"
click at [417, 276] on span "Save" at bounding box center [426, 281] width 129 height 14
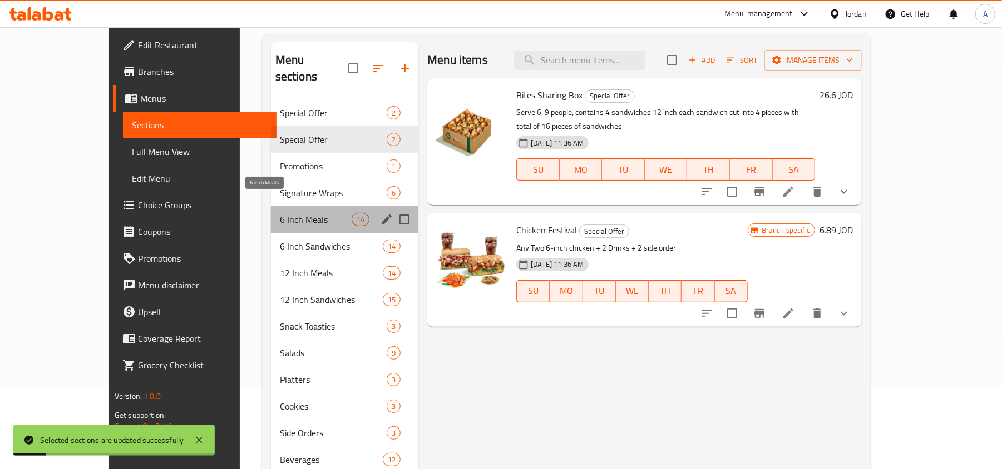
click at [280, 213] on span "6 Inch Meals" at bounding box center [316, 219] width 72 height 13
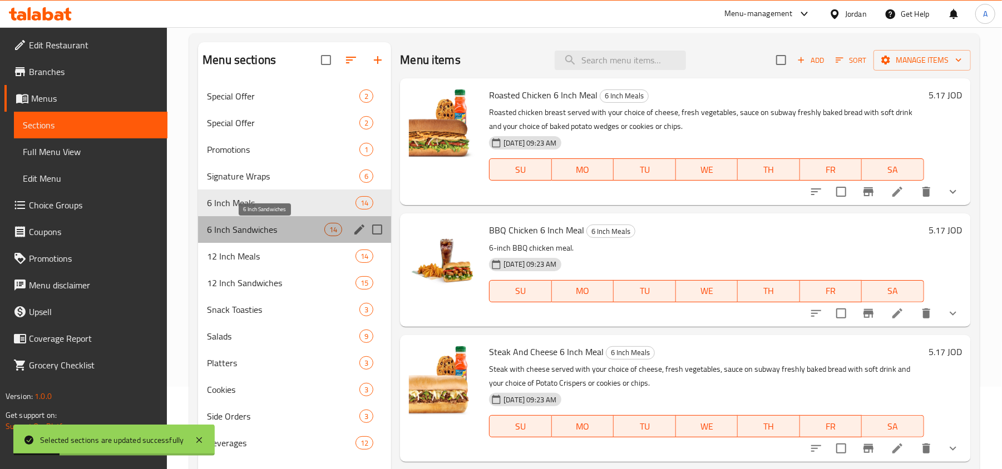
click at [259, 230] on span "6 Inch Sandwiches" at bounding box center [265, 229] width 117 height 13
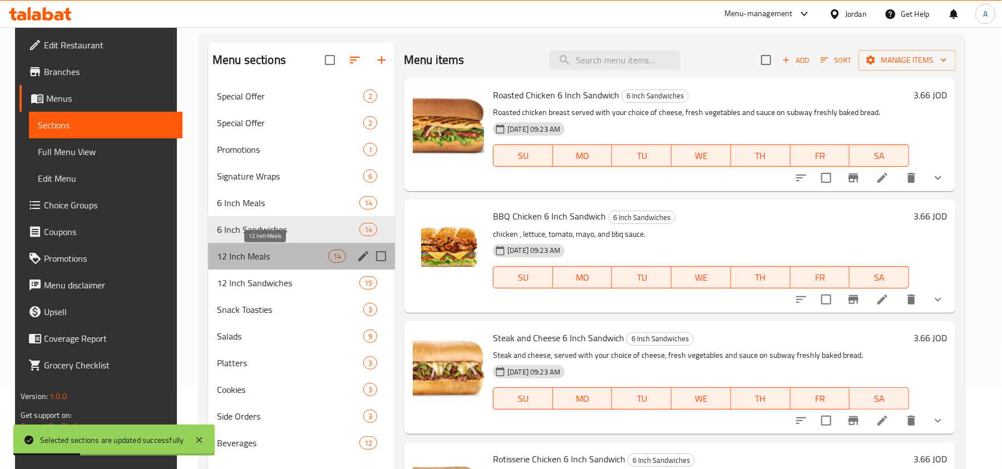
click at [260, 257] on span "12 Inch Meals" at bounding box center [272, 256] width 111 height 13
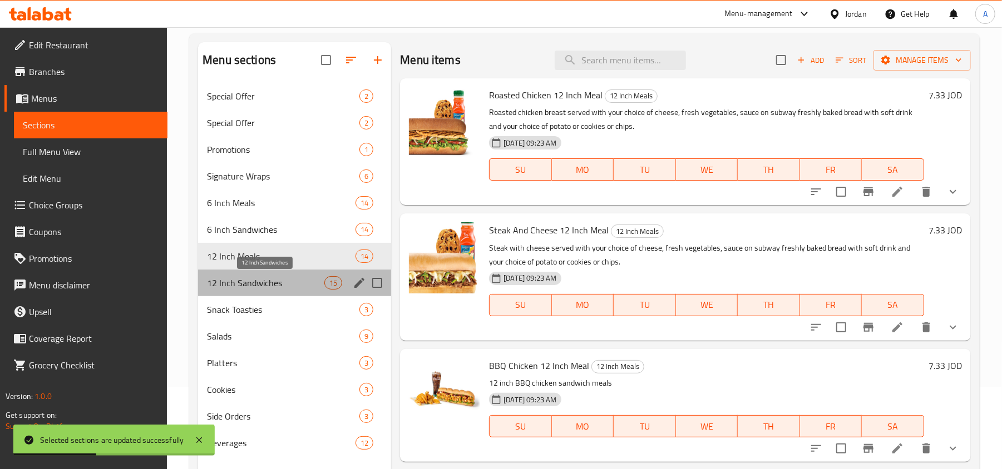
click at [275, 276] on span "12 Inch Sandwiches" at bounding box center [265, 282] width 117 height 13
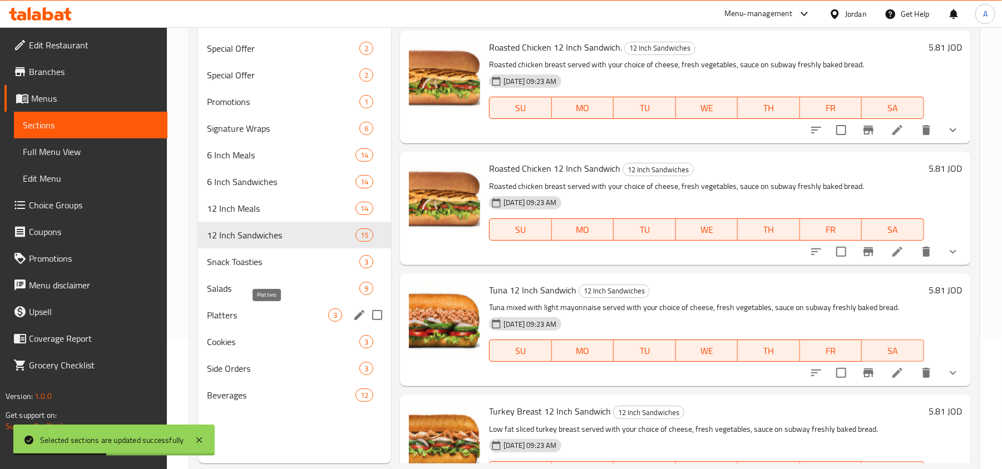
scroll to position [156, 0]
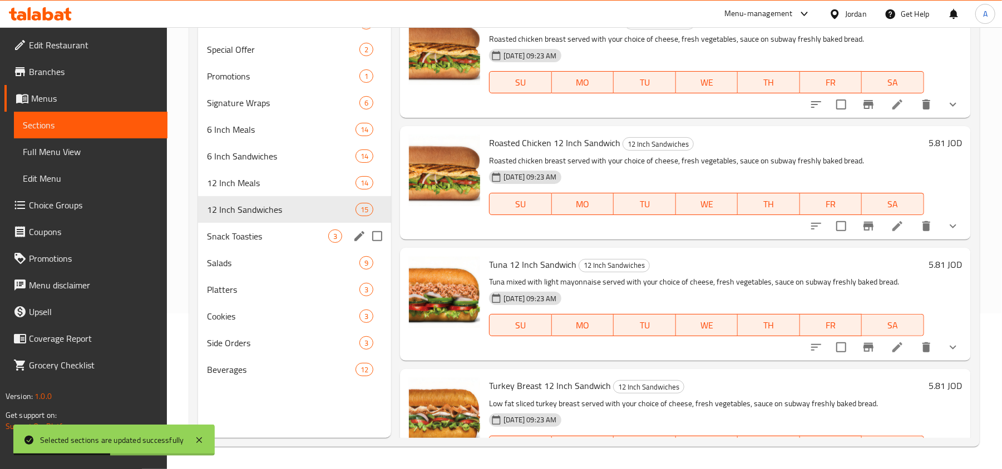
click at [251, 243] on div "Snack Toasties 3" at bounding box center [294, 236] width 193 height 27
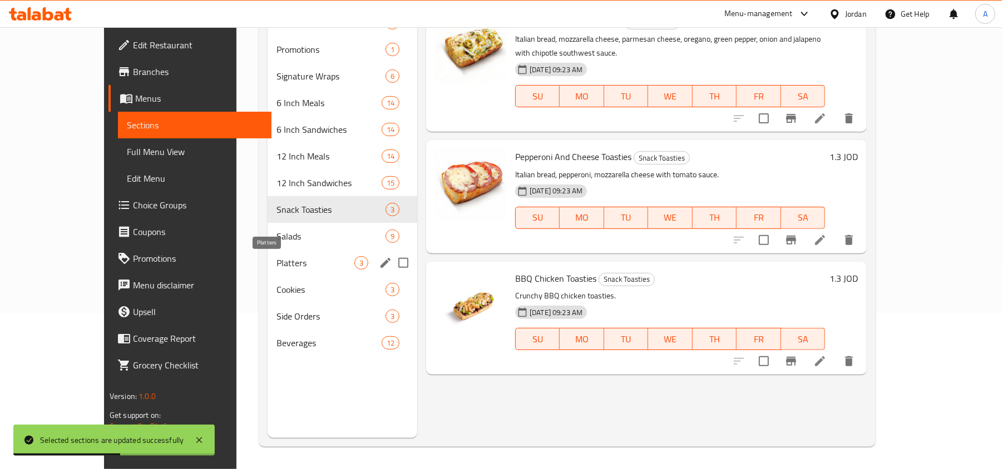
click at [276, 261] on span "Platters" at bounding box center [315, 262] width 78 height 13
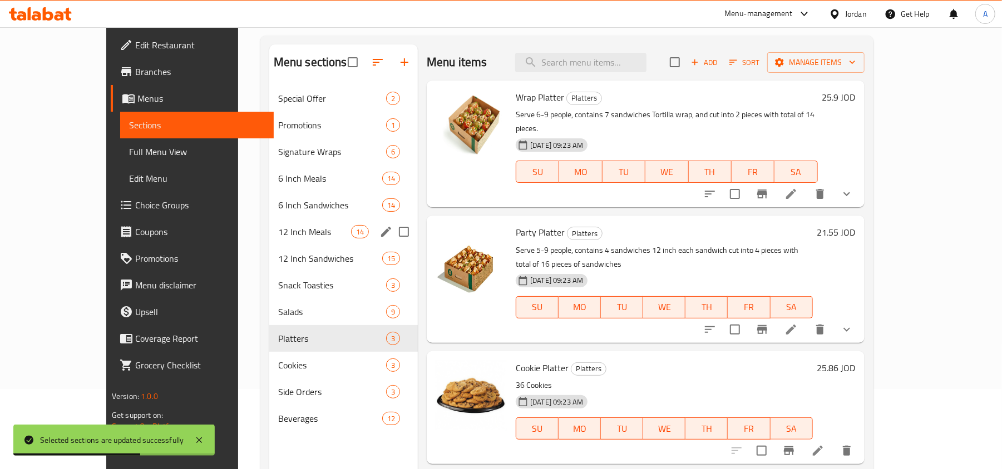
scroll to position [8, 0]
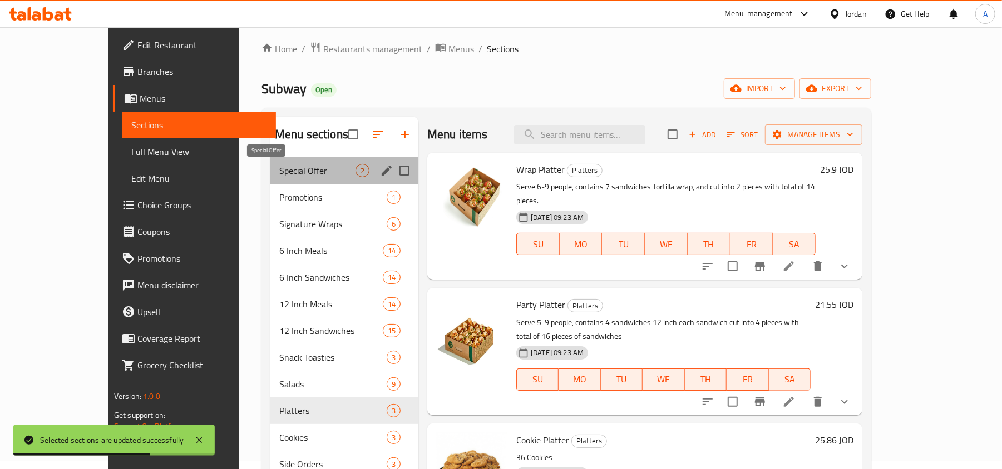
click at [279, 165] on span "Special Offer" at bounding box center [317, 170] width 76 height 13
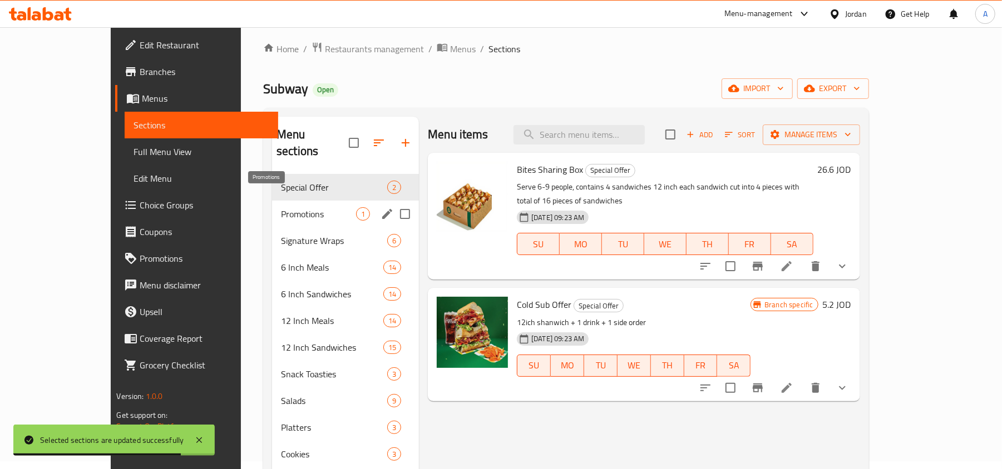
click at [281, 207] on span "Promotions" at bounding box center [318, 213] width 75 height 13
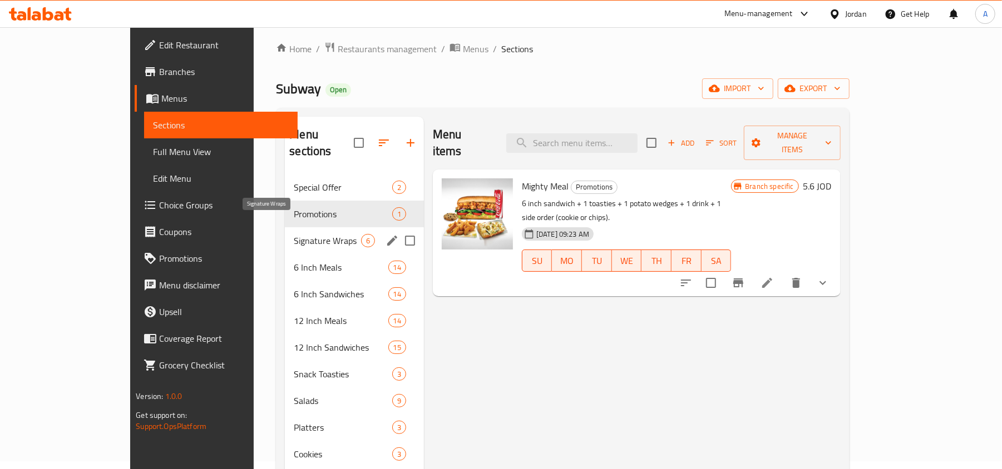
click at [294, 234] on span "Signature Wraps" at bounding box center [327, 240] width 67 height 13
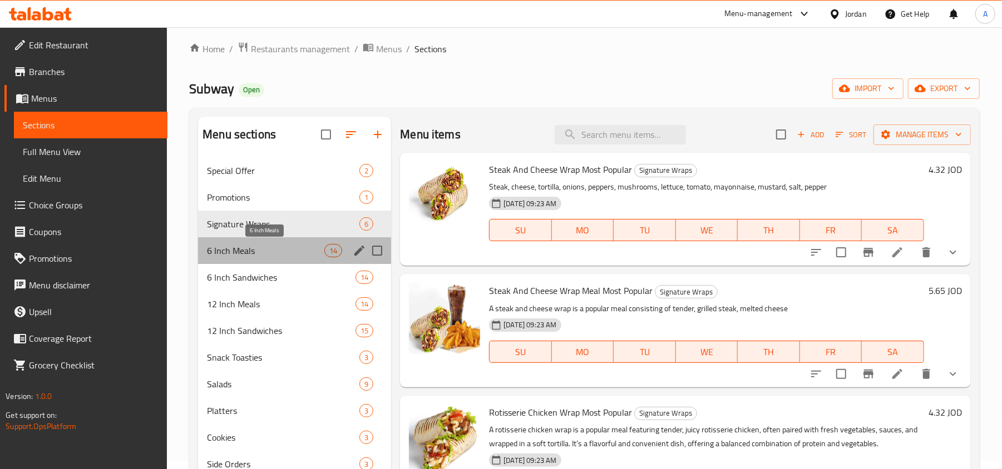
click at [253, 251] on span "6 Inch Meals" at bounding box center [265, 250] width 117 height 13
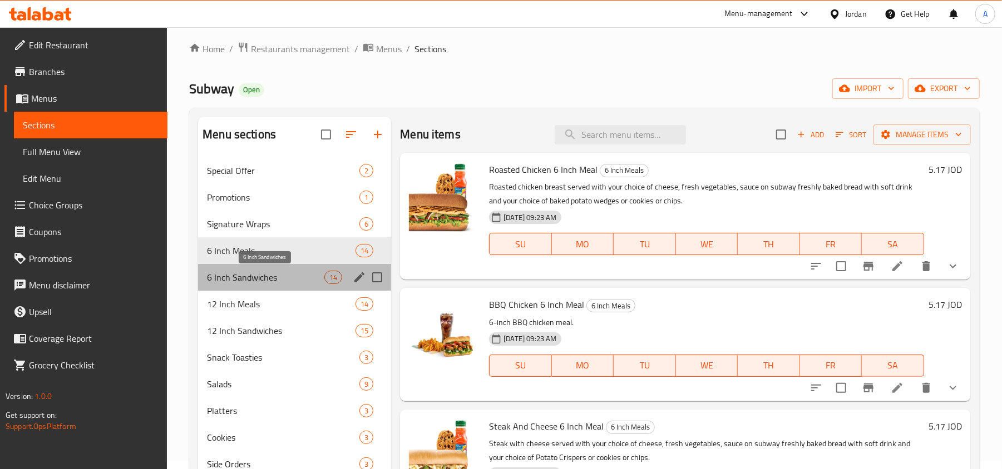
click at [265, 272] on span "6 Inch Sandwiches" at bounding box center [265, 277] width 117 height 13
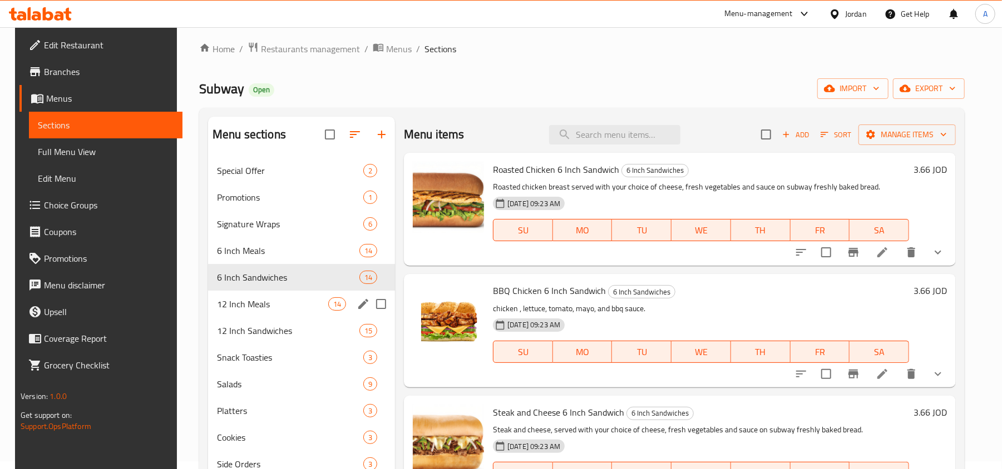
click at [261, 295] on div "12 Inch Meals 14" at bounding box center [301, 304] width 187 height 27
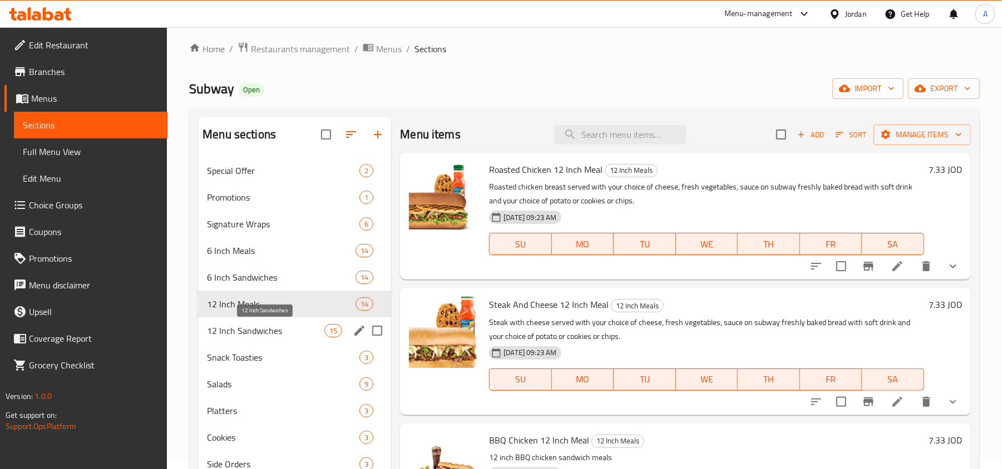
click at [274, 337] on span "12 Inch Sandwiches" at bounding box center [265, 330] width 117 height 13
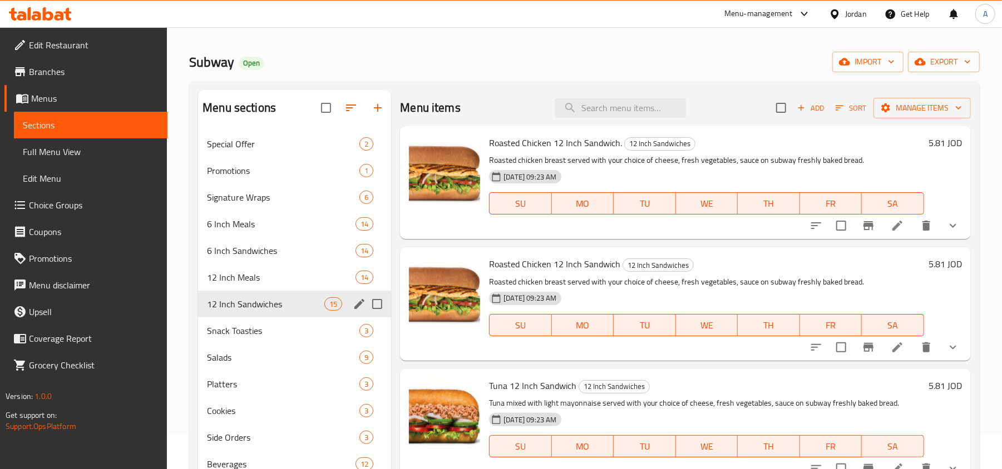
scroll to position [82, 0]
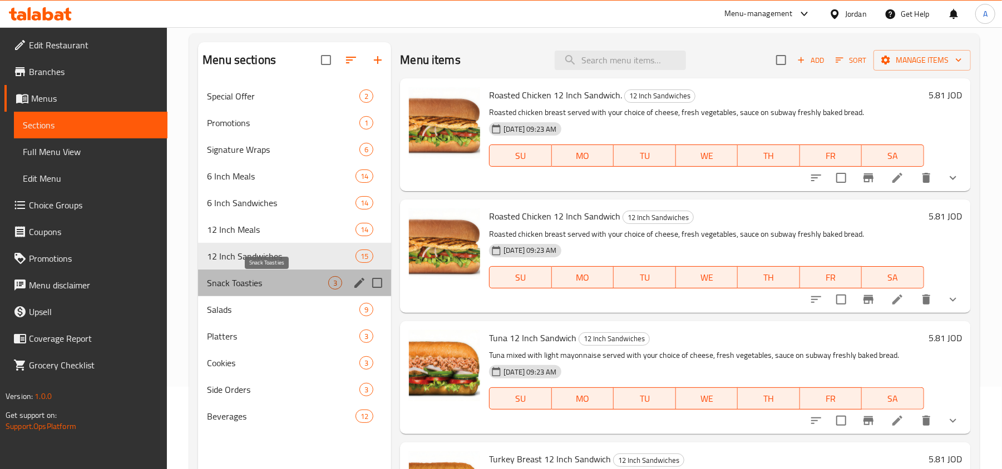
click at [254, 285] on span "Snack Toasties" at bounding box center [267, 282] width 121 height 13
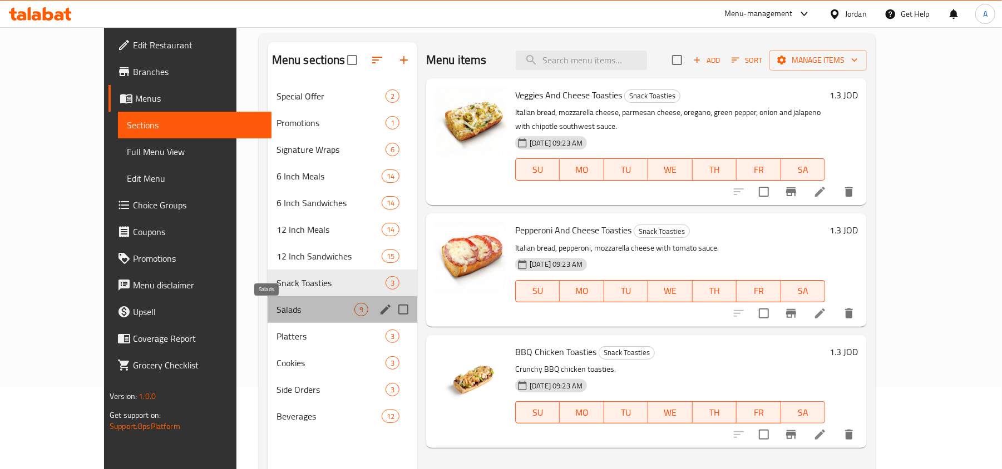
click at [276, 312] on span "Salads" at bounding box center [315, 309] width 78 height 13
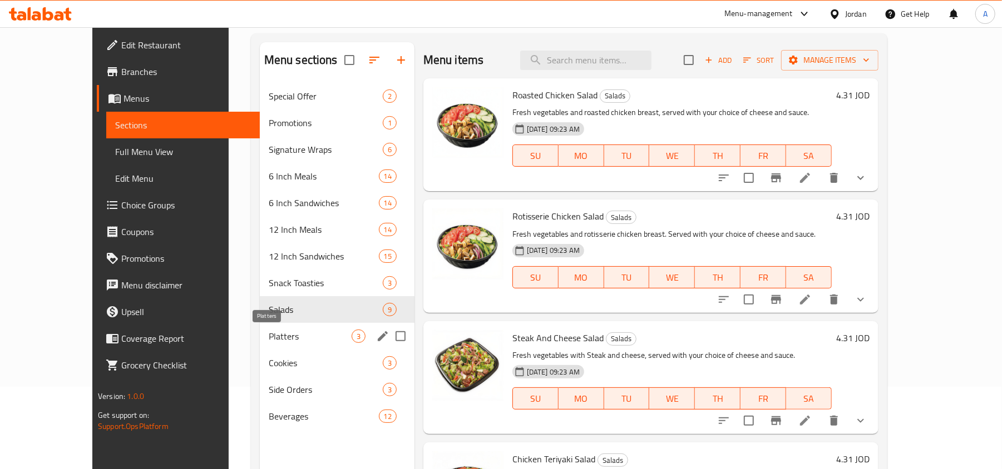
click at [269, 337] on span "Platters" at bounding box center [310, 336] width 83 height 13
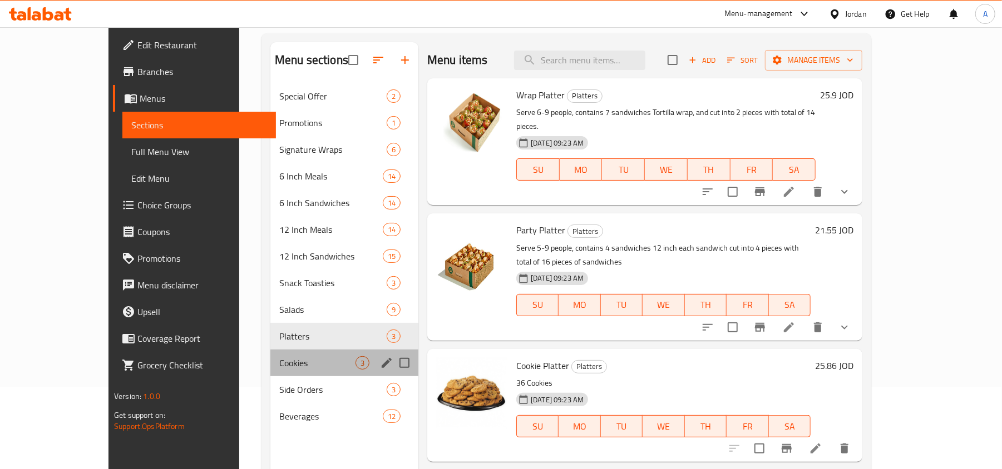
click at [270, 352] on div "Cookies 3" at bounding box center [344, 363] width 148 height 27
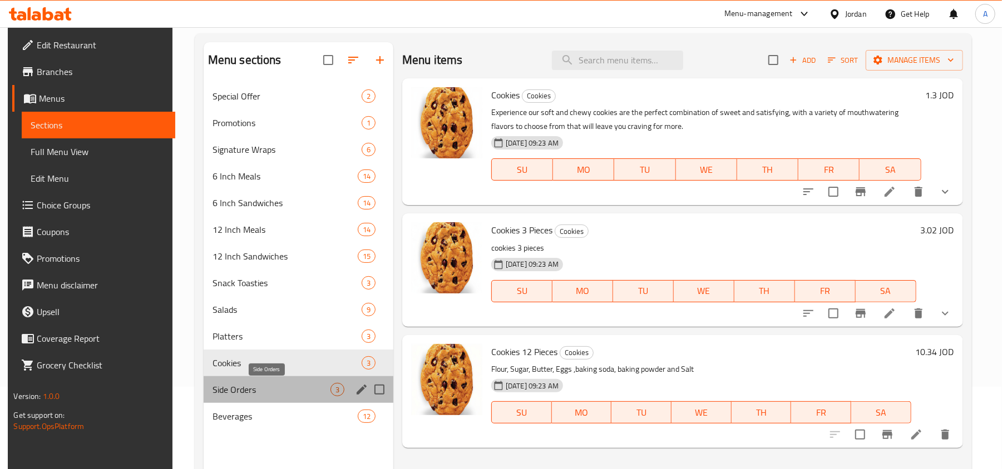
click at [240, 388] on span "Side Orders" at bounding box center [271, 389] width 118 height 13
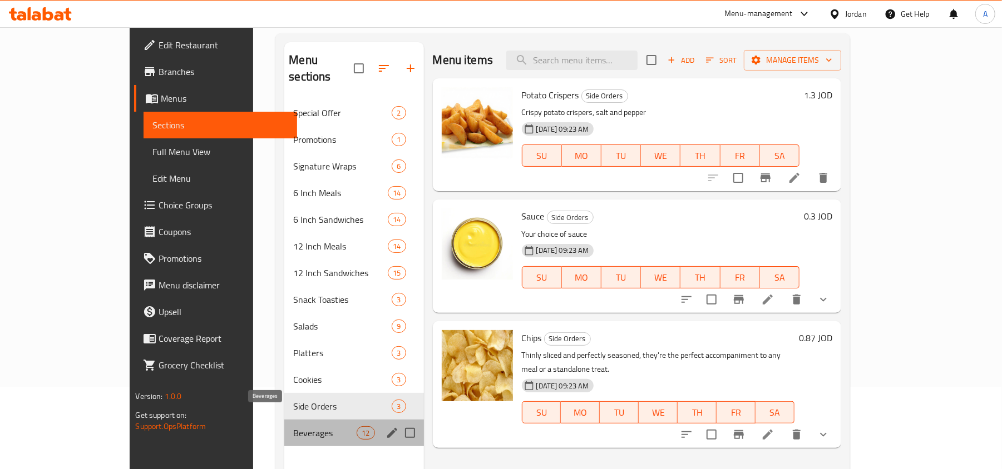
click at [293, 427] on span "Beverages" at bounding box center [324, 433] width 63 height 13
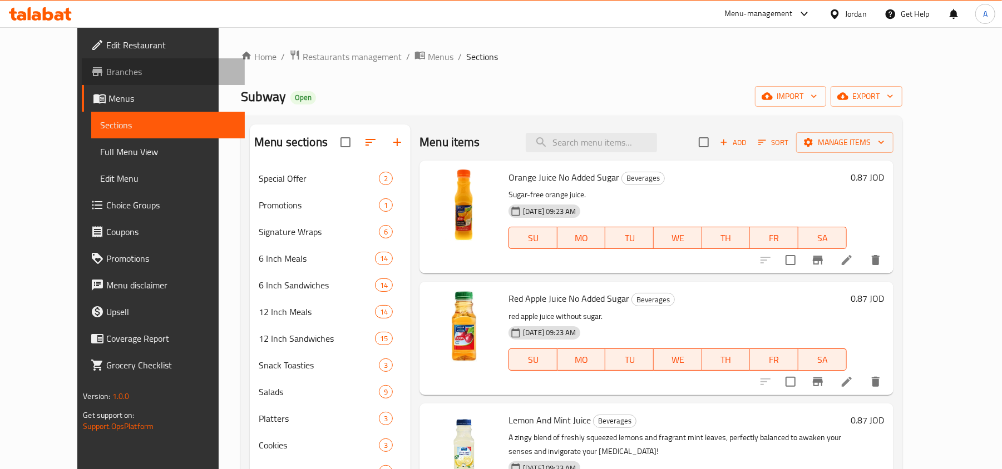
click at [106, 72] on span "Branches" at bounding box center [171, 71] width 130 height 13
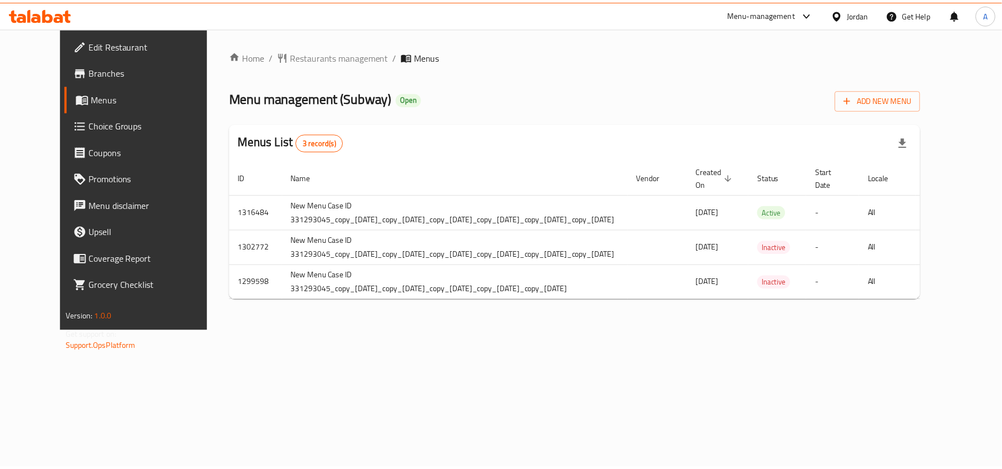
scroll to position [0, 129]
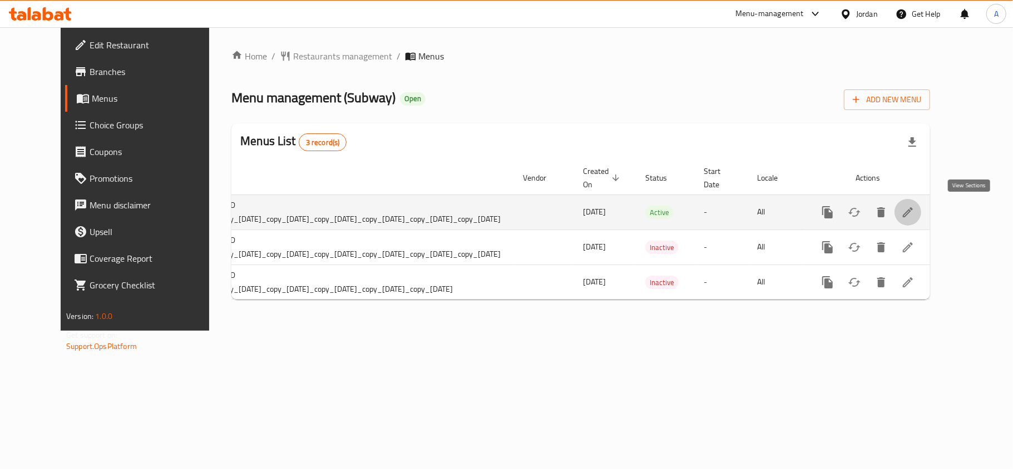
click at [914, 210] on icon "enhanced table" at bounding box center [907, 212] width 13 height 13
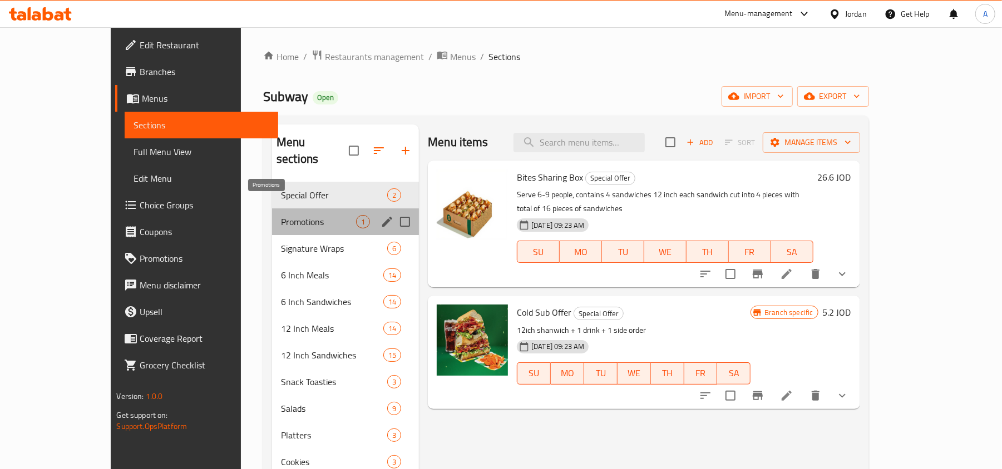
click at [281, 215] on span "Promotions" at bounding box center [318, 221] width 75 height 13
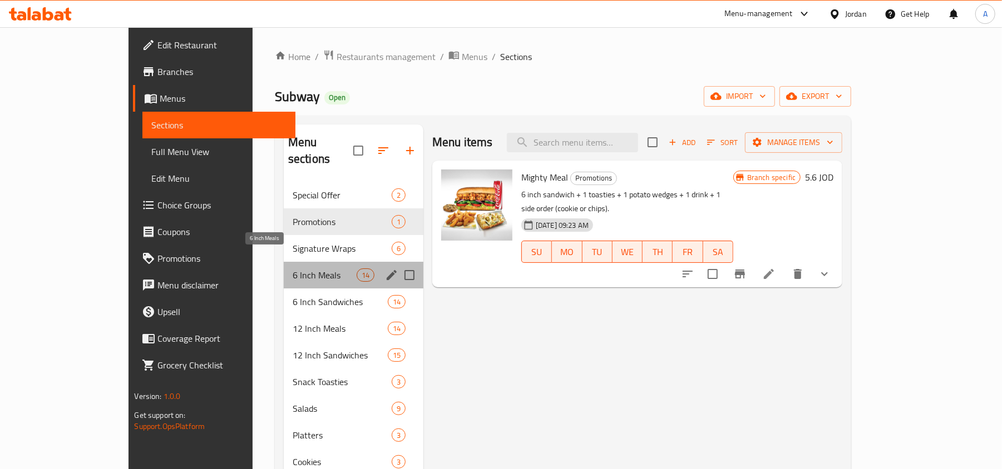
click at [293, 269] on span "6 Inch Meals" at bounding box center [325, 275] width 64 height 13
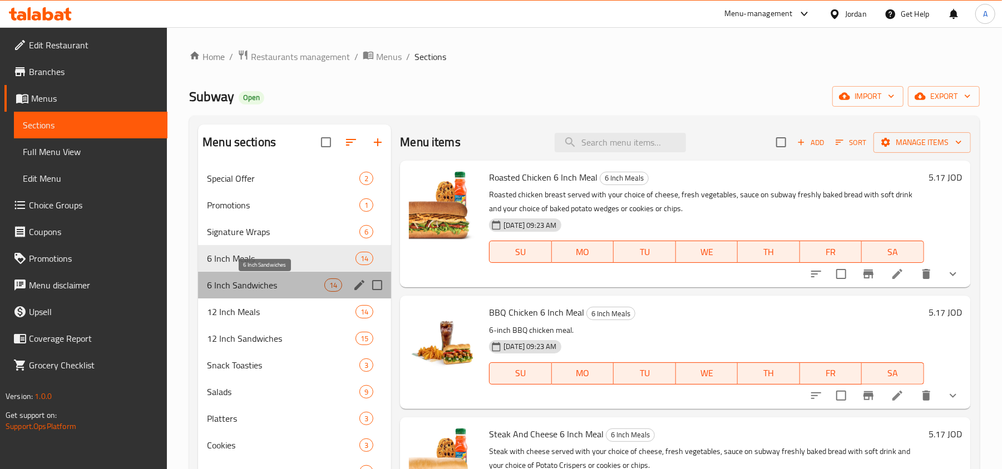
click at [232, 290] on span "6 Inch Sandwiches" at bounding box center [265, 285] width 117 height 13
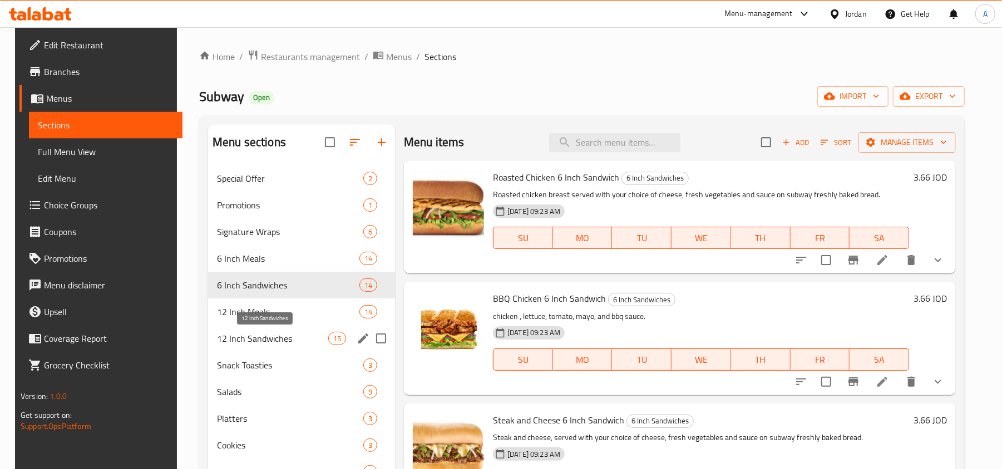
click at [242, 334] on span "12 Inch Sandwiches" at bounding box center [272, 338] width 111 height 13
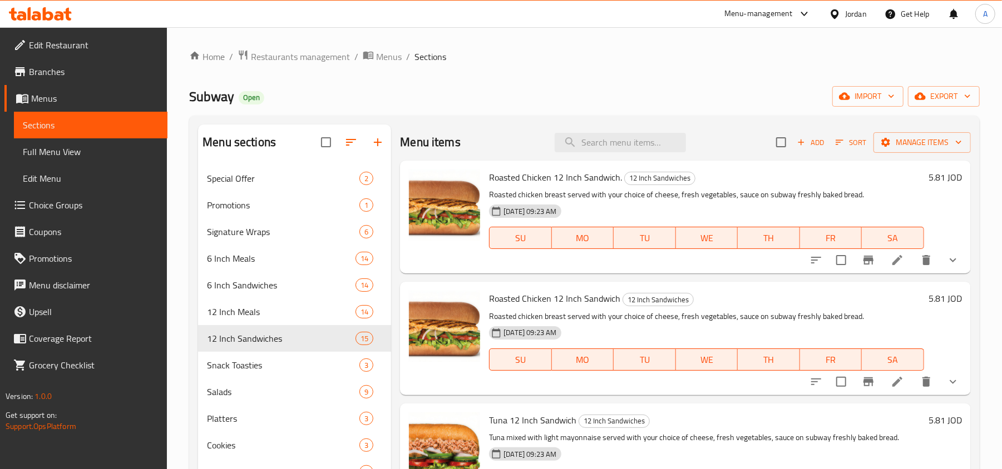
click at [855, 18] on div "Jordan" at bounding box center [856, 14] width 22 height 12
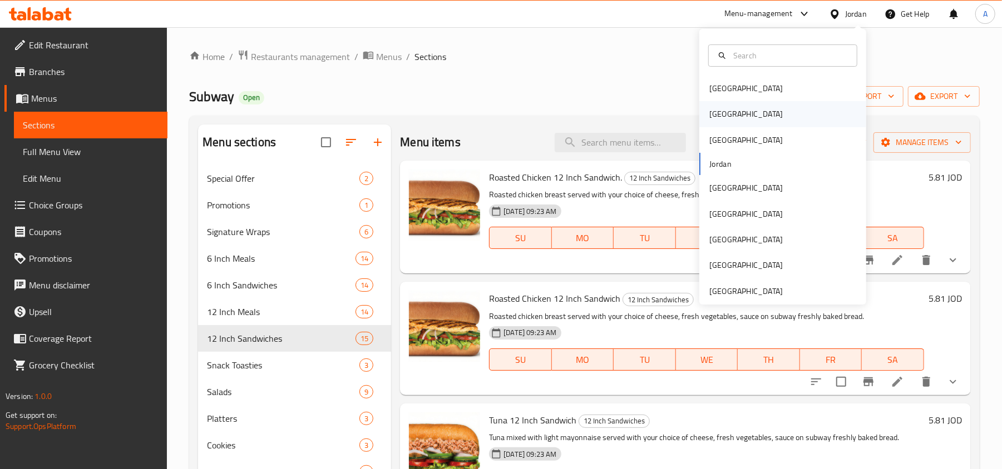
click at [741, 120] on div "[GEOGRAPHIC_DATA]" at bounding box center [782, 114] width 167 height 26
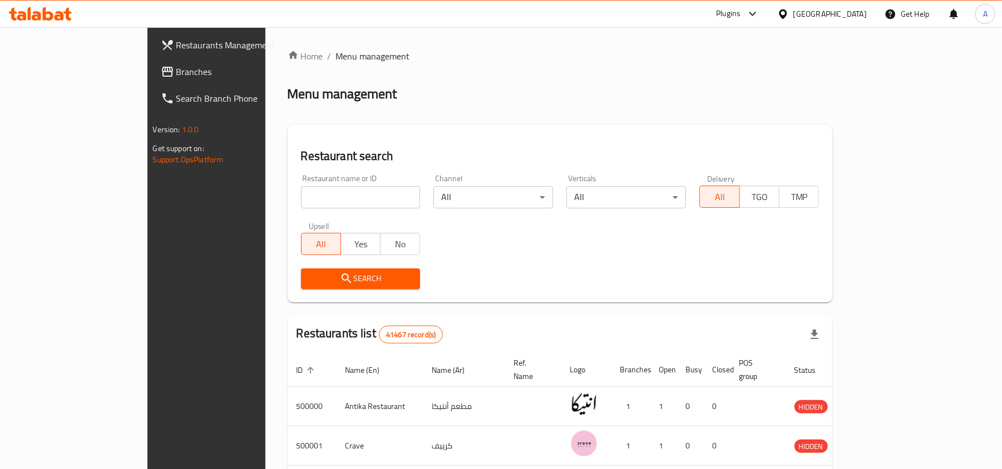
click at [299, 209] on div "Restaurant name or ID Restaurant name or ID" at bounding box center [360, 191] width 133 height 47
click at [301, 199] on input "search" at bounding box center [361, 197] width 120 height 22
paste input "504456"
type input "504456"
click button "Search" at bounding box center [361, 279] width 120 height 21
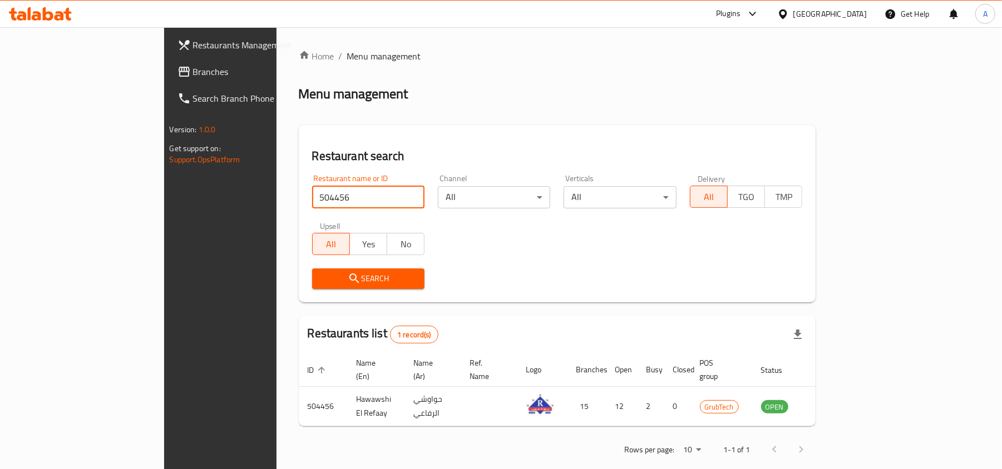
scroll to position [6, 0]
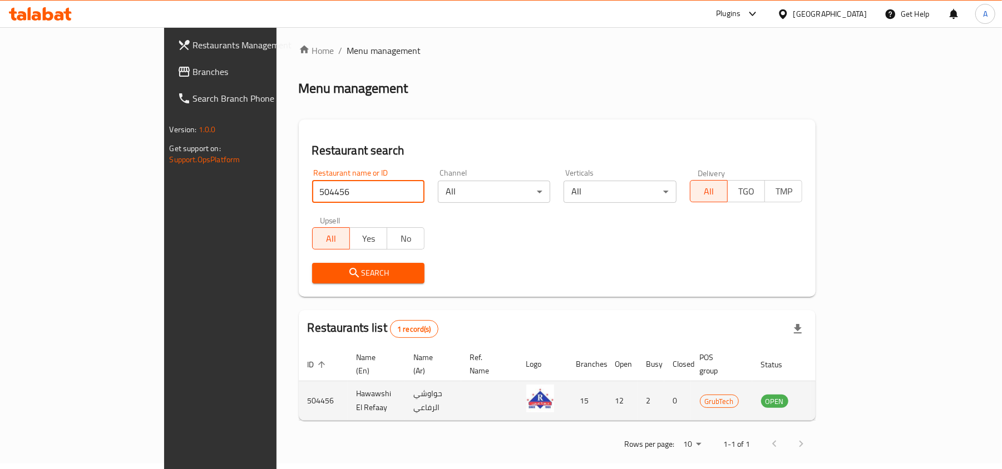
click at [348, 390] on td "Hawawshi El Refaay" at bounding box center [376, 401] width 57 height 39
drag, startPoint x: 271, startPoint y: 390, endPoint x: 301, endPoint y: 392, distance: 30.1
click at [348, 393] on td "Hawawshi El Refaay" at bounding box center [376, 401] width 57 height 39
click at [348, 389] on td "Hawawshi El Refaay" at bounding box center [376, 401] width 57 height 39
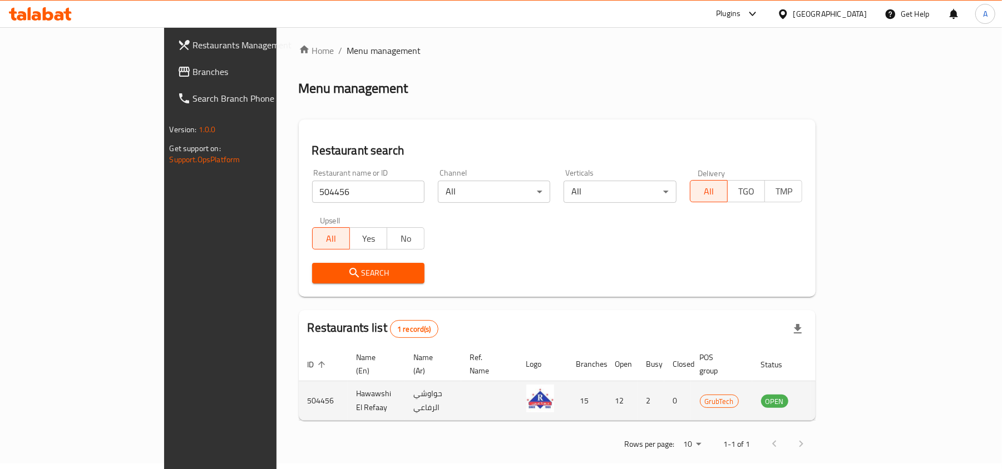
click at [348, 388] on td "Hawawshi El Refaay" at bounding box center [376, 401] width 57 height 39
click at [348, 383] on td "Hawawshi El Refaay" at bounding box center [376, 401] width 57 height 39
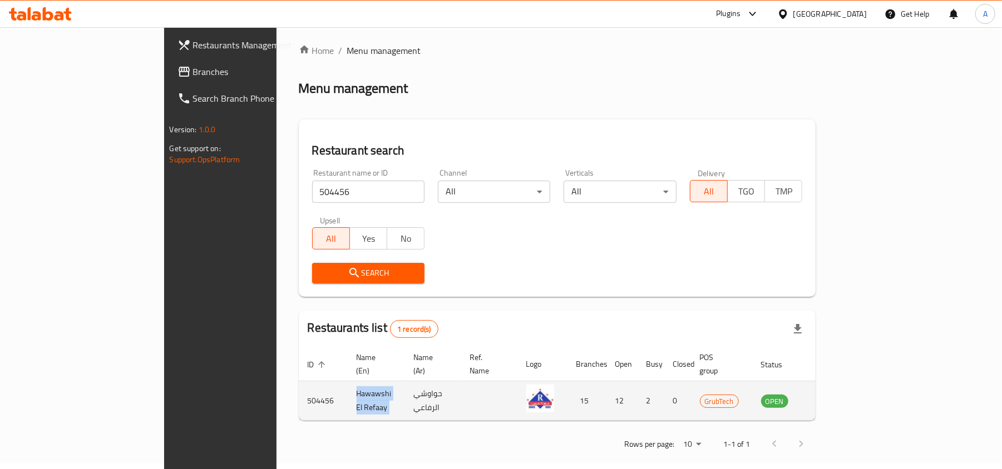
click at [348, 383] on td "Hawawshi El Refaay" at bounding box center [376, 401] width 57 height 39
click at [348, 382] on td "Hawawshi El Refaay" at bounding box center [376, 401] width 57 height 39
click at [299, 392] on td "504456" at bounding box center [323, 401] width 49 height 39
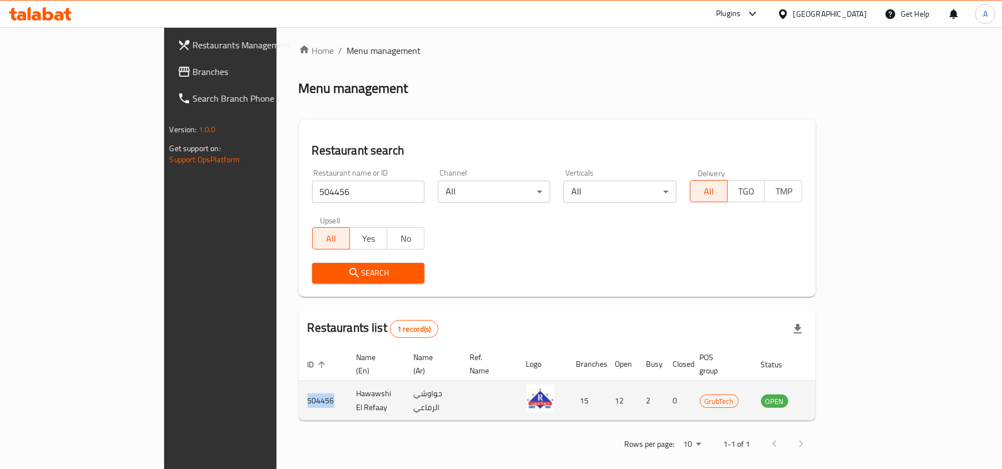
click at [299, 392] on td "504456" at bounding box center [323, 401] width 49 height 39
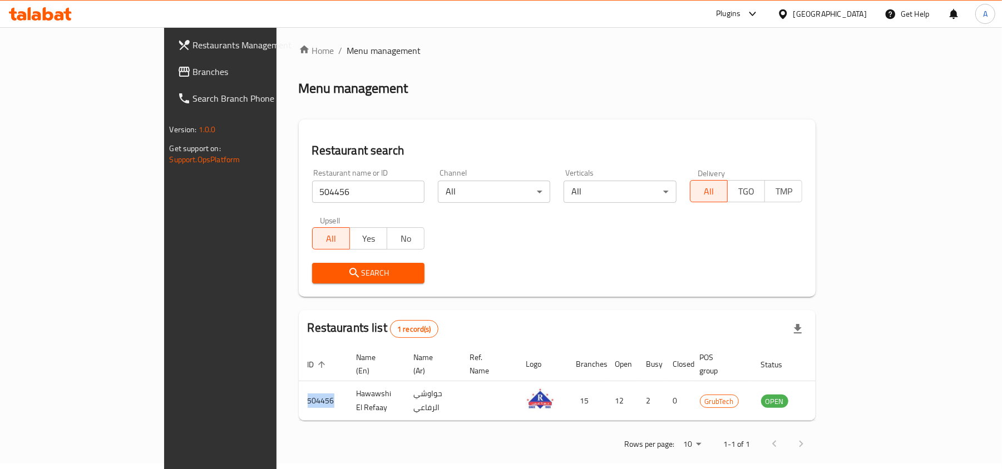
copy td "504456"
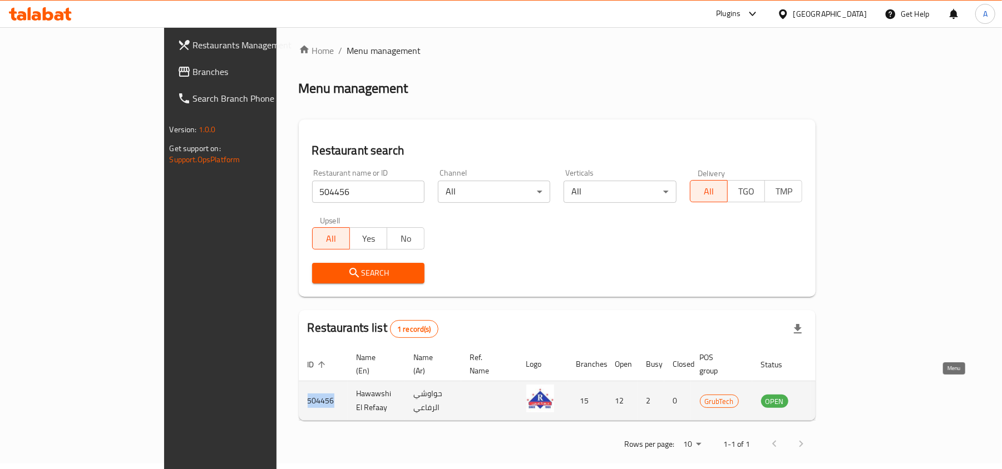
click at [840, 394] on link "enhanced table" at bounding box center [829, 400] width 21 height 13
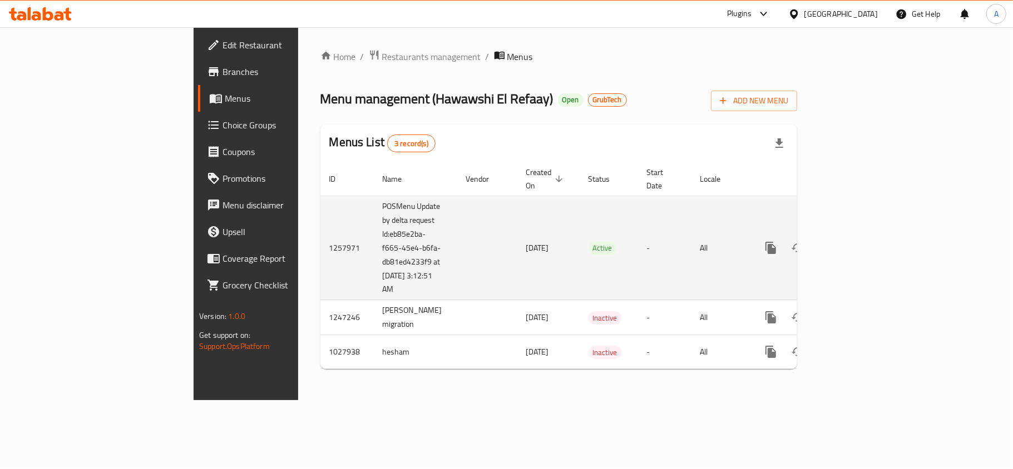
click at [320, 244] on td "1257971" at bounding box center [346, 248] width 53 height 105
click at [320, 240] on td "1257971" at bounding box center [346, 248] width 53 height 105
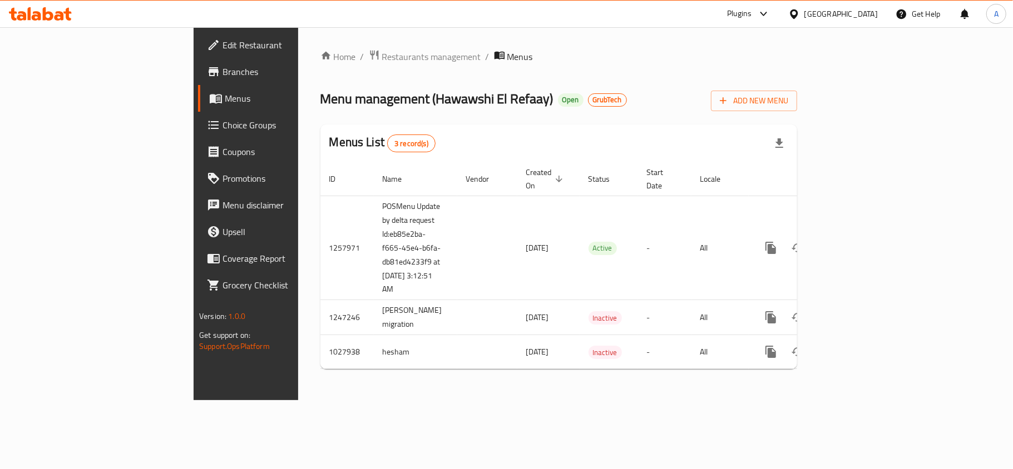
click at [345, 101] on span "Menu management ( Hawawshi El Refaay )" at bounding box center [436, 98] width 233 height 25
copy span "Hawawshi"
click at [340, 102] on span "Menu management ( Hawawshi El Refaay )" at bounding box center [436, 98] width 233 height 25
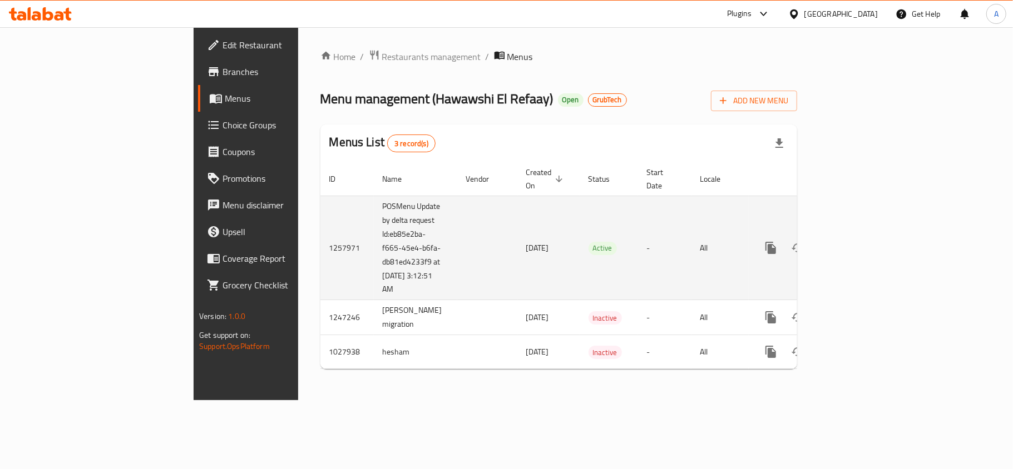
click at [320, 245] on td "1257971" at bounding box center [346, 248] width 53 height 105
click at [320, 241] on td "1257971" at bounding box center [346, 248] width 53 height 105
click at [320, 239] on td "1257971" at bounding box center [346, 248] width 53 height 105
copy td "1257971"
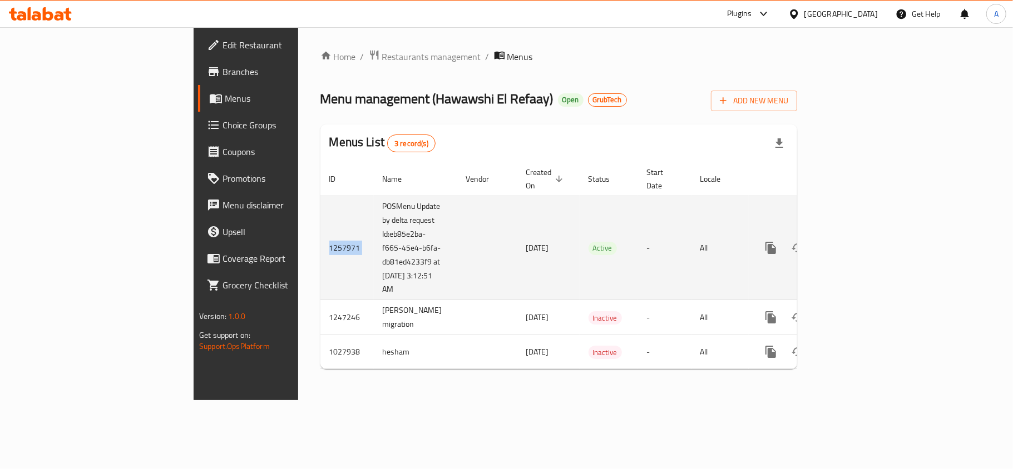
click at [320, 232] on td "1257971" at bounding box center [346, 248] width 53 height 105
click at [526, 241] on span "[DATE]" at bounding box center [537, 248] width 23 height 14
click at [320, 232] on td "1257971" at bounding box center [346, 248] width 53 height 105
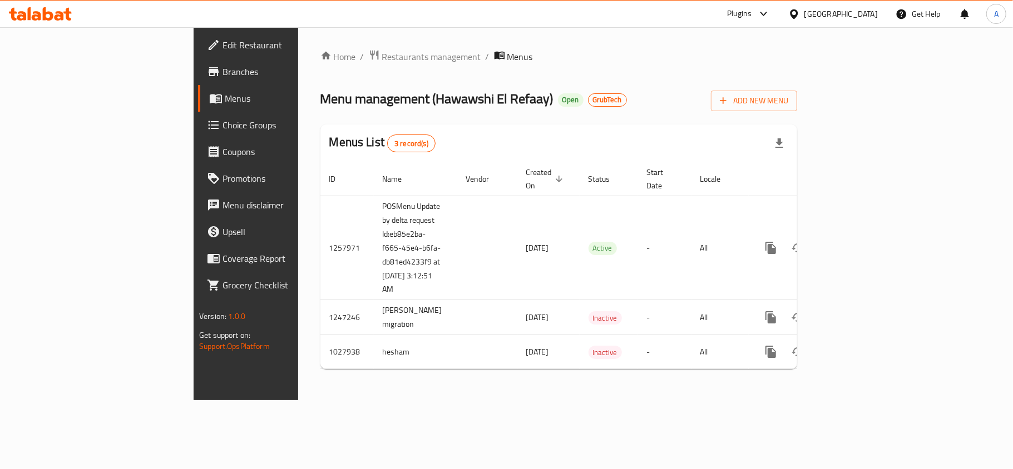
click at [333, 90] on span "Menu management ( Hawawshi El Refaay )" at bounding box center [436, 98] width 233 height 25
drag, startPoint x: 333, startPoint y: 90, endPoint x: 397, endPoint y: 90, distance: 64.0
click at [397, 90] on span "Menu management ( Hawawshi El Refaay )" at bounding box center [436, 98] width 233 height 25
copy span "Hawawshi El Refaay"
click at [343, 101] on span "Menu management ( Hawawshi El Refaay )" at bounding box center [436, 98] width 233 height 25
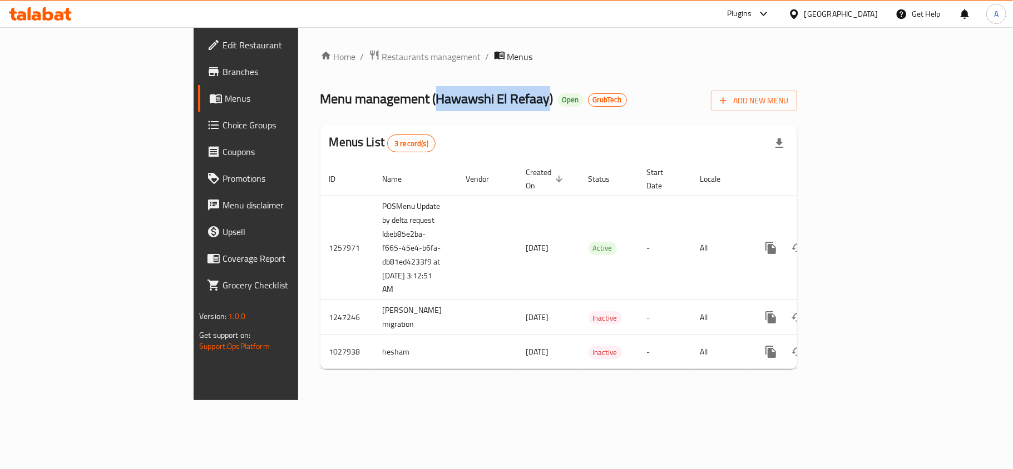
drag, startPoint x: 343, startPoint y: 101, endPoint x: 404, endPoint y: 107, distance: 60.9
click at [404, 107] on span "Menu management ( Hawawshi El Refaay )" at bounding box center [436, 98] width 233 height 25
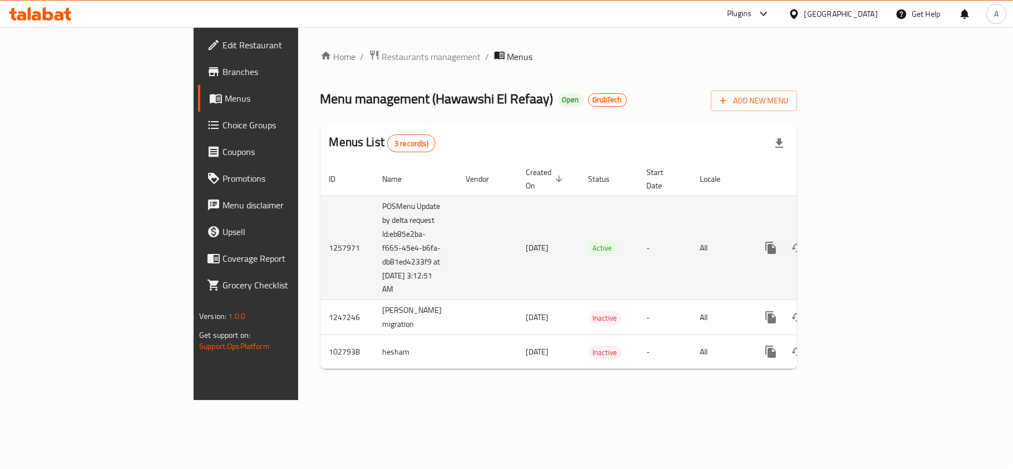
click at [661, 219] on td "-" at bounding box center [664, 248] width 53 height 105
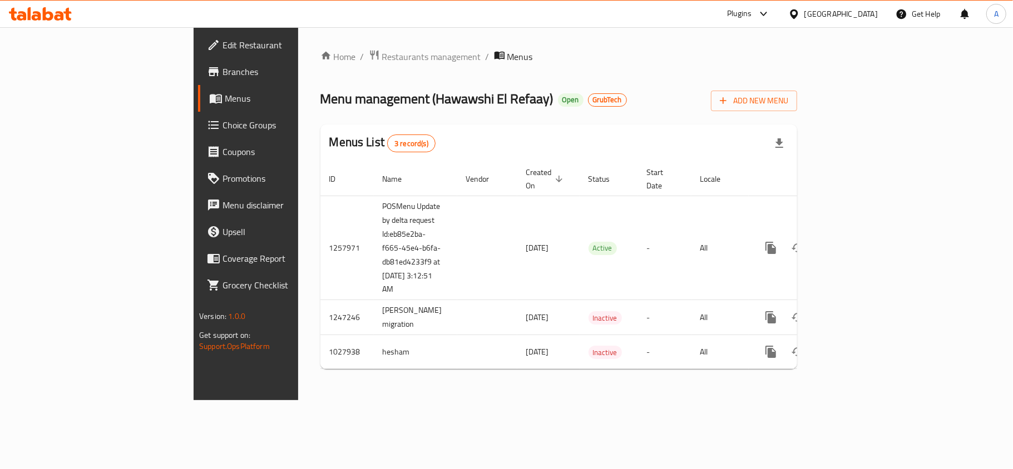
click at [348, 98] on span "Menu management ( Hawawshi El Refaay )" at bounding box center [436, 98] width 233 height 25
click at [862, 12] on div "[GEOGRAPHIC_DATA]" at bounding box center [840, 14] width 73 height 12
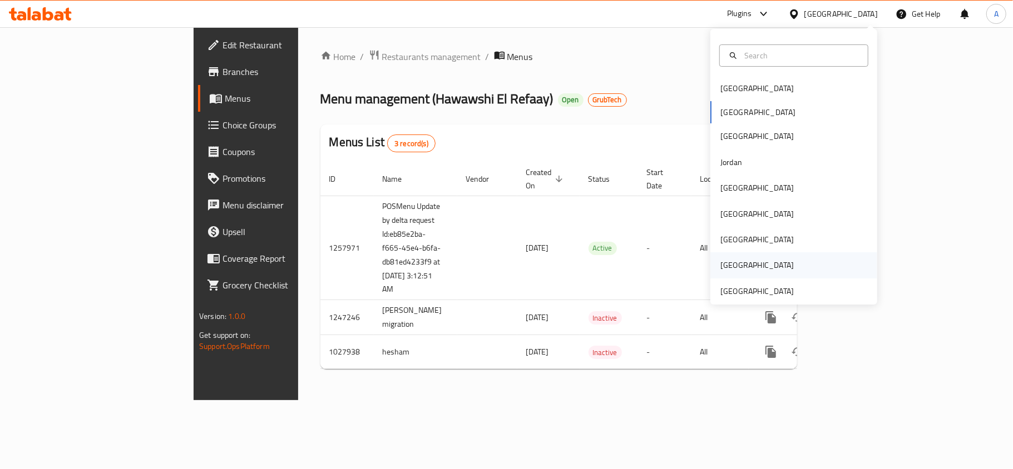
click at [749, 278] on div "Bahrain Egypt Iraq Jordan Kuwait Oman Qatar Saudi Arabia United Arab Emirates" at bounding box center [793, 190] width 167 height 229
click at [748, 285] on div "United Arab Emirates" at bounding box center [756, 291] width 73 height 12
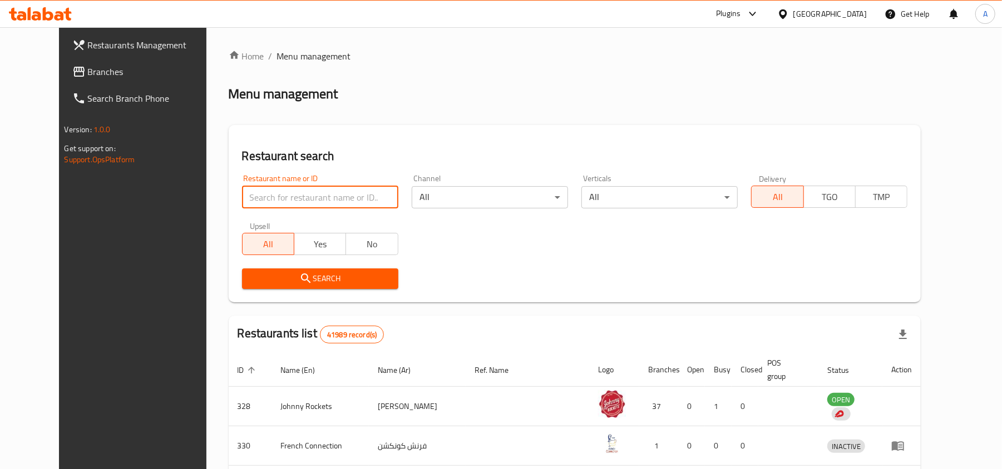
click at [285, 201] on input "search" at bounding box center [320, 197] width 156 height 22
paste input "13187"
type input "13187"
click button "Search" at bounding box center [320, 279] width 156 height 21
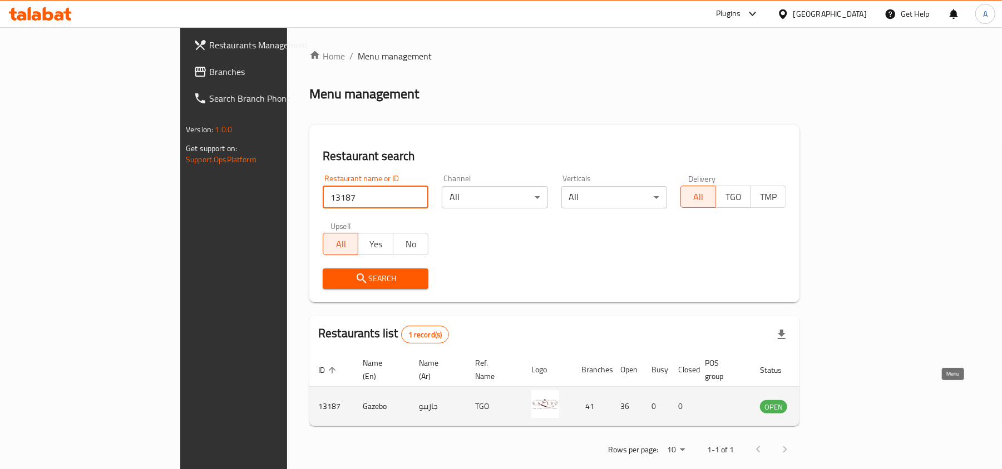
click at [839, 400] on link "enhanced table" at bounding box center [828, 406] width 21 height 13
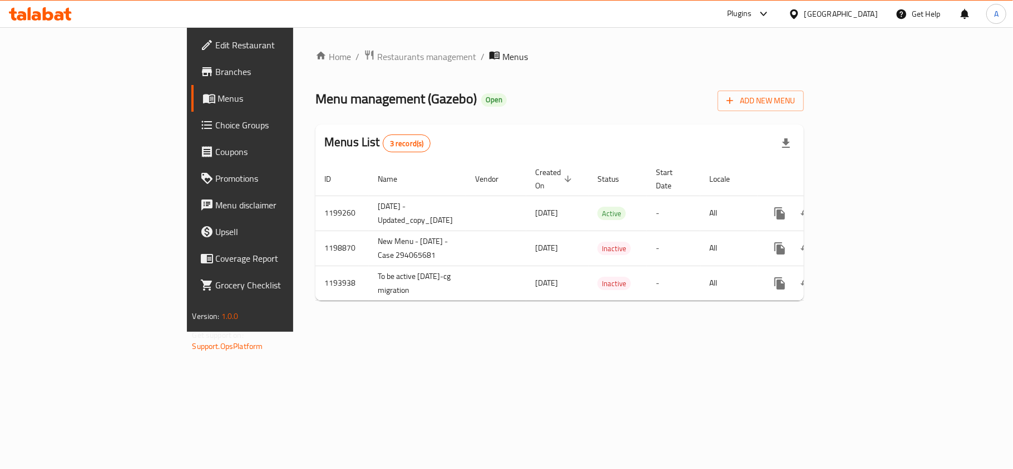
click at [191, 82] on link "Branches" at bounding box center [273, 71] width 165 height 27
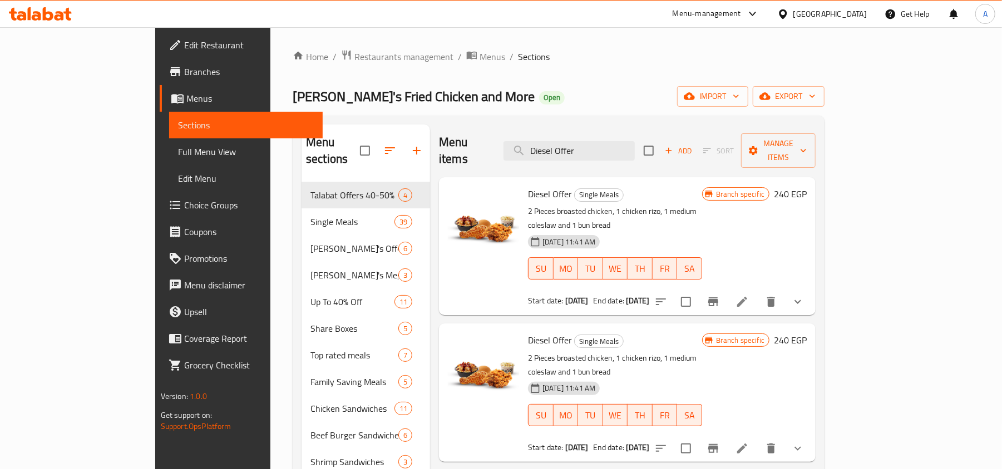
click at [837, 3] on div "[GEOGRAPHIC_DATA]" at bounding box center [821, 14] width 107 height 27
click at [789, 11] on icon at bounding box center [783, 14] width 12 height 12
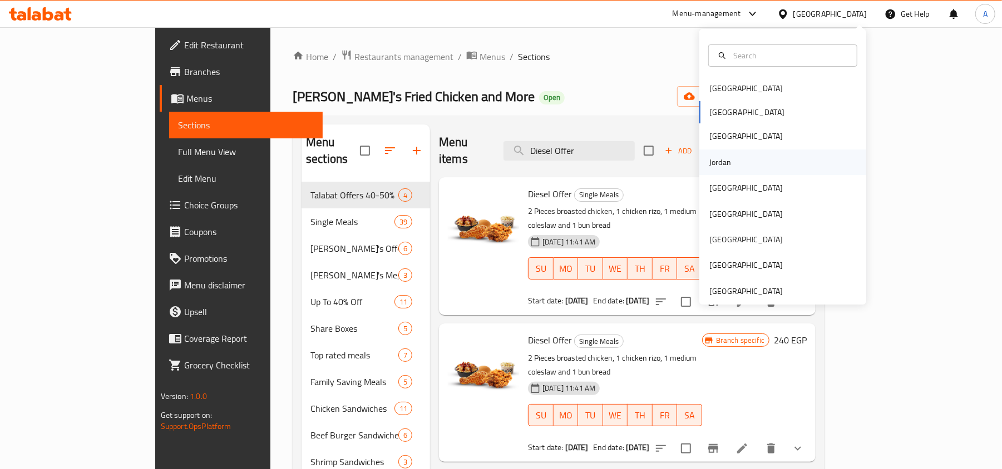
click at [722, 161] on div "Jordan" at bounding box center [719, 163] width 39 height 26
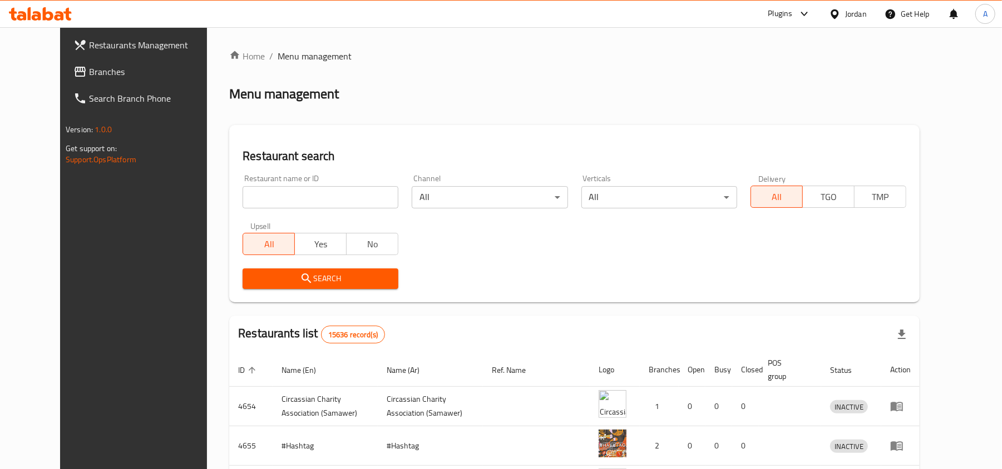
click at [89, 67] on span "Branches" at bounding box center [154, 71] width 130 height 13
